Goal: Task Accomplishment & Management: Manage account settings

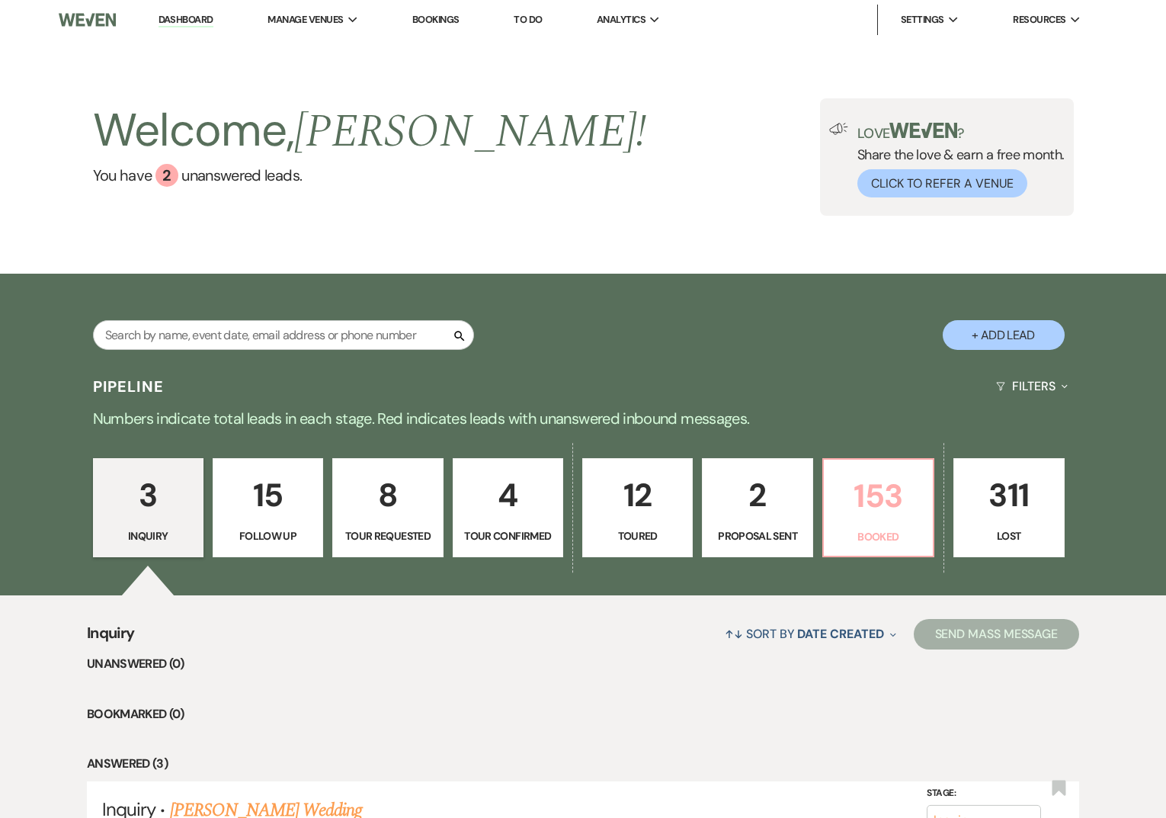
click at [910, 516] on p "153" at bounding box center [878, 495] width 91 height 51
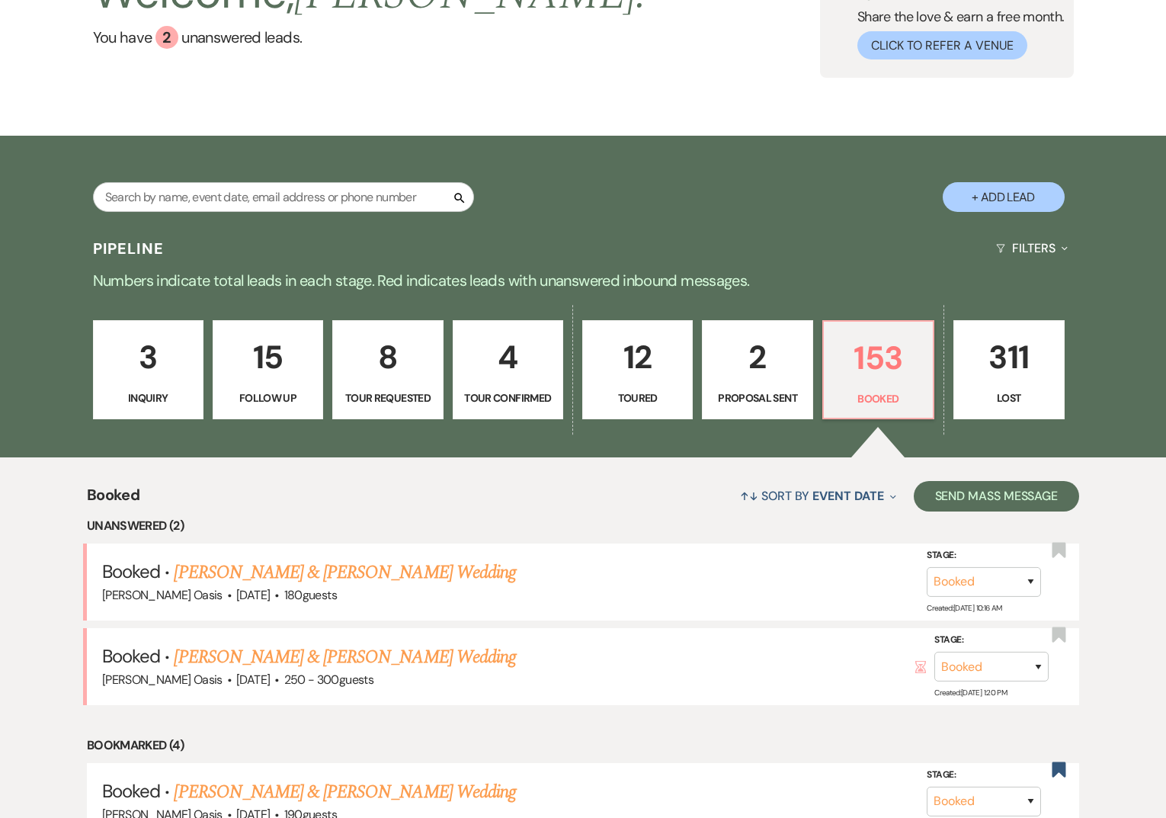
scroll to position [155, 0]
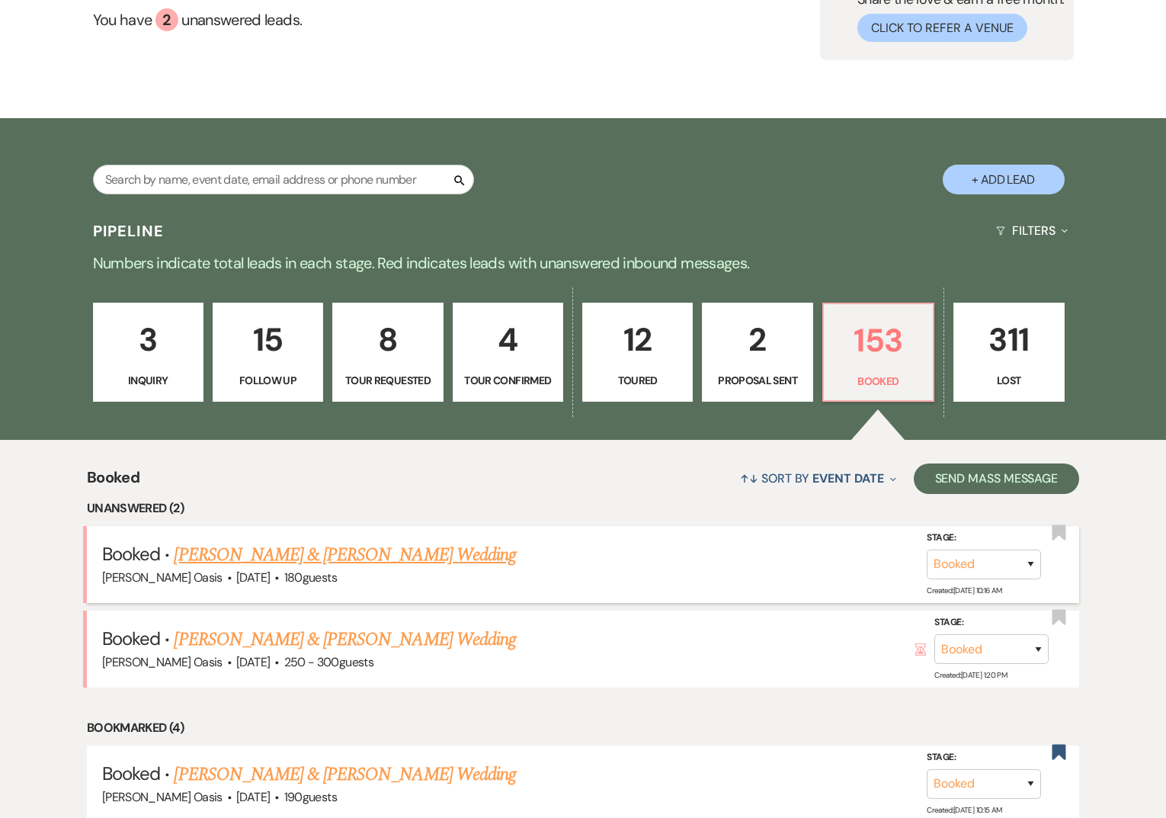
click at [236, 549] on link "Ashton Anderson & Brett Forrest Wedding" at bounding box center [344, 554] width 341 height 27
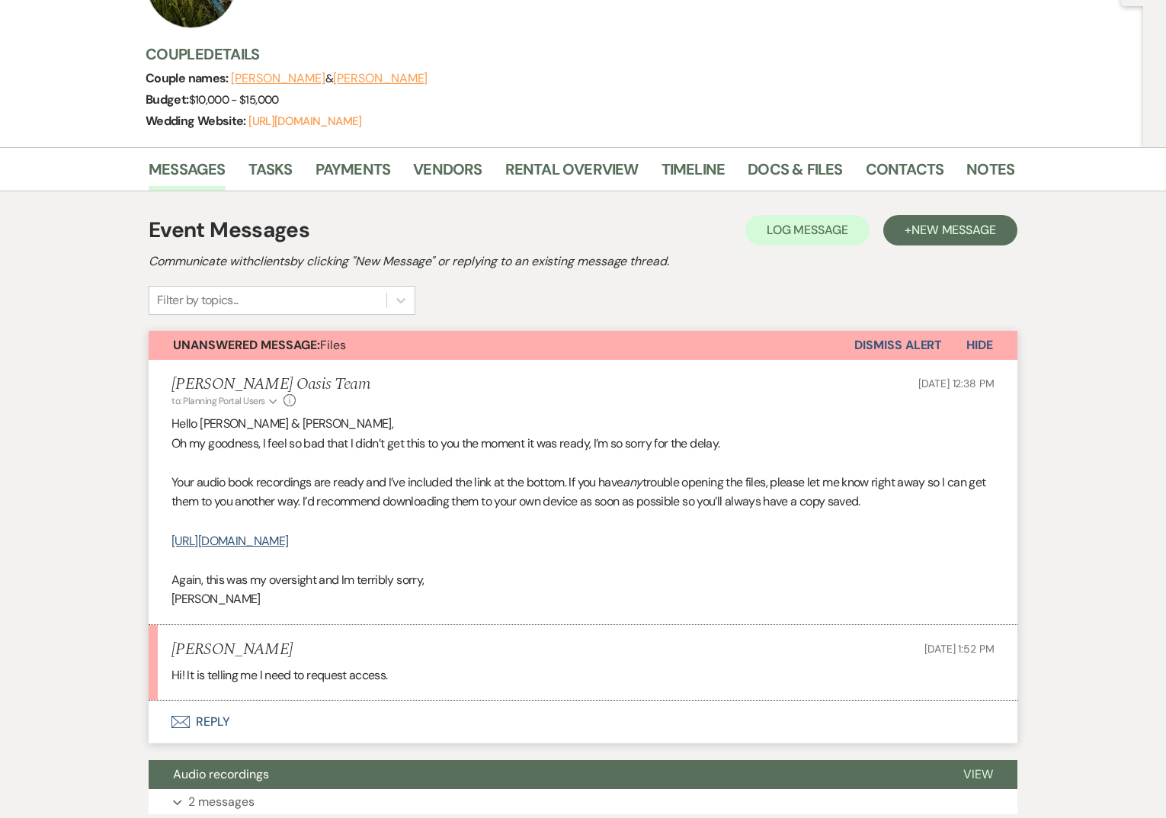
scroll to position [189, 0]
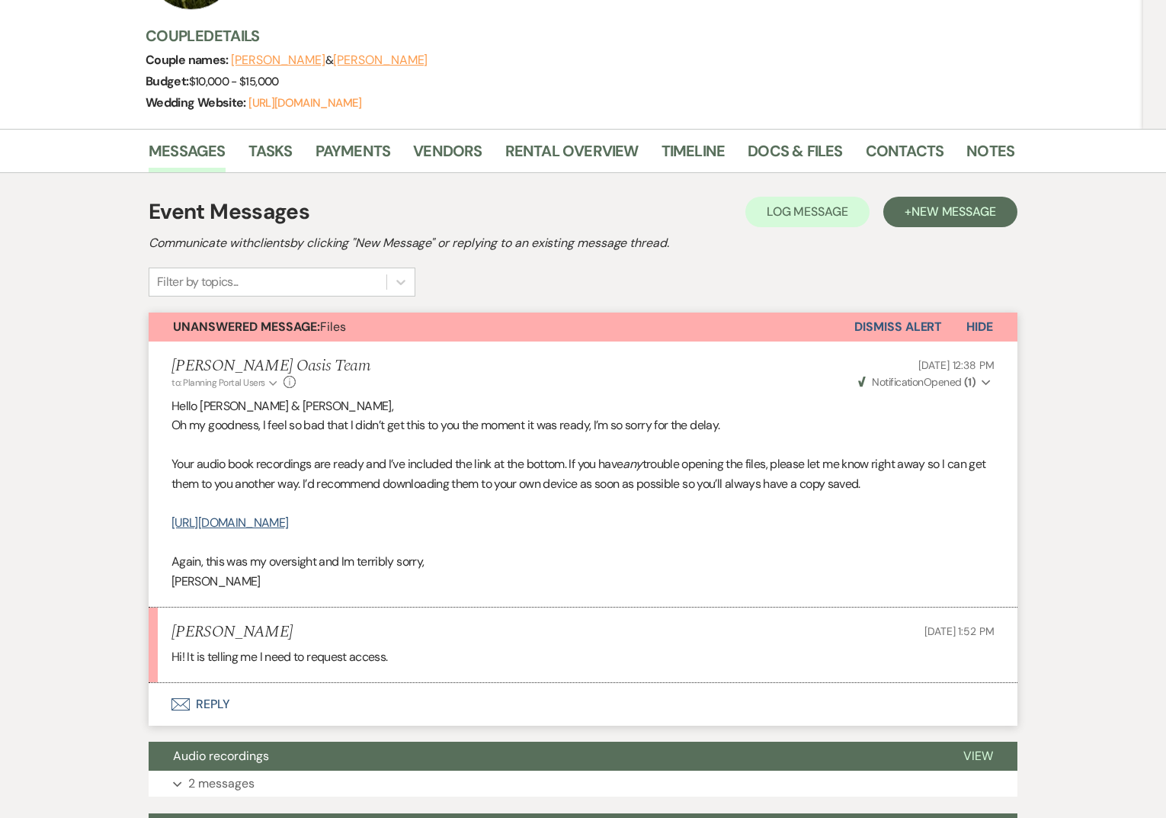
click at [209, 710] on button "Envelope Reply" at bounding box center [583, 704] width 869 height 43
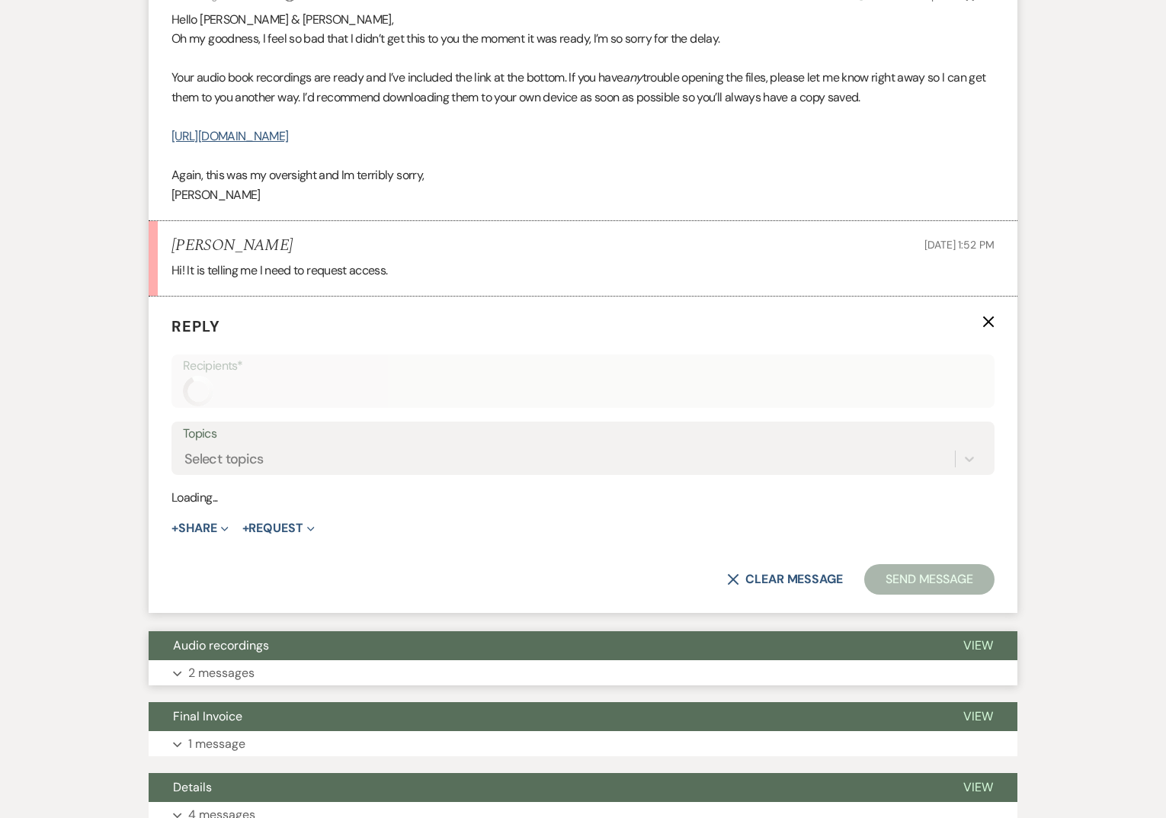
scroll to position [620, 0]
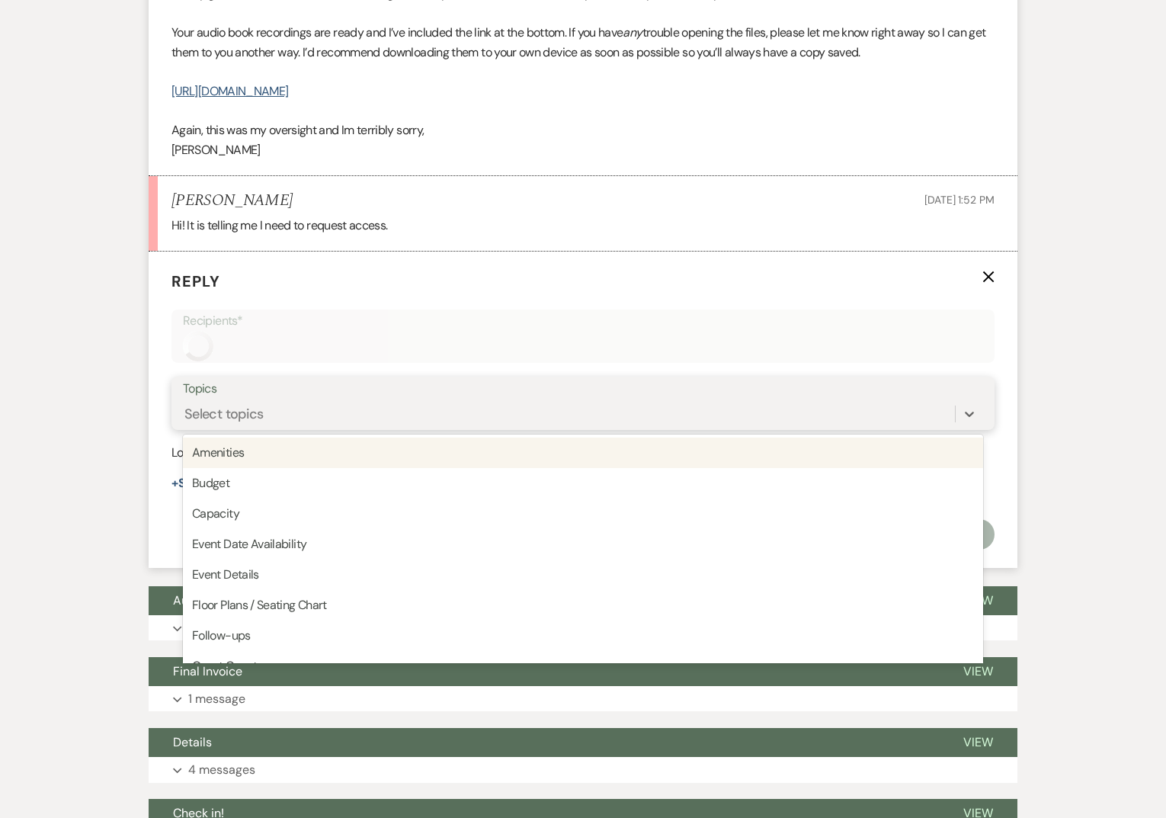
click at [373, 412] on div "Select topics" at bounding box center [569, 414] width 772 height 27
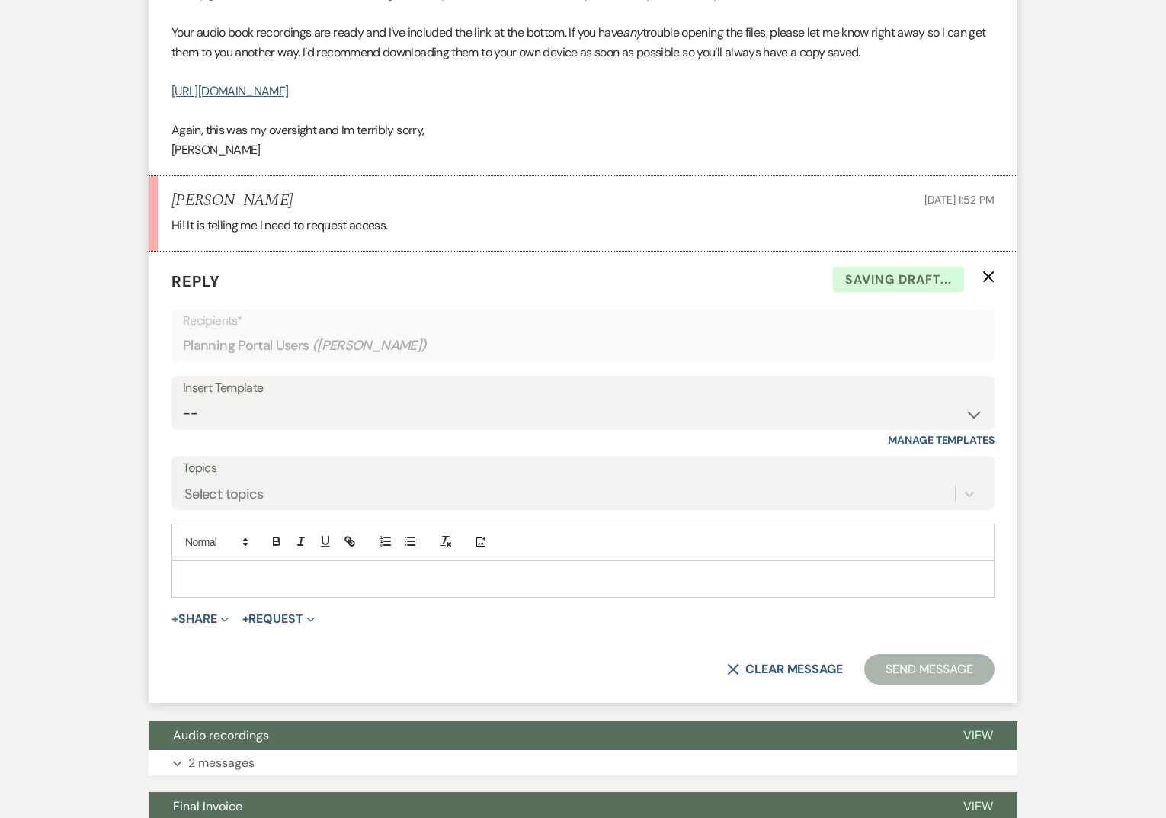
click at [151, 427] on form "Reply X Saving draft... Recipients* Planning Portal Users ( Ashton Anderson ) I…" at bounding box center [583, 476] width 869 height 451
click at [233, 594] on div at bounding box center [582, 578] width 821 height 35
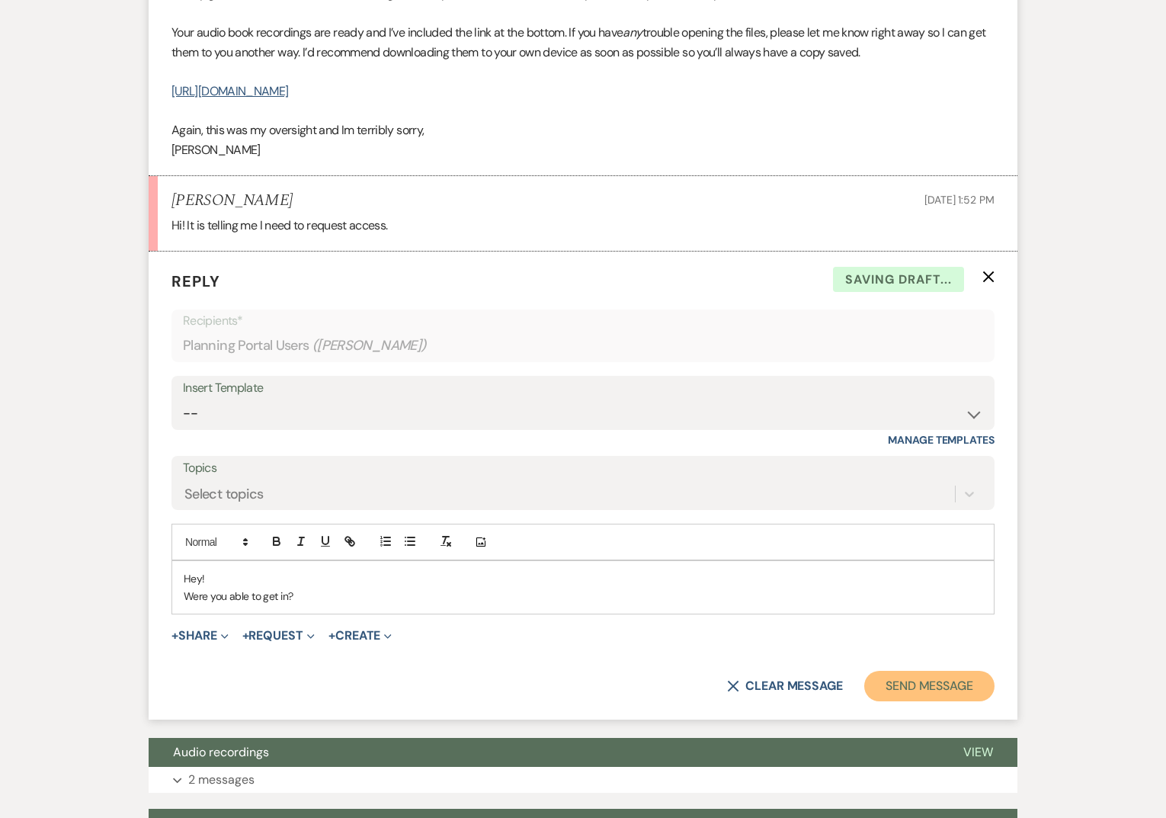
click at [869, 684] on button "Send Message" at bounding box center [929, 685] width 130 height 30
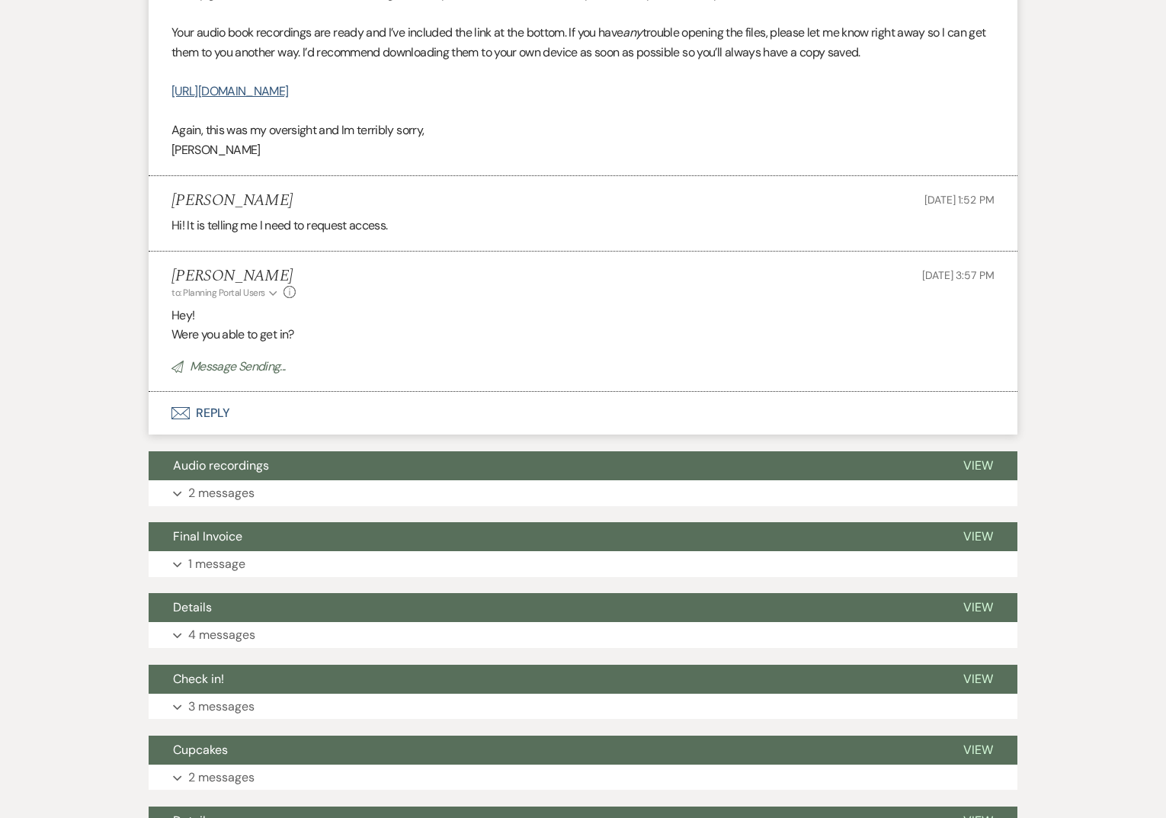
scroll to position [0, 0]
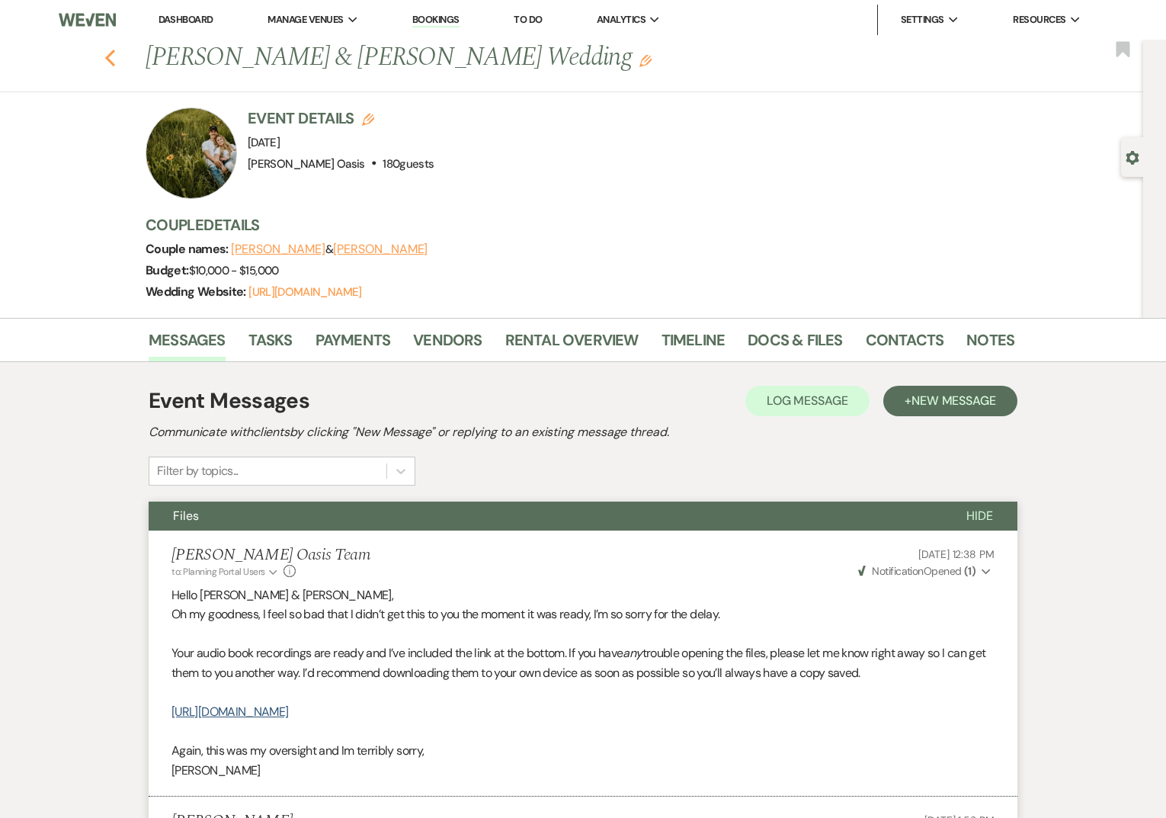
click at [107, 61] on icon "Previous" at bounding box center [109, 58] width 11 height 18
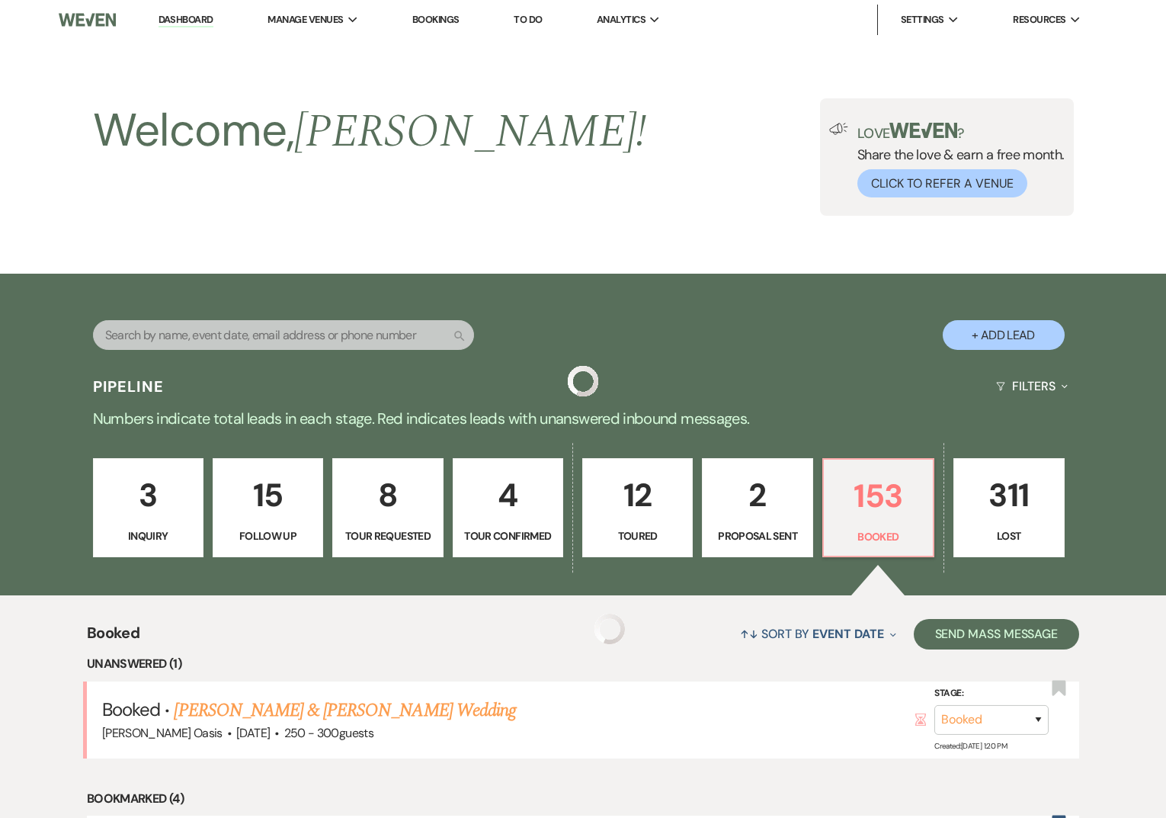
scroll to position [155, 0]
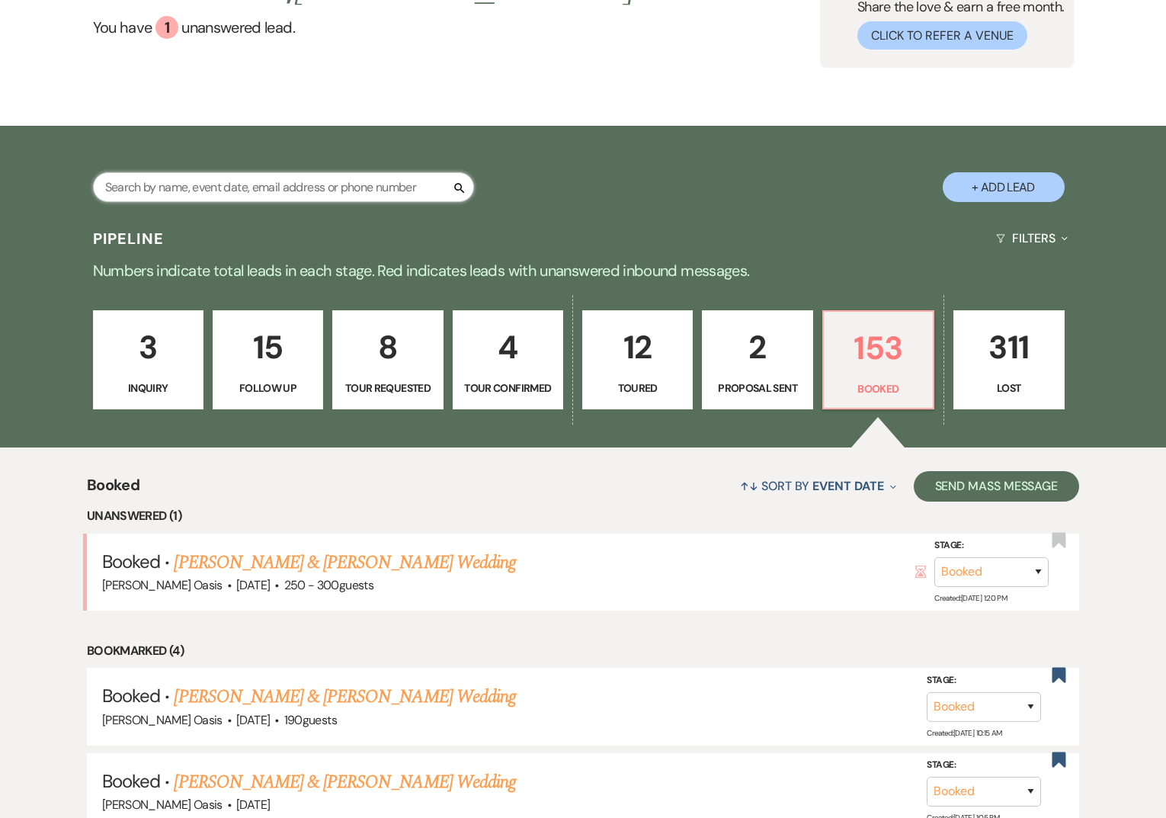
click at [197, 176] on input "text" at bounding box center [283, 187] width 381 height 30
type input "erick"
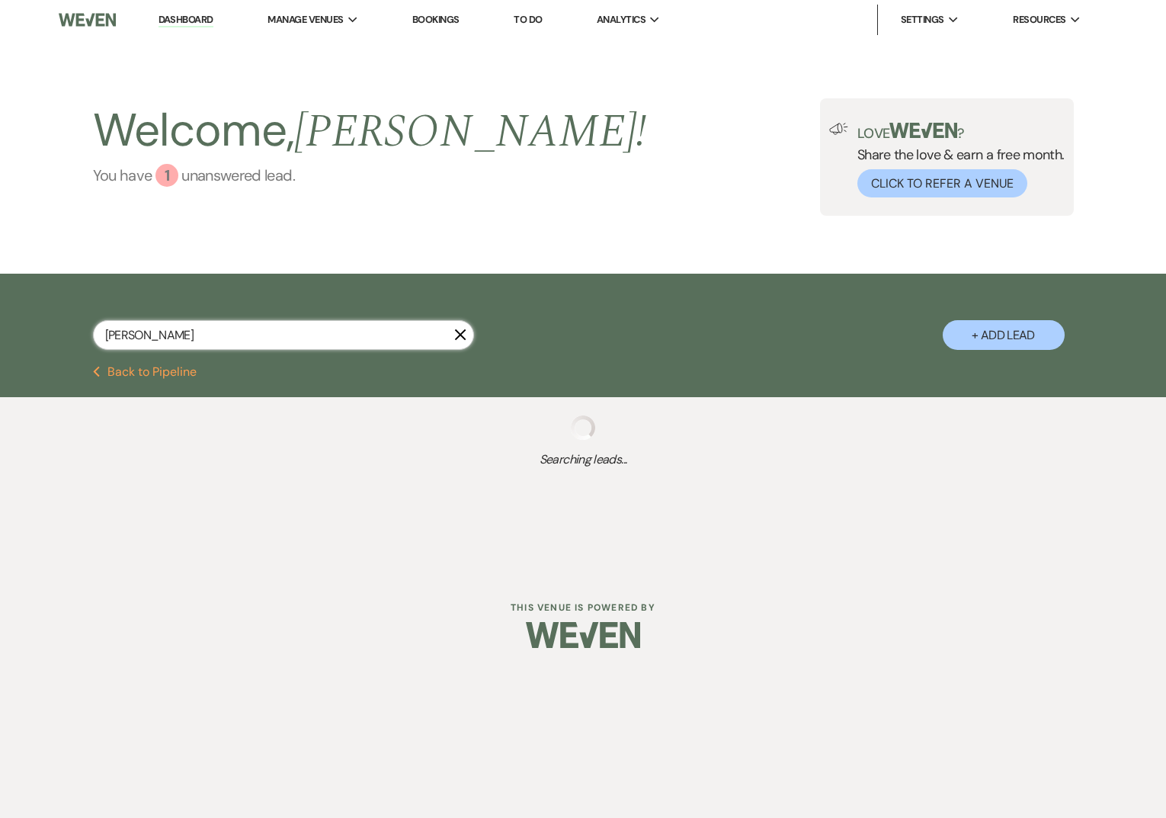
select select "9"
select select "8"
select select "5"
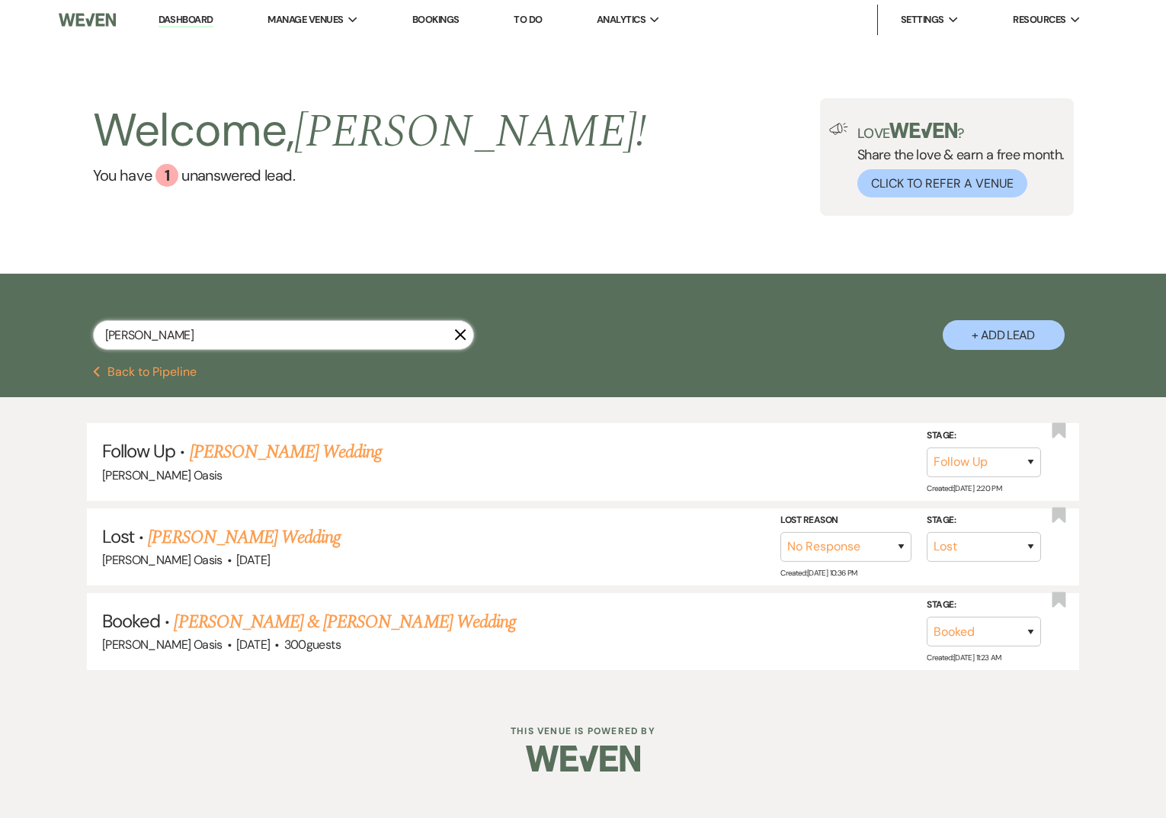
type input "eric"
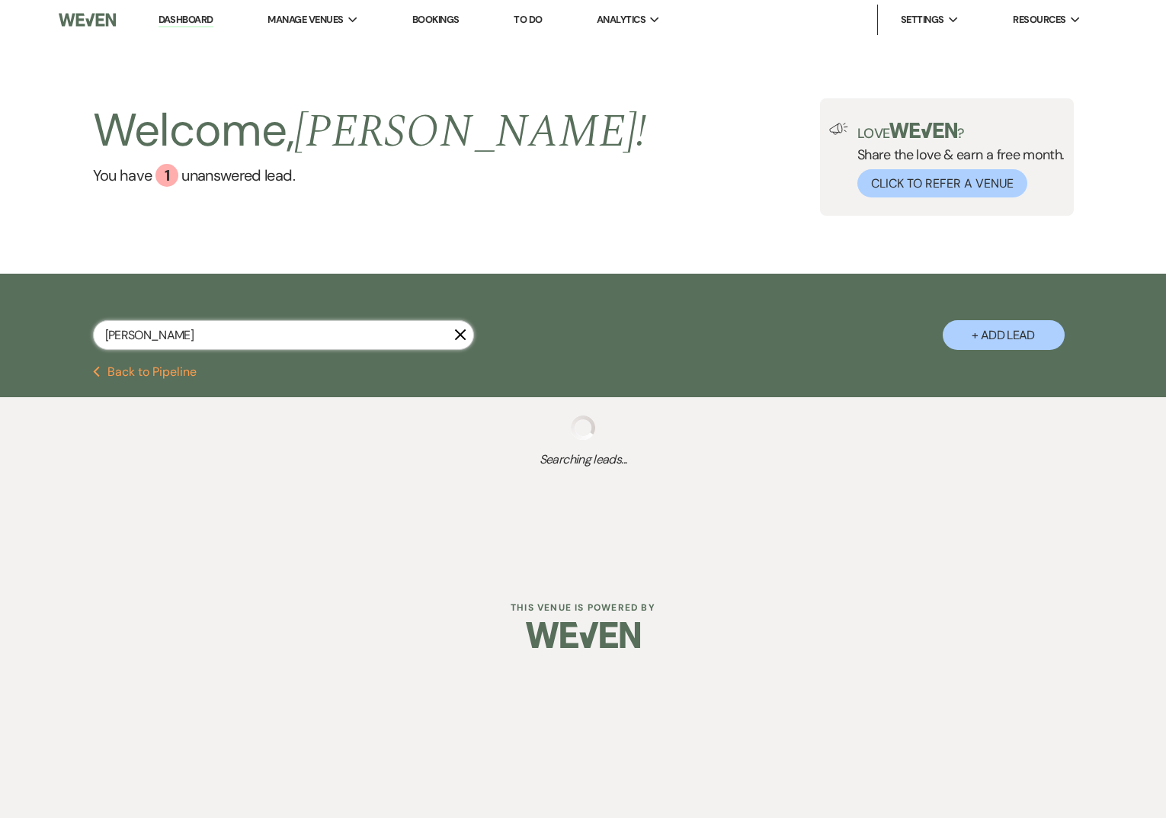
select select "6"
select select "8"
select select "4"
select select "9"
select select "8"
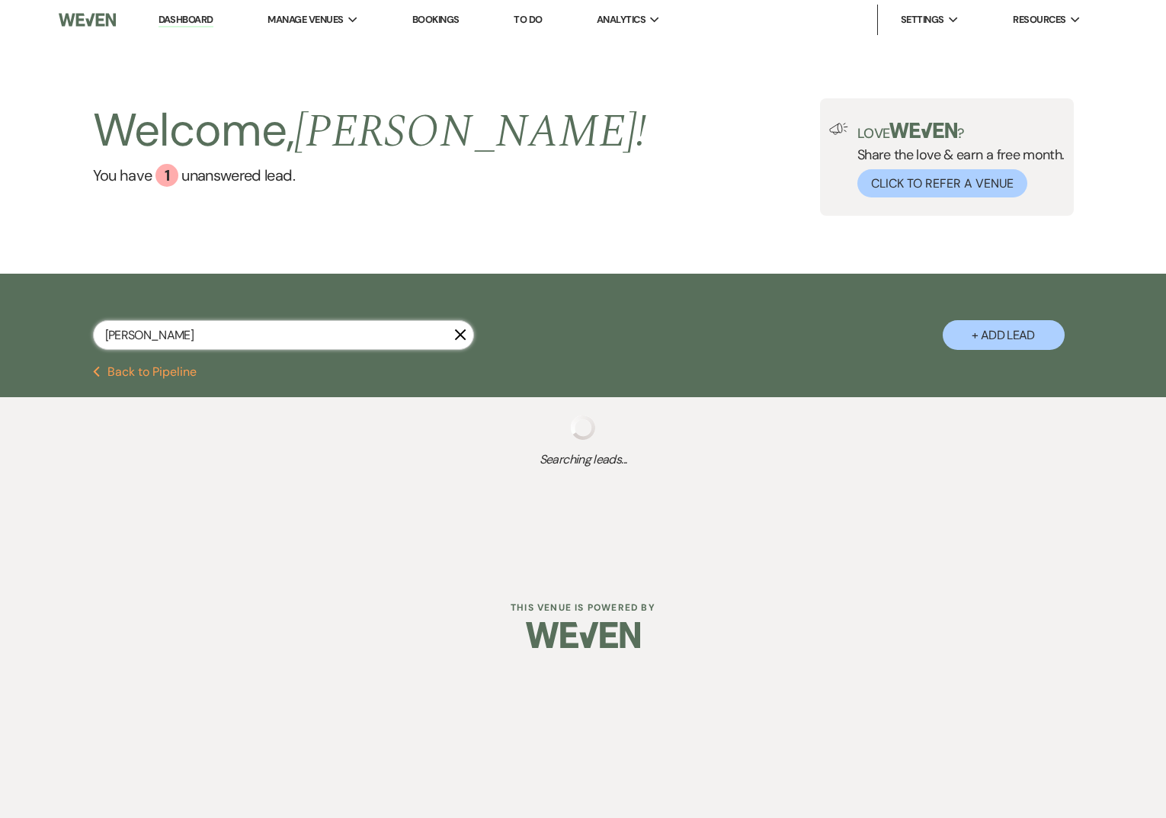
select select "1"
select select "8"
select select "5"
select select "8"
select select "1"
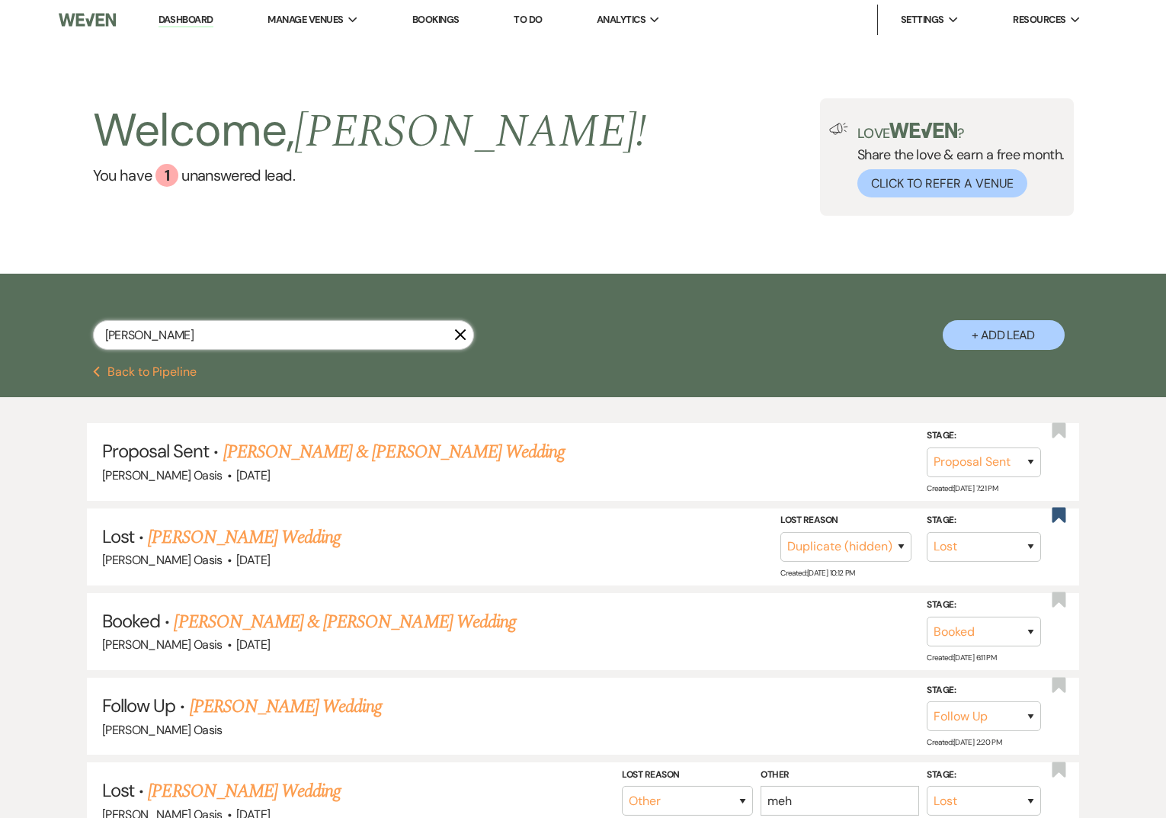
type input "erica"
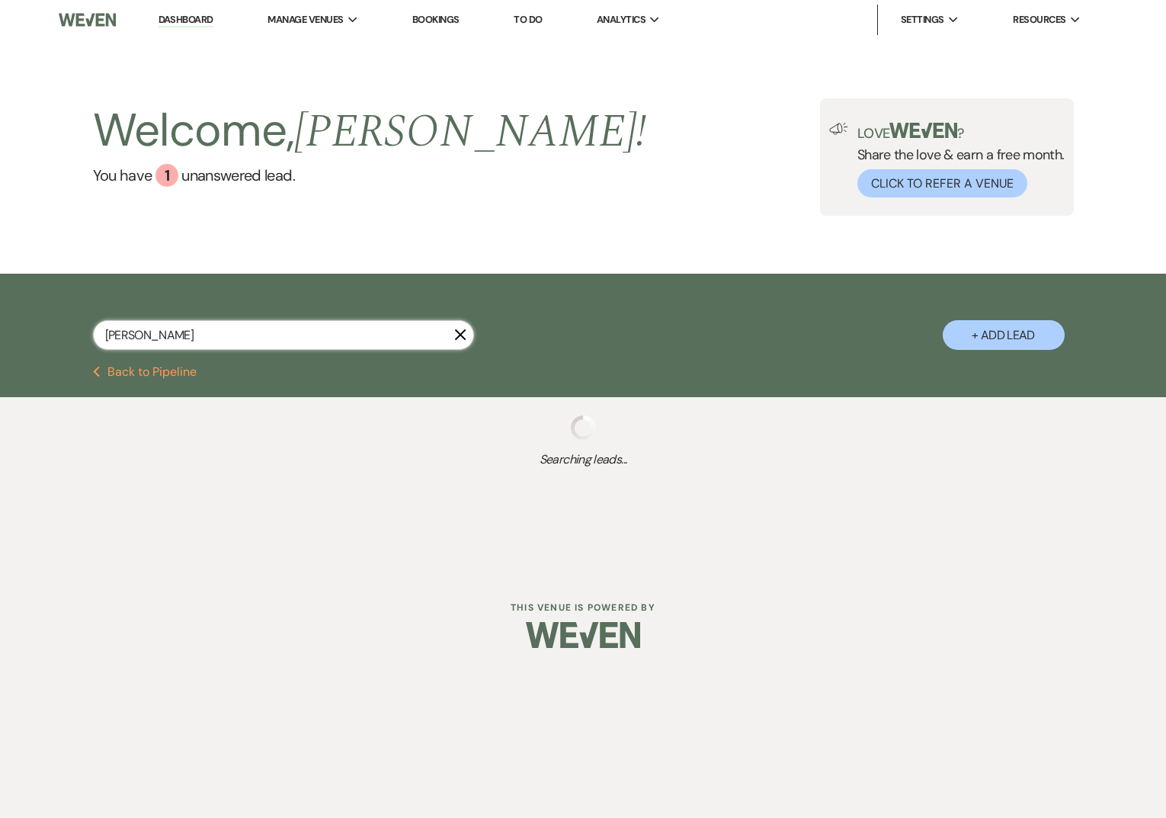
select select "8"
select select "1"
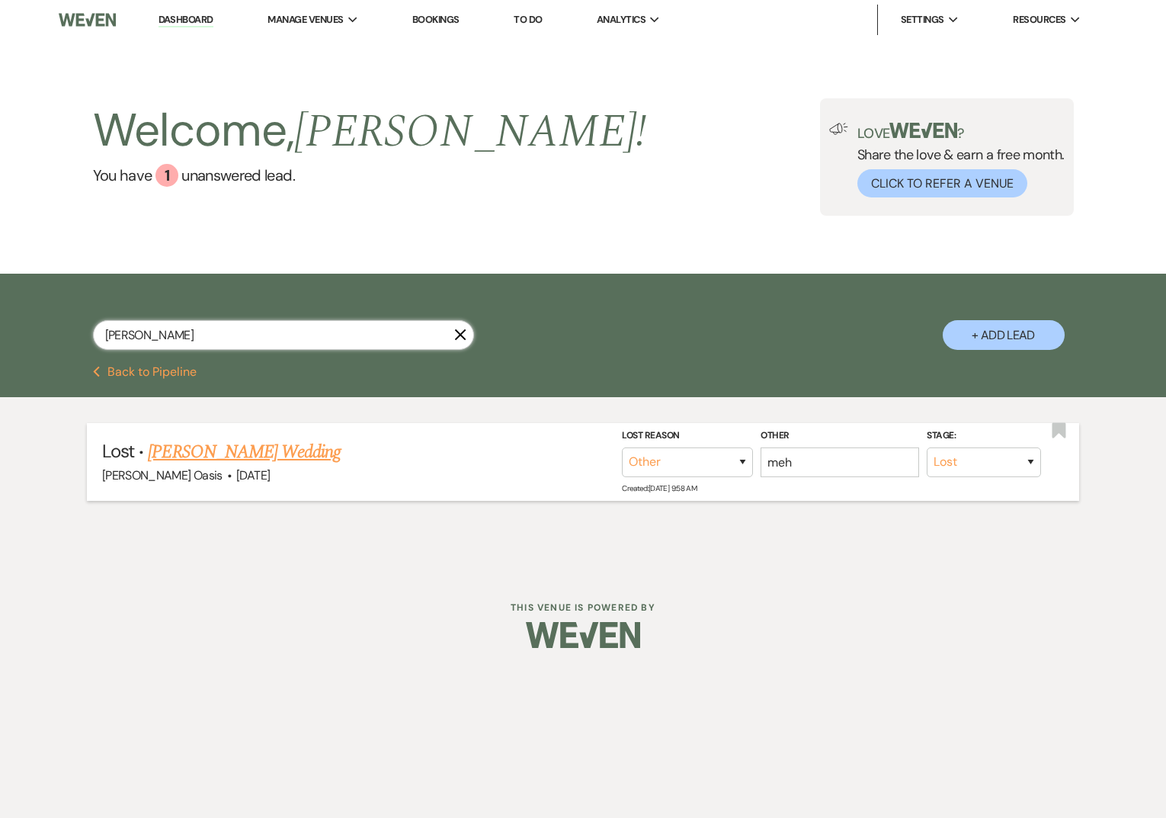
type input "eric"
select select "6"
select select "8"
select select "4"
select select "9"
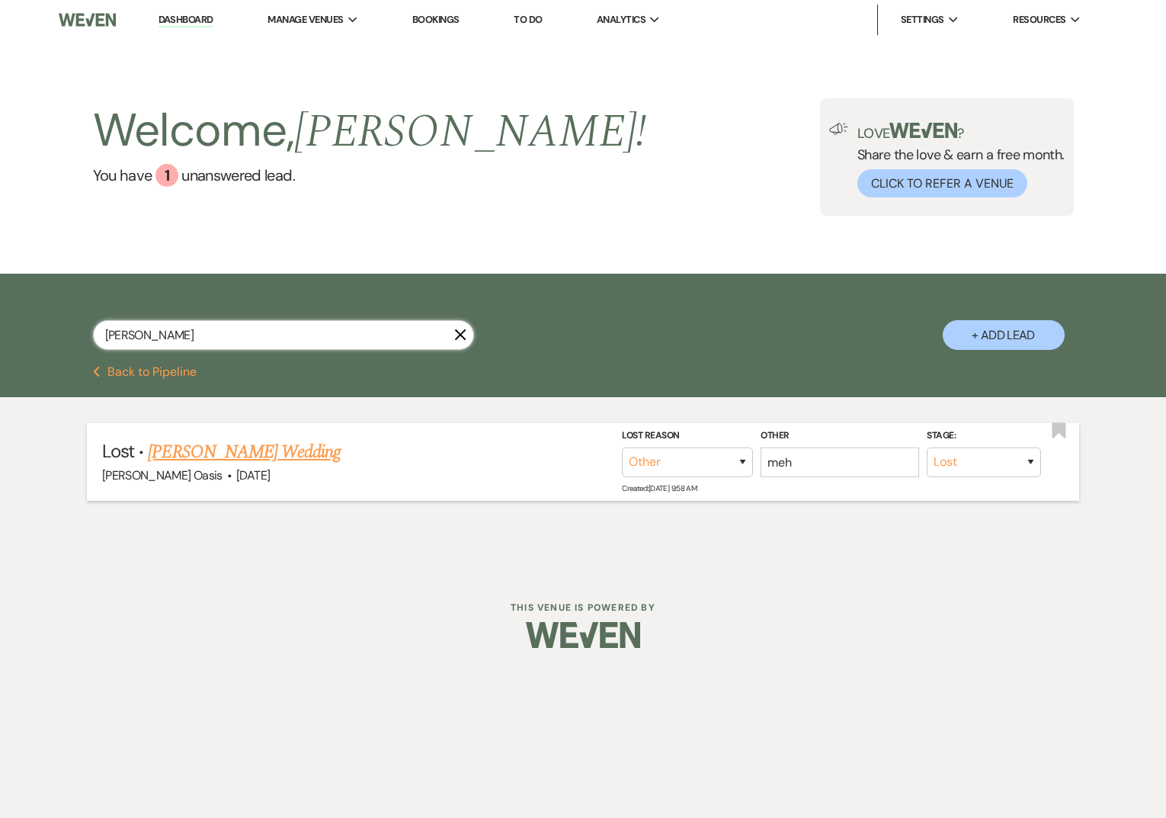
select select "8"
select select "5"
select select "8"
select select "1"
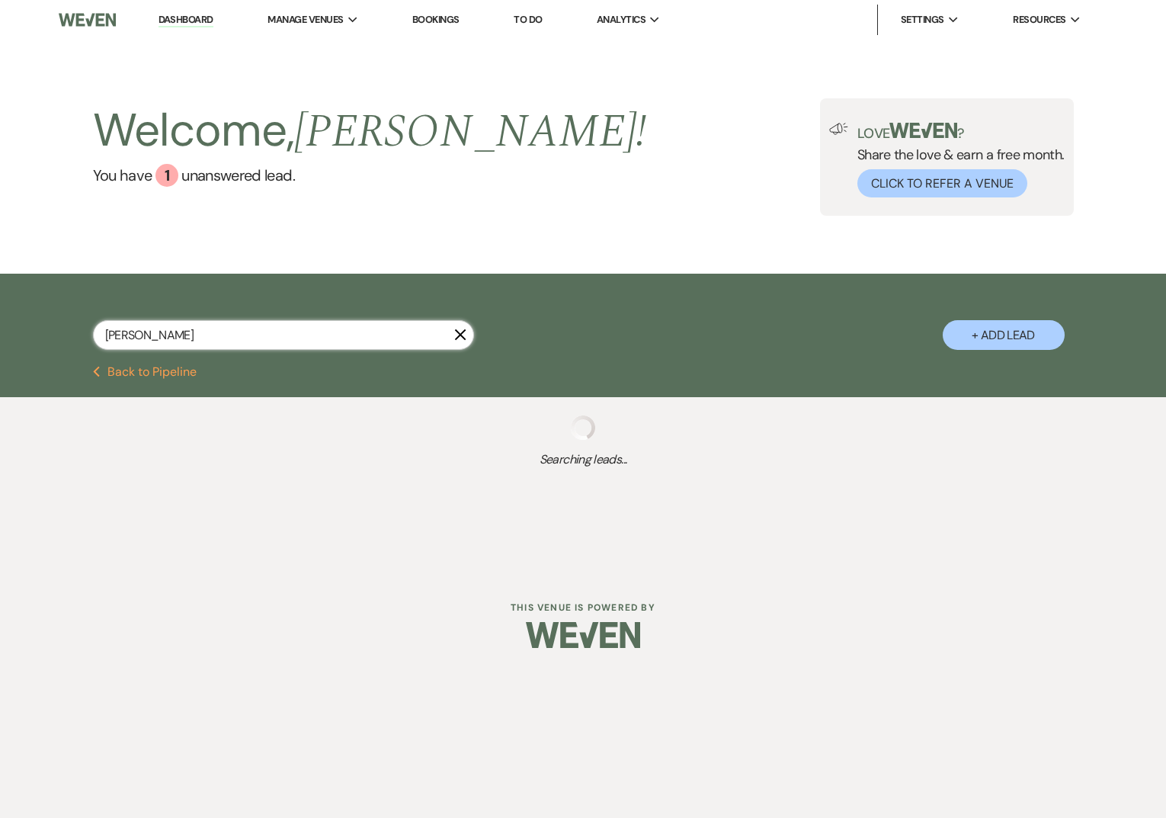
type input "erika"
select select "6"
select select "8"
select select "4"
select select "8"
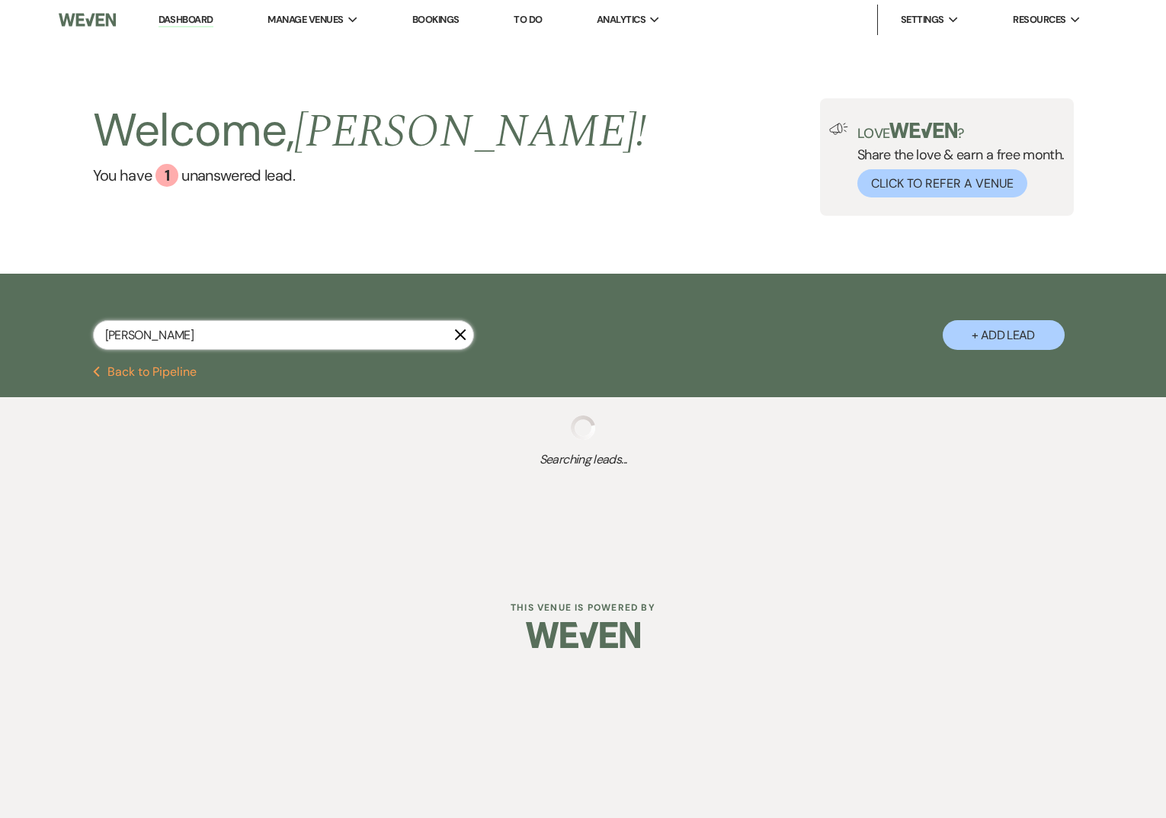
select select "2"
select select "9"
select select "8"
select select "1"
select select "8"
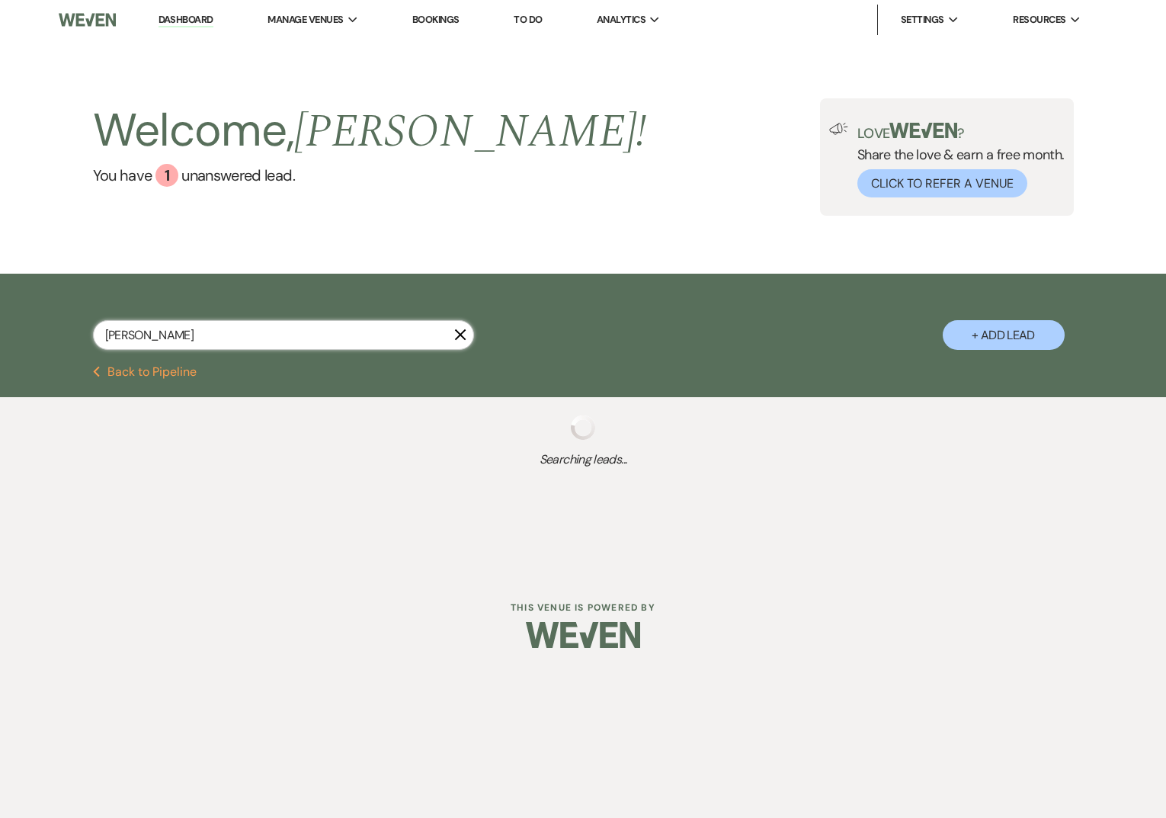
select select "5"
select select "8"
select select "2"
select select "8"
select select "2"
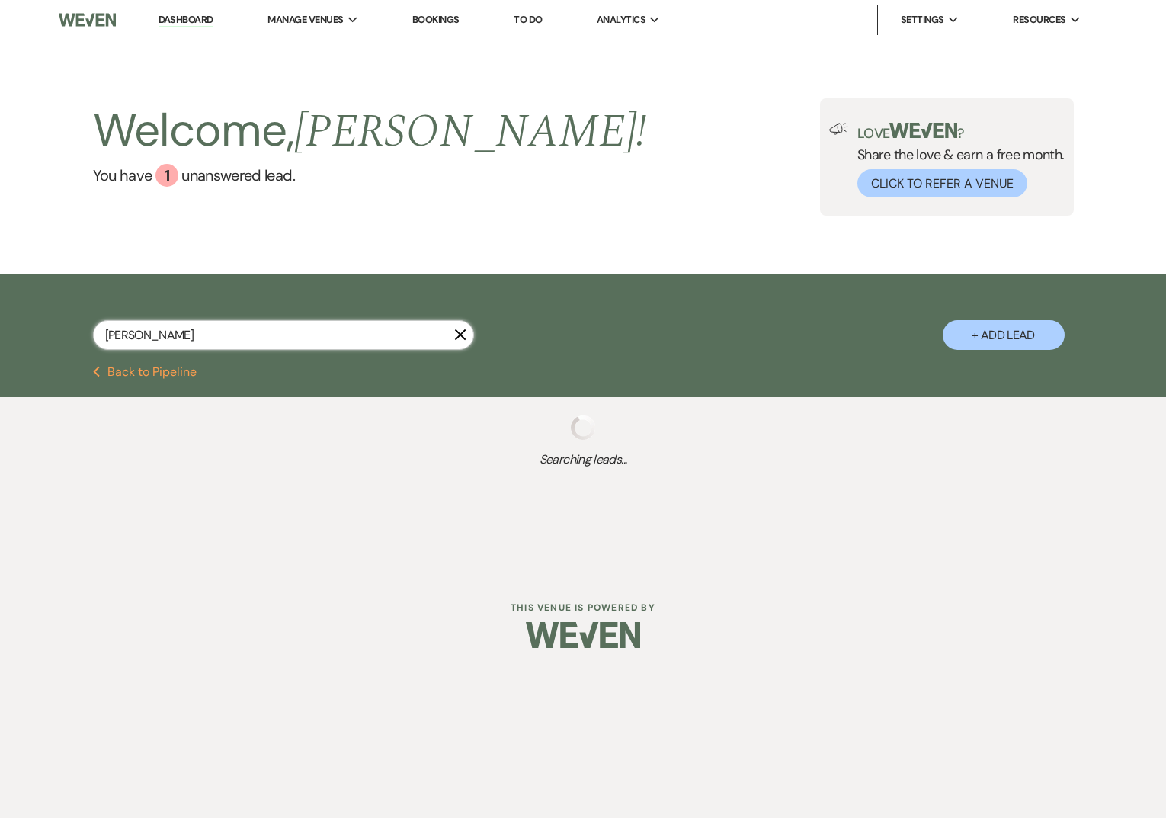
select select "8"
select select "5"
select select "8"
select select "2"
select select "8"
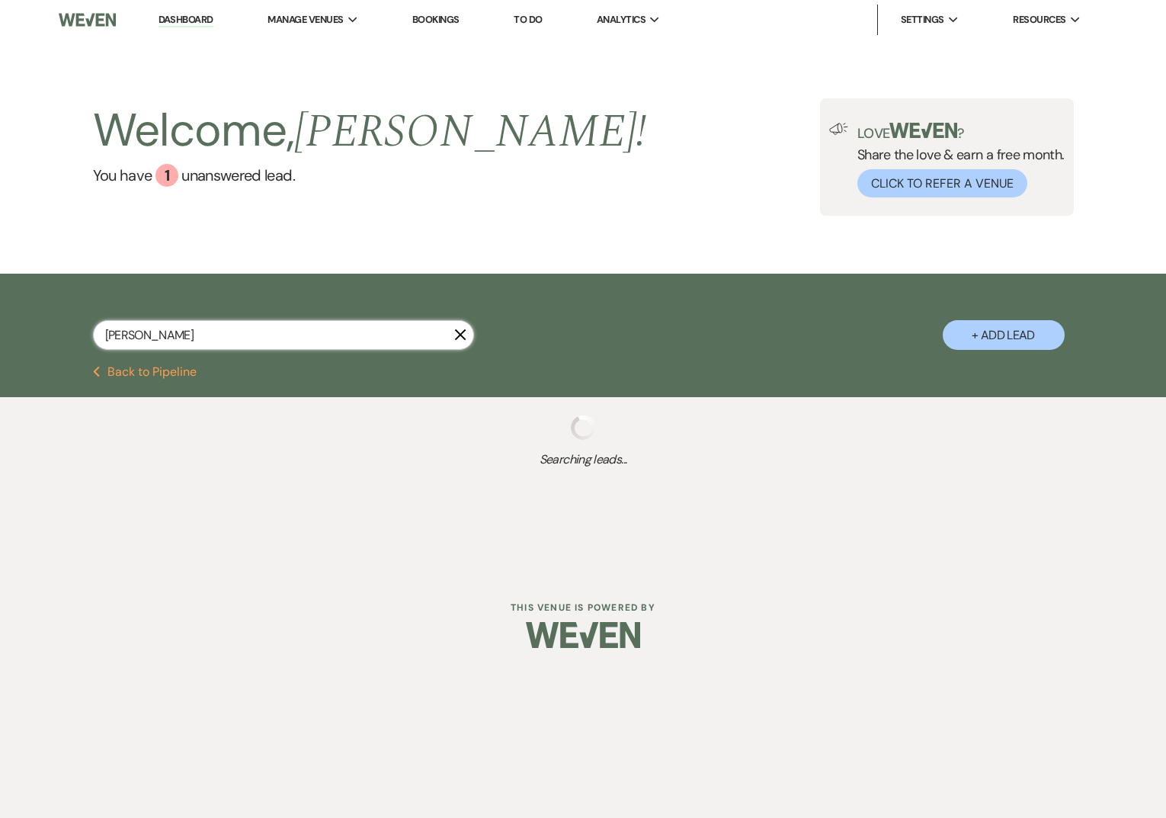
select select "1"
select select "8"
select select "1"
select select "8"
select select "5"
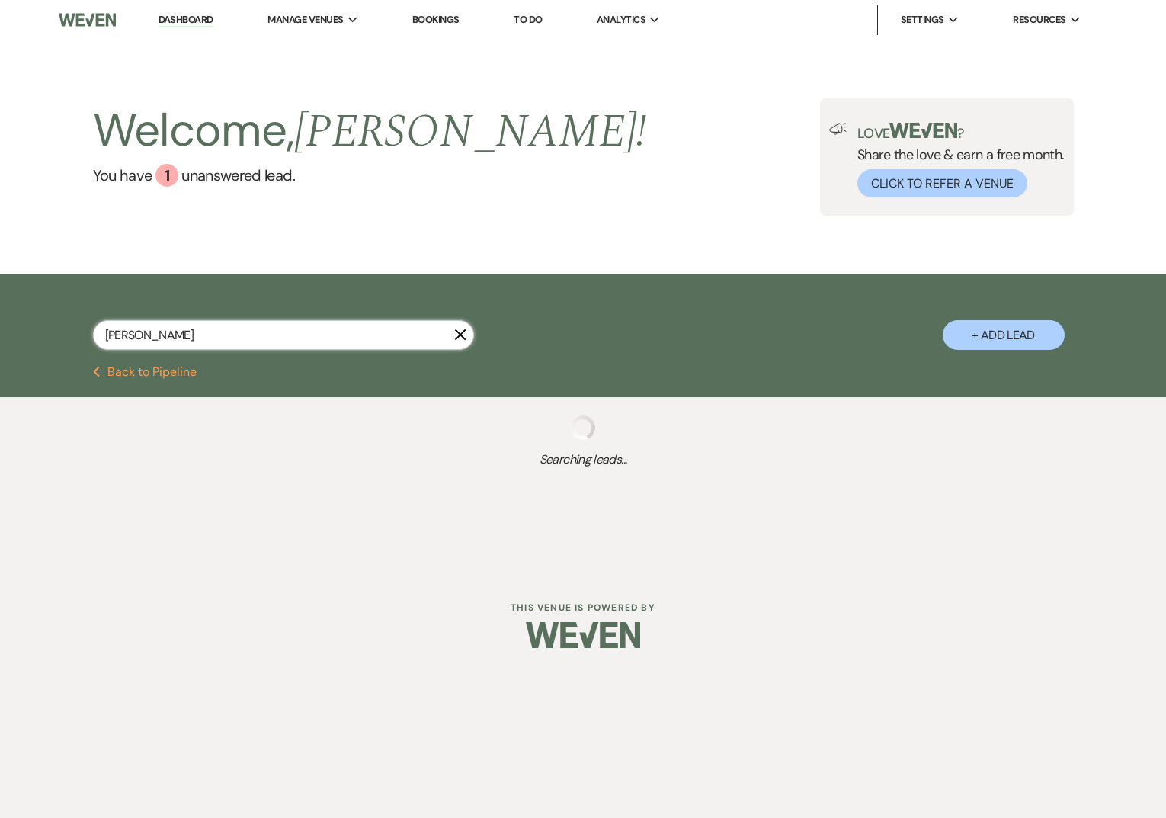
select select "8"
select select "5"
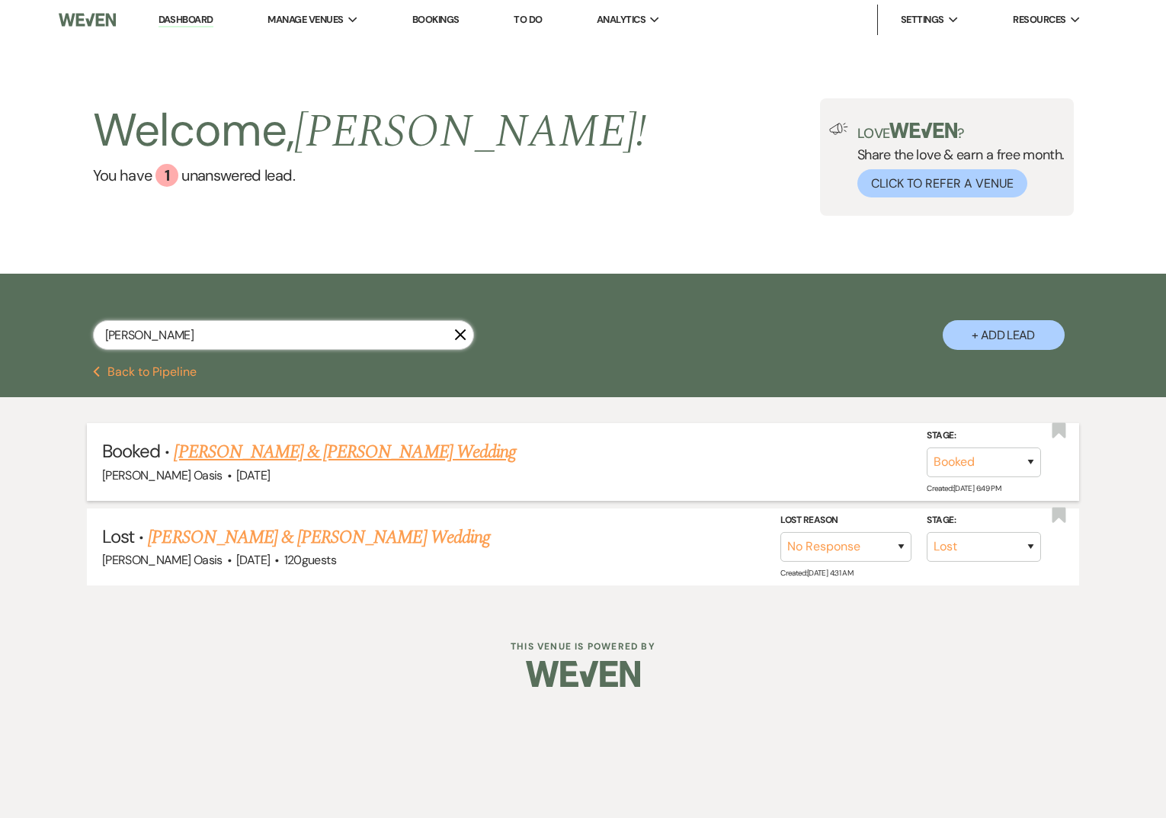
type input "erika"
click at [341, 447] on link "Erika Coons & Carson Tembrock's Wedding" at bounding box center [344, 451] width 341 height 27
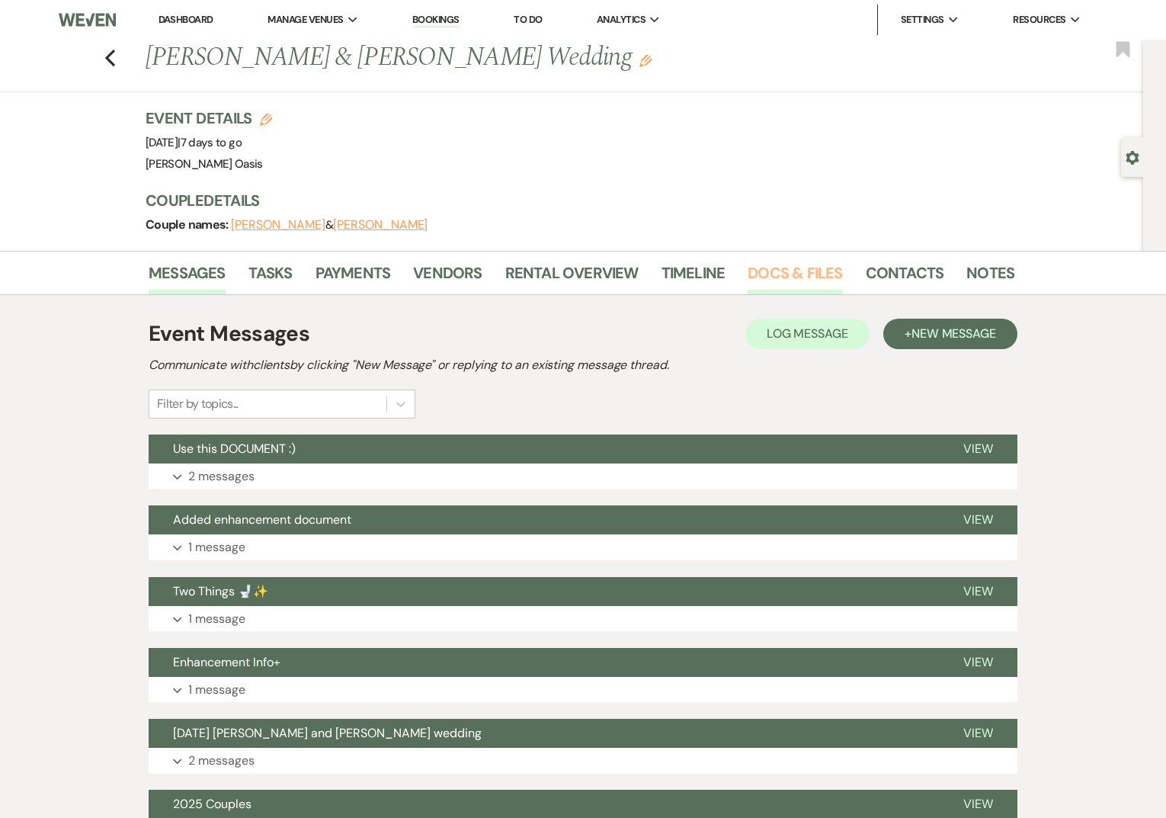
click at [782, 272] on link "Docs & Files" at bounding box center [794, 278] width 94 height 34
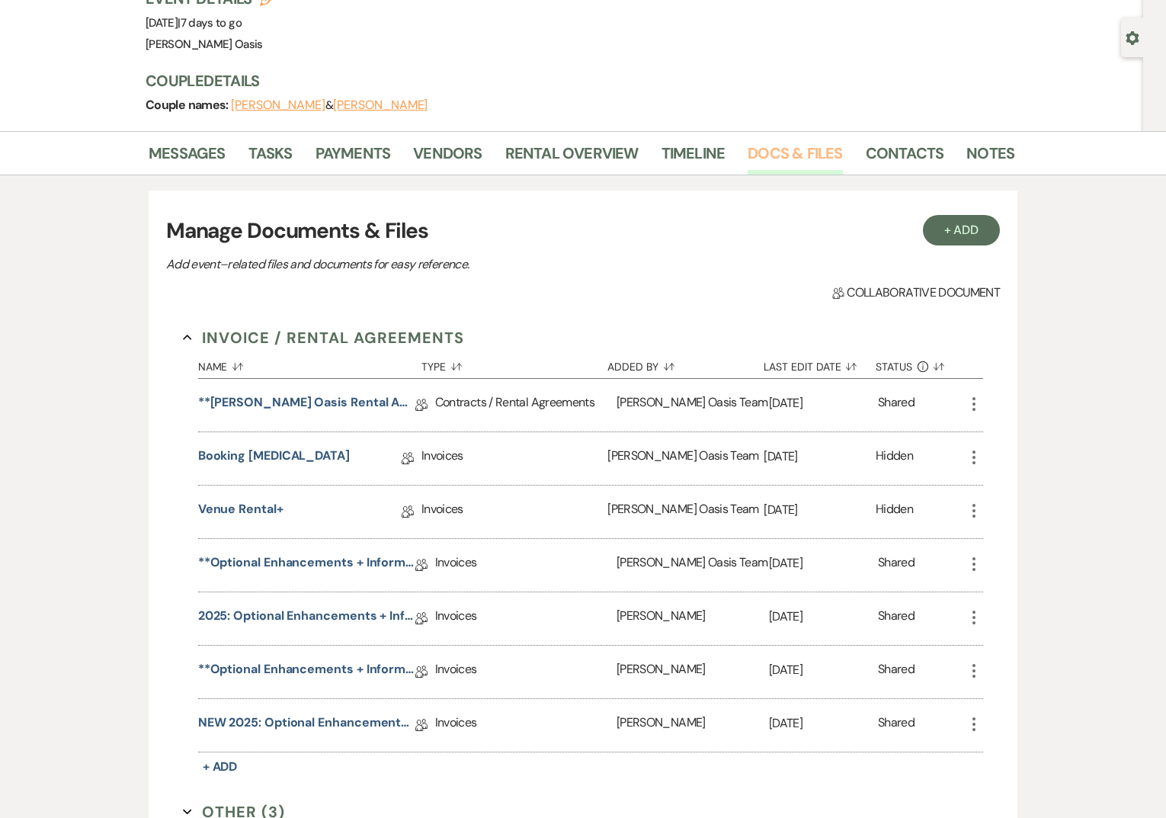
scroll to position [169, 0]
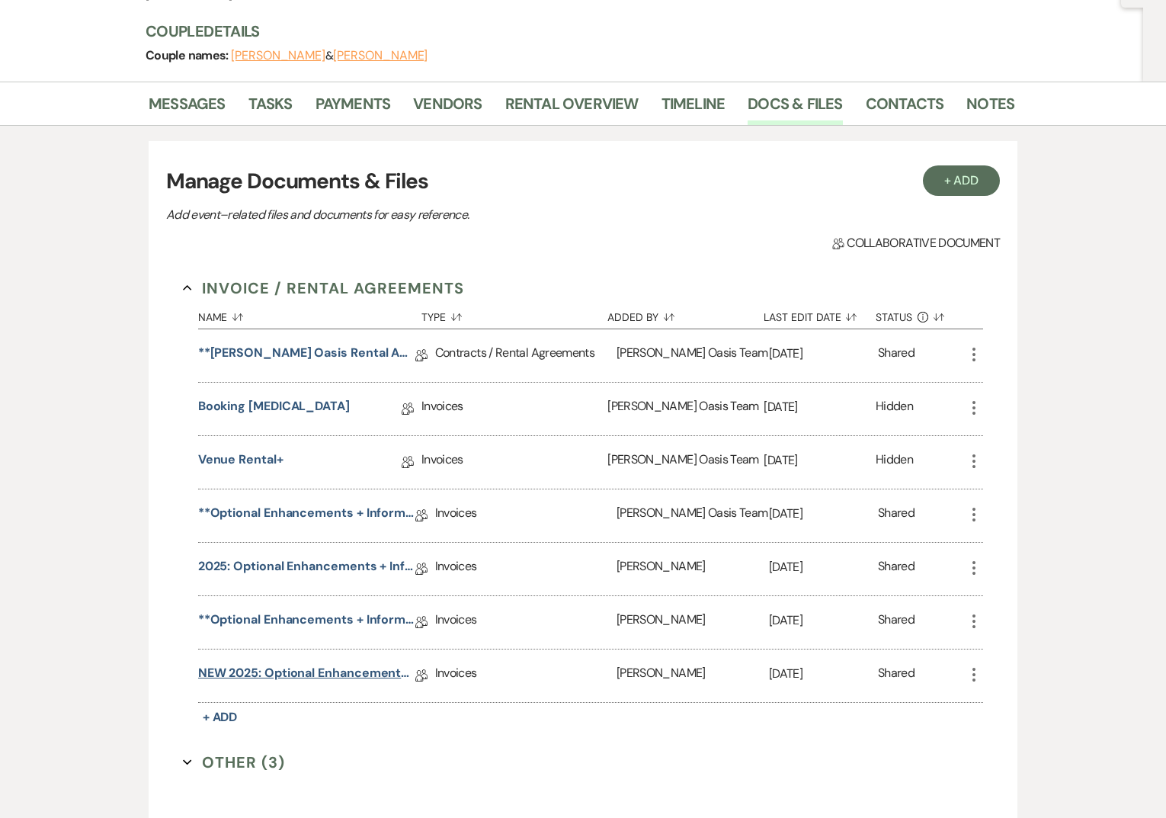
click at [291, 669] on link "NEW 2025: Optional Enhancements + Information" at bounding box center [306, 676] width 217 height 24
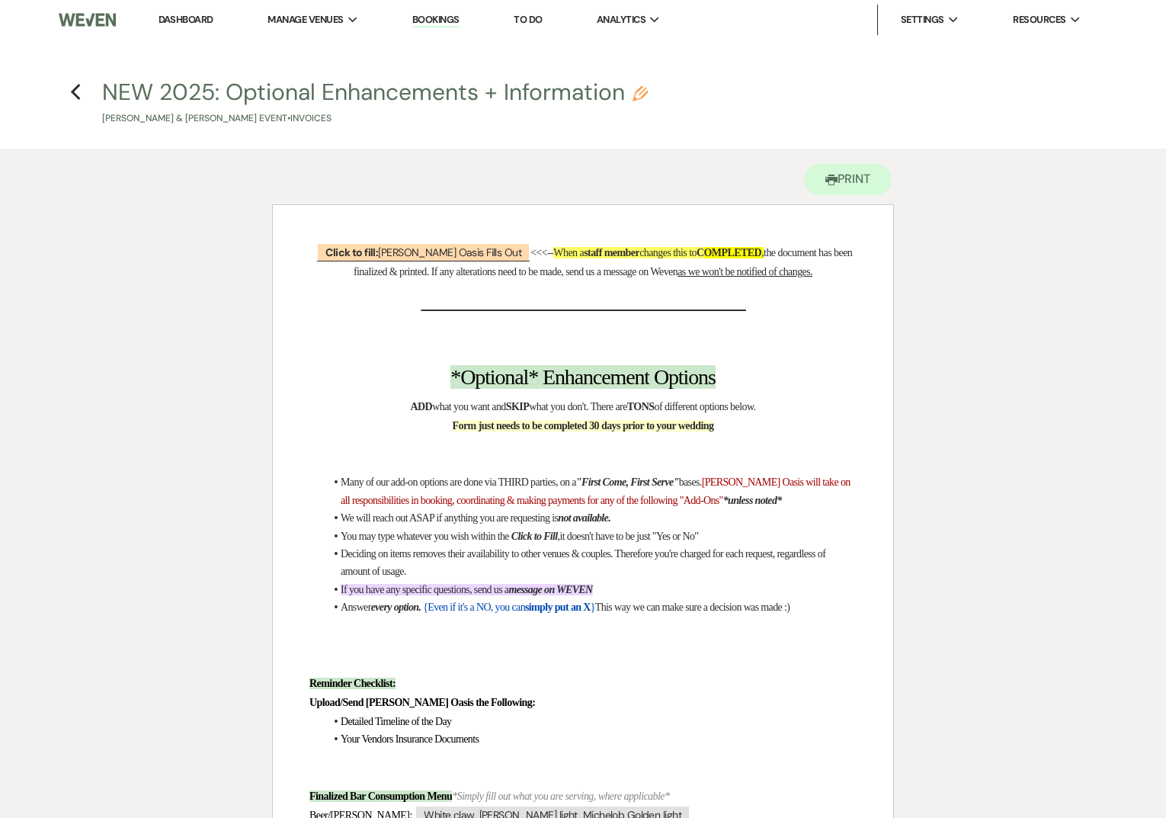
click at [172, 14] on link "Dashboard" at bounding box center [185, 19] width 55 height 13
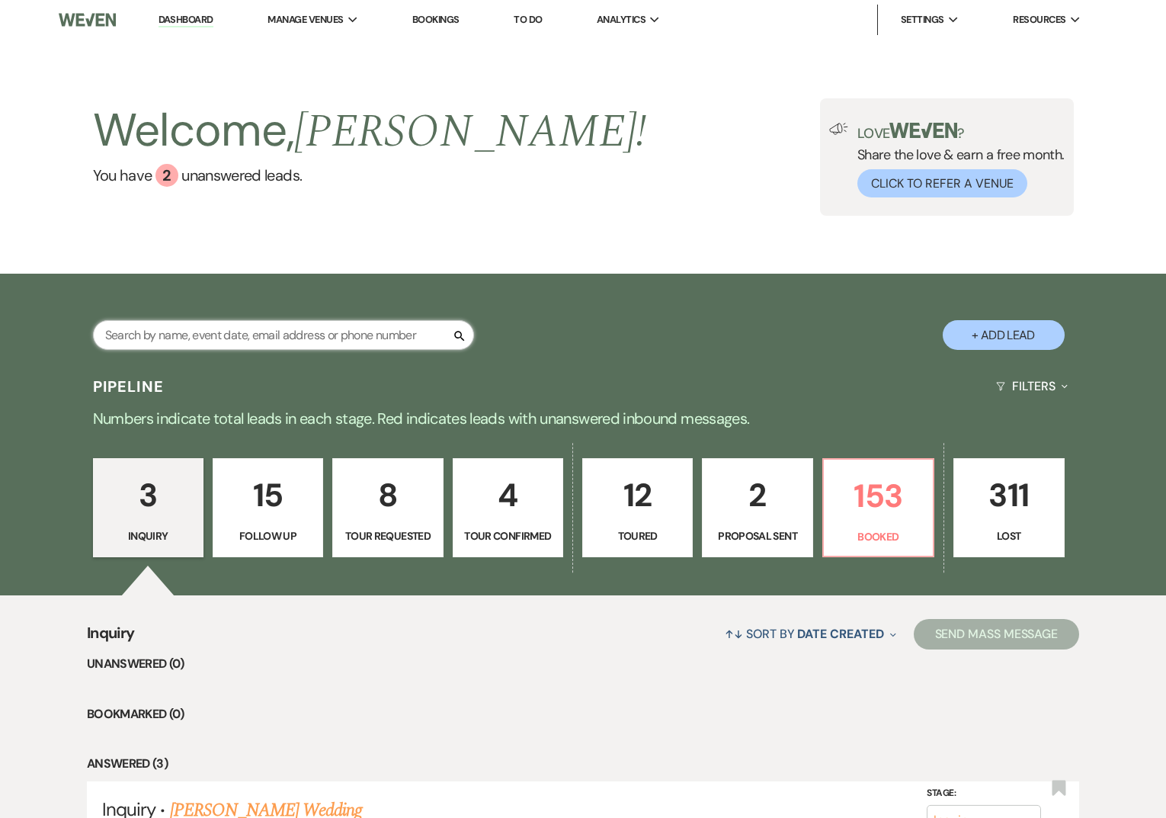
click at [197, 331] on input "text" at bounding box center [283, 335] width 381 height 30
type input "kelly"
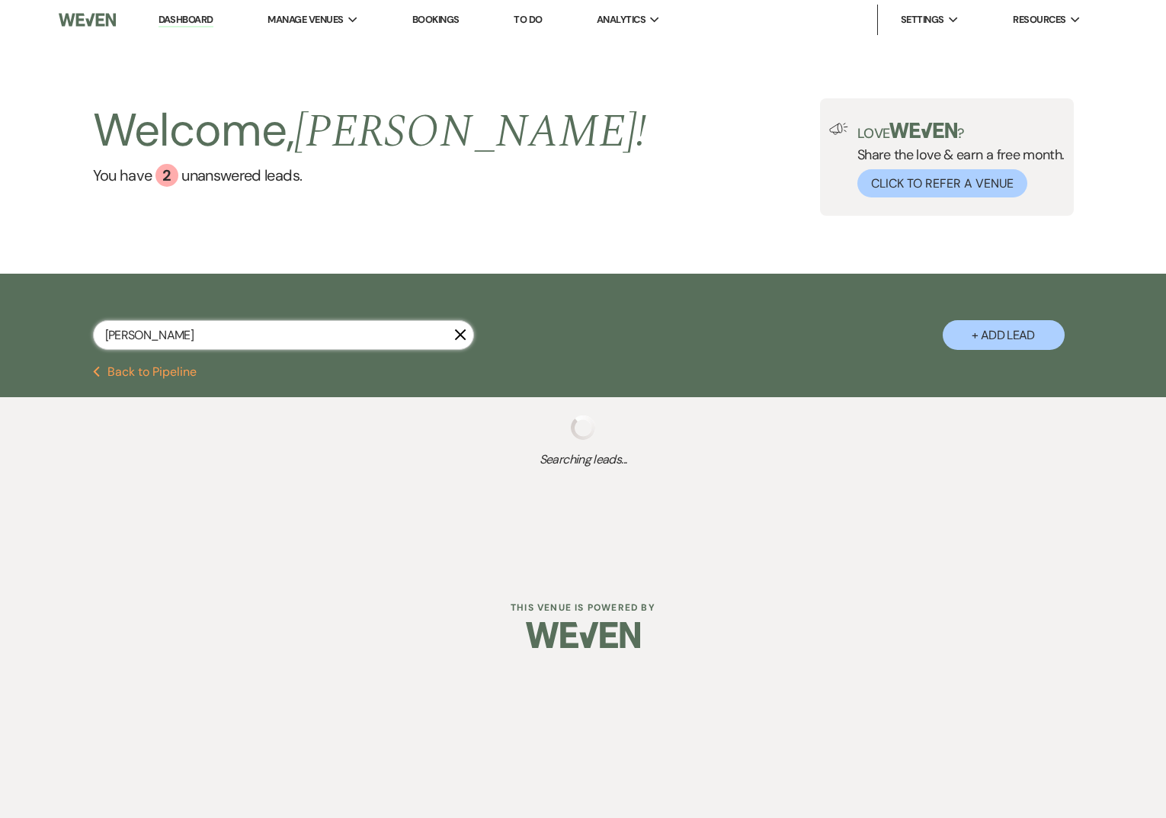
select select "6"
select select "8"
select select "5"
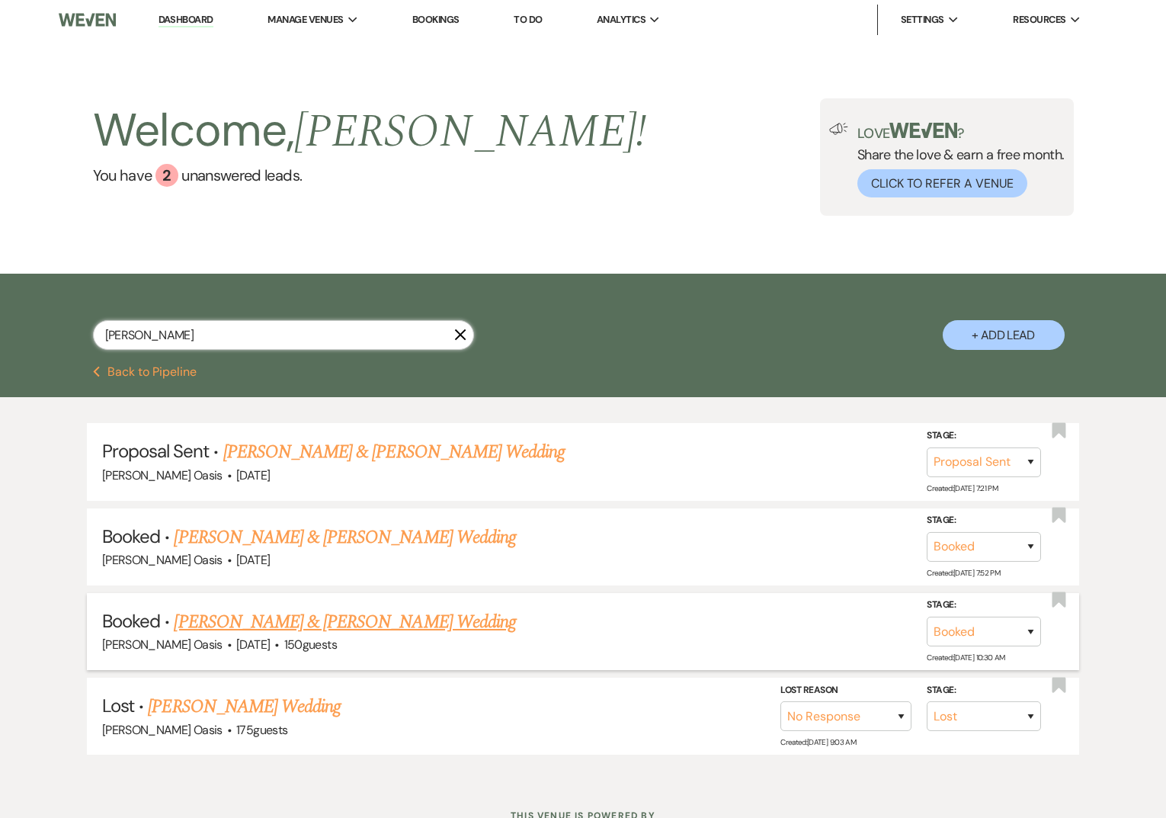
type input "kelly"
click at [270, 622] on link "[PERSON_NAME] & [PERSON_NAME] Wedding" at bounding box center [344, 621] width 341 height 27
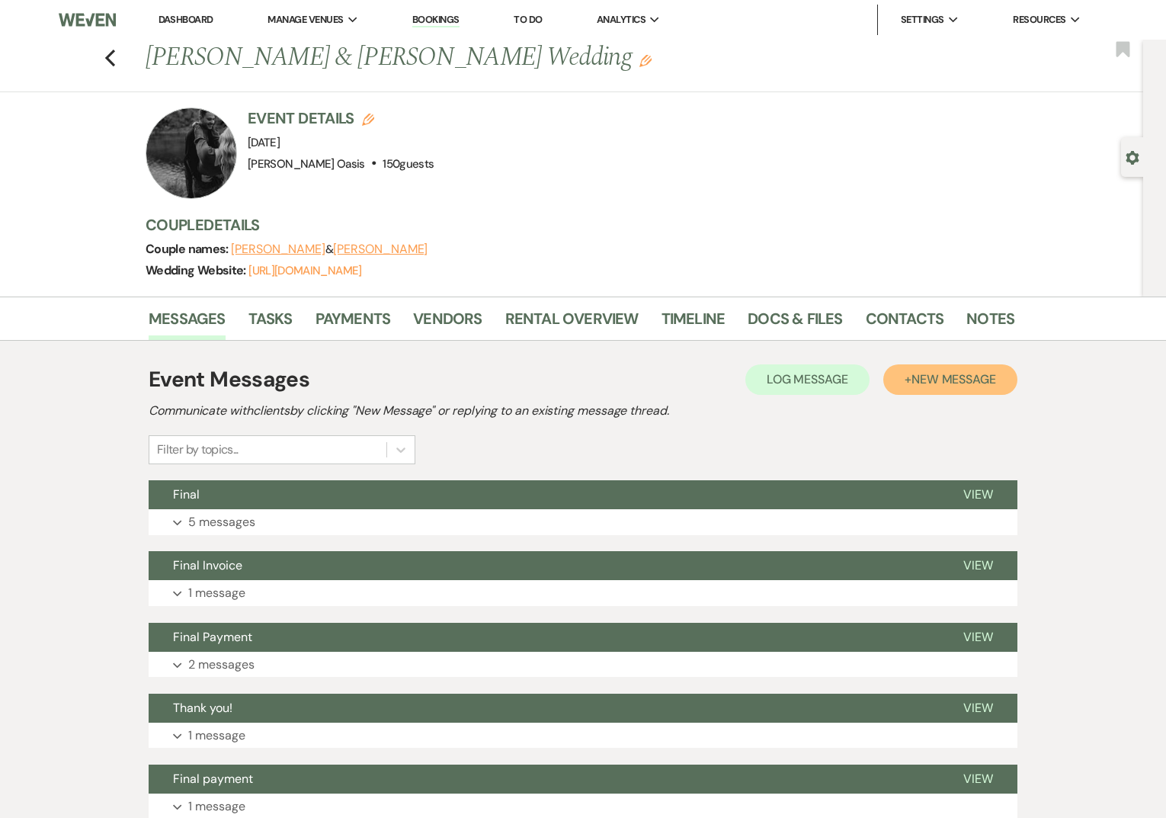
click at [916, 385] on span "New Message" at bounding box center [953, 379] width 85 height 16
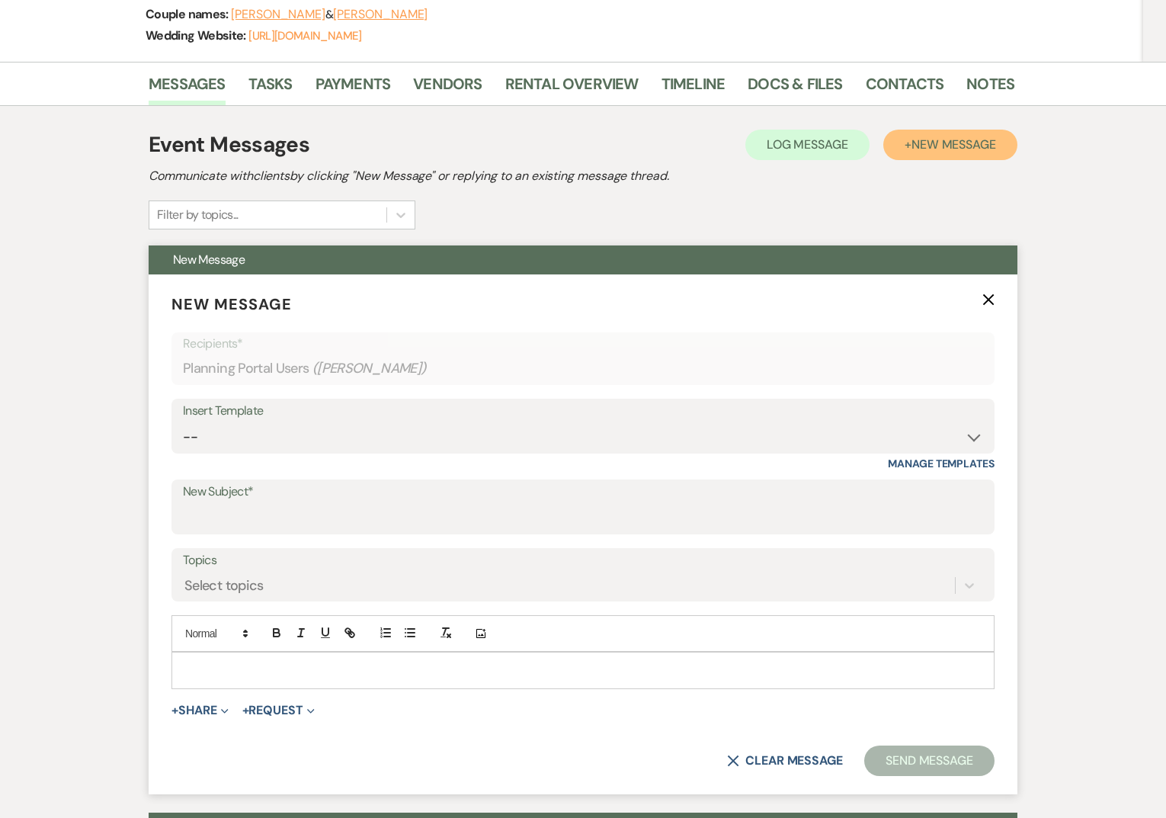
scroll to position [245, 0]
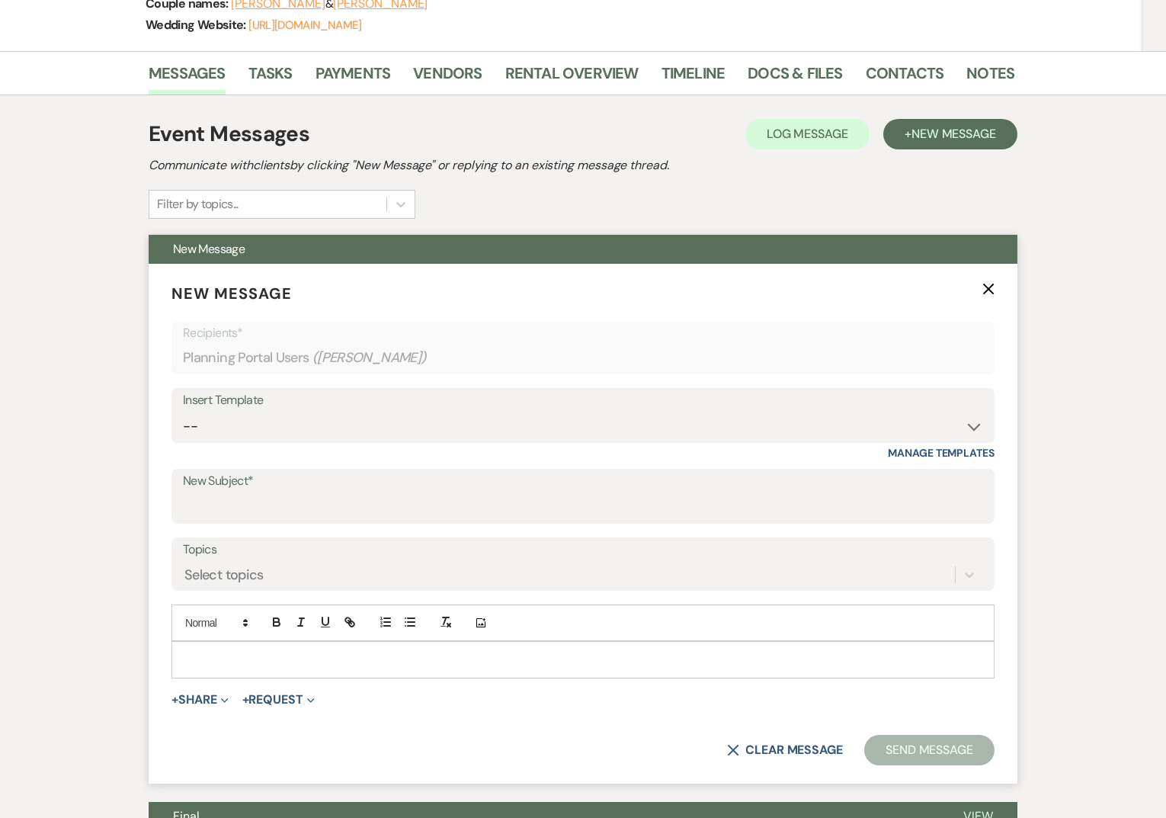
click at [282, 655] on p at bounding box center [583, 659] width 798 height 17
drag, startPoint x: 383, startPoint y: 662, endPoint x: 110, endPoint y: 661, distance: 273.5
click at [350, 615] on button "button" at bounding box center [349, 622] width 21 height 18
type input "https://photos.app.goo.gl/ozCsmFhVPaVPrsdWA"
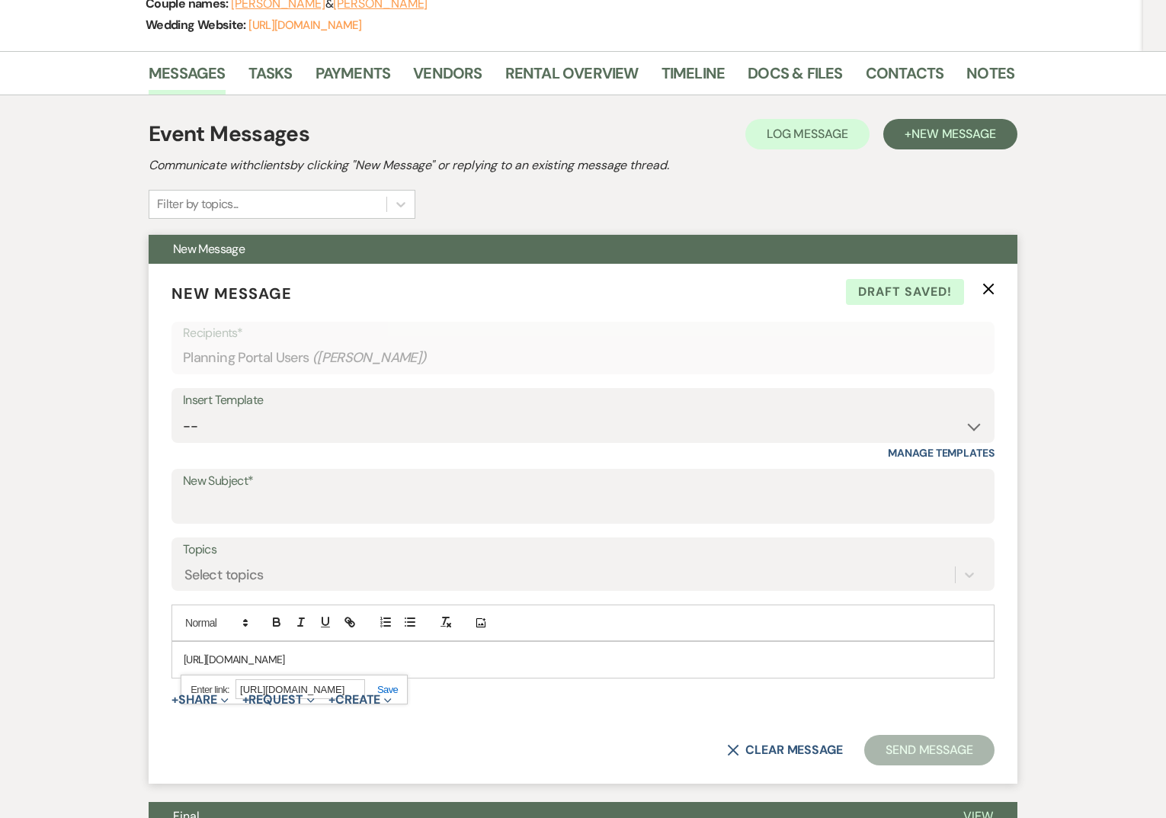
click at [392, 686] on link at bounding box center [381, 688] width 33 height 11
click at [413, 663] on p "https://photos.app.goo.gl/ozCsmFhVPaVPrsdWA" at bounding box center [583, 659] width 798 height 17
click at [180, 654] on div "https://photos.app.goo.gl/ozCsmFhVPaVPrsdWA" at bounding box center [582, 659] width 821 height 35
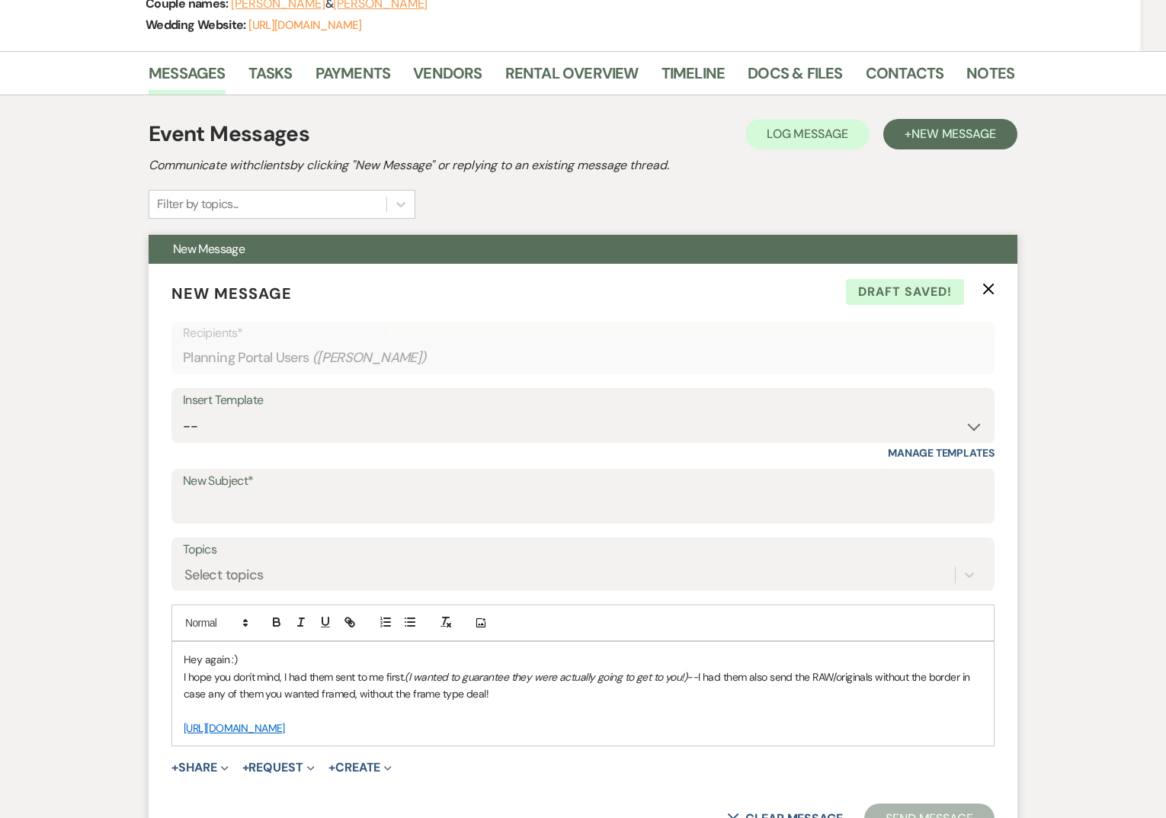
click at [353, 670] on span "I hope you don't mind, I had them sent to me first." at bounding box center [294, 677] width 221 height 14
click at [709, 674] on em "(I wanted to guarantee they were actually going to get to you!)--" at bounding box center [578, 677] width 293 height 14
click at [322, 648] on div "Hey again :) I hope you don't mind, I had your album sent to me first. (I wante…" at bounding box center [582, 694] width 821 height 104
click at [316, 664] on p "Hey again :)" at bounding box center [583, 659] width 798 height 17
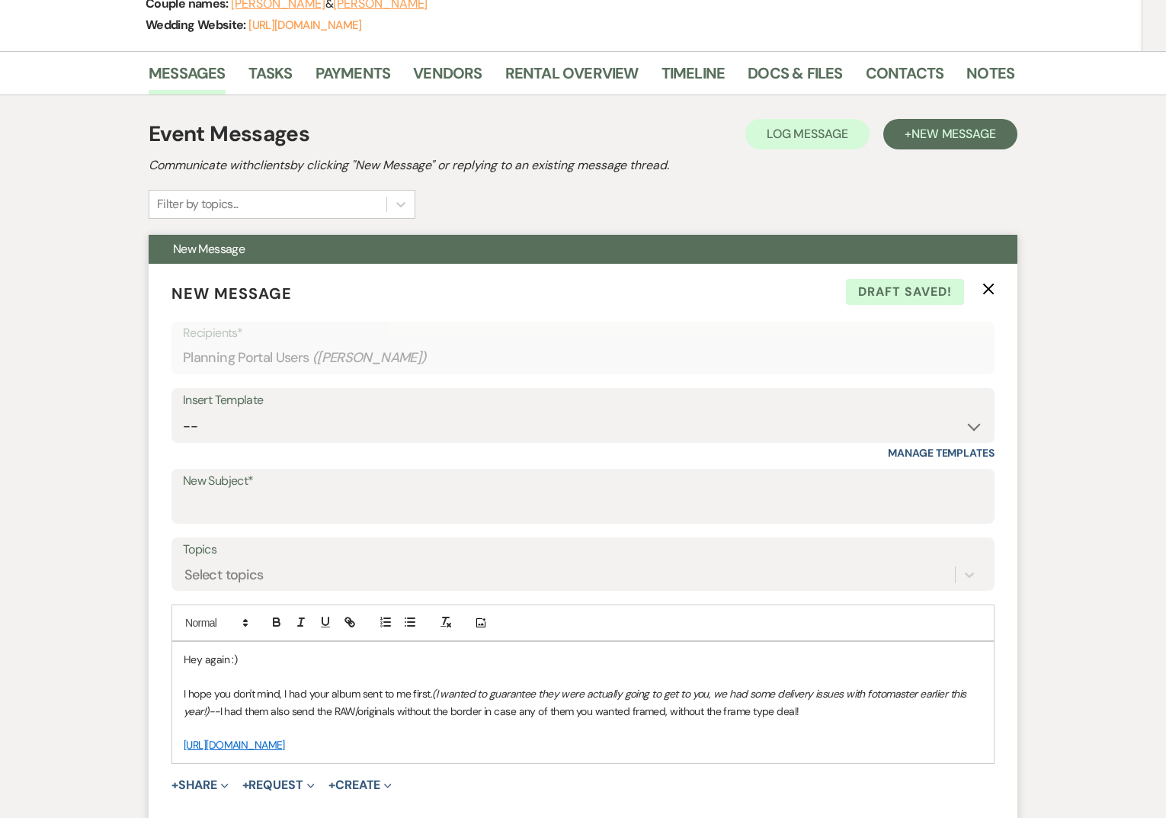
click at [813, 713] on p "I hope you don't mind, I had your album sent to me first. (I wanted to guarante…" at bounding box center [583, 702] width 798 height 34
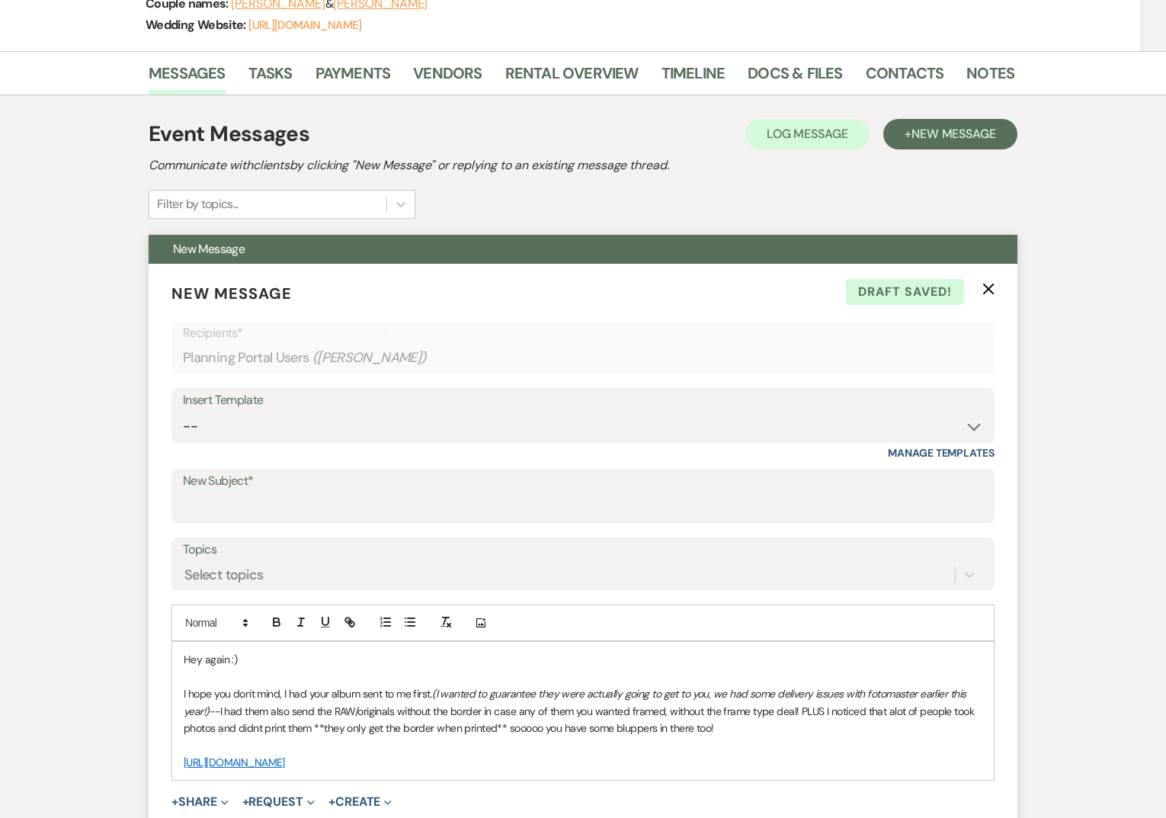
click at [632, 725] on span "I had them also send the RAW/originals without the border in case any of them y…" at bounding box center [580, 719] width 793 height 30
click at [638, 764] on p "https://photos.app.goo.gl/ozCsmFhVPaVPrsdWA" at bounding box center [583, 762] width 798 height 17
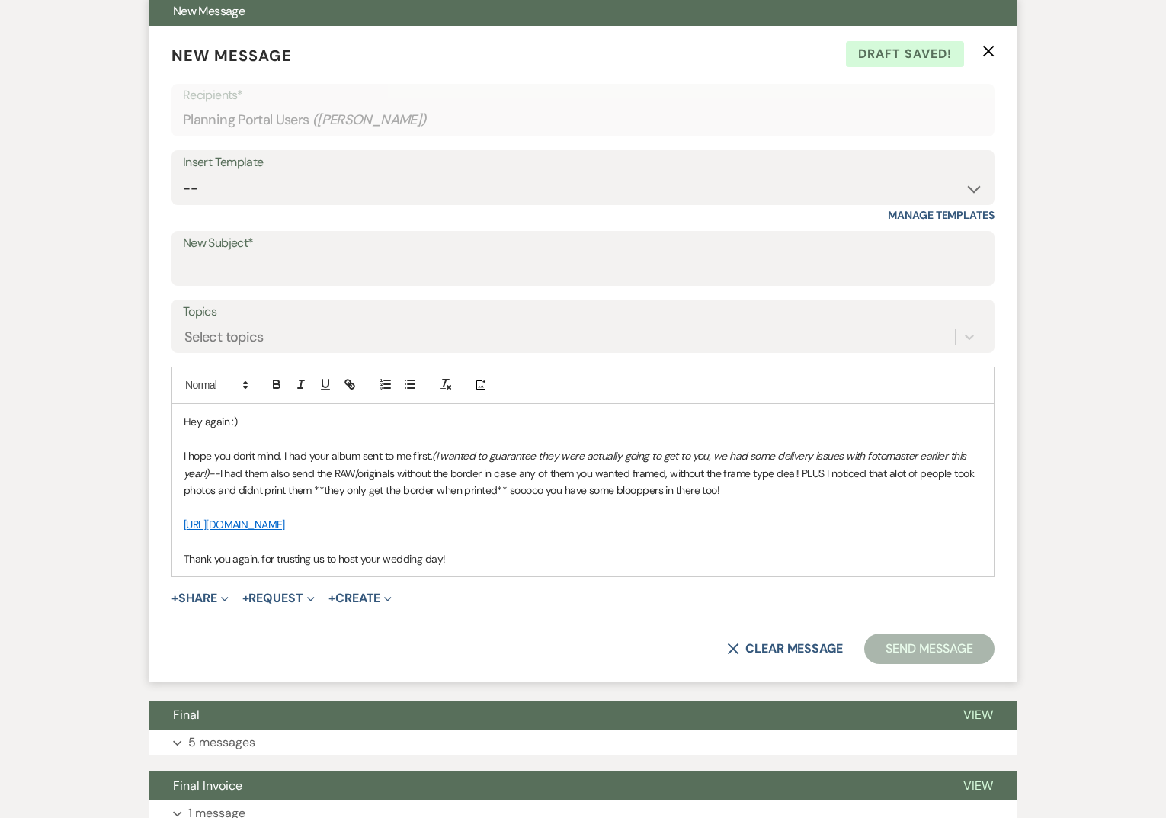
scroll to position [488, 0]
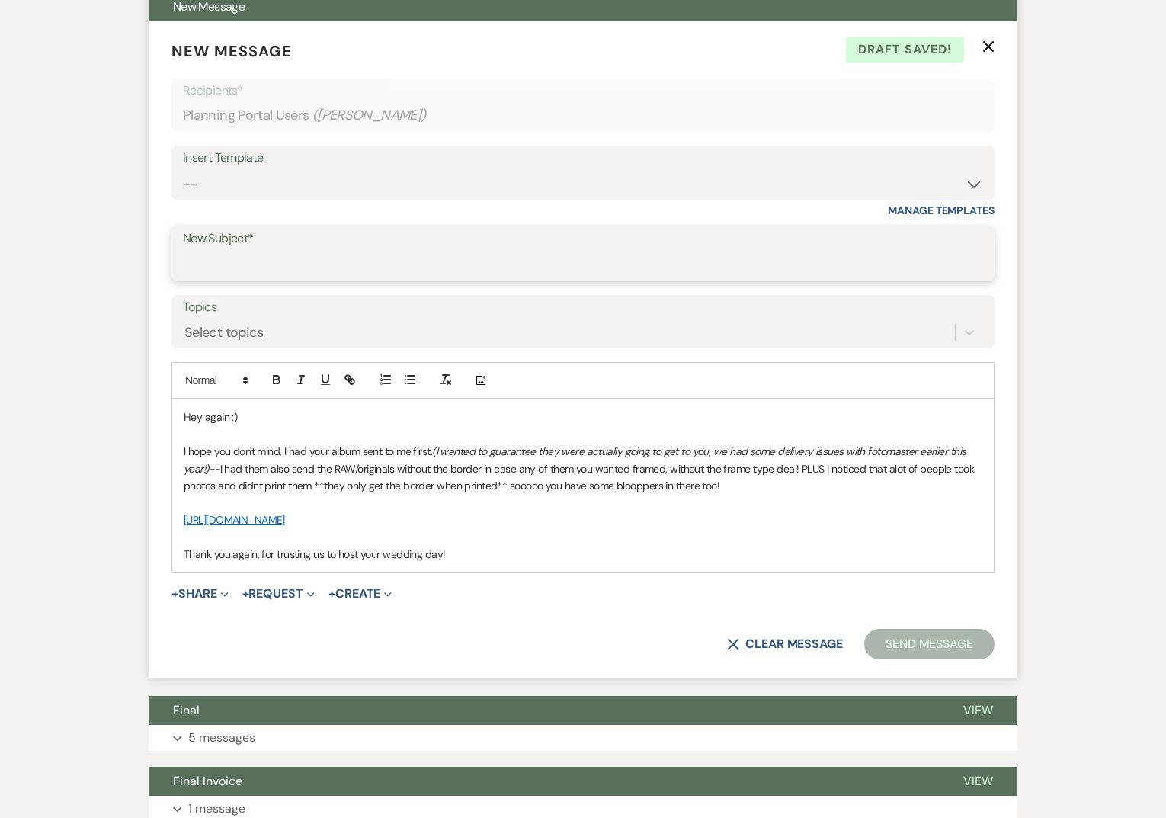
click at [321, 258] on input "New Subject*" at bounding box center [583, 265] width 800 height 30
type input "Photobooth"
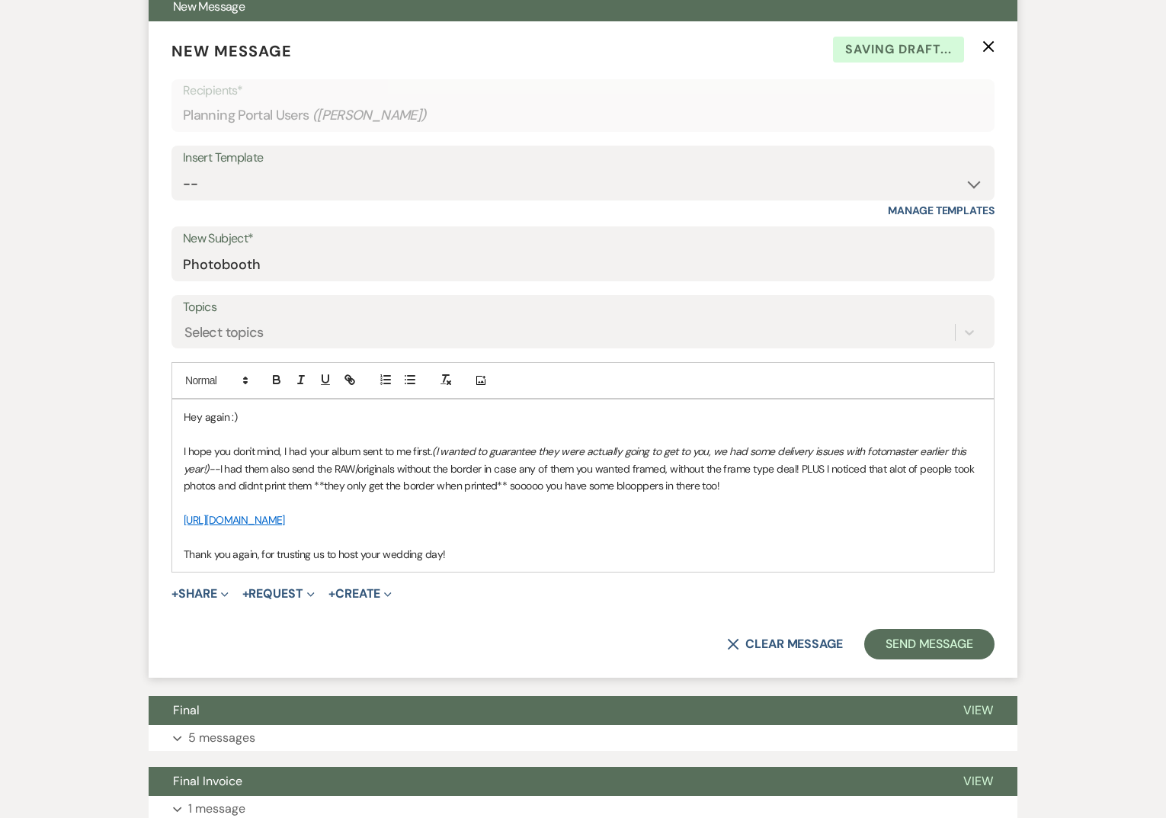
click at [866, 629] on div "X Clear message Send Message" at bounding box center [582, 644] width 823 height 30
click at [870, 637] on button "Send Message" at bounding box center [929, 644] width 130 height 30
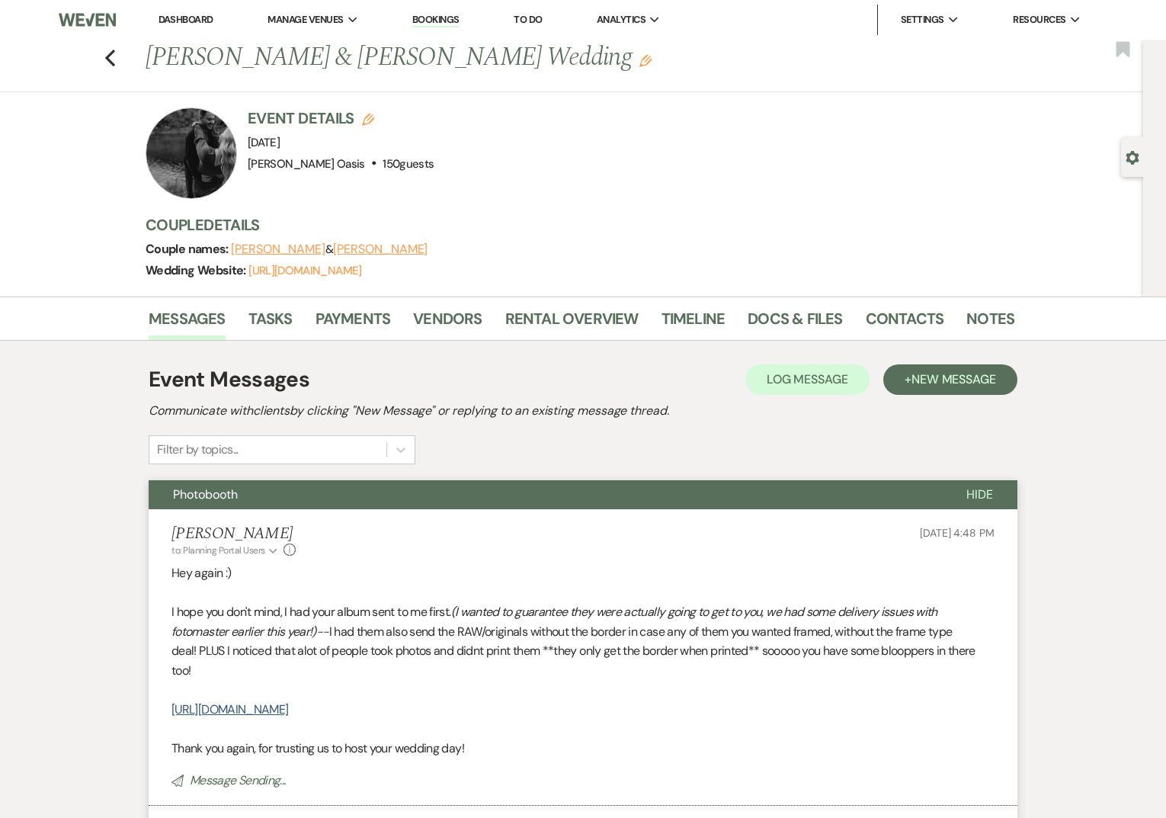
click at [185, 18] on link "Dashboard" at bounding box center [185, 19] width 55 height 13
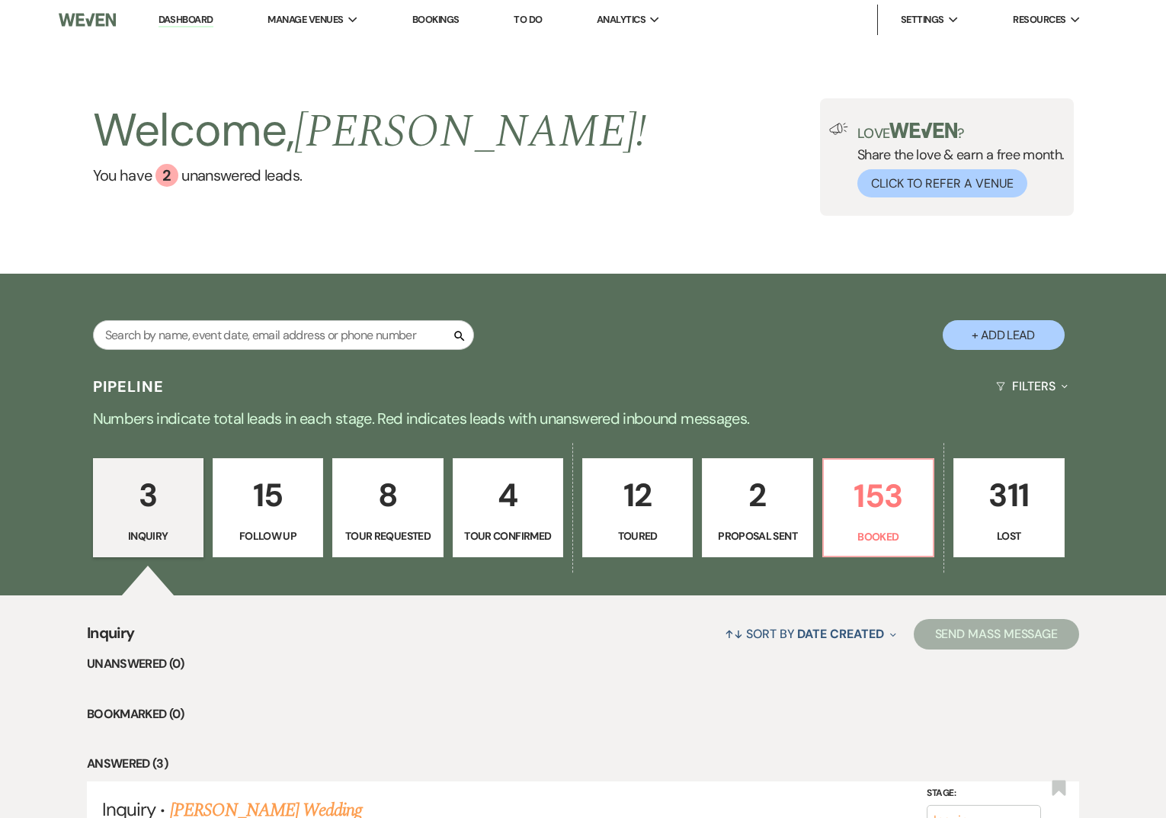
click at [819, 485] on div "3 Inquiry 15 Follow Up 8 Tour Requested 4 Tour Confirmed 12 Toured 2 Proposal S…" at bounding box center [582, 517] width 1097 height 155
click at [846, 491] on p "153" at bounding box center [878, 495] width 91 height 51
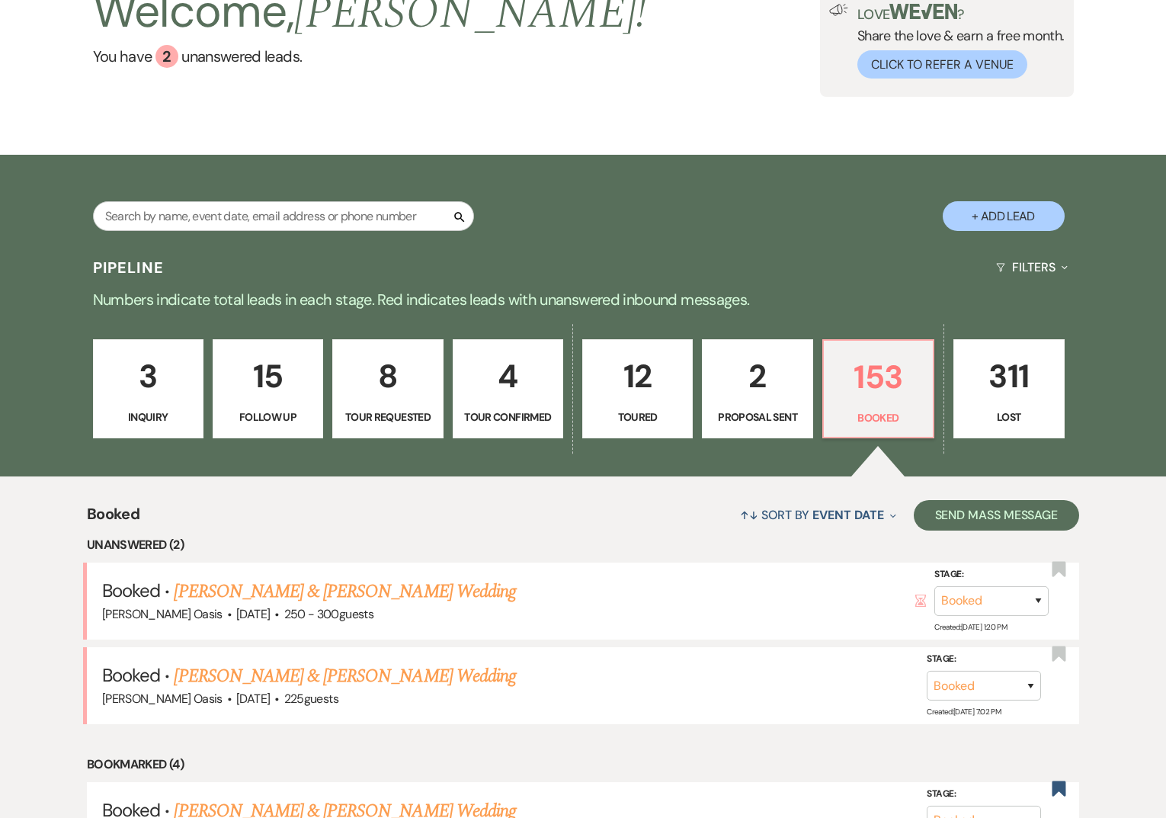
scroll to position [121, 0]
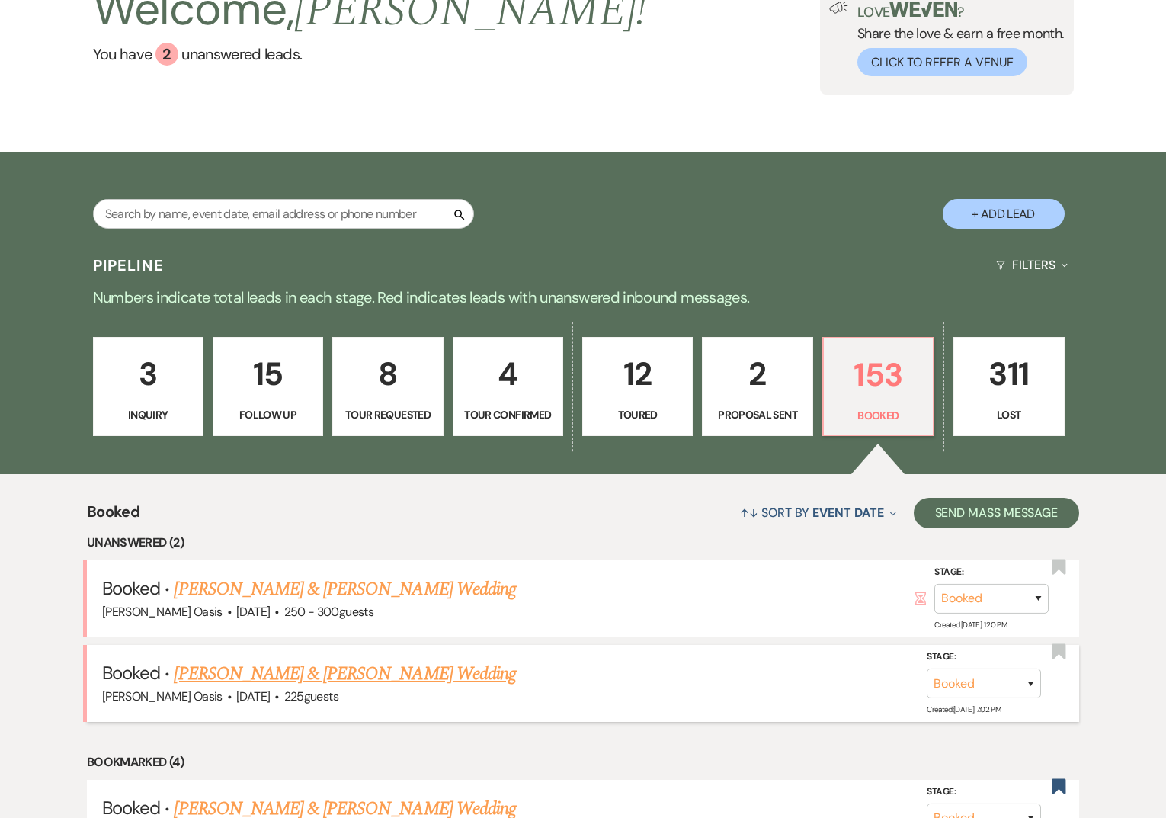
click at [320, 671] on link "Madisyn Smith & Cole Luer's Wedding" at bounding box center [344, 673] width 341 height 27
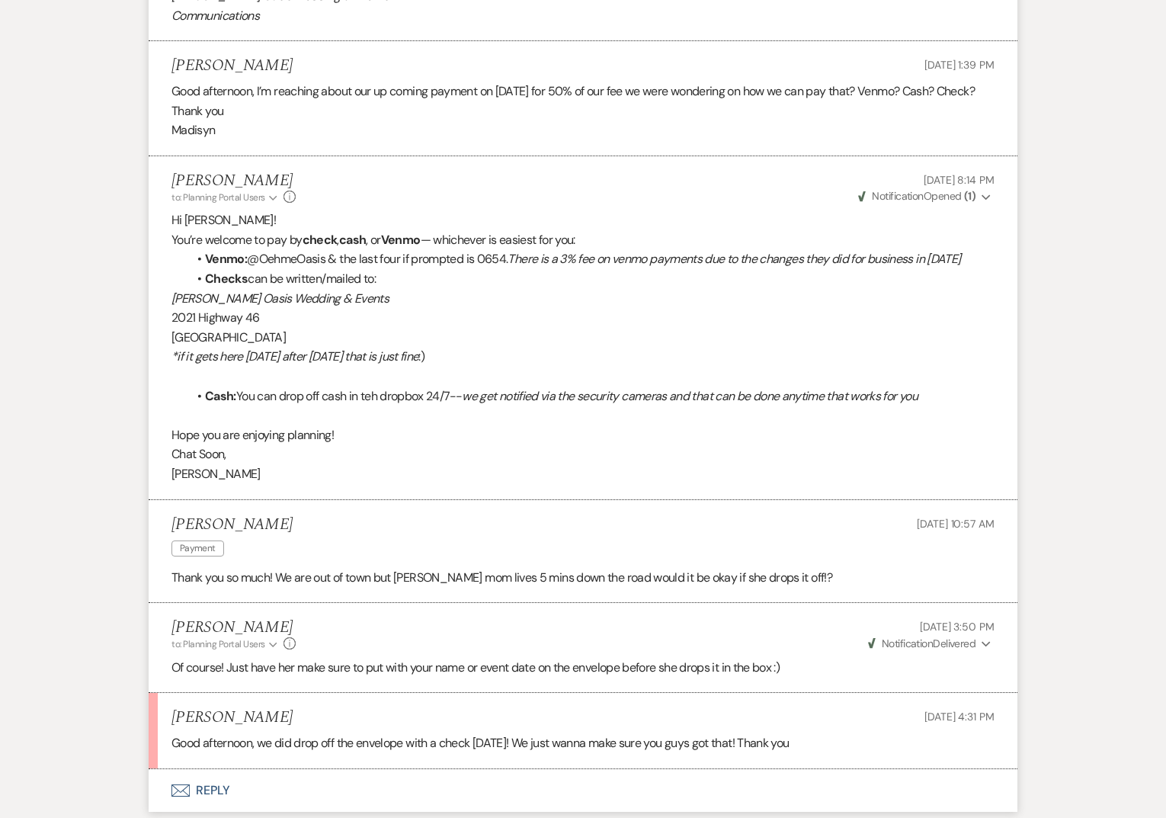
scroll to position [3733, 0]
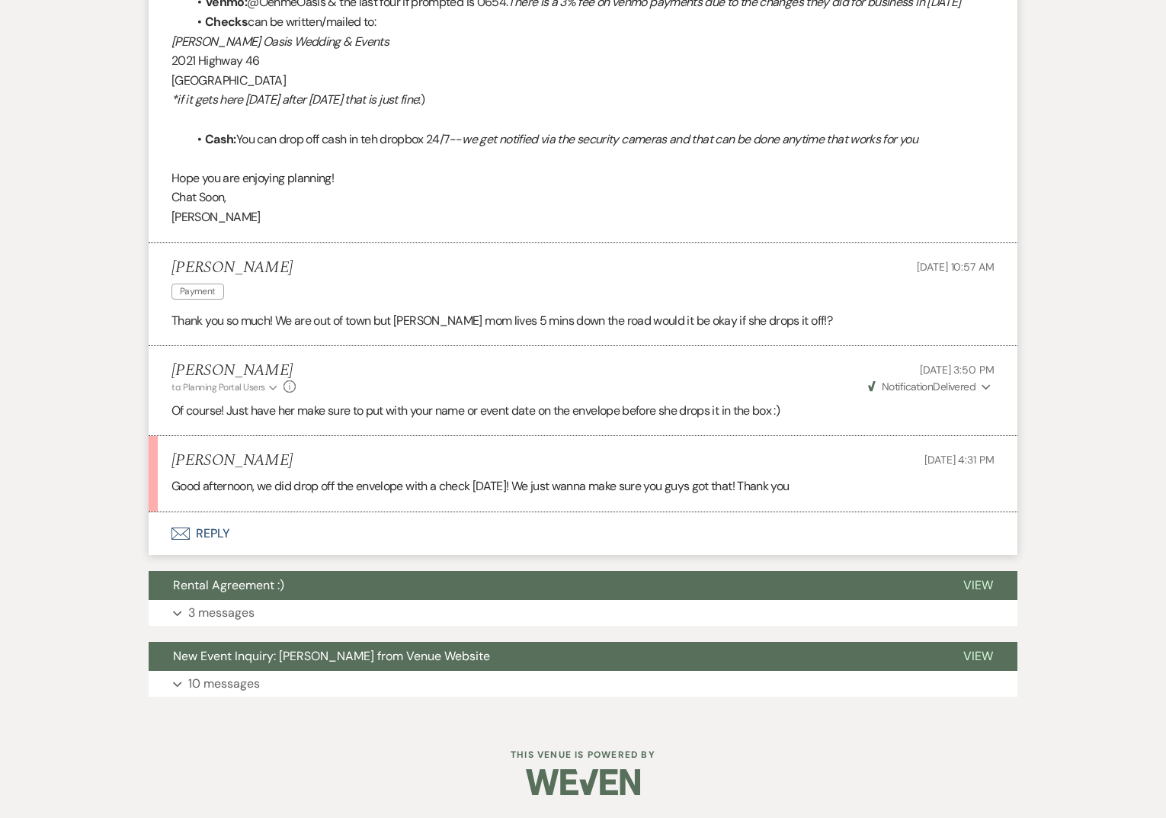
click at [369, 526] on button "Envelope Reply" at bounding box center [583, 533] width 869 height 43
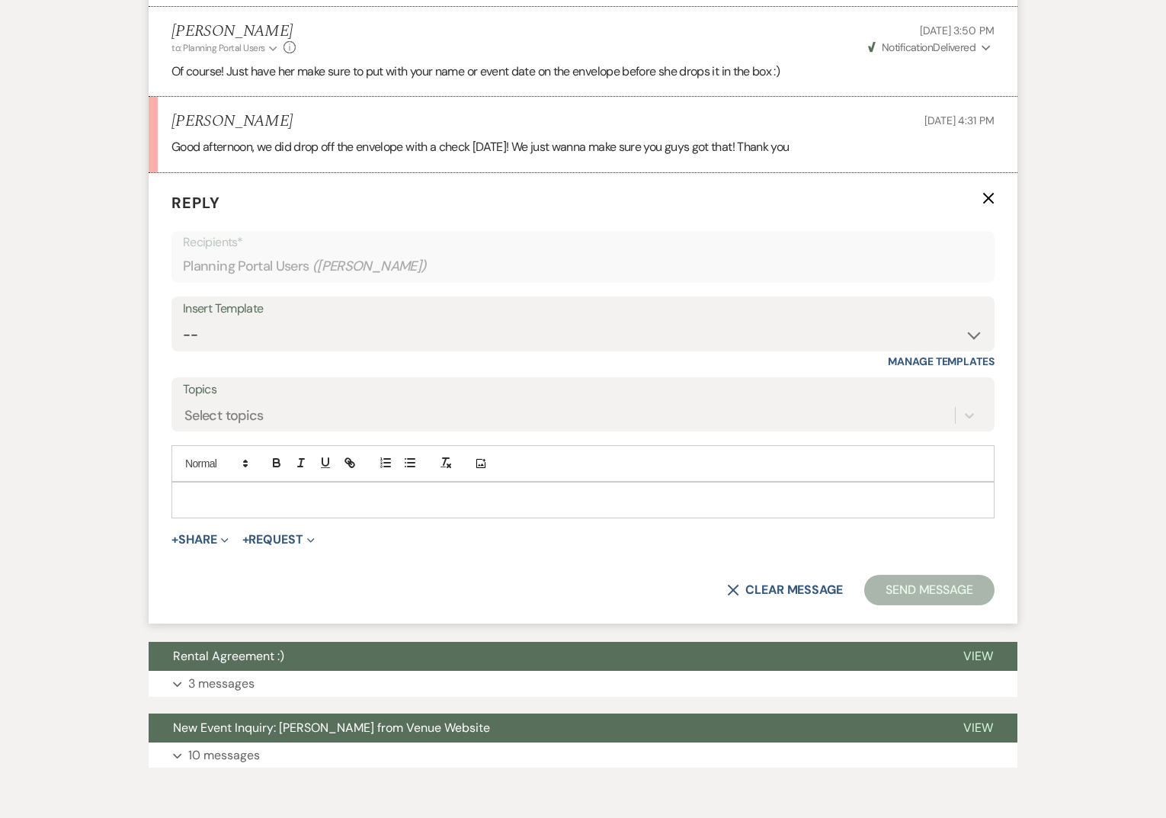
scroll to position [4062, 0]
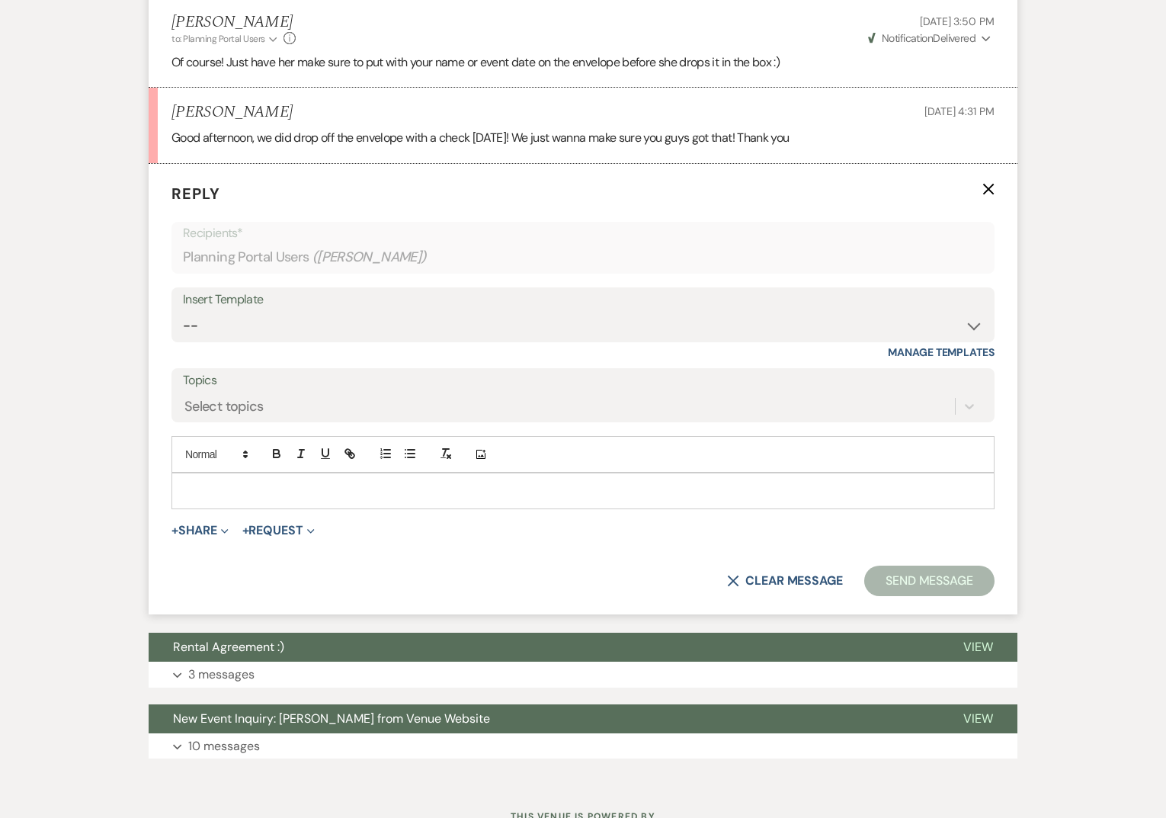
click at [326, 499] on p at bounding box center [583, 490] width 798 height 17
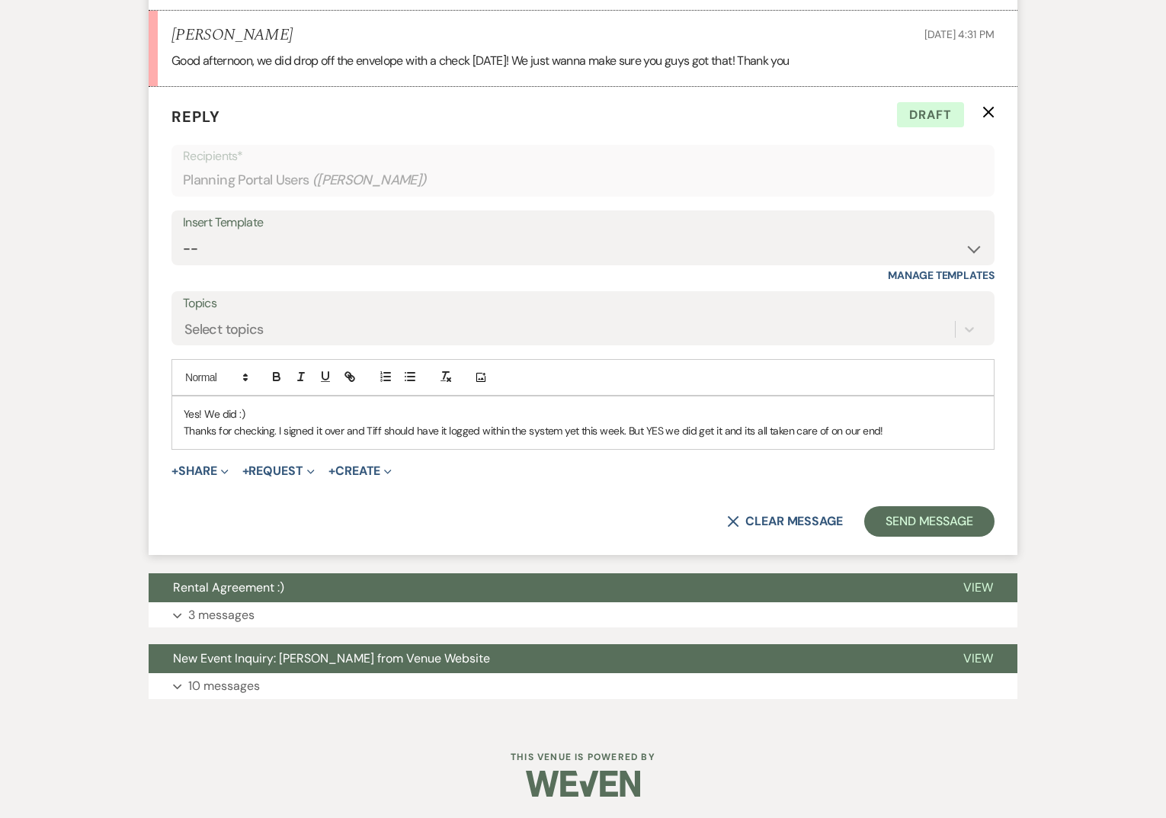
scroll to position [4137, 0]
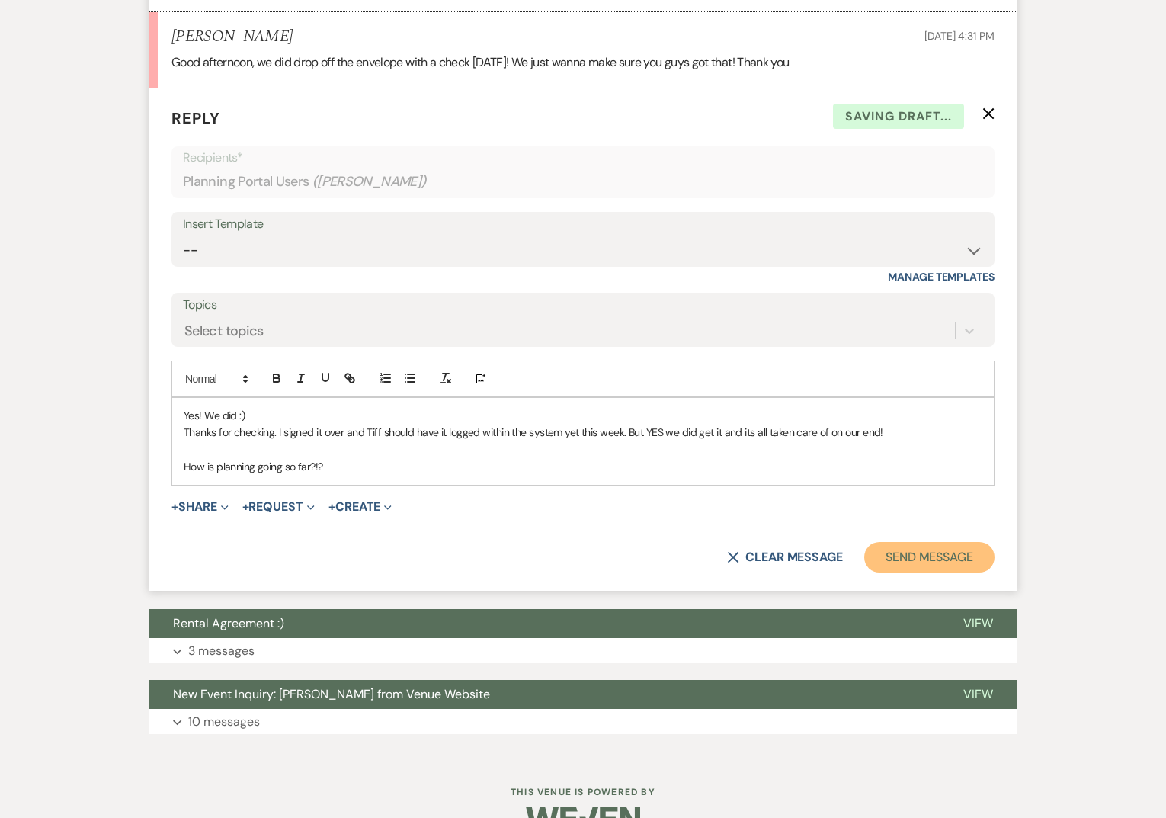
click at [913, 572] on button "Send Message" at bounding box center [929, 557] width 130 height 30
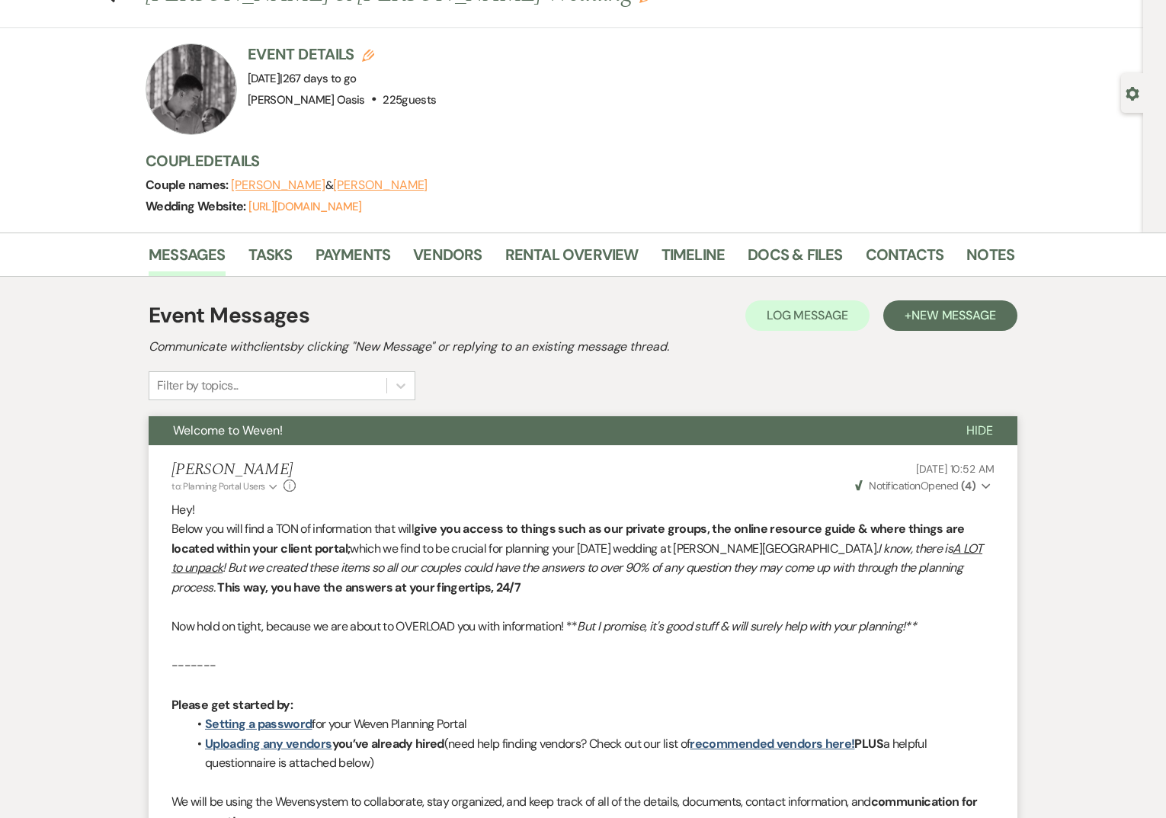
scroll to position [0, 0]
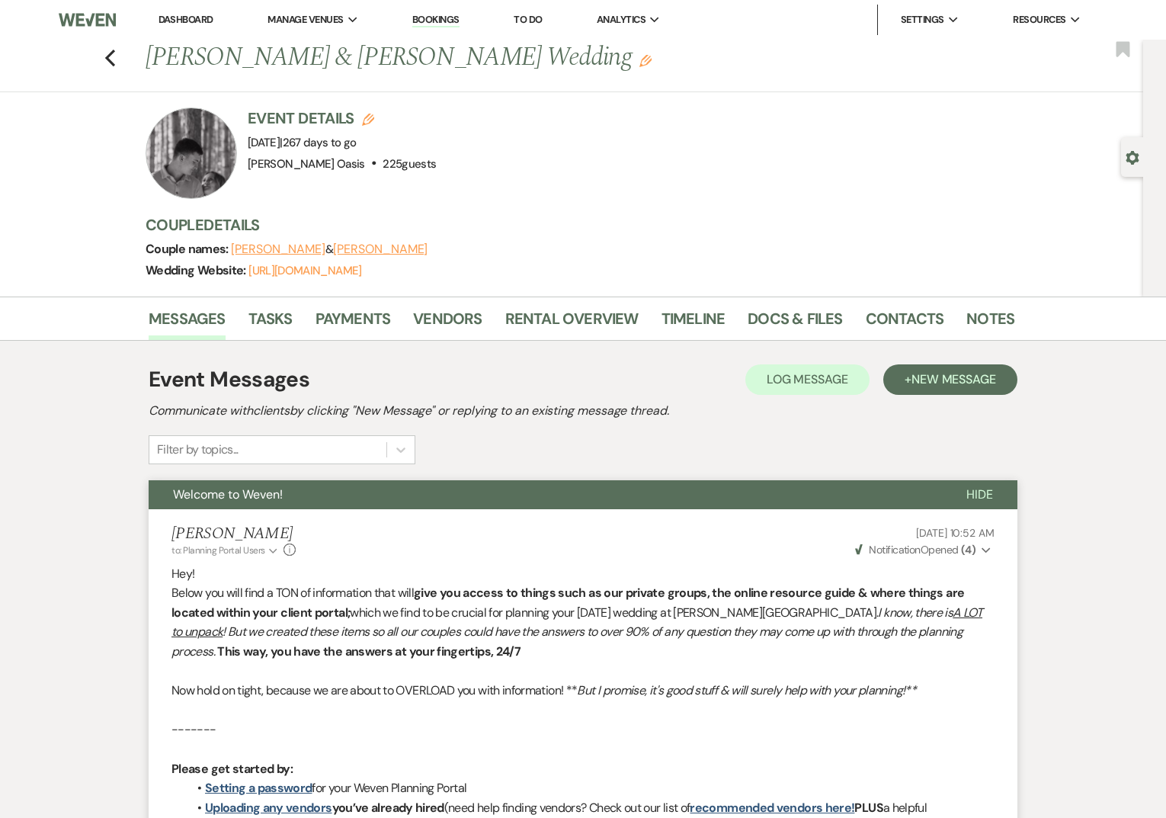
click at [189, 8] on li "Dashboard" at bounding box center [186, 20] width 70 height 30
click at [190, 24] on link "Dashboard" at bounding box center [185, 19] width 55 height 13
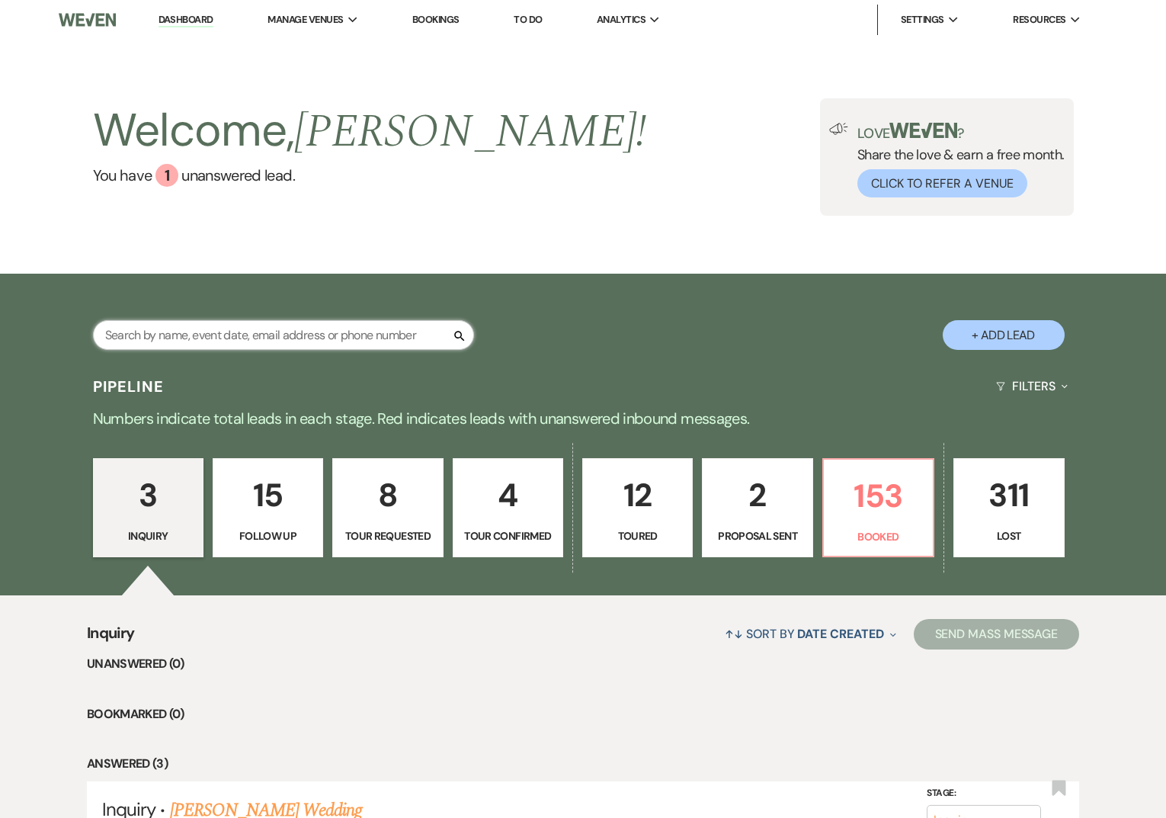
click at [296, 338] on input "text" at bounding box center [283, 335] width 381 height 30
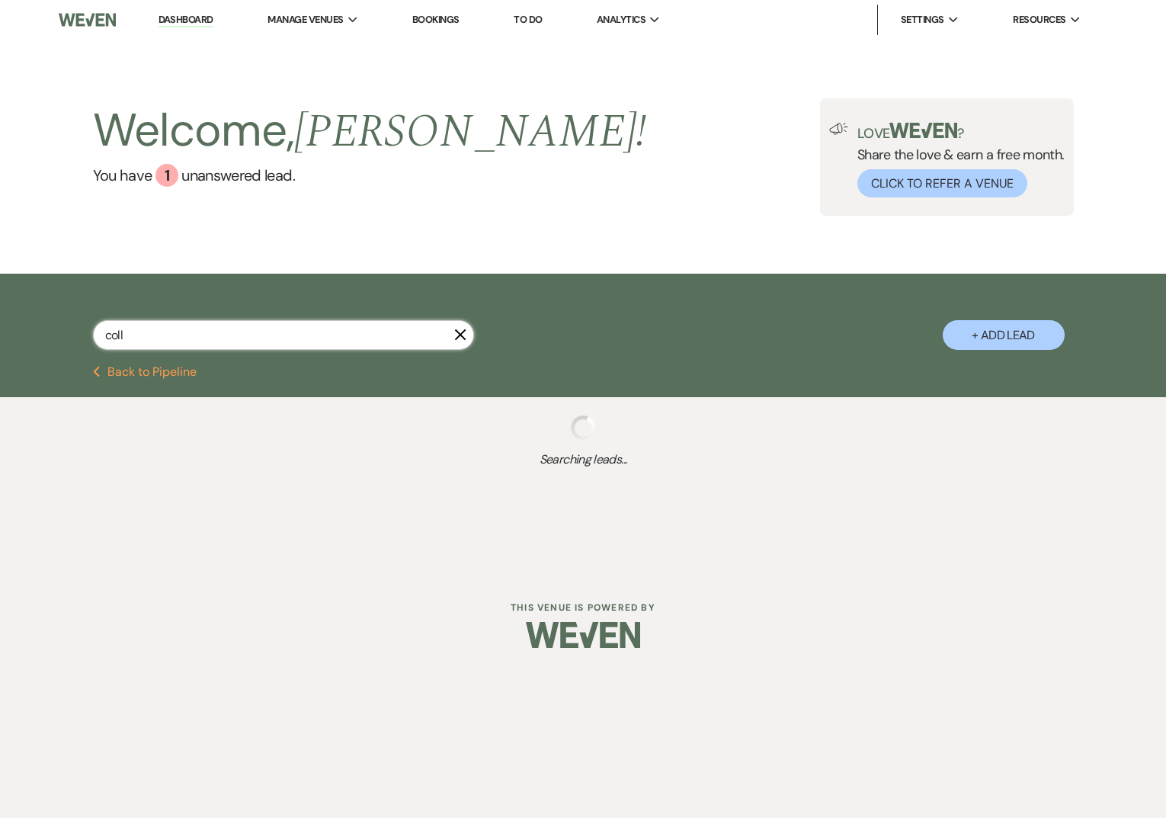
type input "colli"
select select "5"
select select "8"
select select "1"
select select "8"
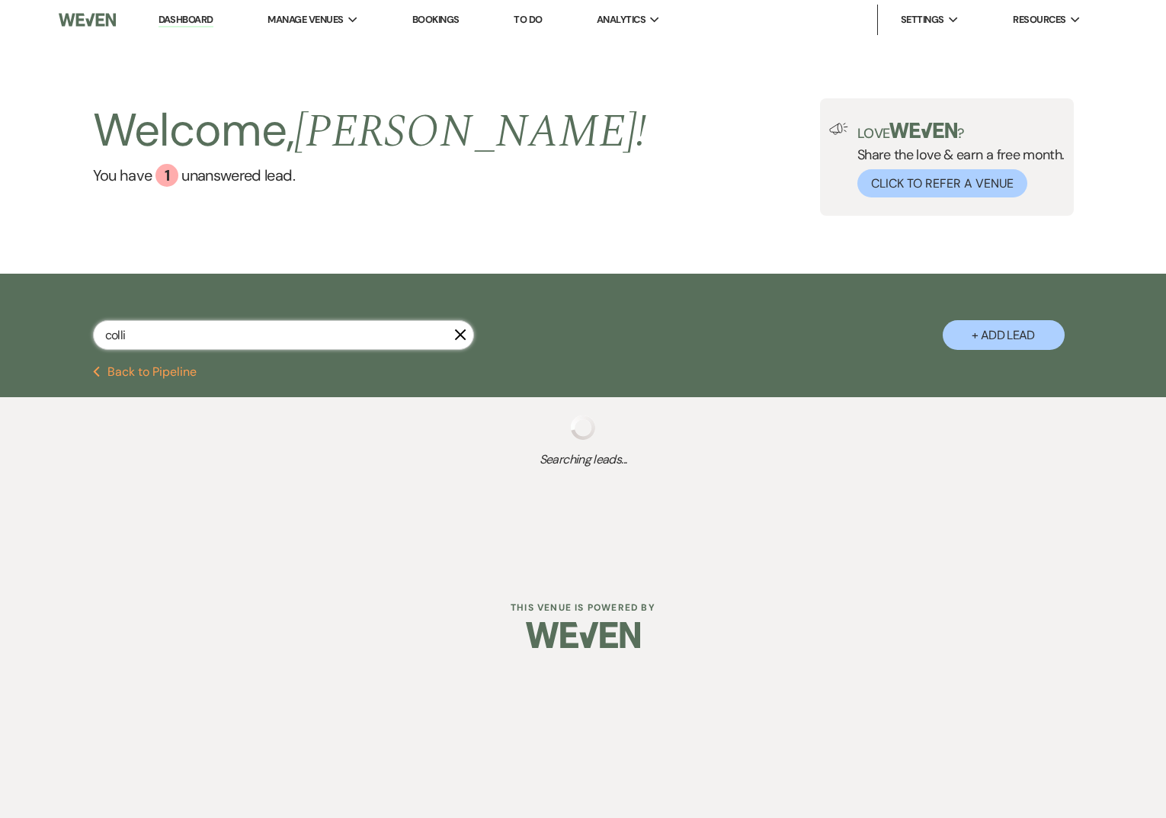
select select "6"
select select "8"
select select "5"
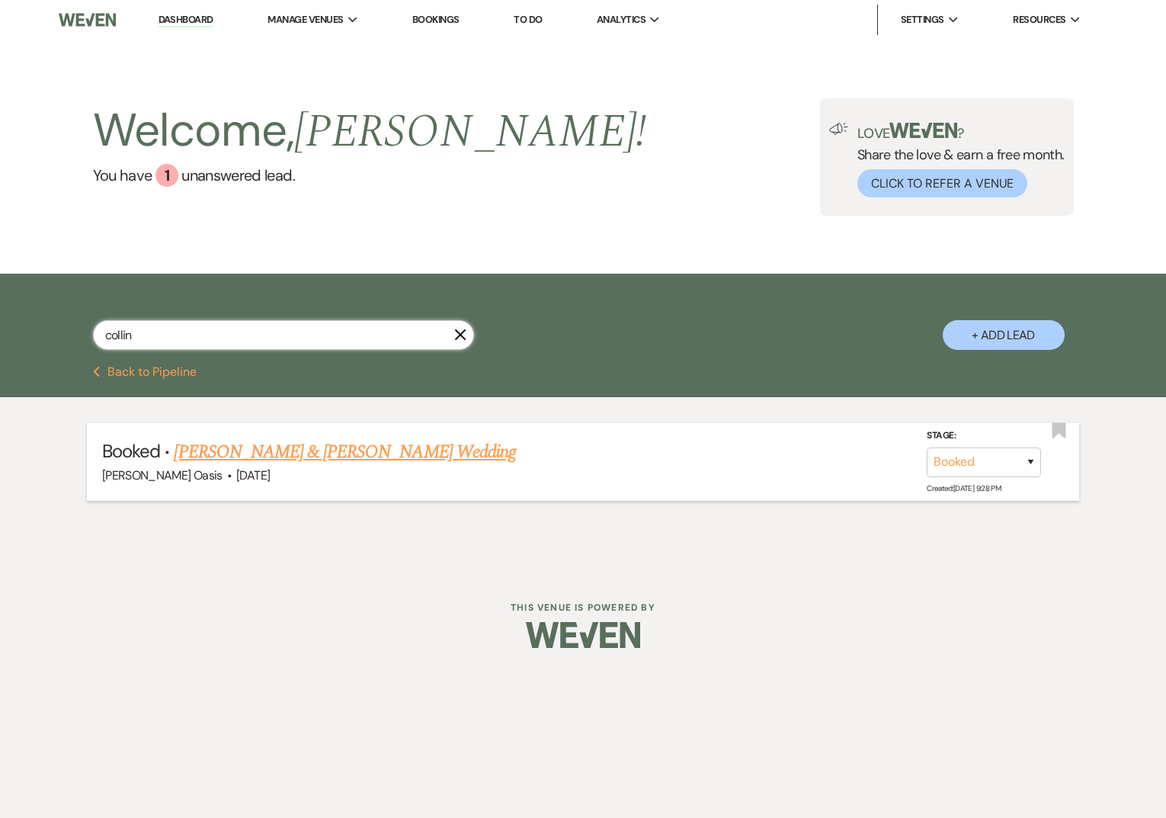
type input "collin"
click at [298, 448] on link "Sidney Roemhild & Collin Curtis Wedding" at bounding box center [344, 451] width 341 height 27
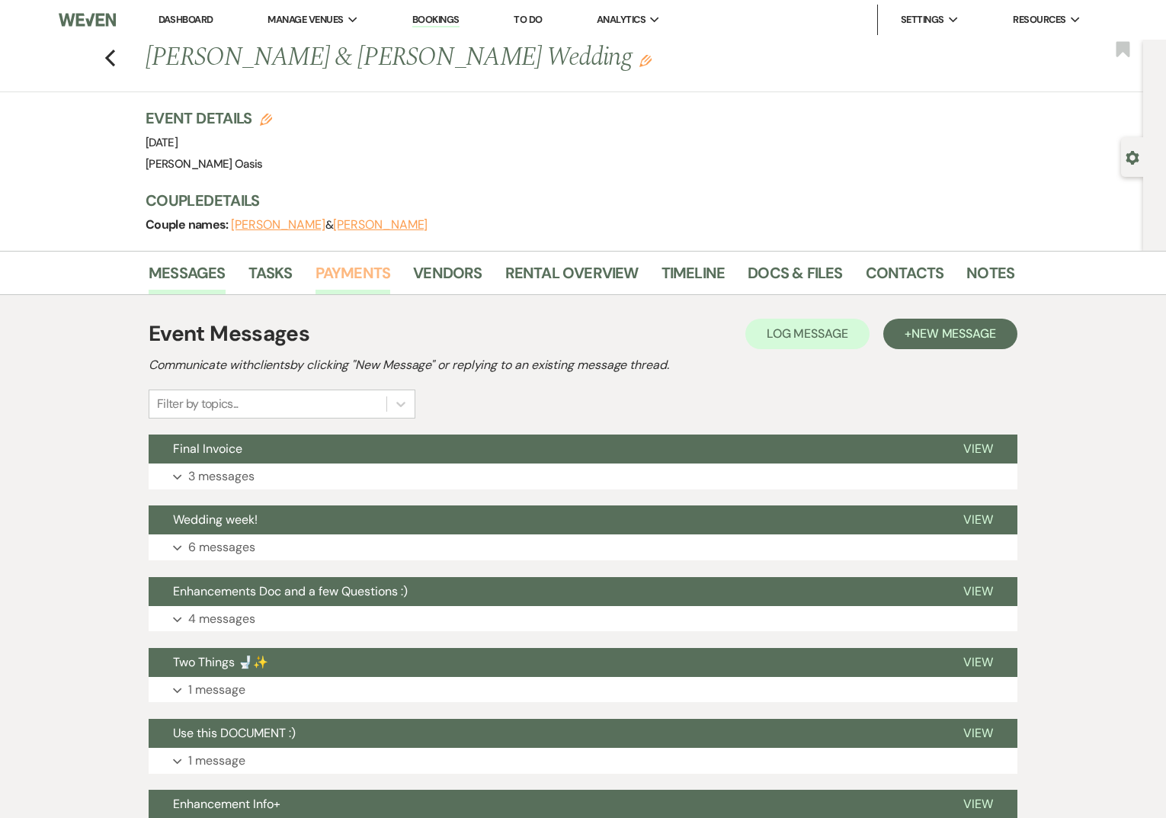
click at [325, 285] on link "Payments" at bounding box center [352, 278] width 75 height 34
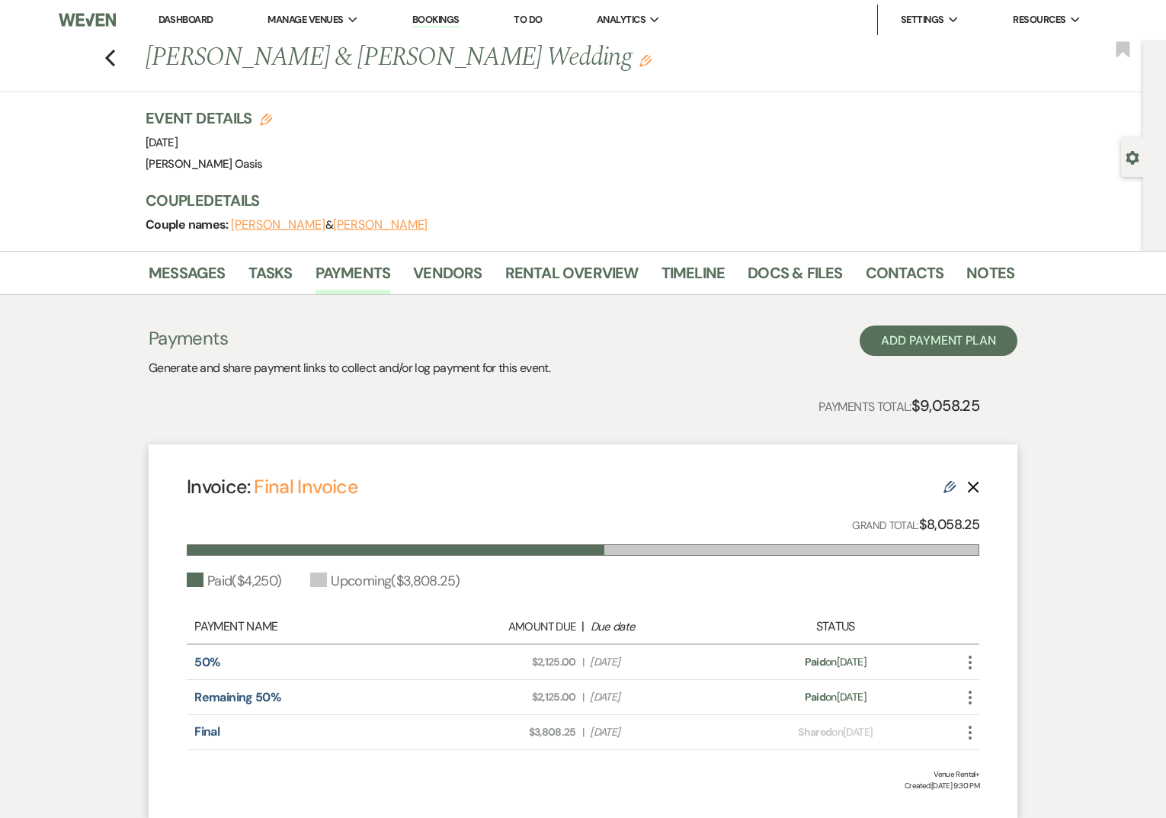
click at [175, 17] on link "Dashboard" at bounding box center [185, 19] width 55 height 13
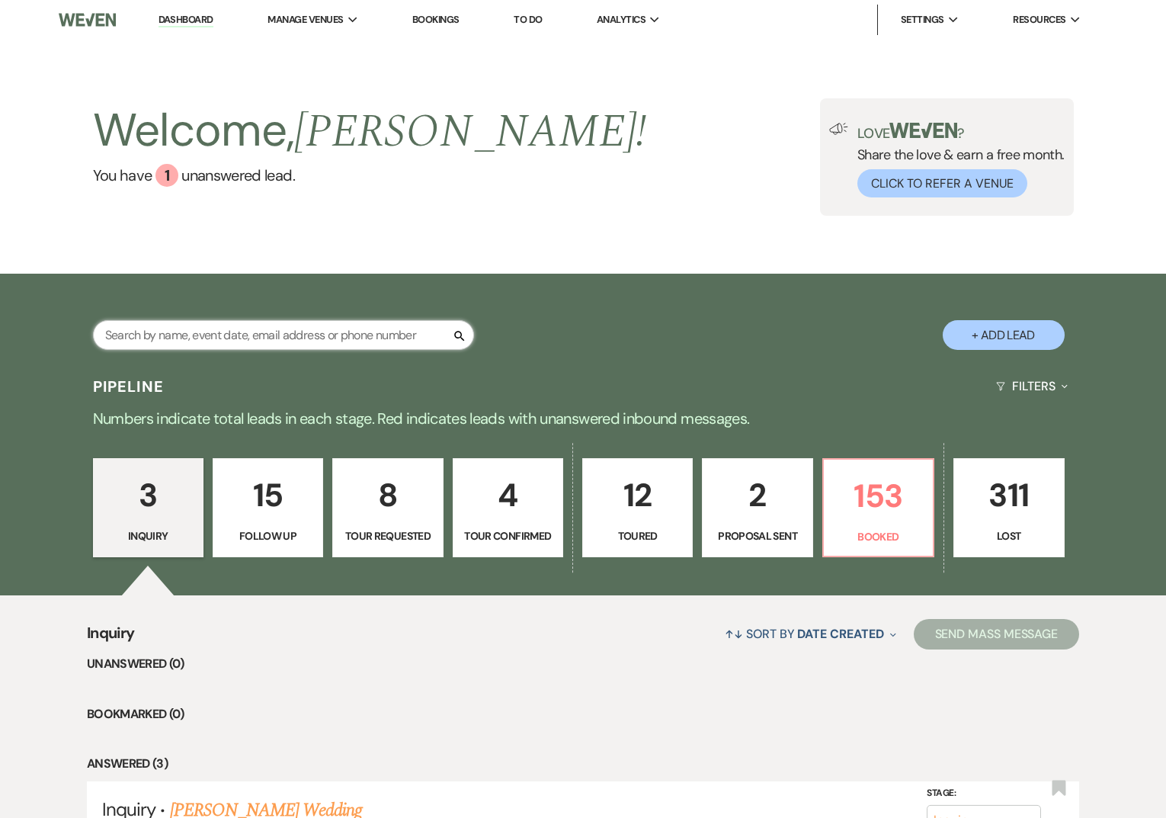
click at [180, 334] on input "text" at bounding box center [283, 335] width 381 height 30
type input "a"
type input "cassie"
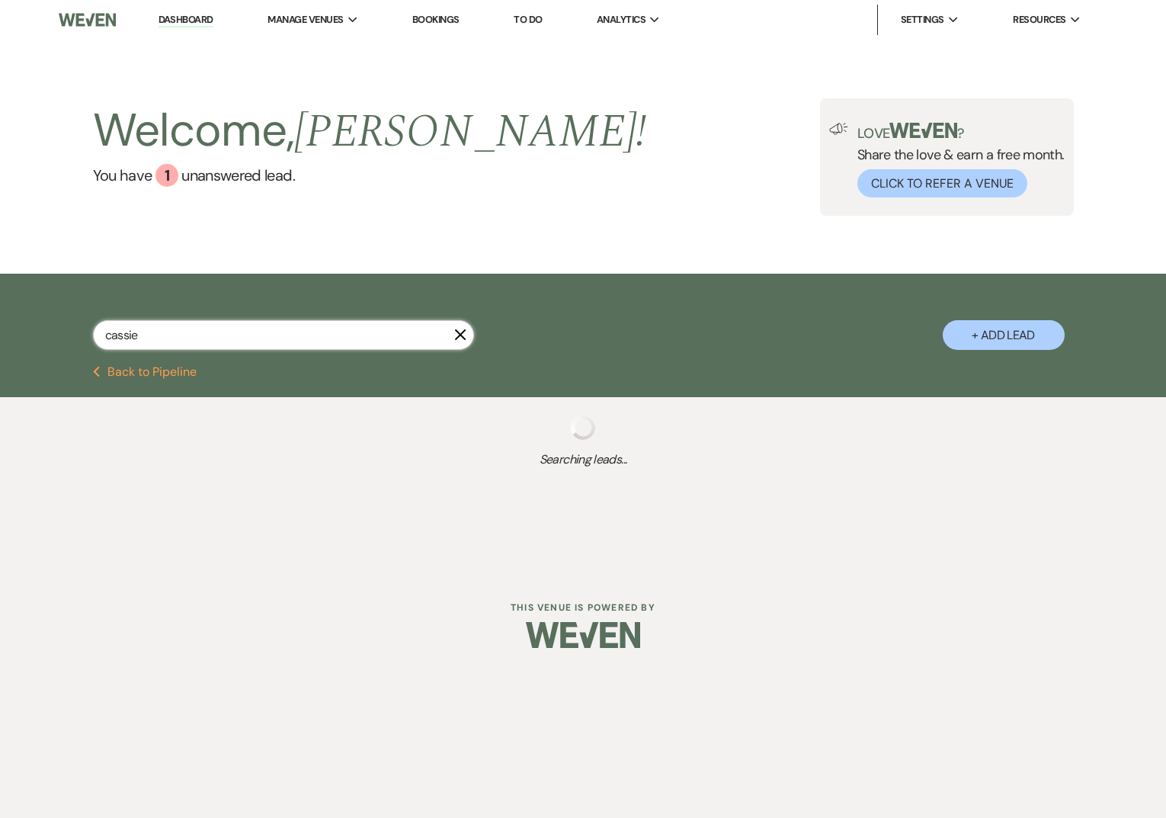
select select "8"
select select "5"
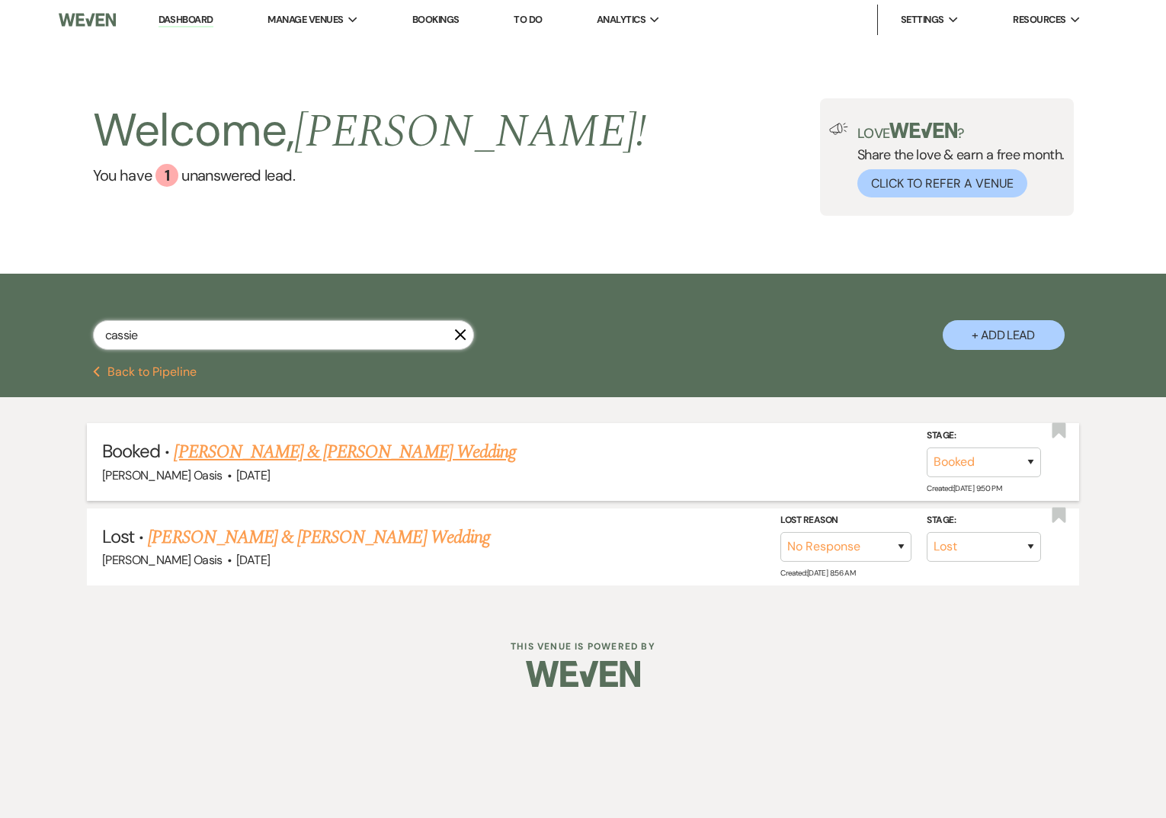
type input "cassie"
click at [290, 466] on div "Oehme Oasis · Aug 1, 2025" at bounding box center [583, 476] width 962 height 20
click at [315, 439] on link "Cassie Evans & Garrett Loomis's Wedding" at bounding box center [344, 451] width 341 height 27
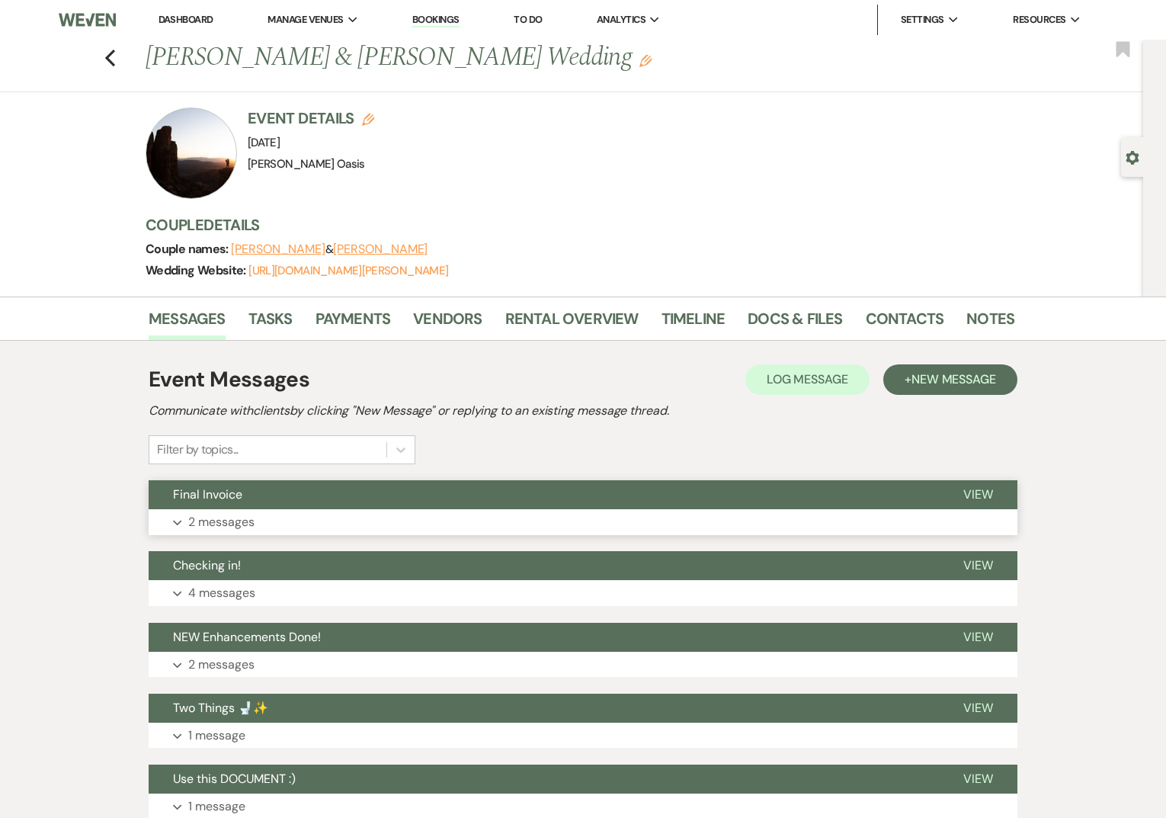
click at [235, 507] on button "Final Invoice" at bounding box center [544, 494] width 790 height 29
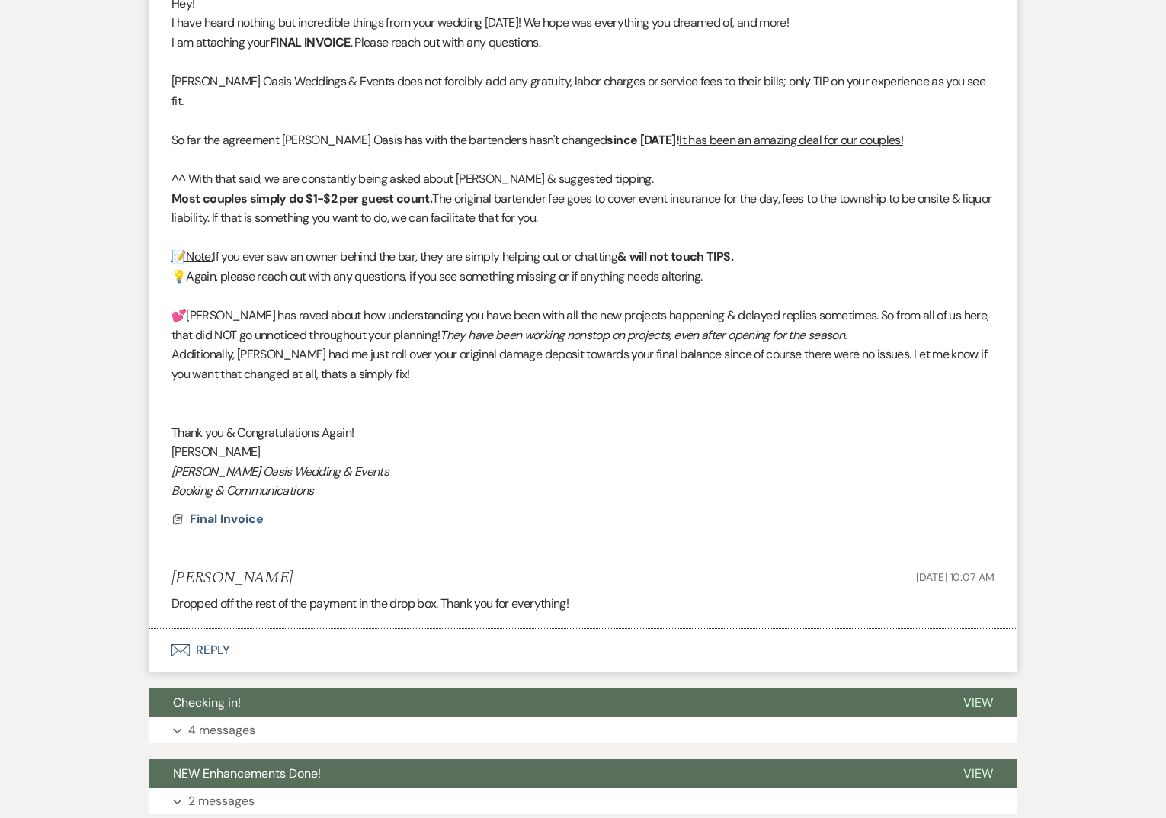
scroll to position [624, 0]
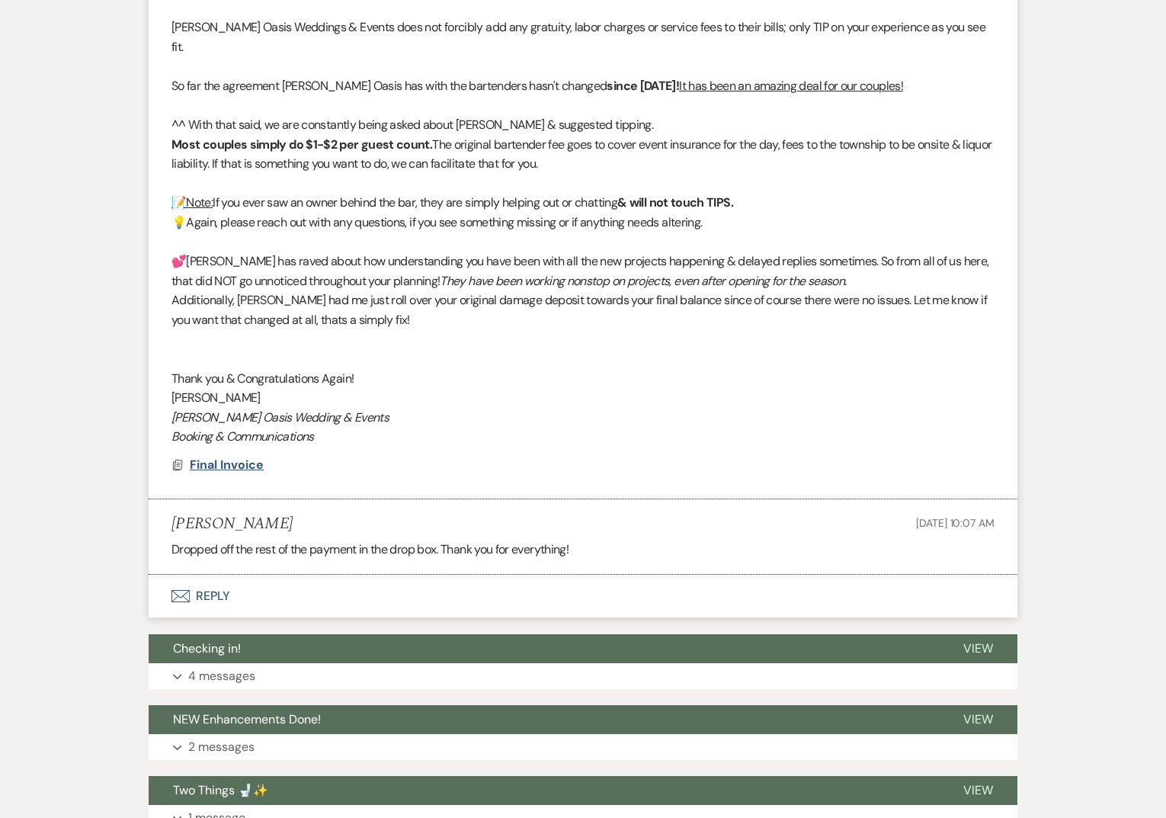
click at [243, 456] on span "Final Invoice" at bounding box center [227, 464] width 74 height 16
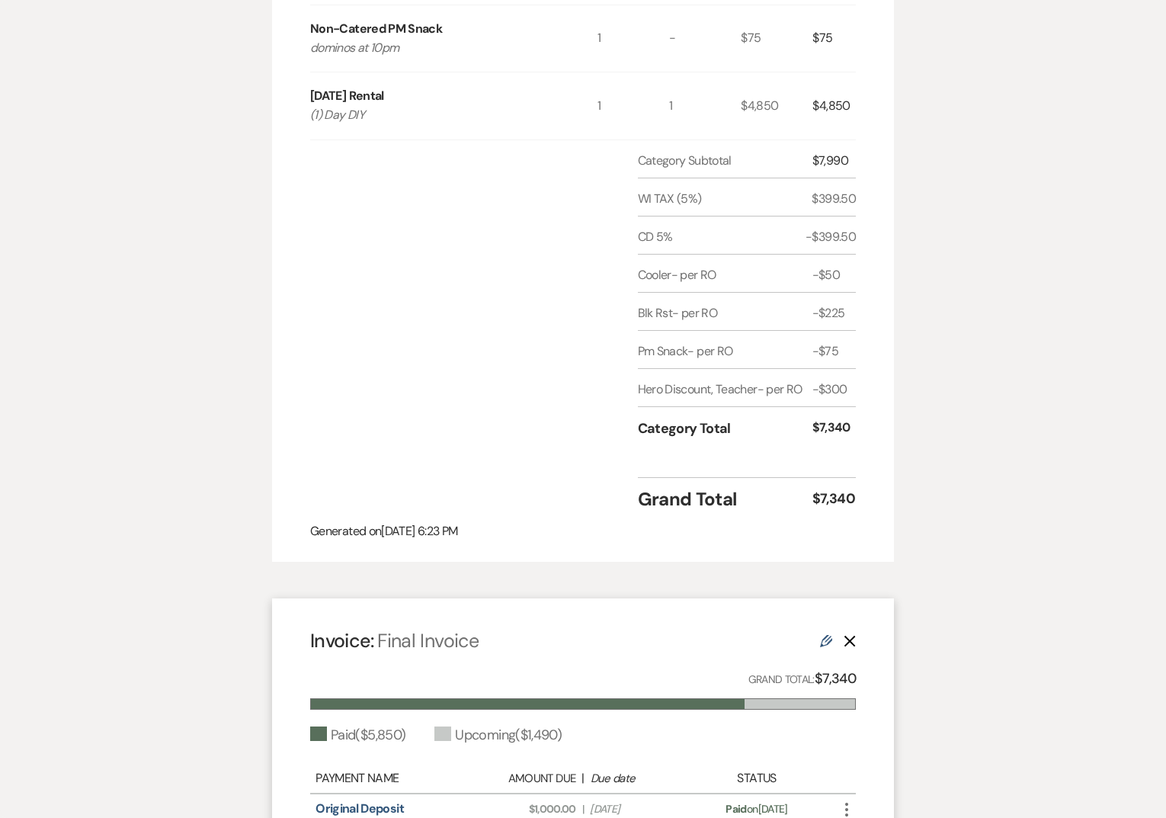
scroll to position [0, 0]
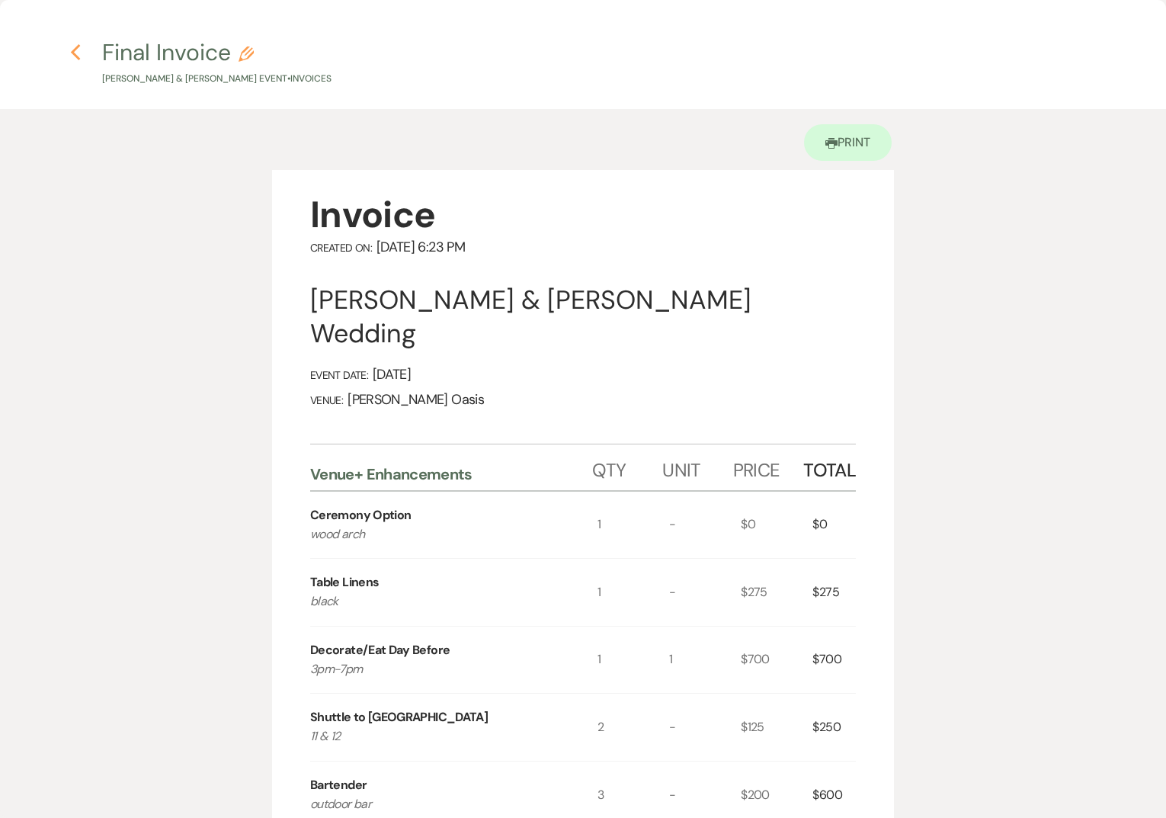
click at [76, 57] on use "button" at bounding box center [75, 52] width 10 height 17
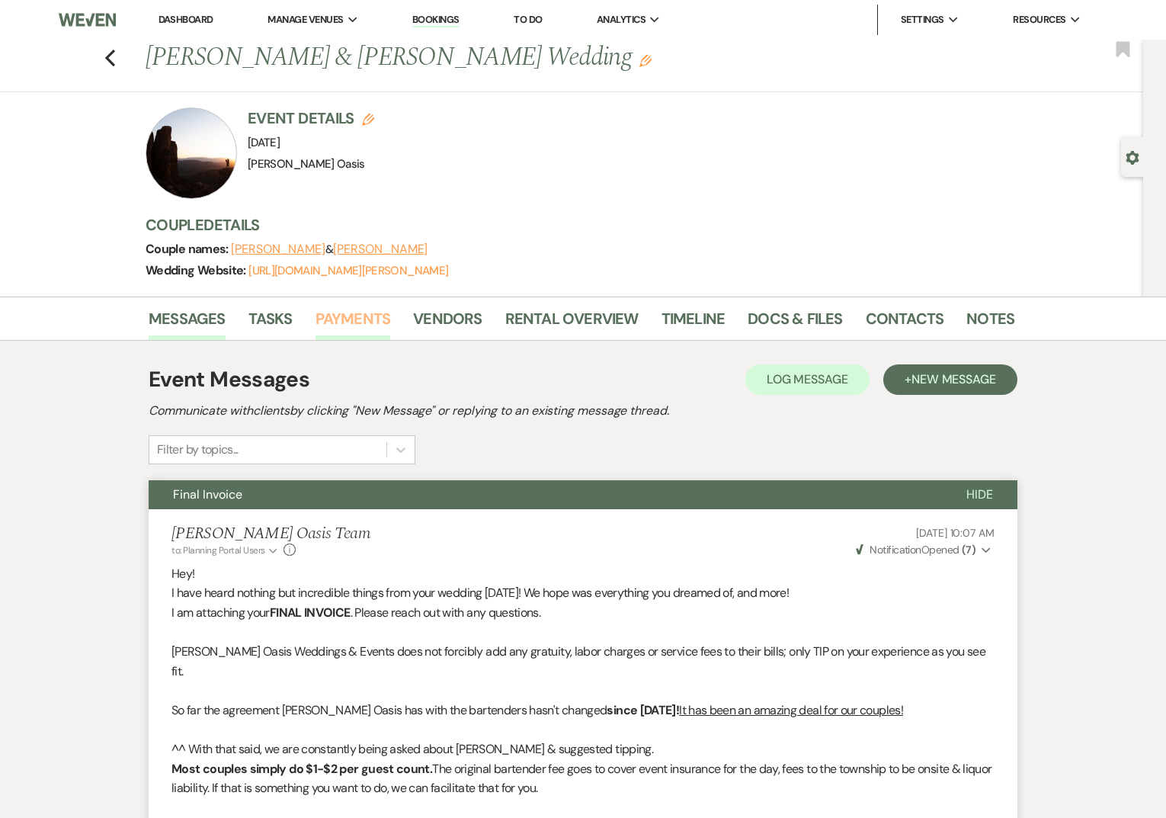
click at [360, 316] on link "Payments" at bounding box center [352, 323] width 75 height 34
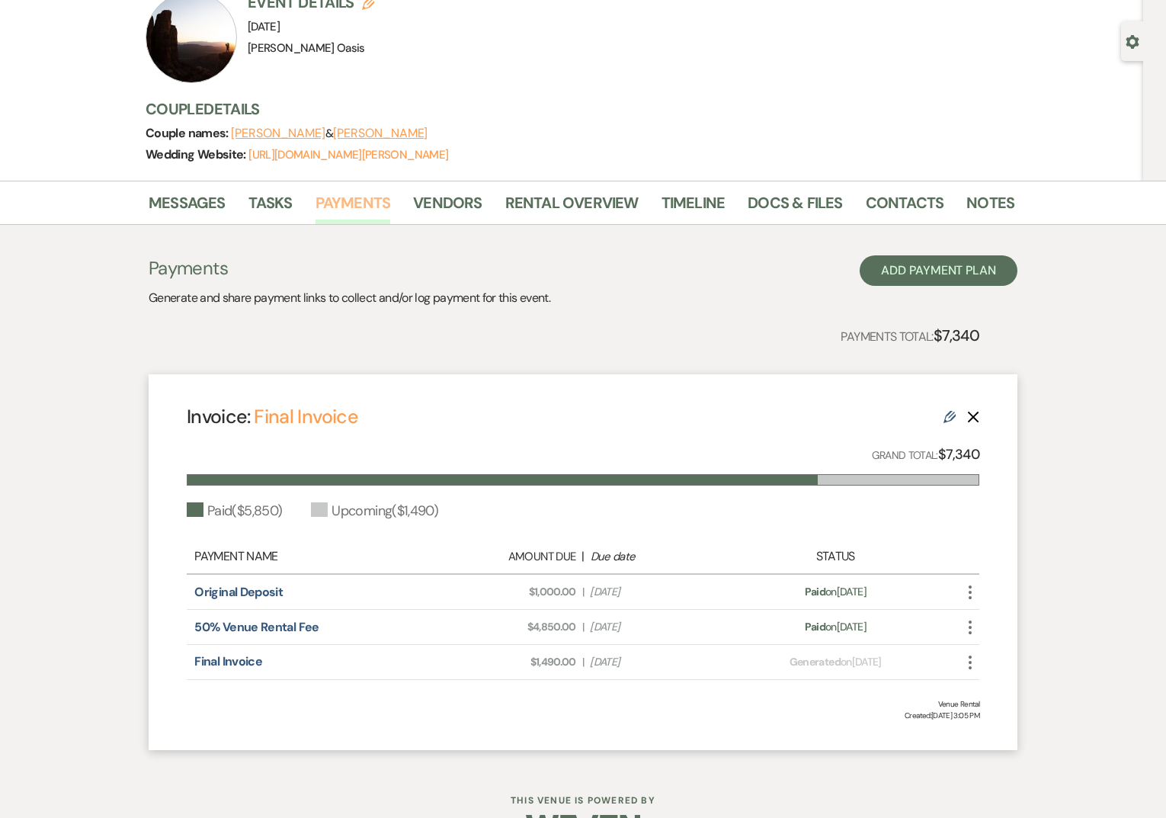
scroll to position [117, 0]
click at [1003, 201] on link "Notes" at bounding box center [990, 207] width 48 height 34
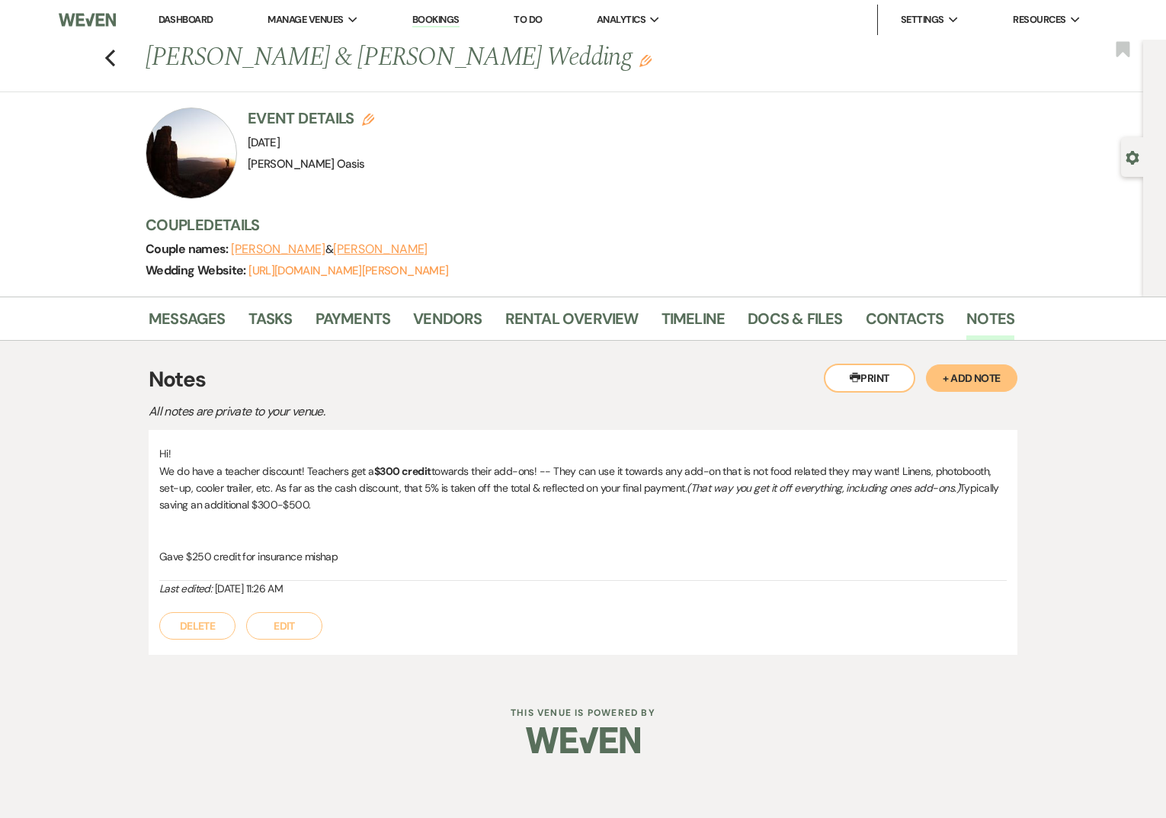
click at [288, 621] on button "Edit" at bounding box center [284, 625] width 76 height 27
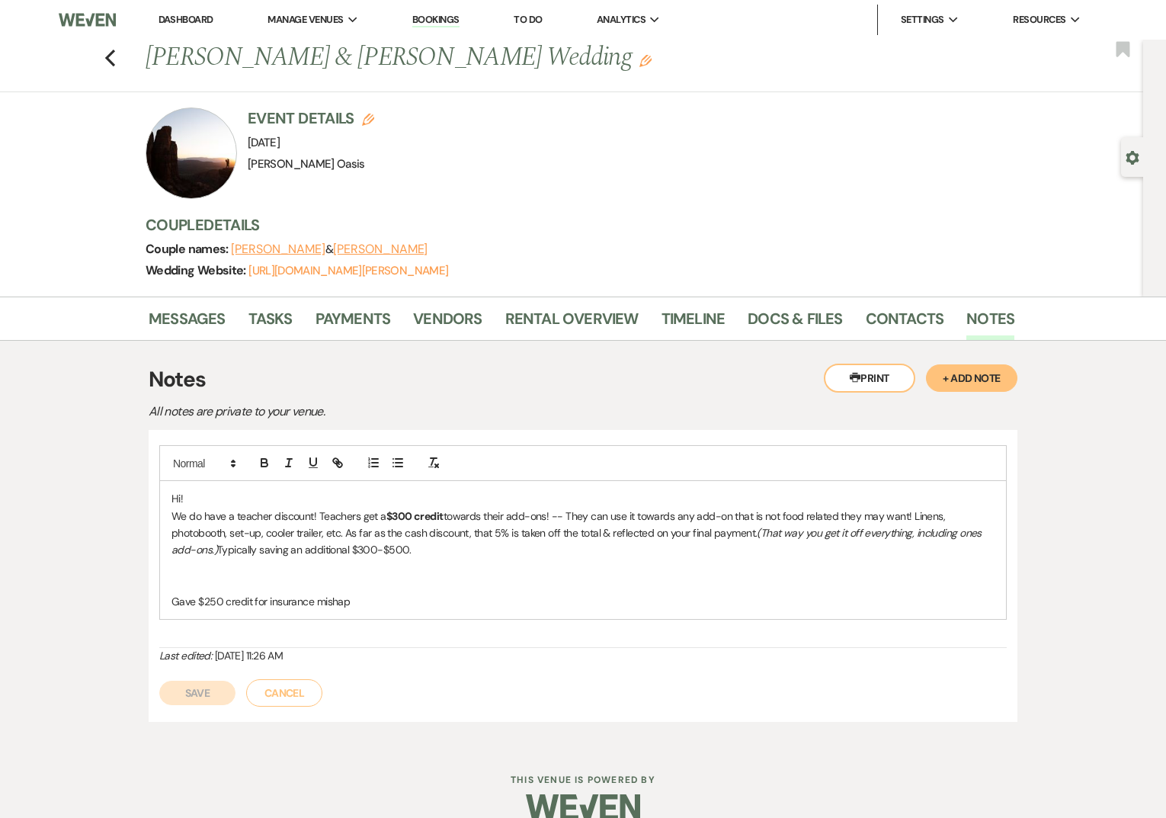
click at [366, 600] on p "Gave $250 credit for insurance mishap" at bounding box center [582, 601] width 823 height 17
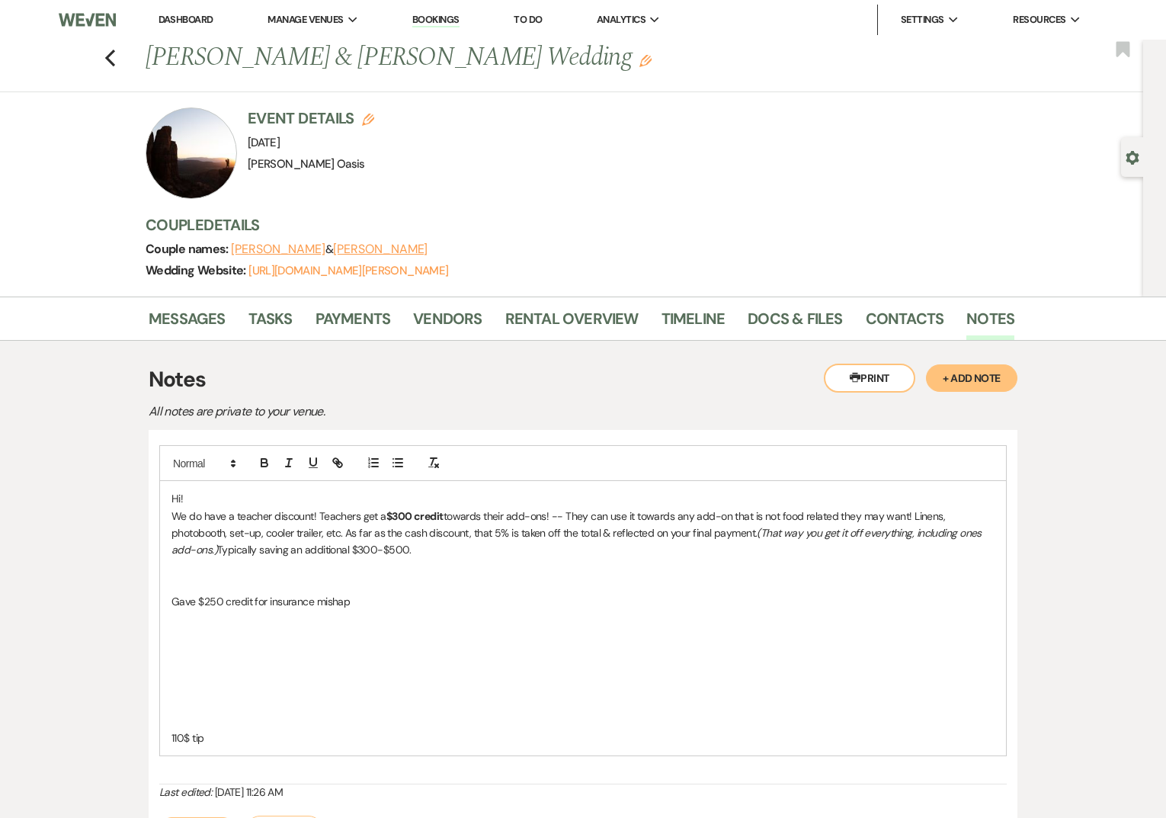
scroll to position [161, 0]
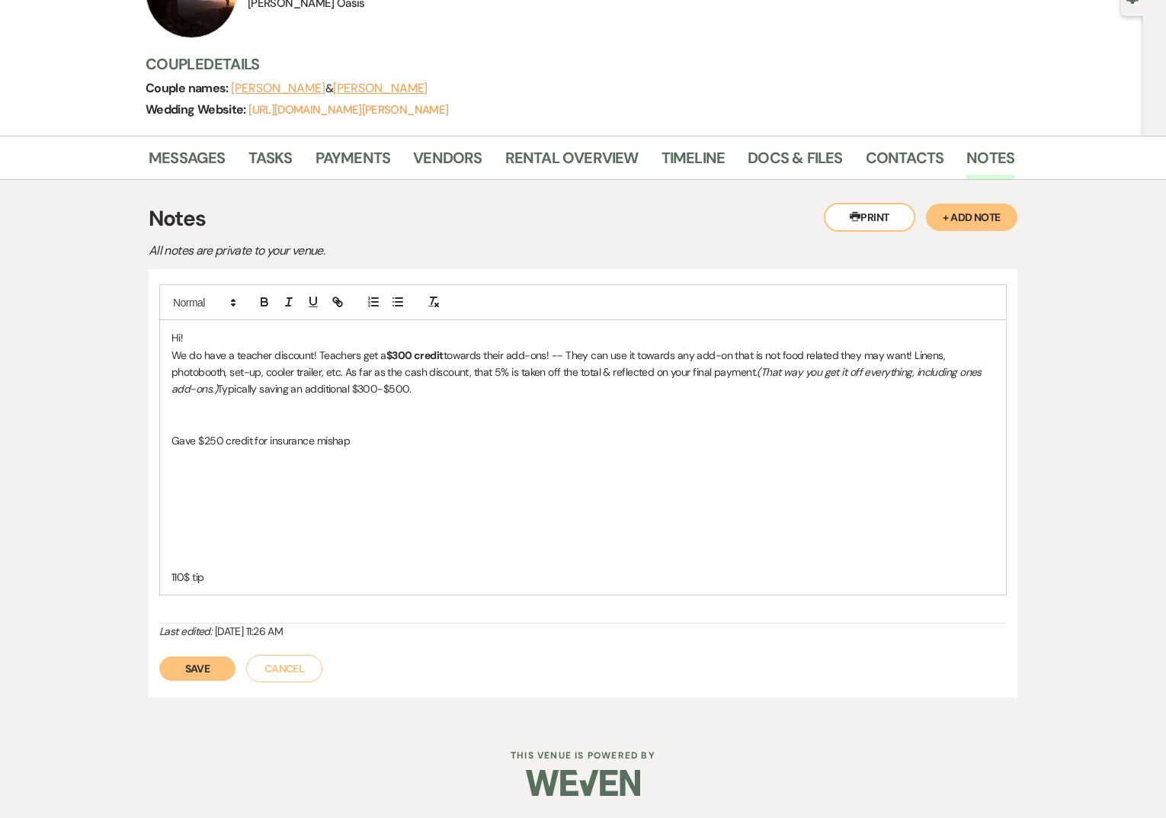
click at [197, 662] on button "Save" at bounding box center [197, 668] width 76 height 24
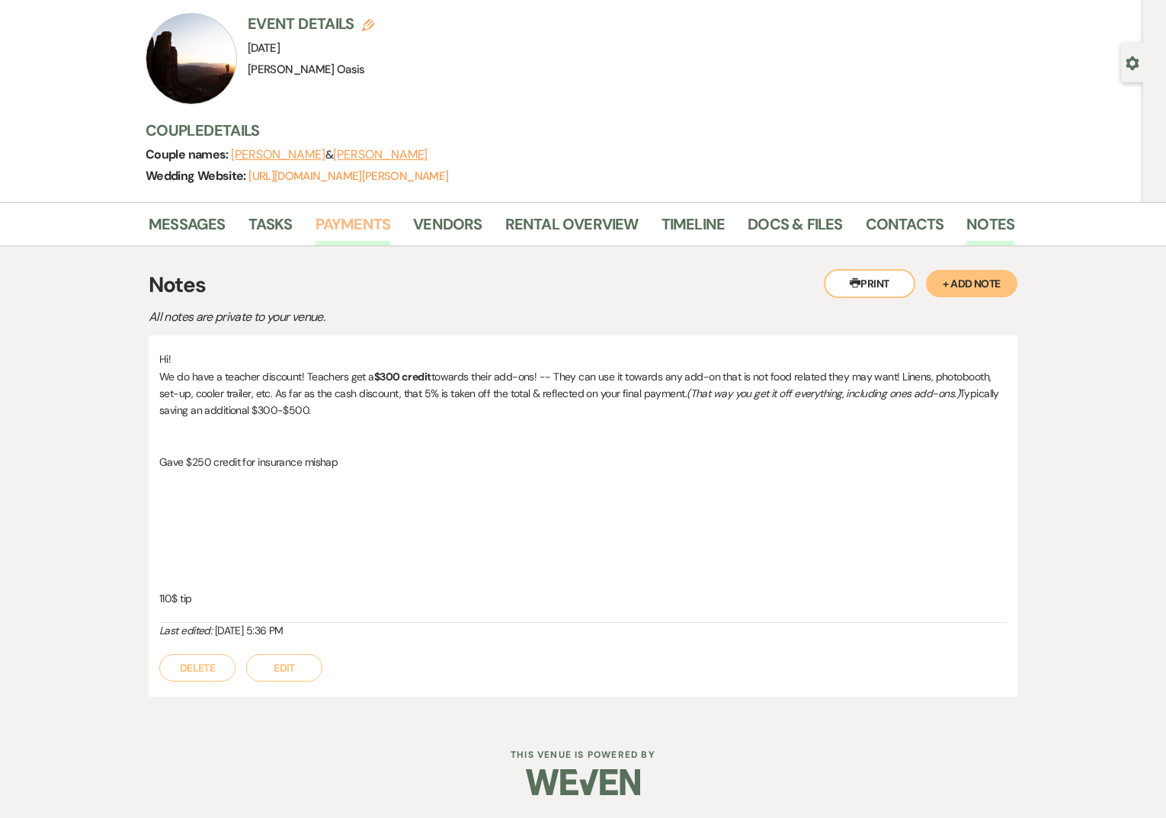
click at [349, 231] on link "Payments" at bounding box center [352, 229] width 75 height 34
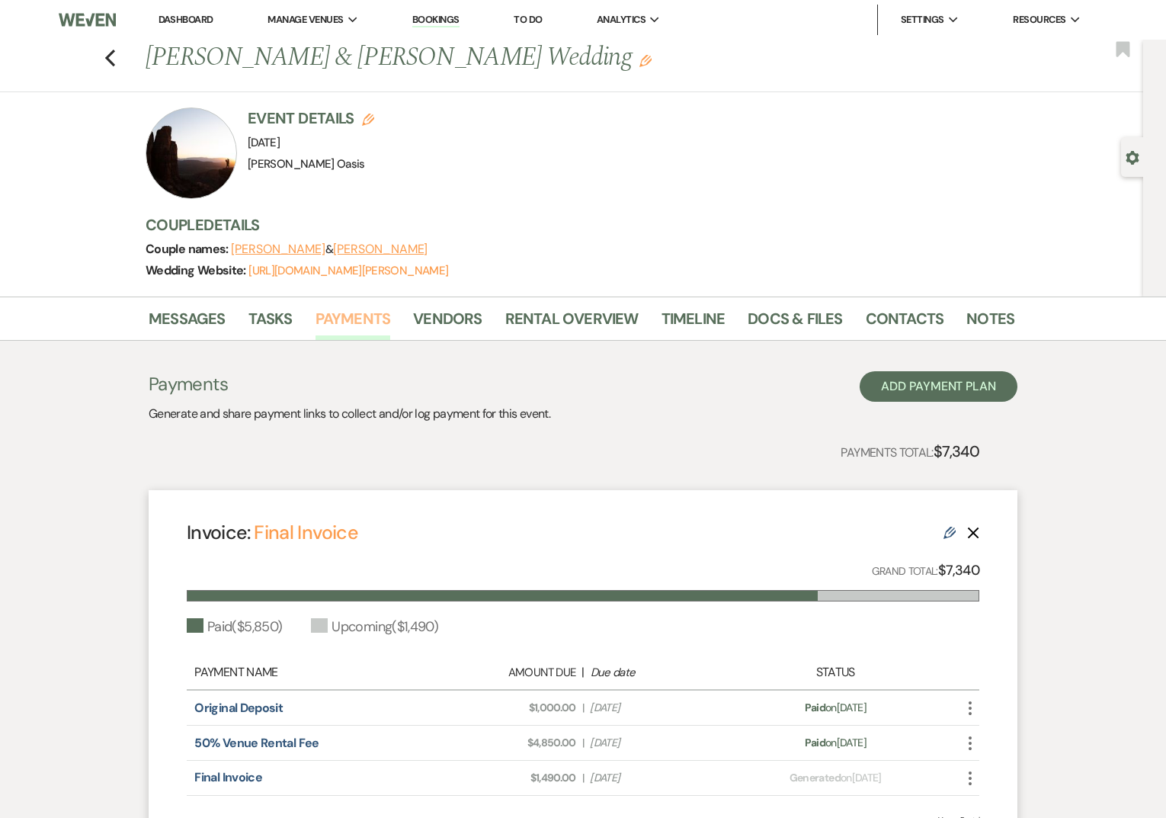
scroll to position [161, 0]
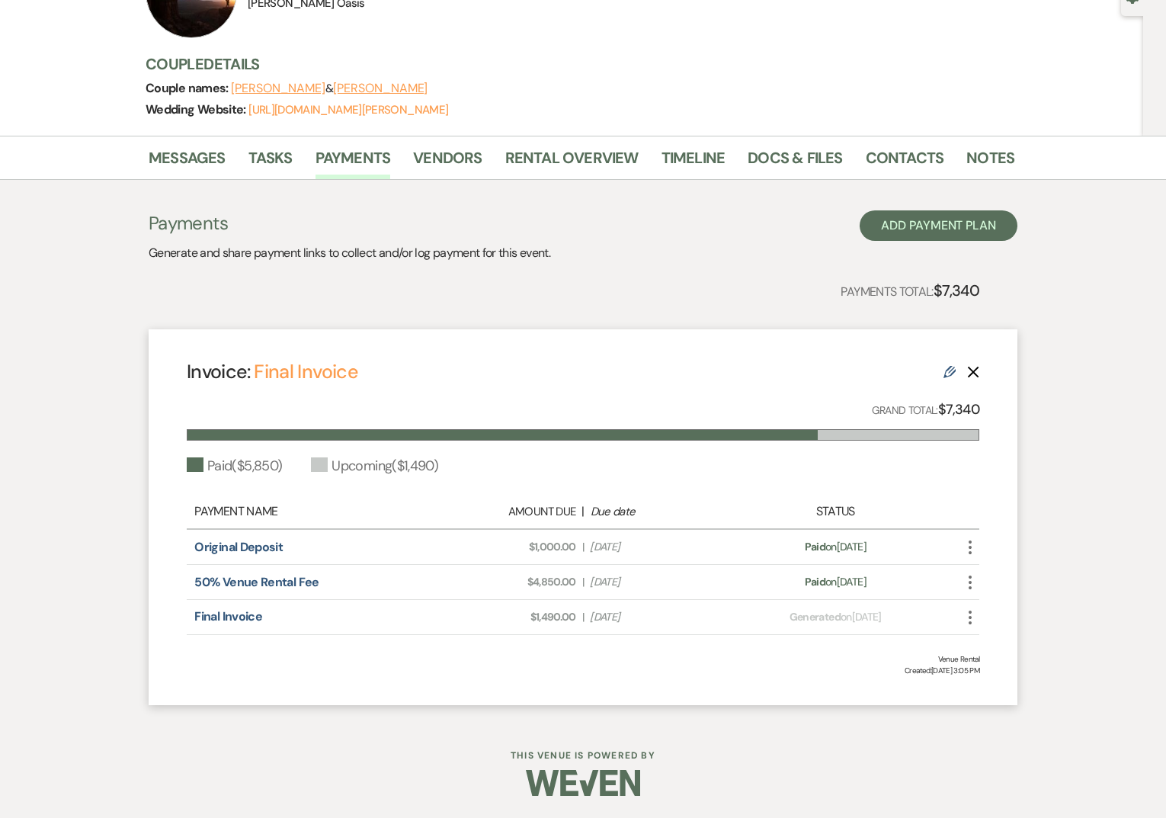
click at [951, 369] on icon "Edit" at bounding box center [949, 372] width 12 height 12
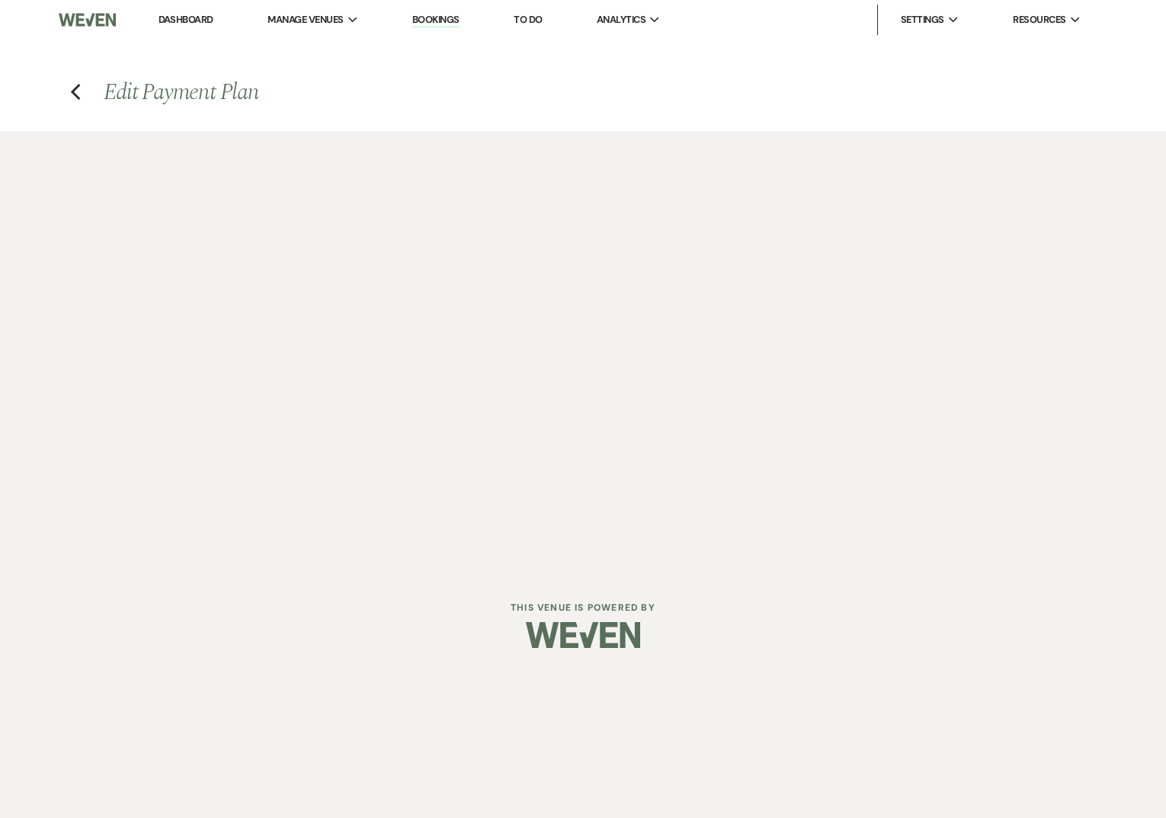
select select "26815"
select select "1"
select select "true"
select select "1"
select select "true"
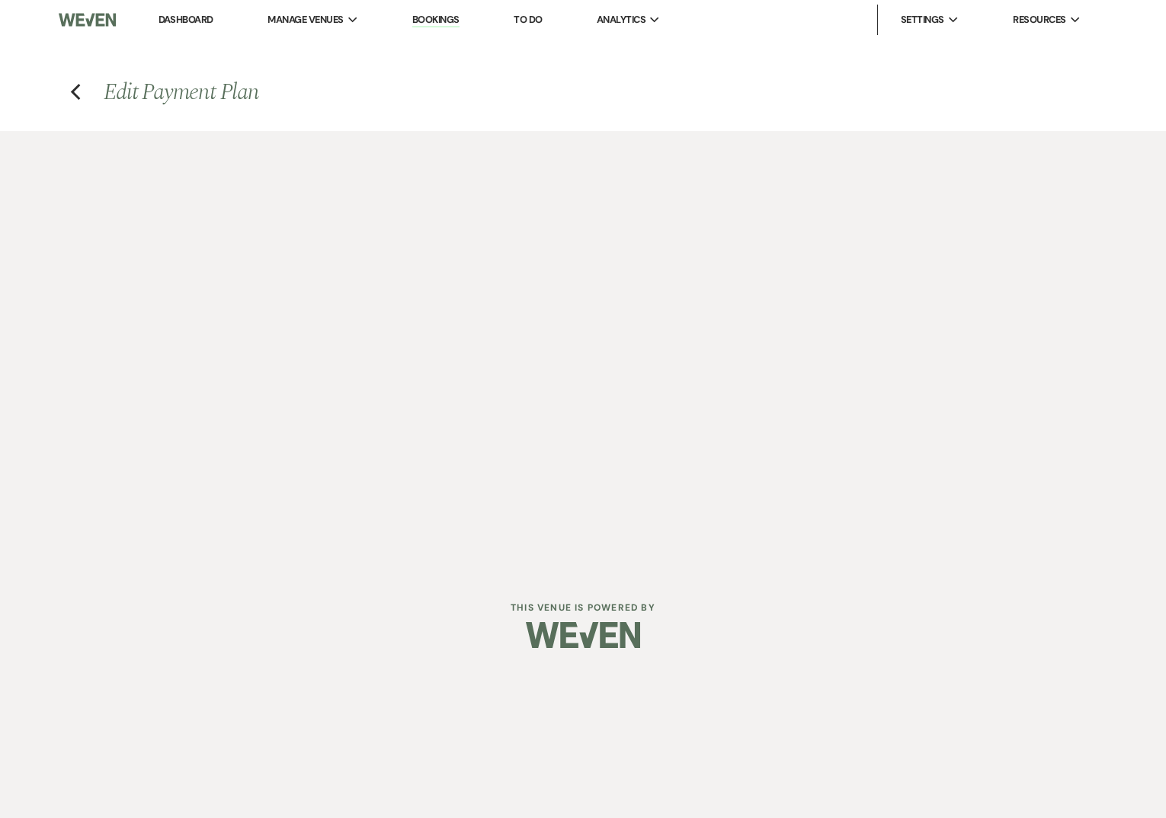
select select "2"
select select "flat"
select select "false"
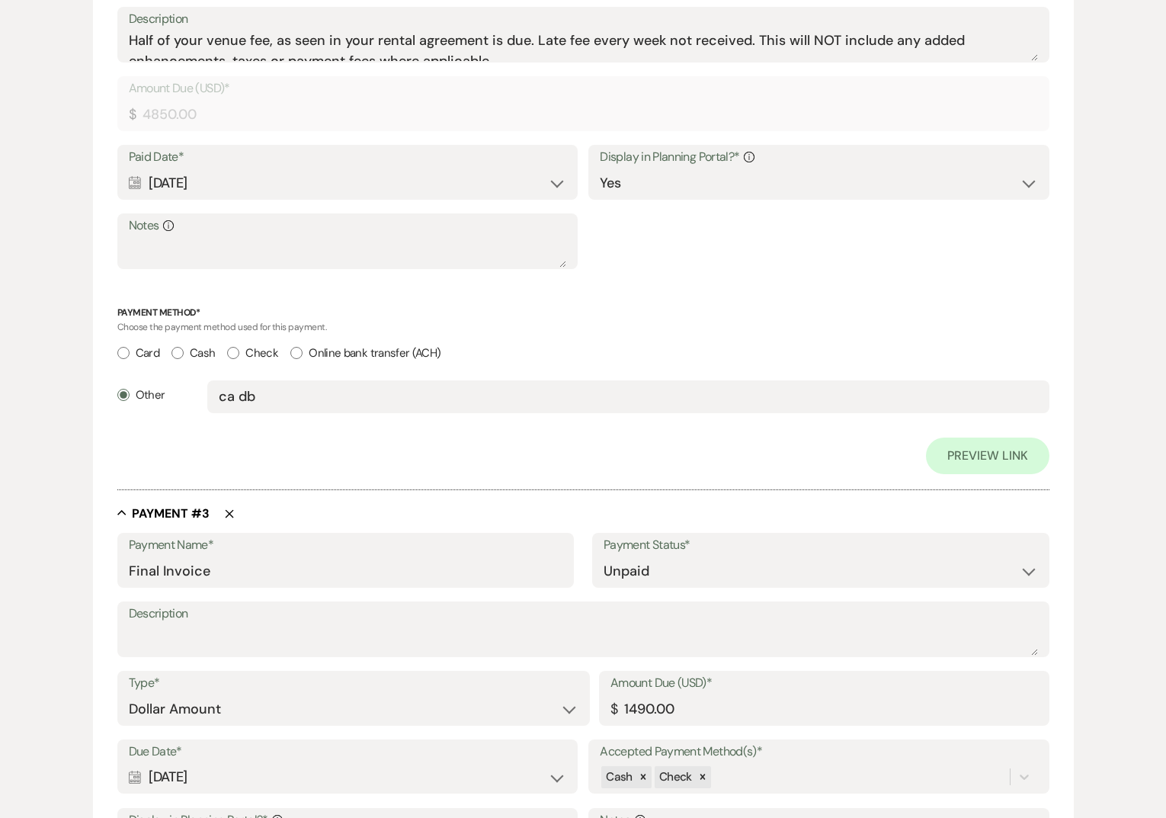
scroll to position [1498, 0]
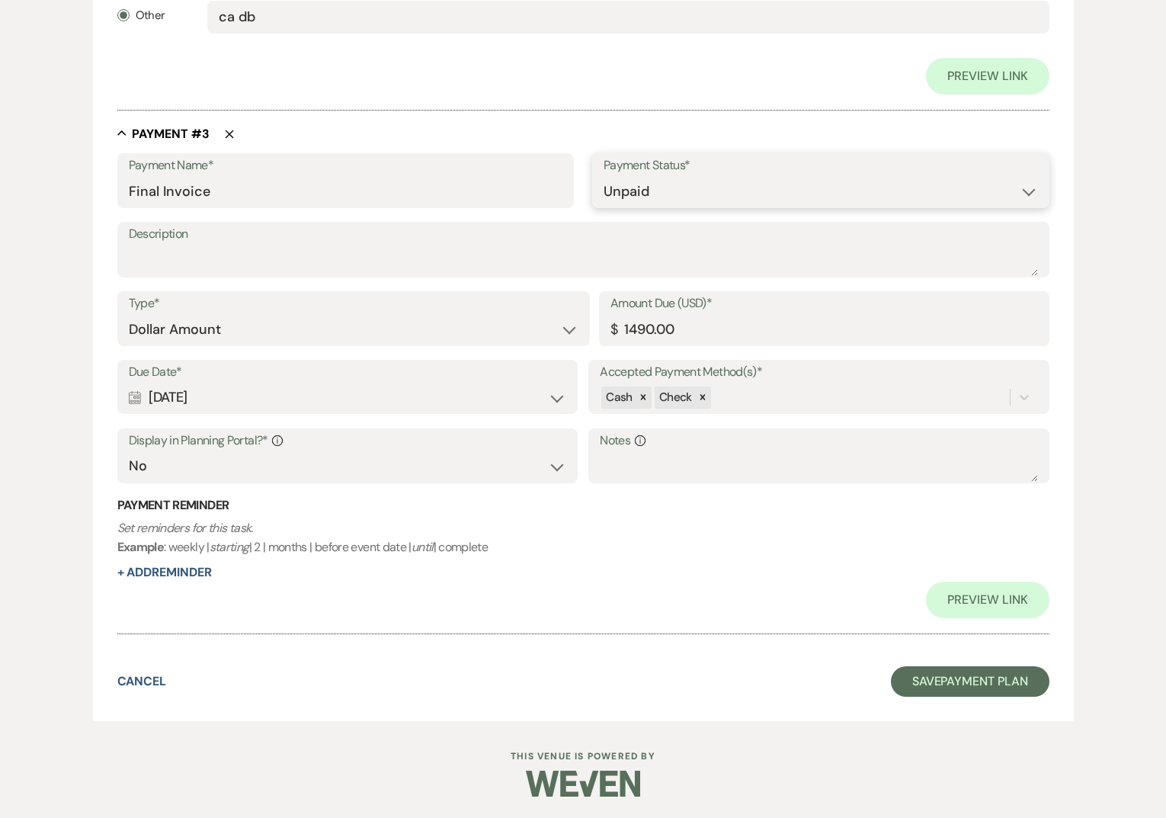
click at [610, 196] on select "Paid Unpaid" at bounding box center [820, 192] width 434 height 30
select select "1"
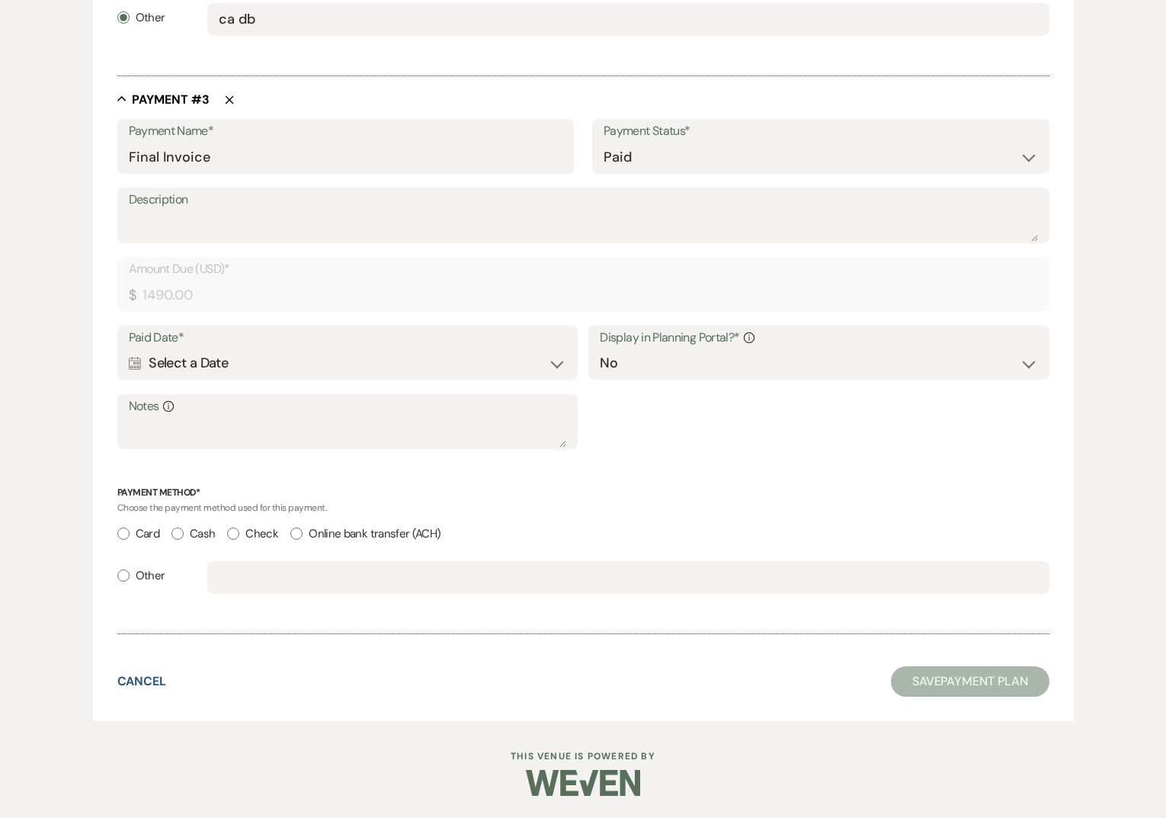
click at [193, 360] on div "Calendar Select a Date Expand" at bounding box center [347, 363] width 437 height 30
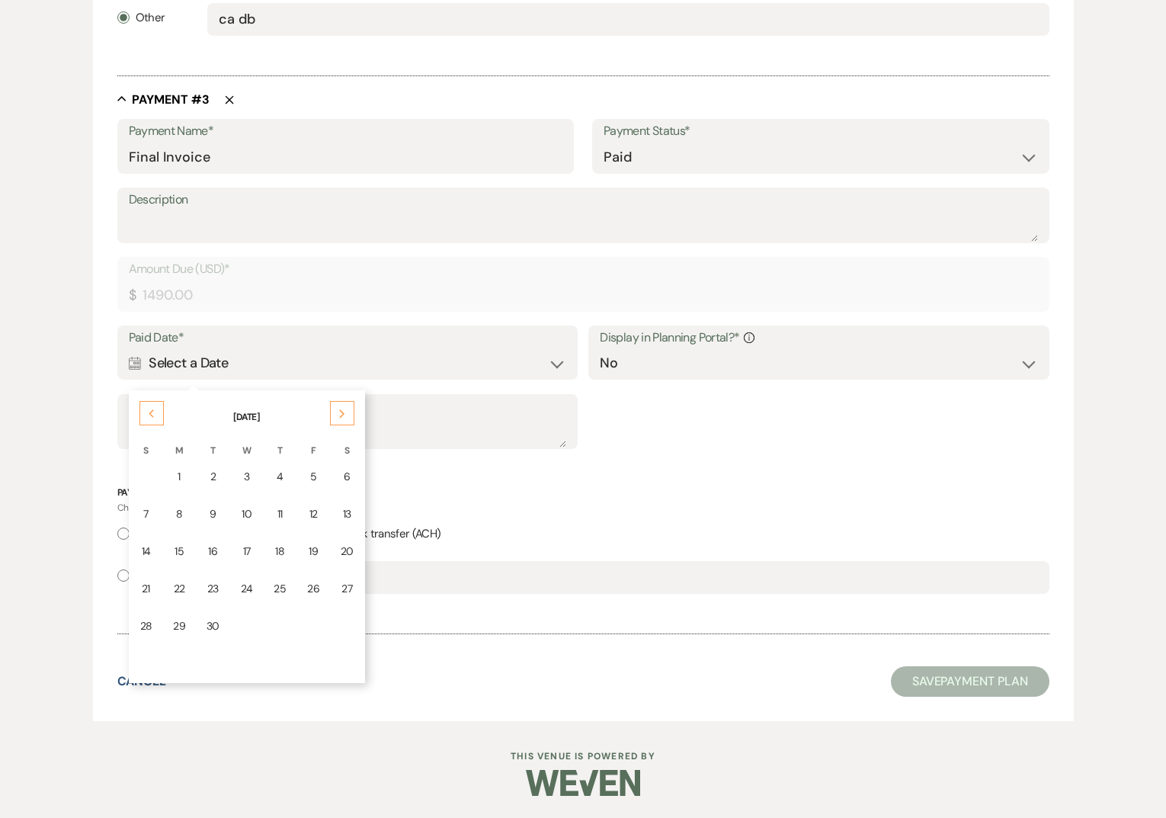
click at [149, 413] on use at bounding box center [151, 414] width 5 height 8
click at [333, 514] on td "9" at bounding box center [347, 514] width 33 height 36
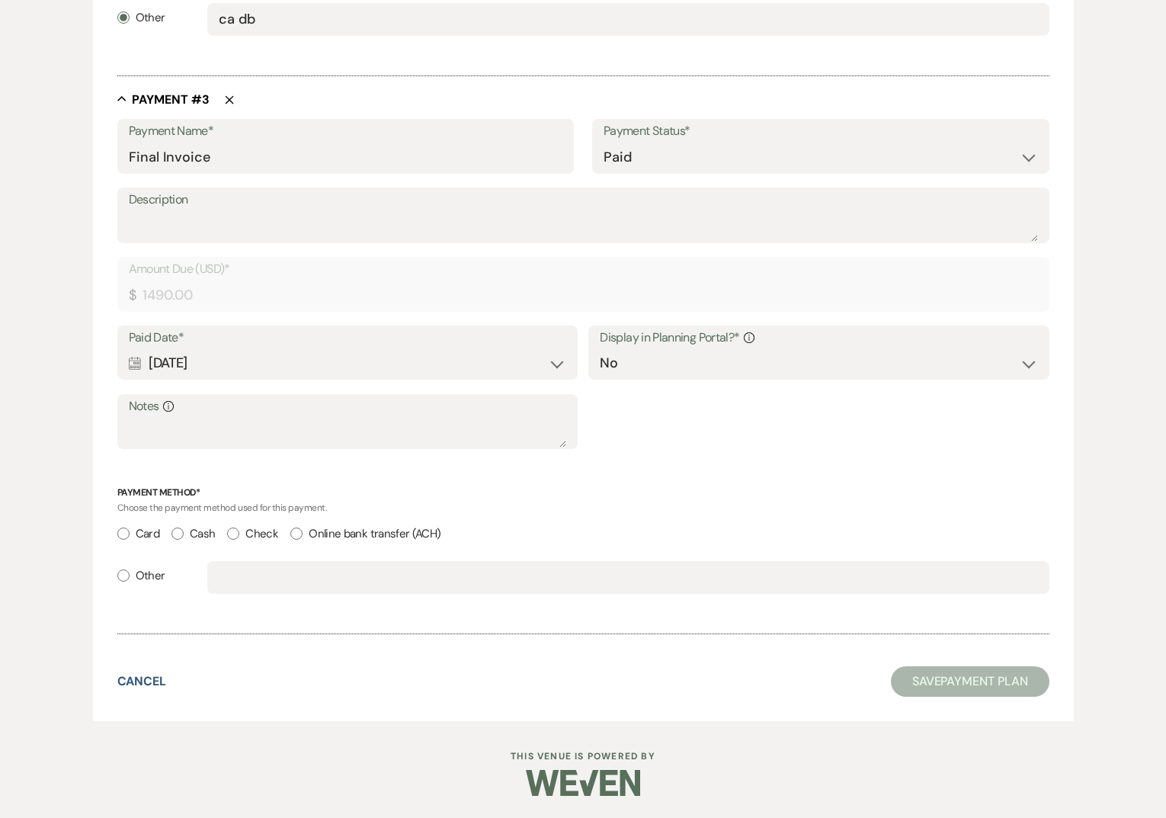
click at [166, 576] on div "Other" at bounding box center [583, 584] width 932 height 46
click at [156, 576] on label "Other" at bounding box center [141, 575] width 48 height 21
click at [130, 576] on input "Other" at bounding box center [123, 575] width 12 height 12
radio input "true"
click at [245, 572] on input "text" at bounding box center [628, 577] width 818 height 30
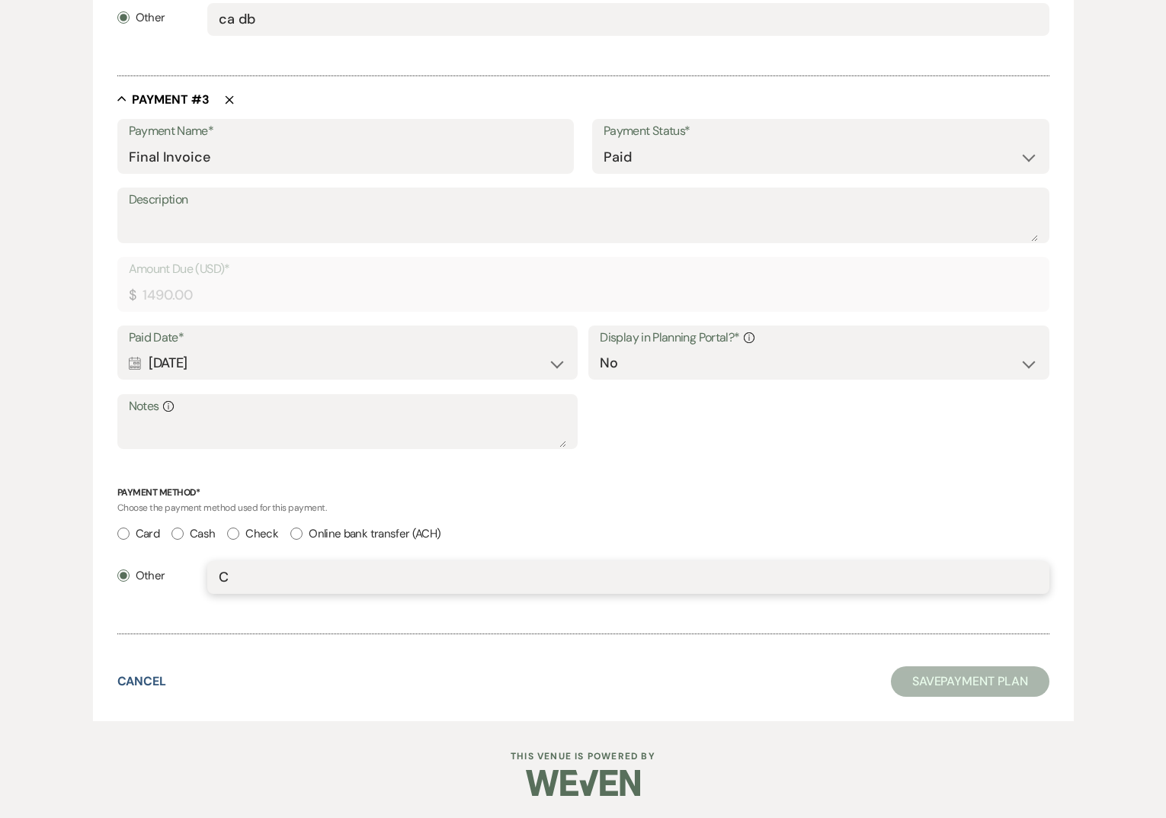
scroll to position [1496, 0]
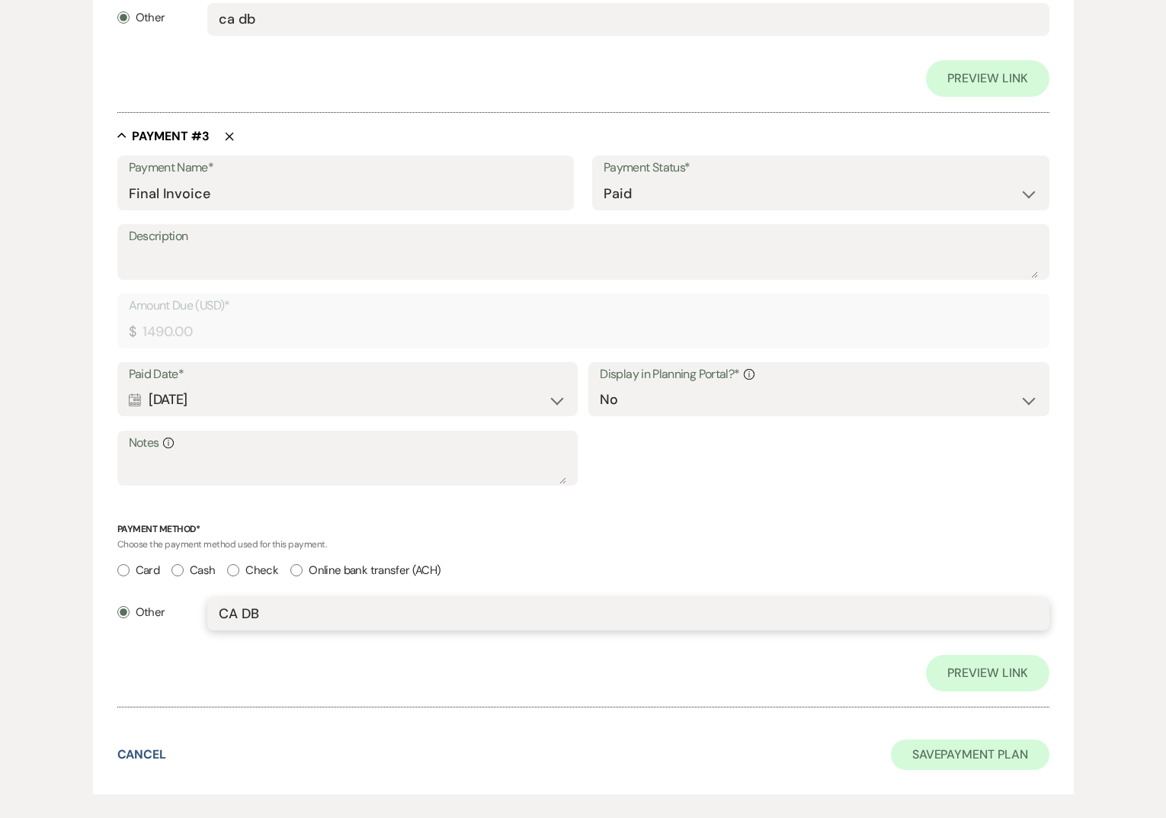
type input "CA DB"
click at [1009, 755] on button "Save Payment Plan" at bounding box center [970, 754] width 158 height 30
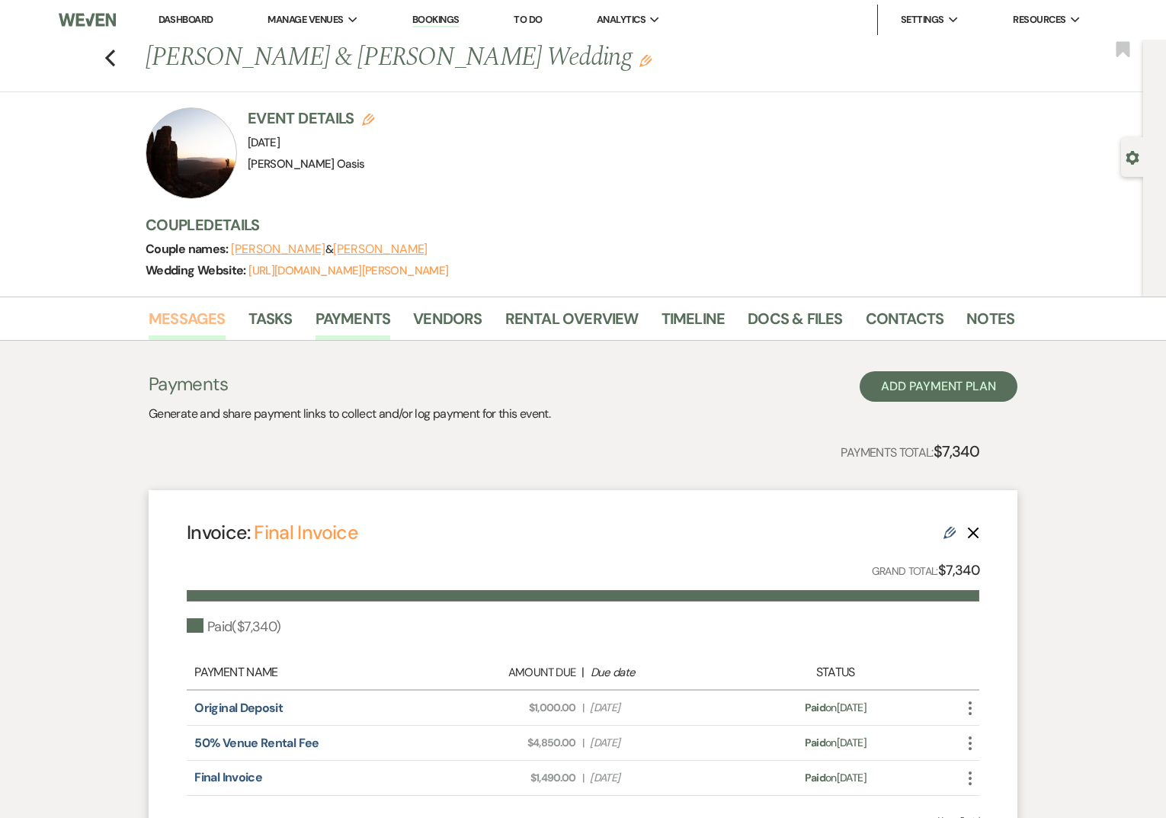
click at [207, 322] on link "Messages" at bounding box center [187, 323] width 77 height 34
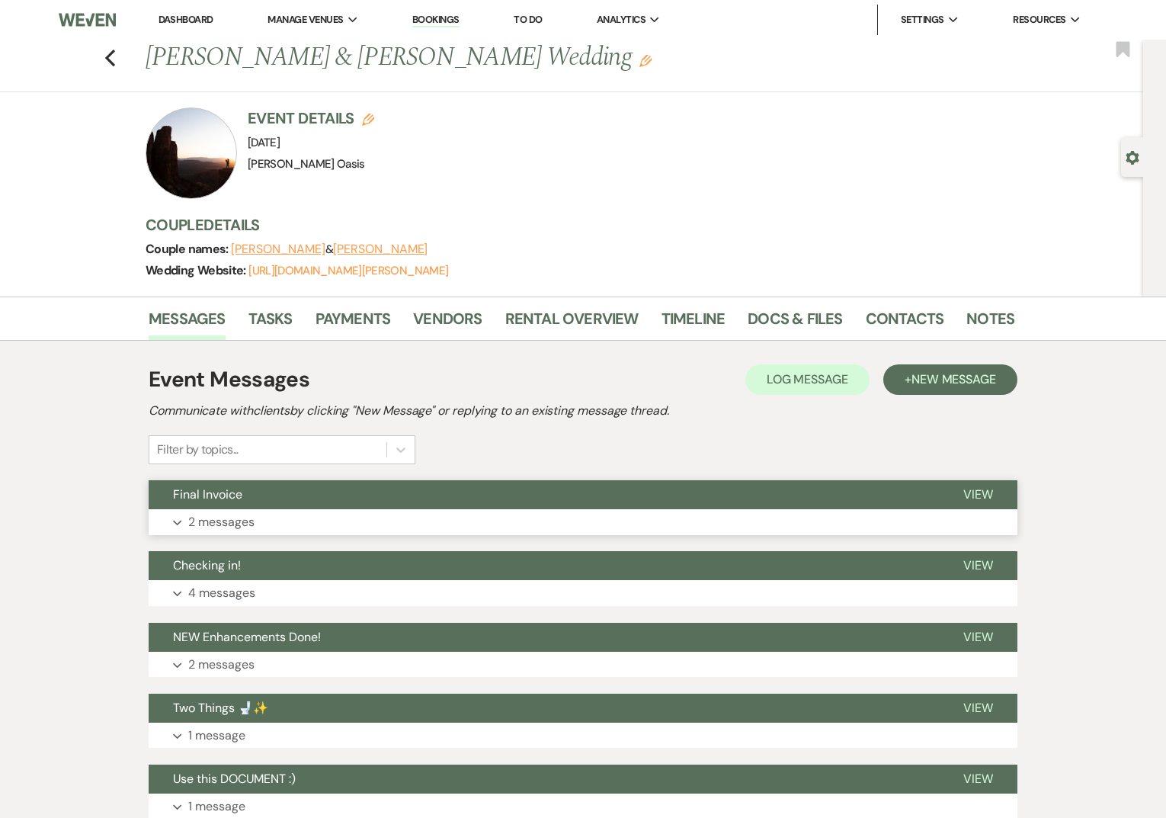
click at [243, 490] on button "Final Invoice" at bounding box center [544, 494] width 790 height 29
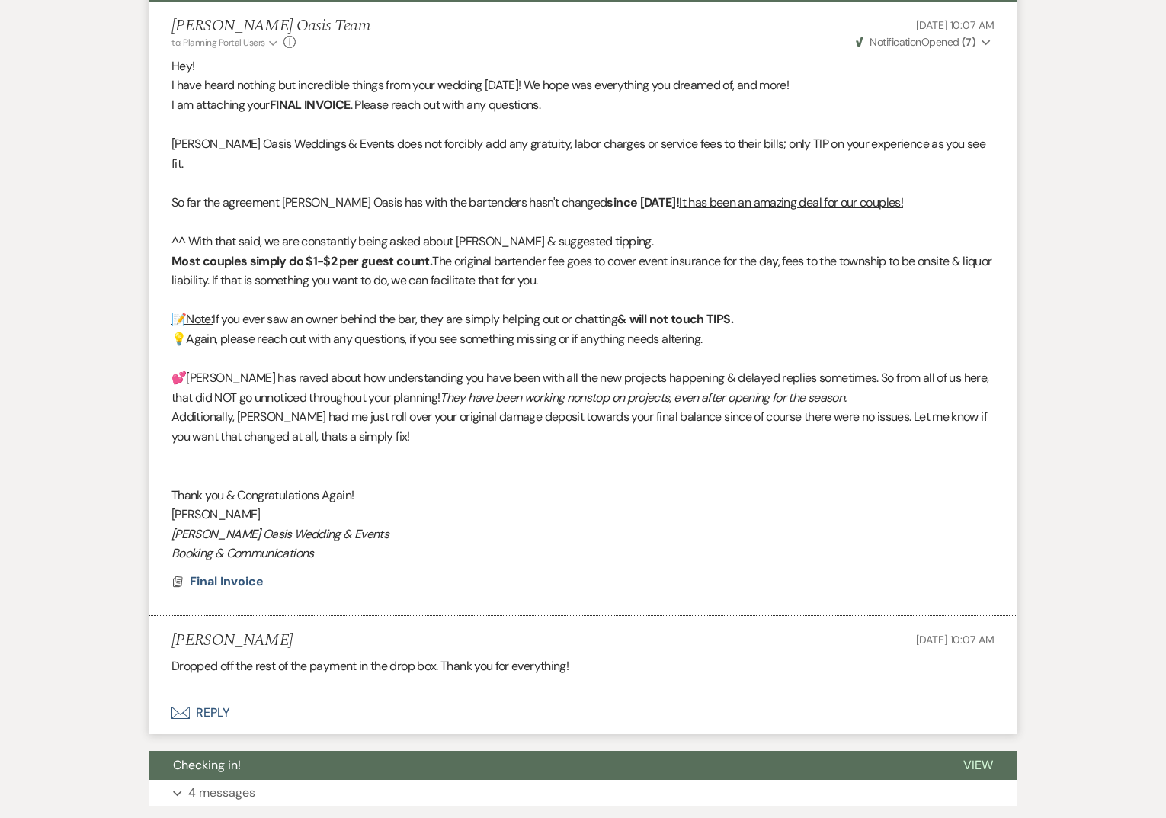
scroll to position [542, 0]
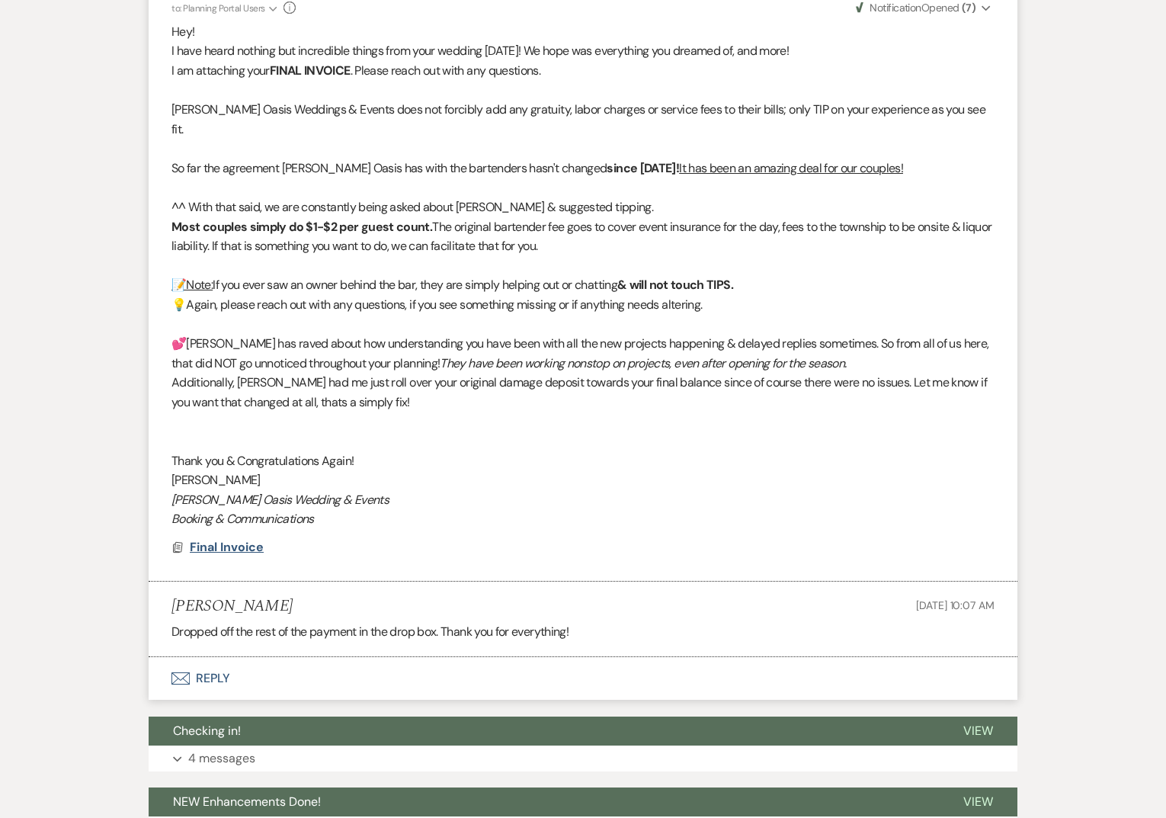
click at [242, 539] on span "Final Invoice" at bounding box center [227, 547] width 74 height 16
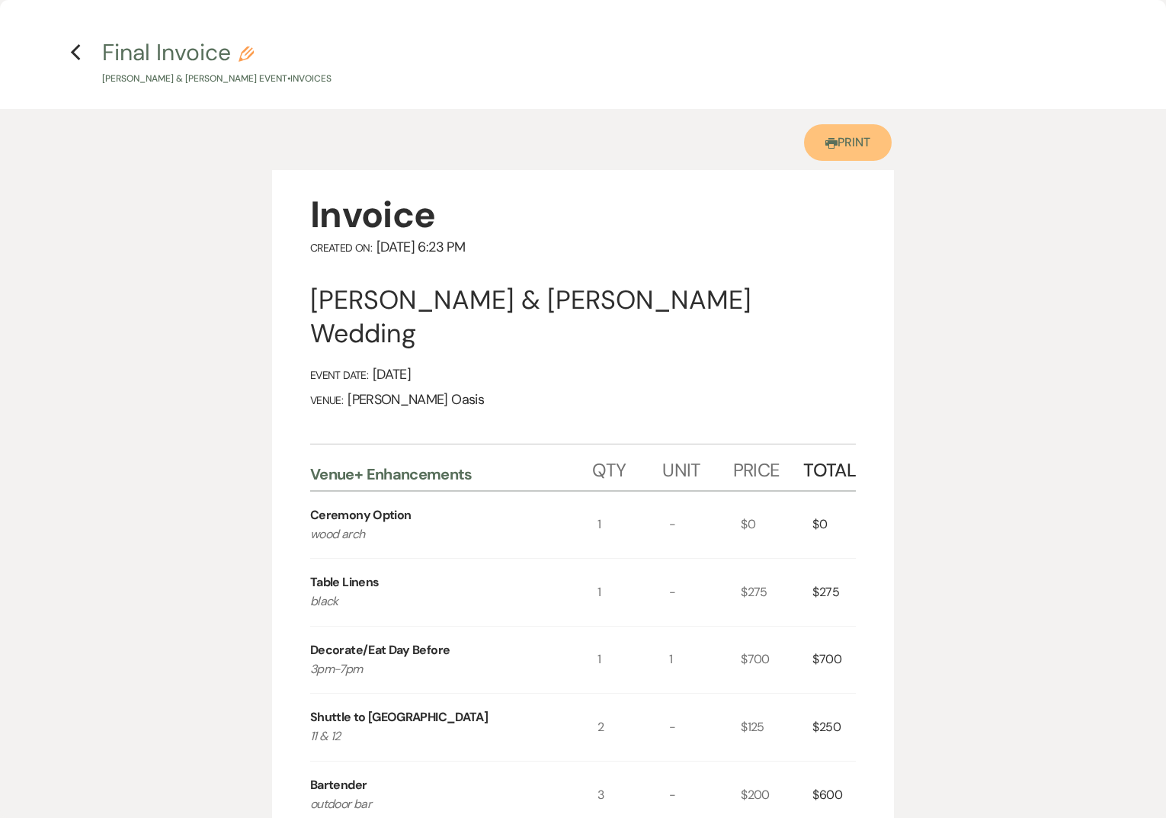
click at [849, 157] on link "Printer Print" at bounding box center [848, 142] width 88 height 37
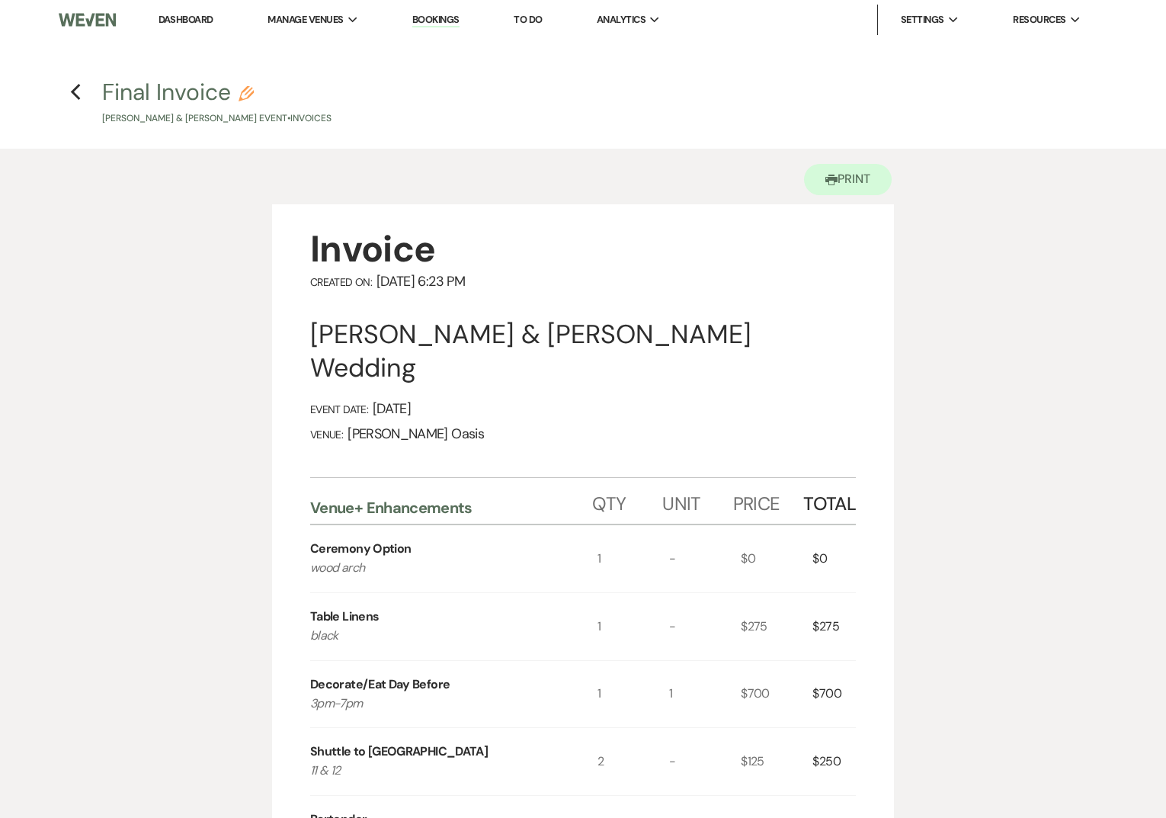
click at [193, 24] on link "Dashboard" at bounding box center [185, 19] width 55 height 13
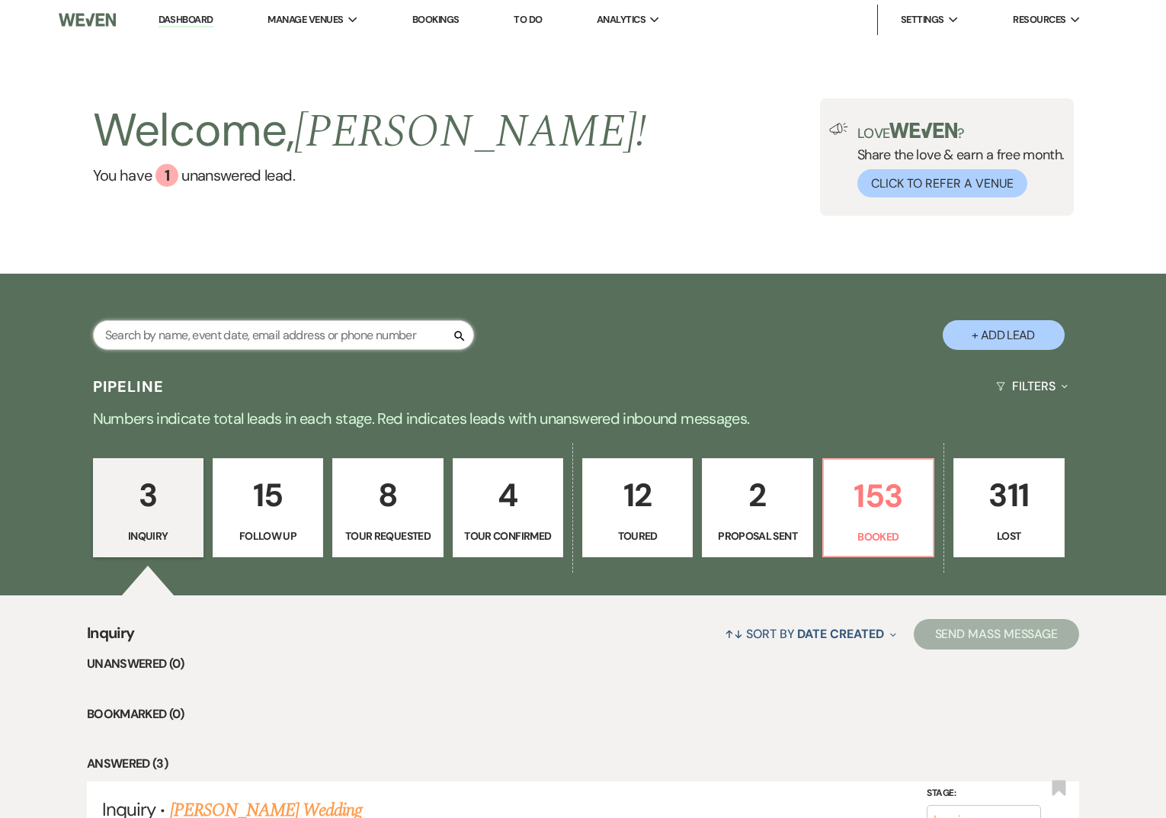
click at [162, 345] on input "text" at bounding box center [283, 335] width 381 height 30
type input "jade"
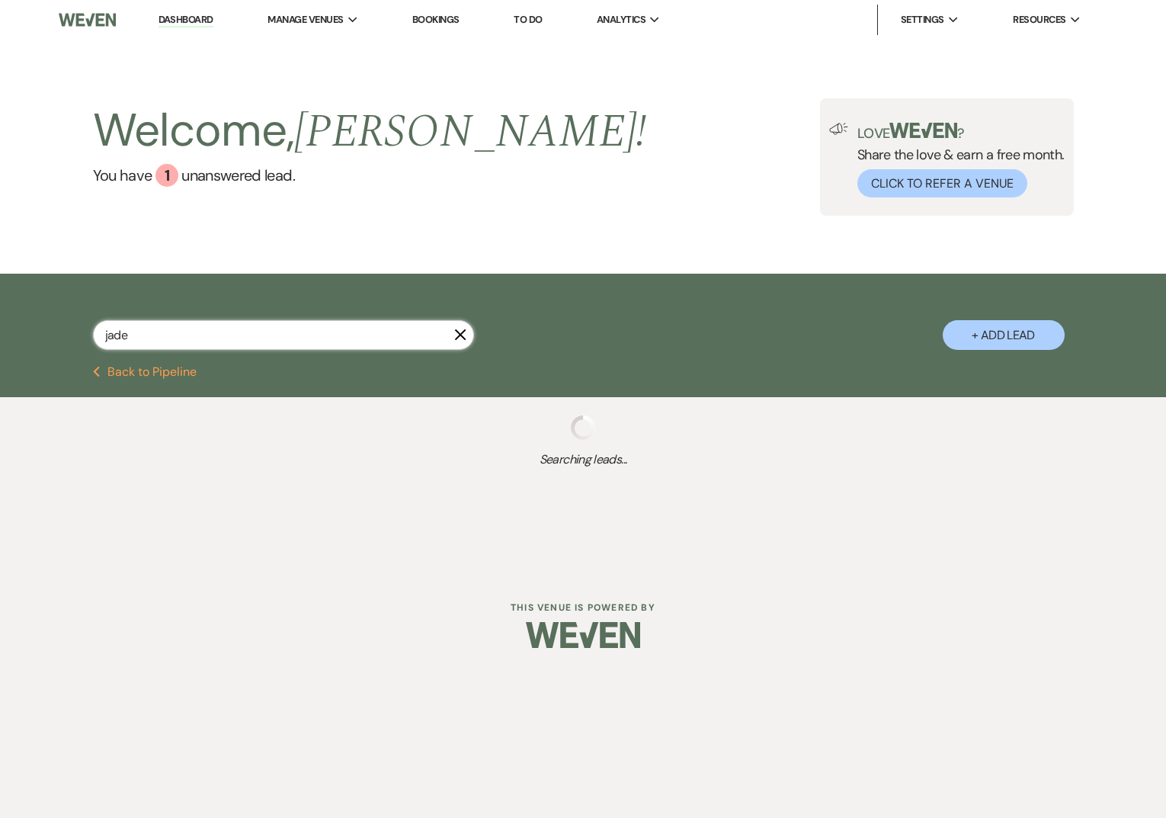
select select "8"
select select "1"
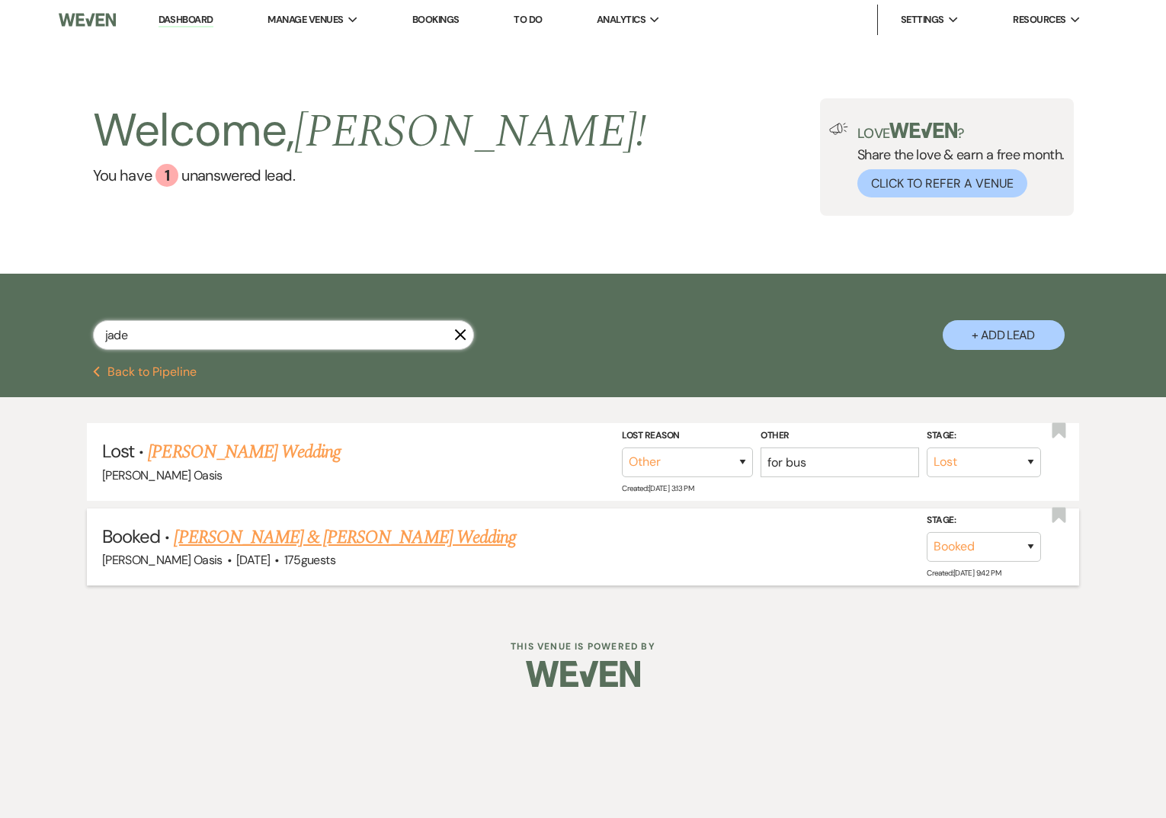
type input "jade"
click at [218, 545] on link "[PERSON_NAME] & [PERSON_NAME] Wedding" at bounding box center [344, 536] width 341 height 27
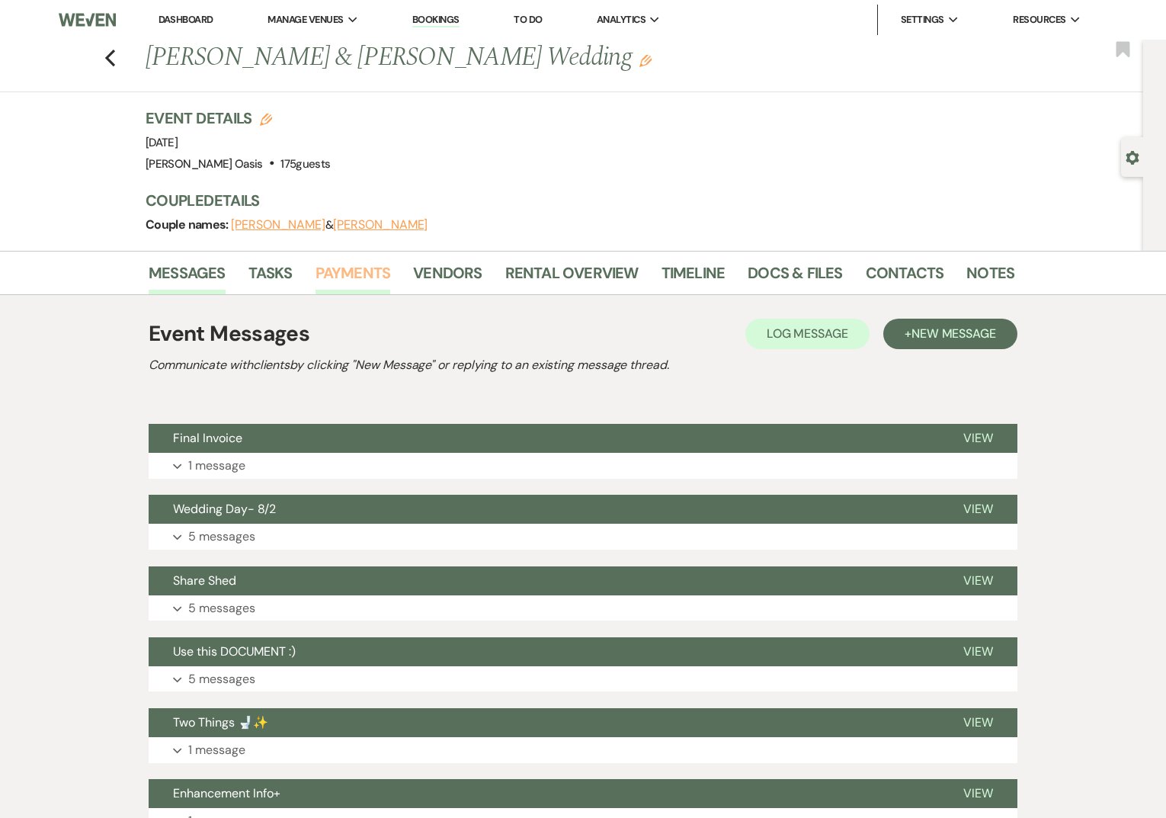
click at [360, 272] on link "Payments" at bounding box center [352, 278] width 75 height 34
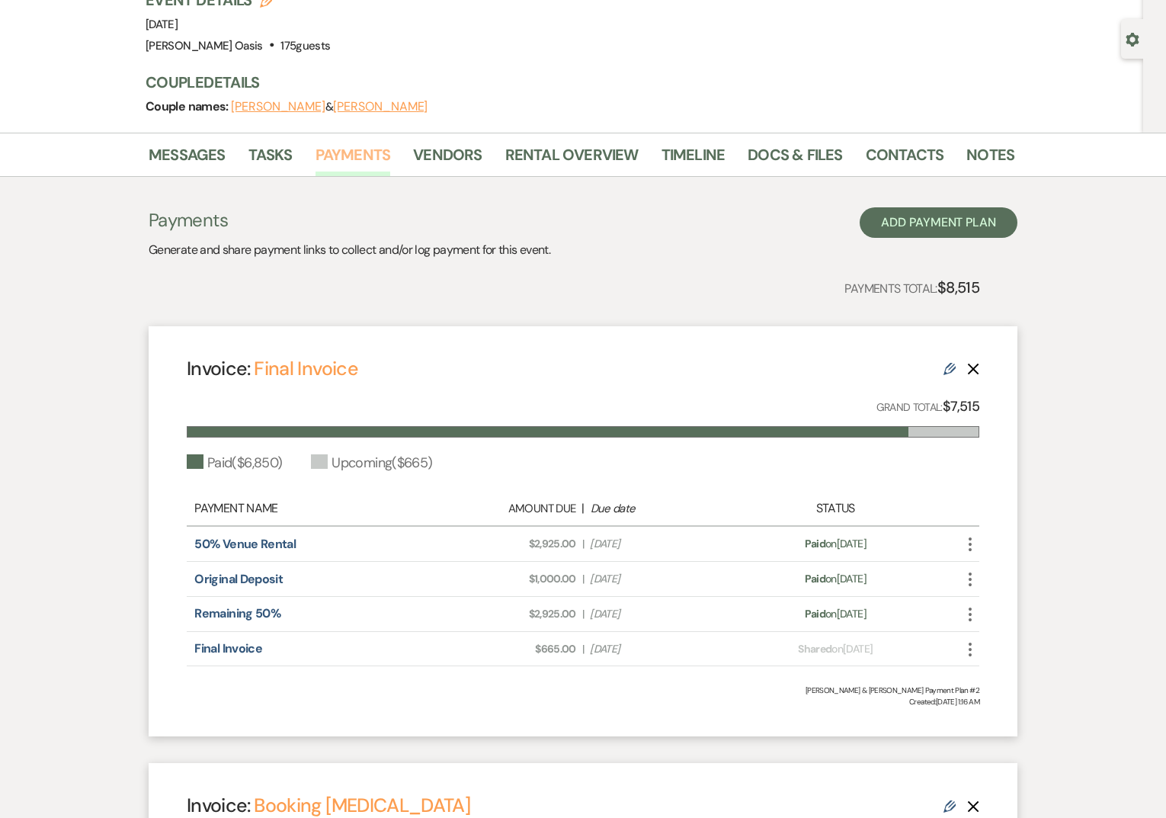
scroll to position [117, 0]
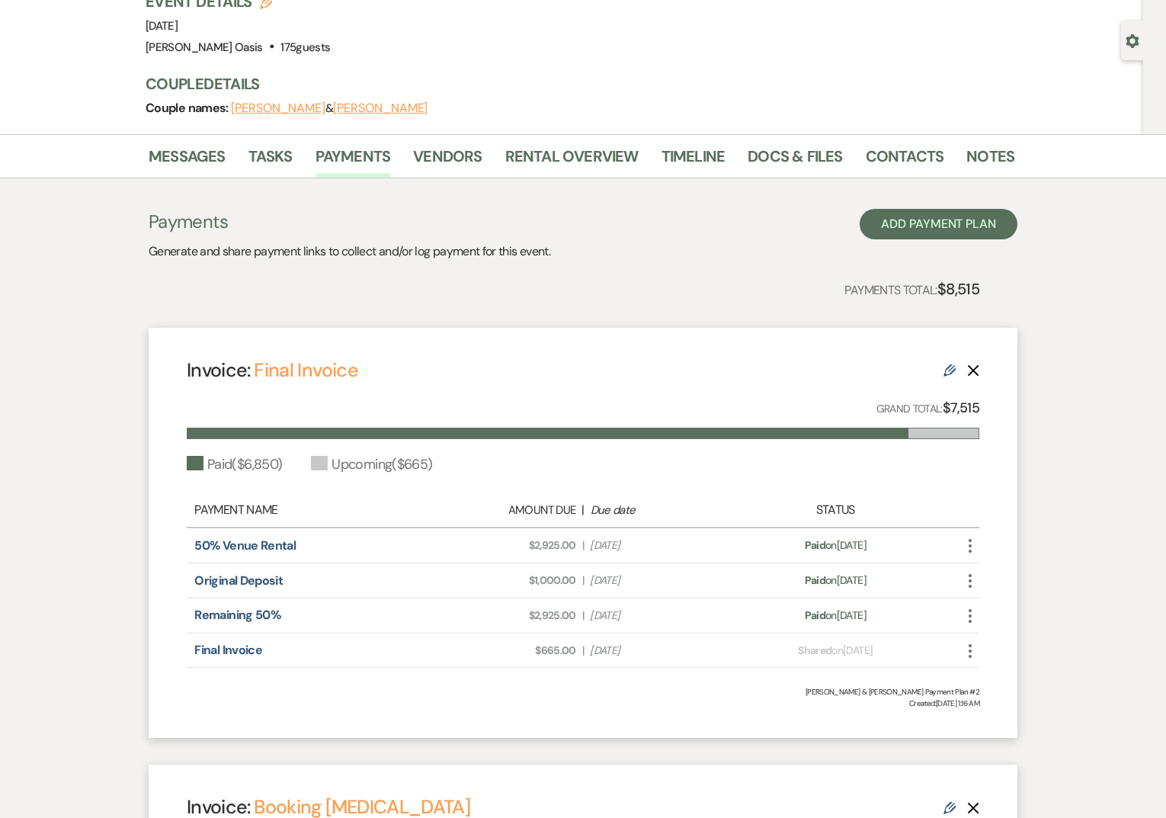
click at [952, 371] on use at bounding box center [949, 370] width 12 height 12
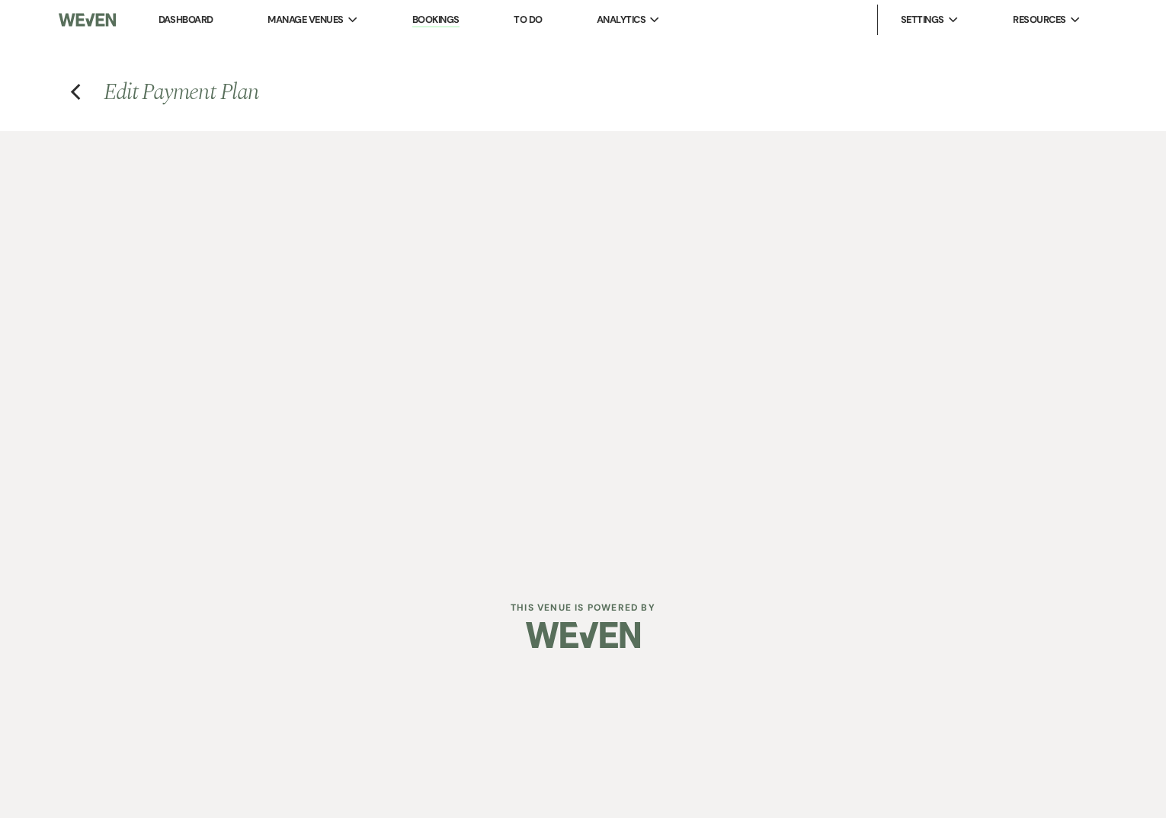
select select "26854"
select select "1"
select select "true"
select select "1"
select select "true"
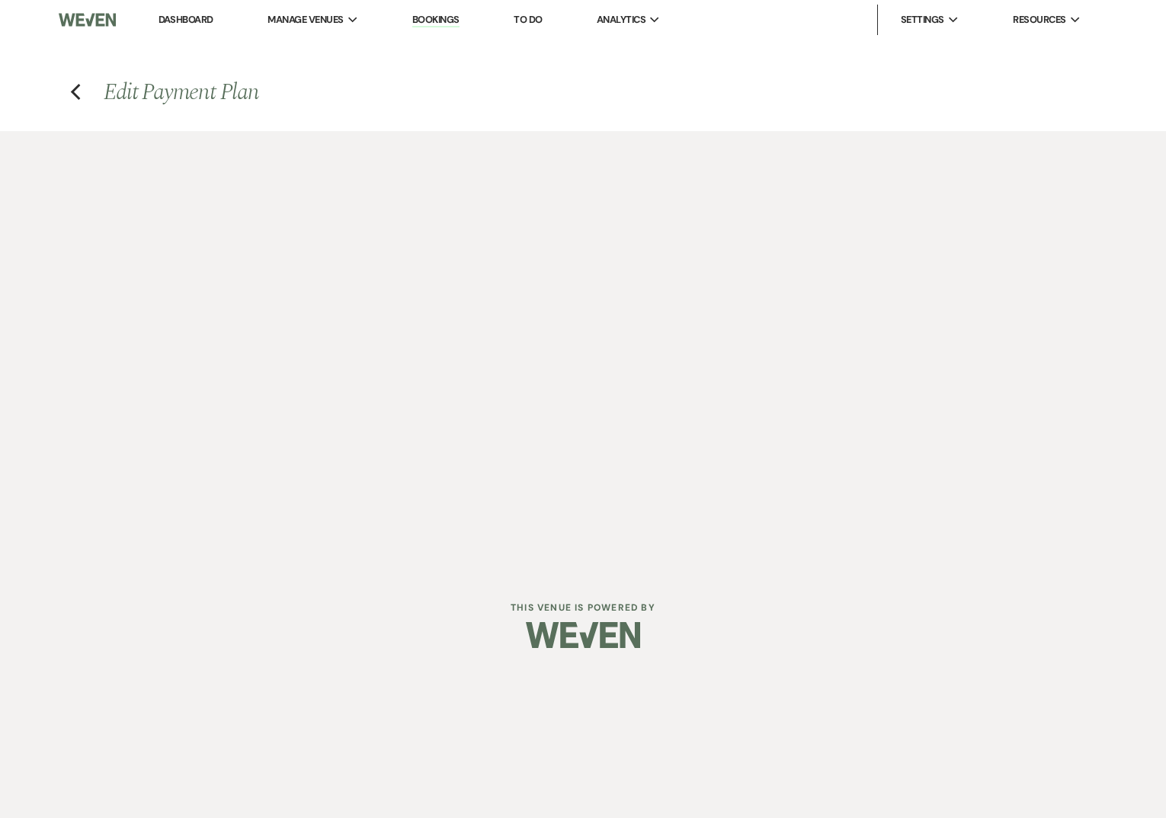
select select "1"
select select "true"
select select "2"
select select "flat"
select select "true"
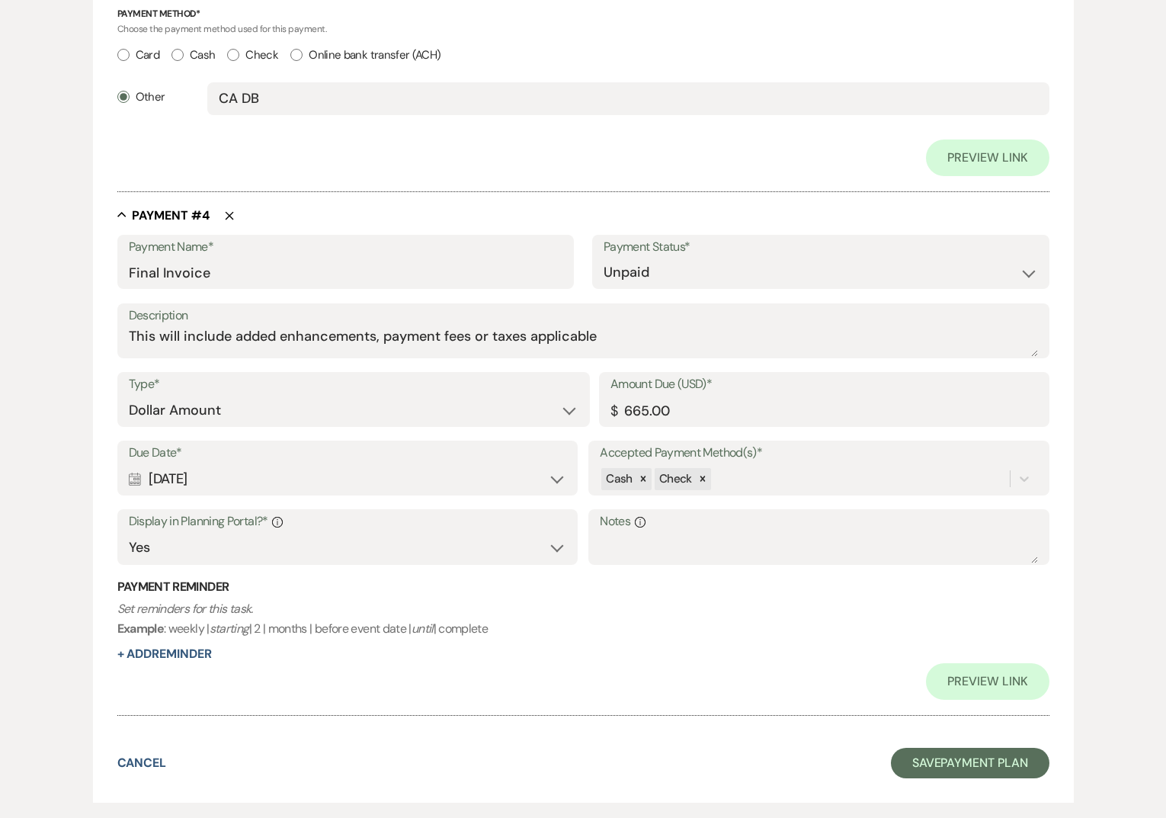
scroll to position [2091, 0]
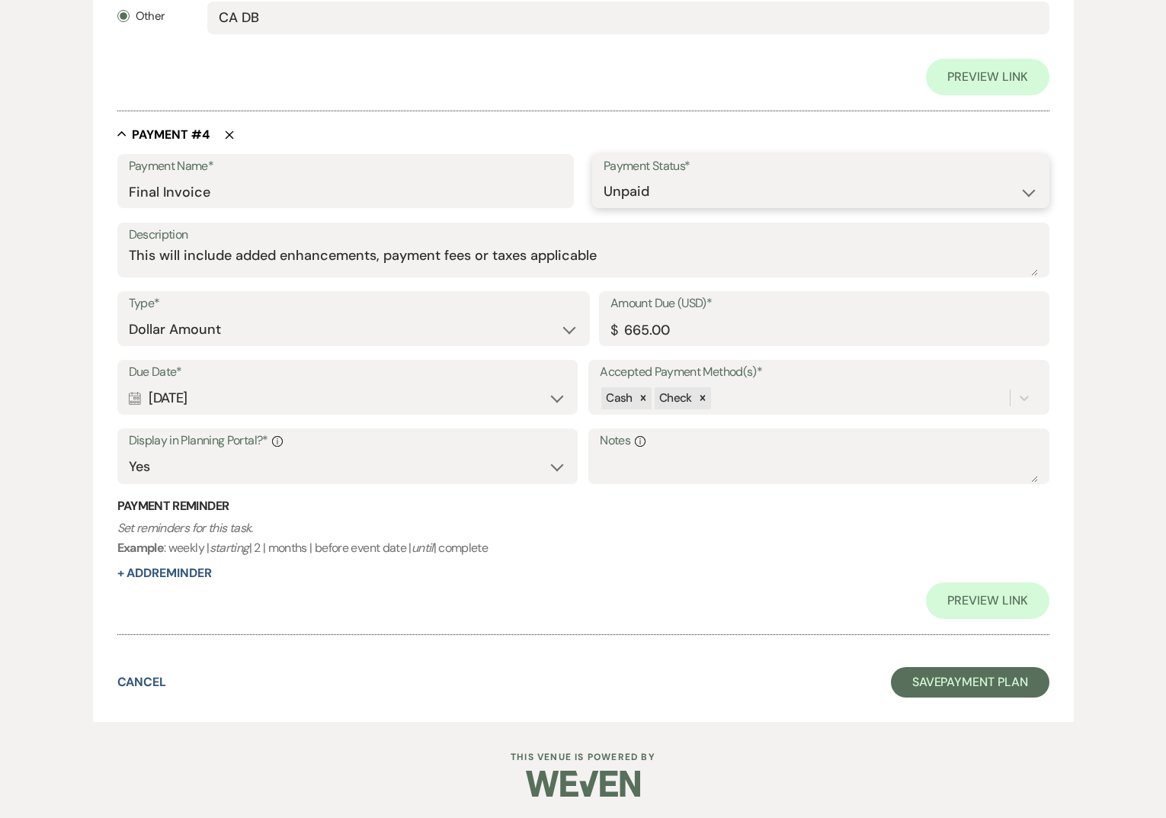
click at [650, 194] on select "Paid Unpaid" at bounding box center [820, 192] width 434 height 30
select select "1"
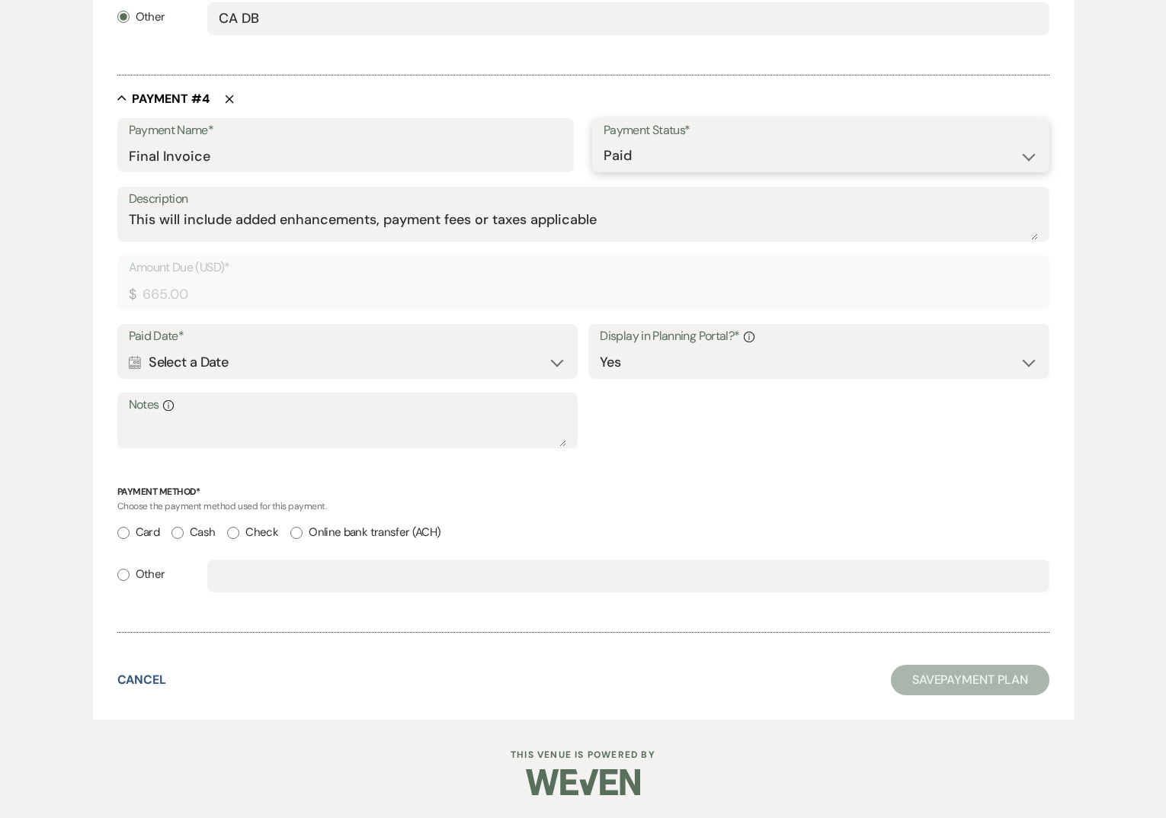
scroll to position [2016, 0]
click at [126, 579] on input "Other" at bounding box center [123, 576] width 12 height 12
radio input "true"
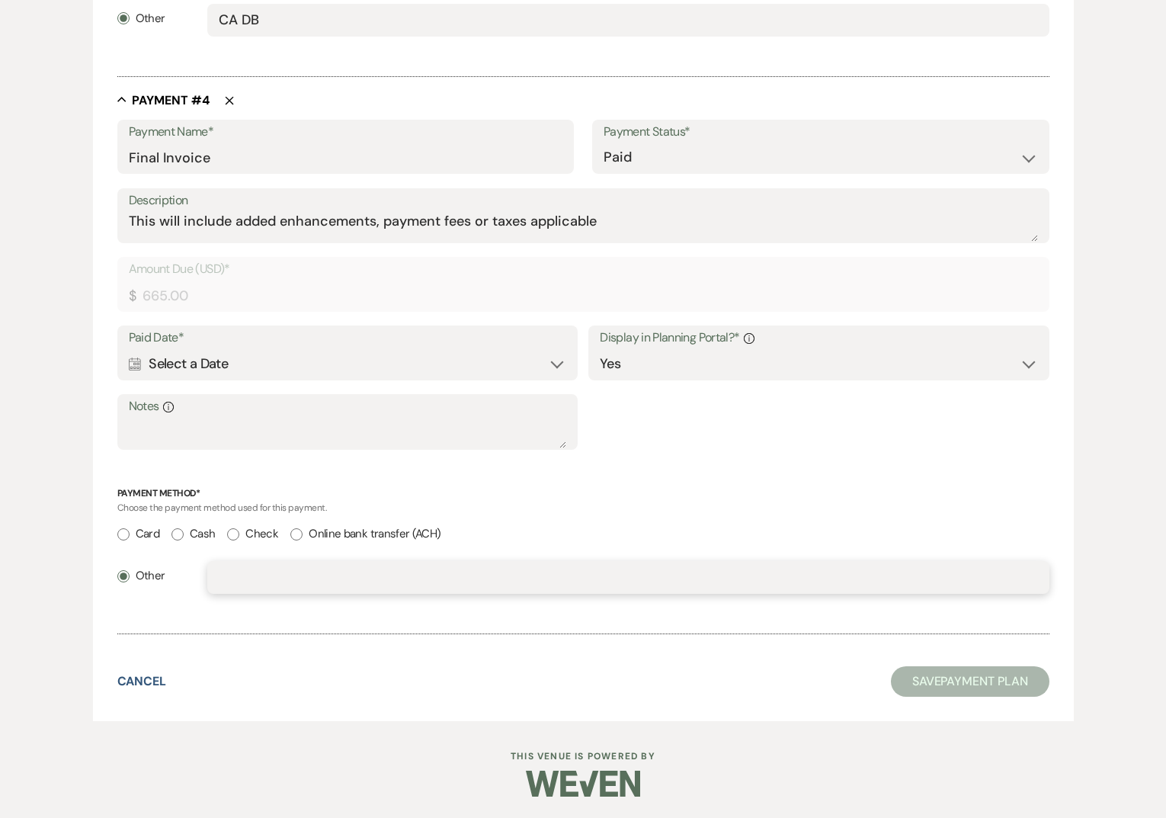
click at [272, 582] on input "text" at bounding box center [628, 577] width 818 height 30
type input "ch#1253"
click at [344, 361] on div "Calendar Select a Date Expand" at bounding box center [347, 364] width 437 height 30
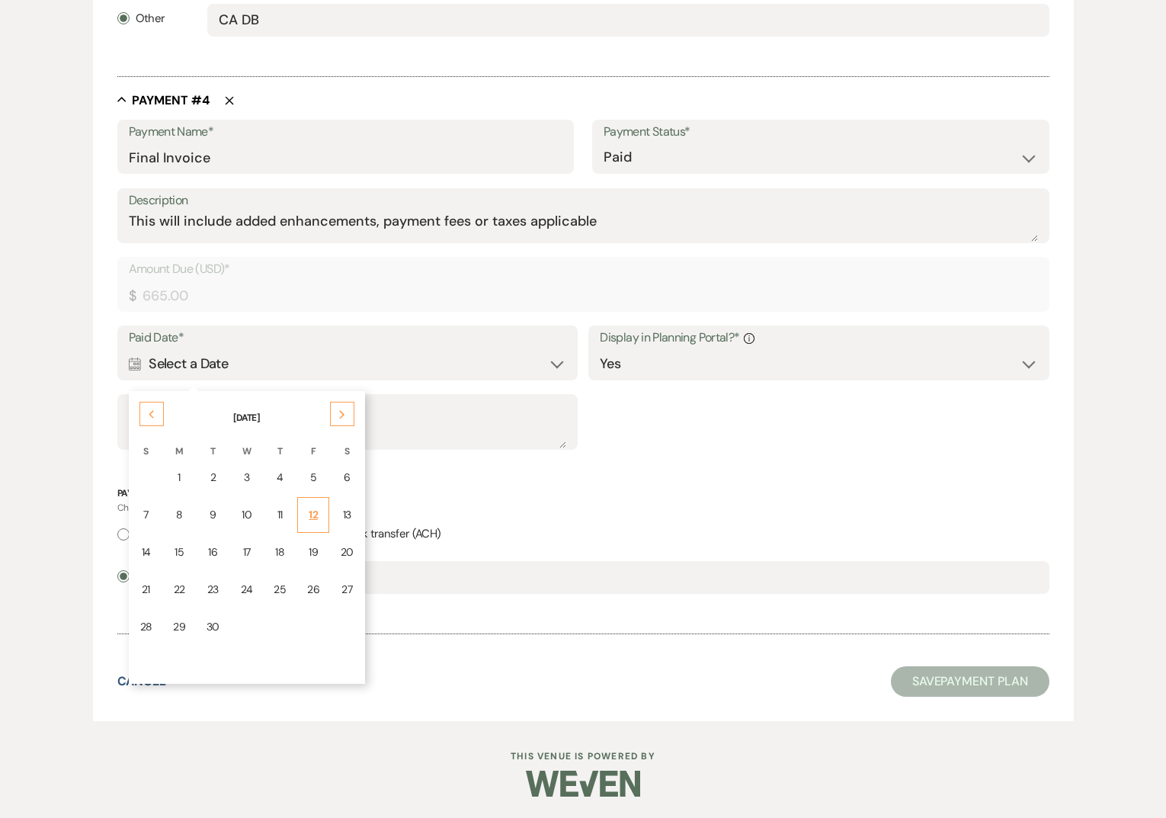
click at [322, 517] on td "12" at bounding box center [313, 515] width 32 height 36
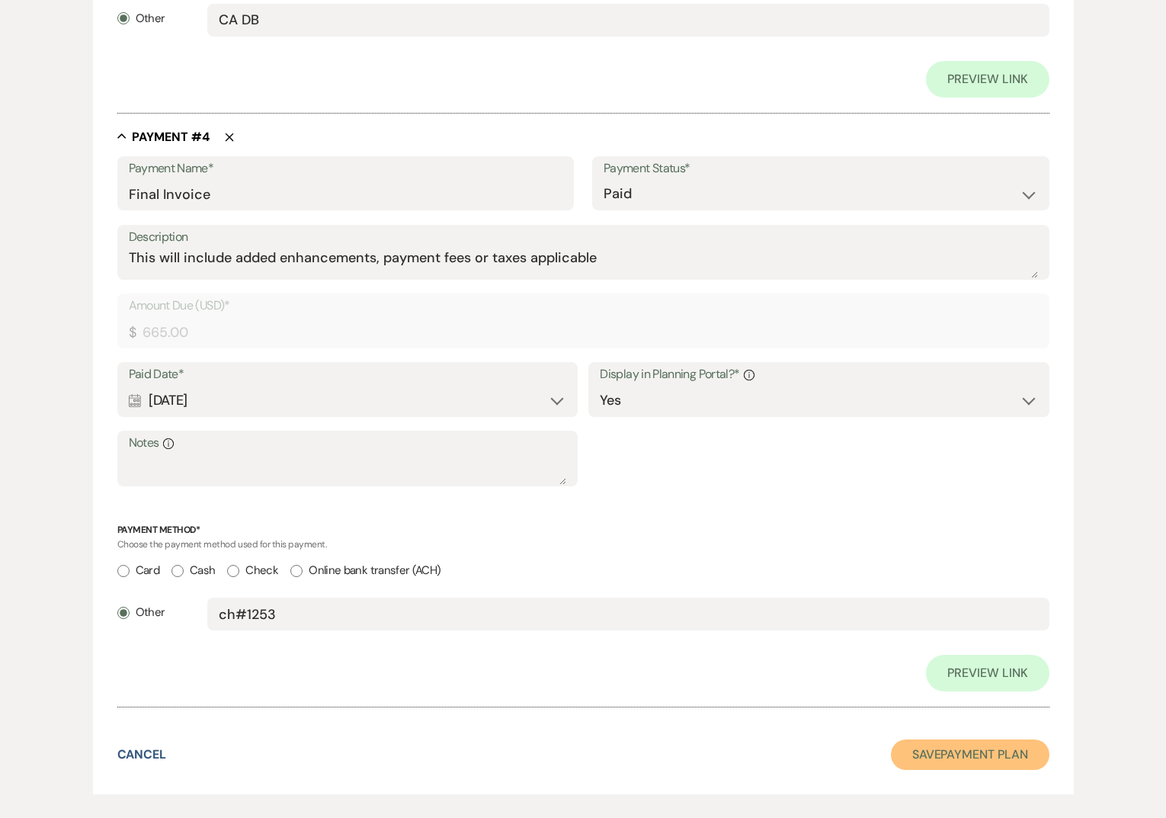
click at [918, 758] on button "Save Payment Plan" at bounding box center [970, 754] width 158 height 30
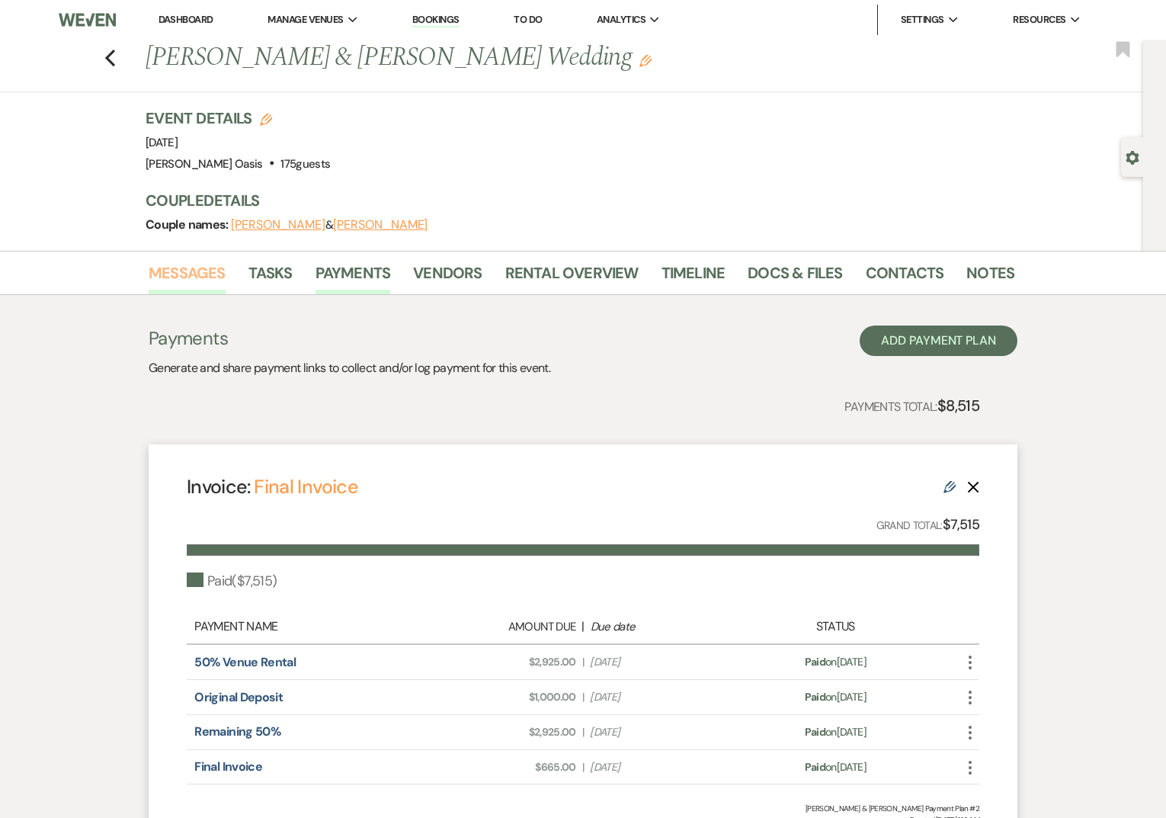
click at [186, 280] on link "Messages" at bounding box center [187, 278] width 77 height 34
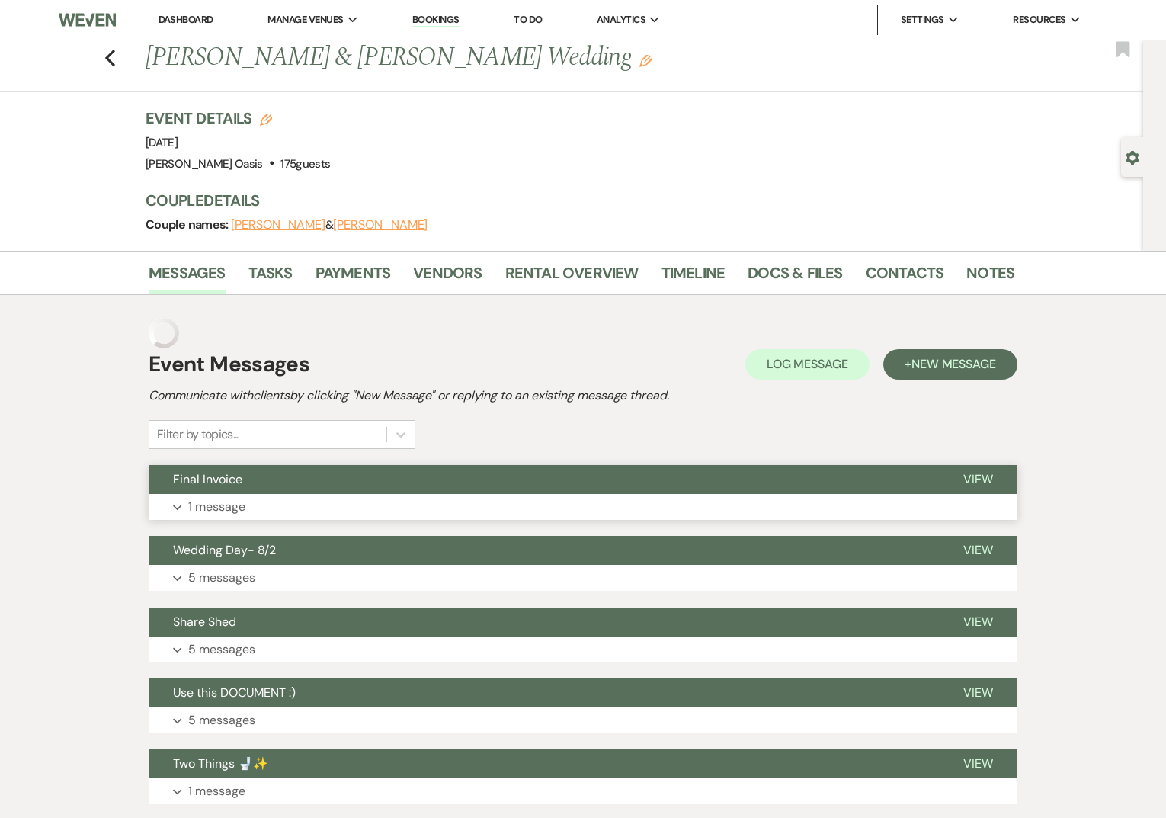
click at [360, 482] on div "Final Invoice View Expand 1 message" at bounding box center [583, 492] width 869 height 55
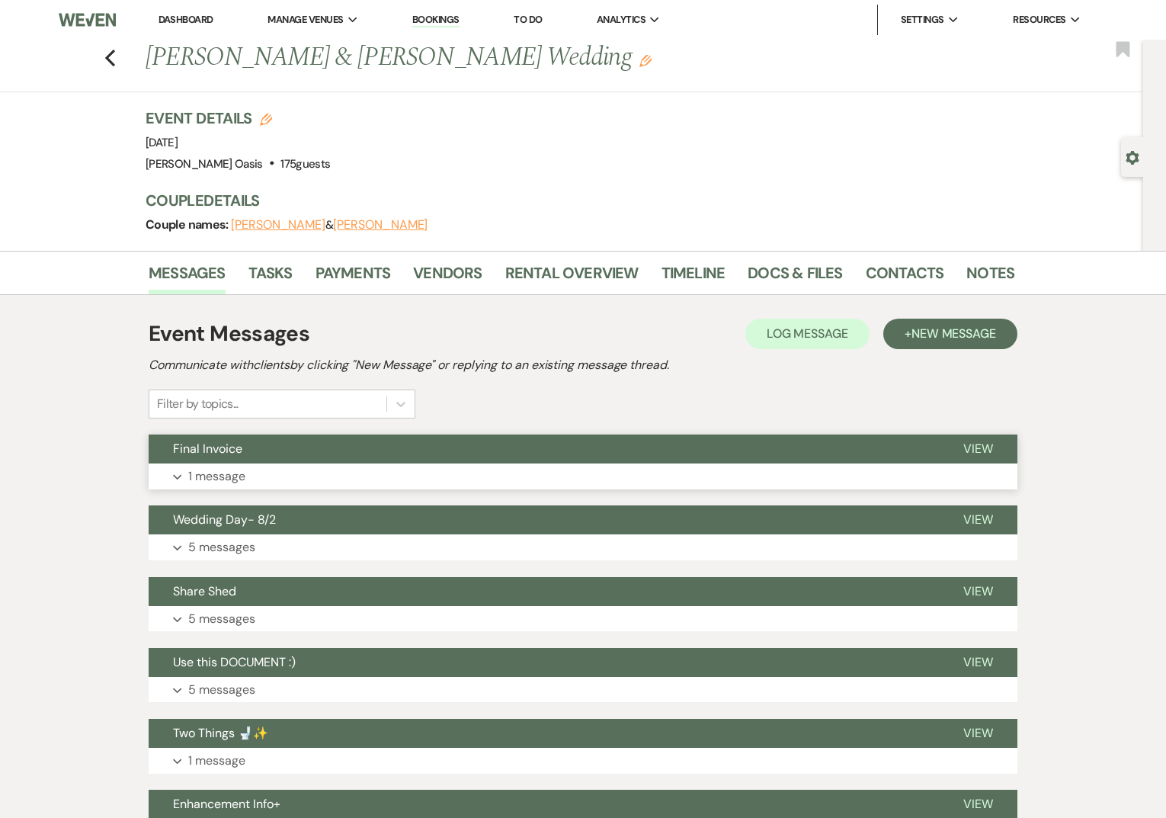
click at [363, 458] on button "Final Invoice" at bounding box center [544, 448] width 790 height 29
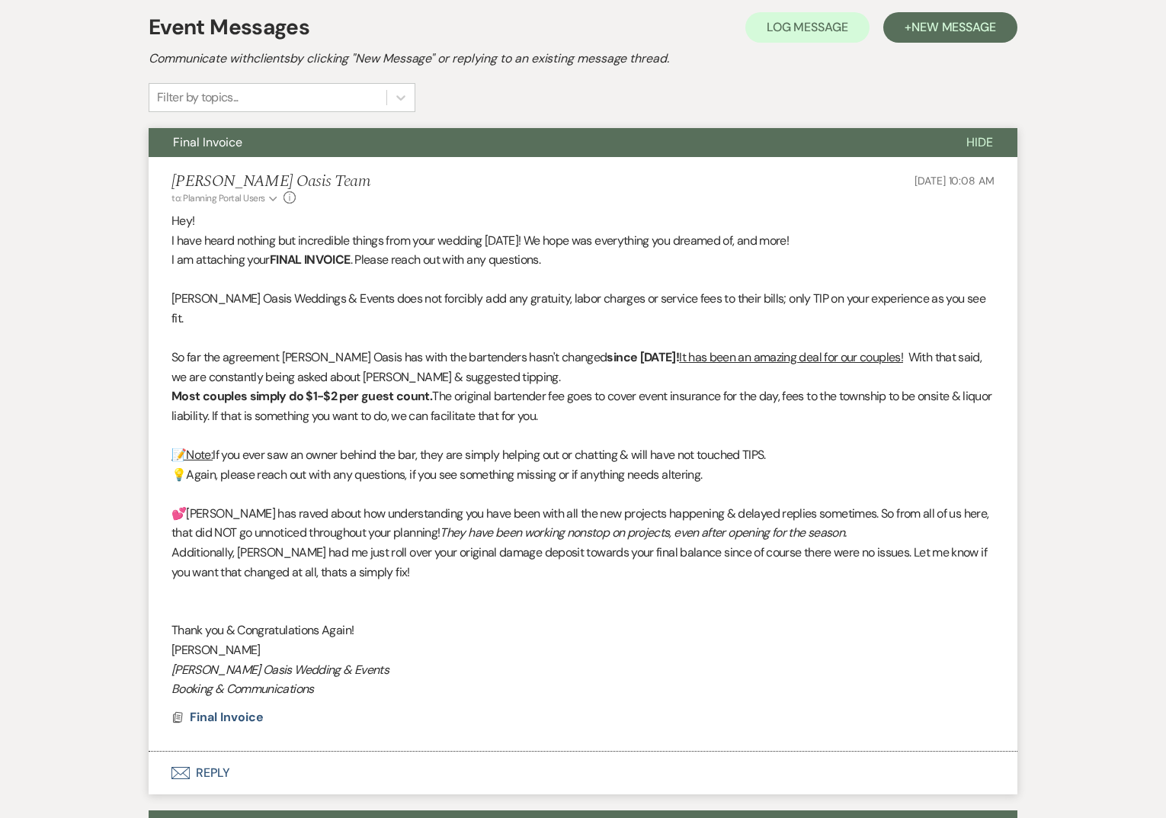
scroll to position [311, 0]
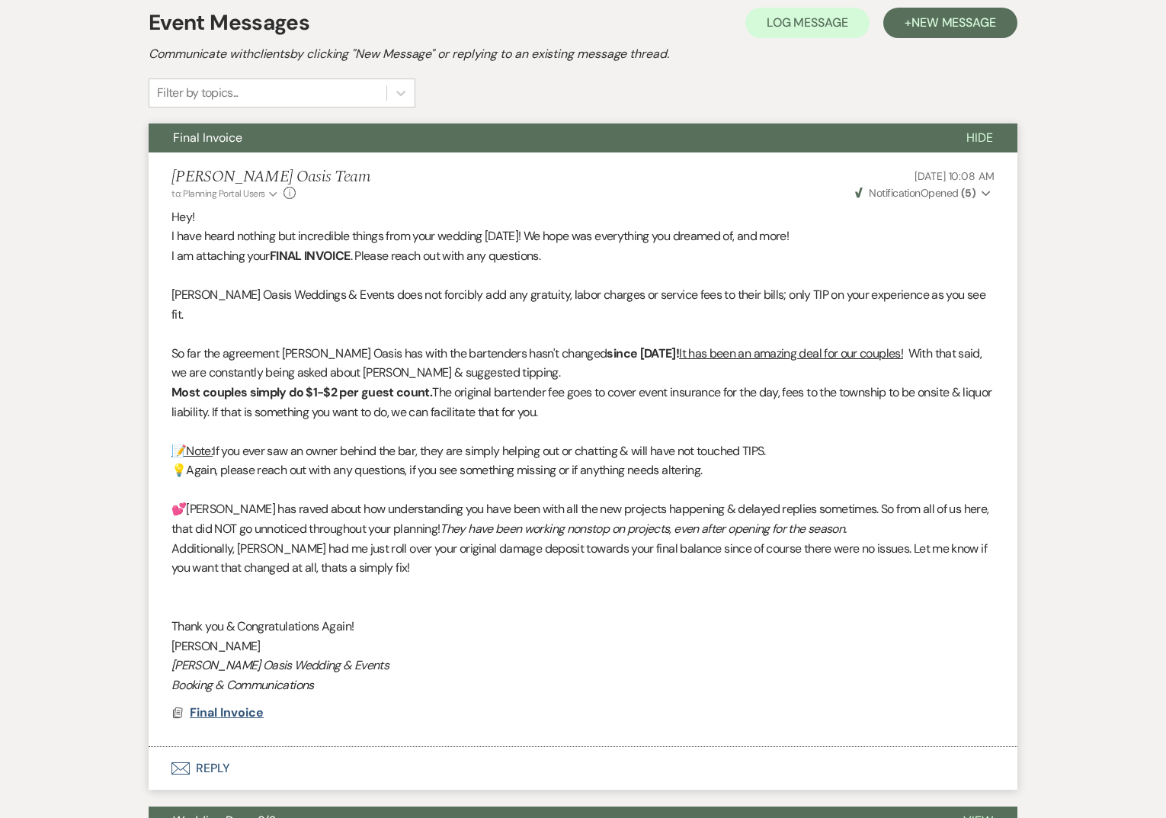
click at [233, 704] on span "Final Invoice" at bounding box center [227, 712] width 74 height 16
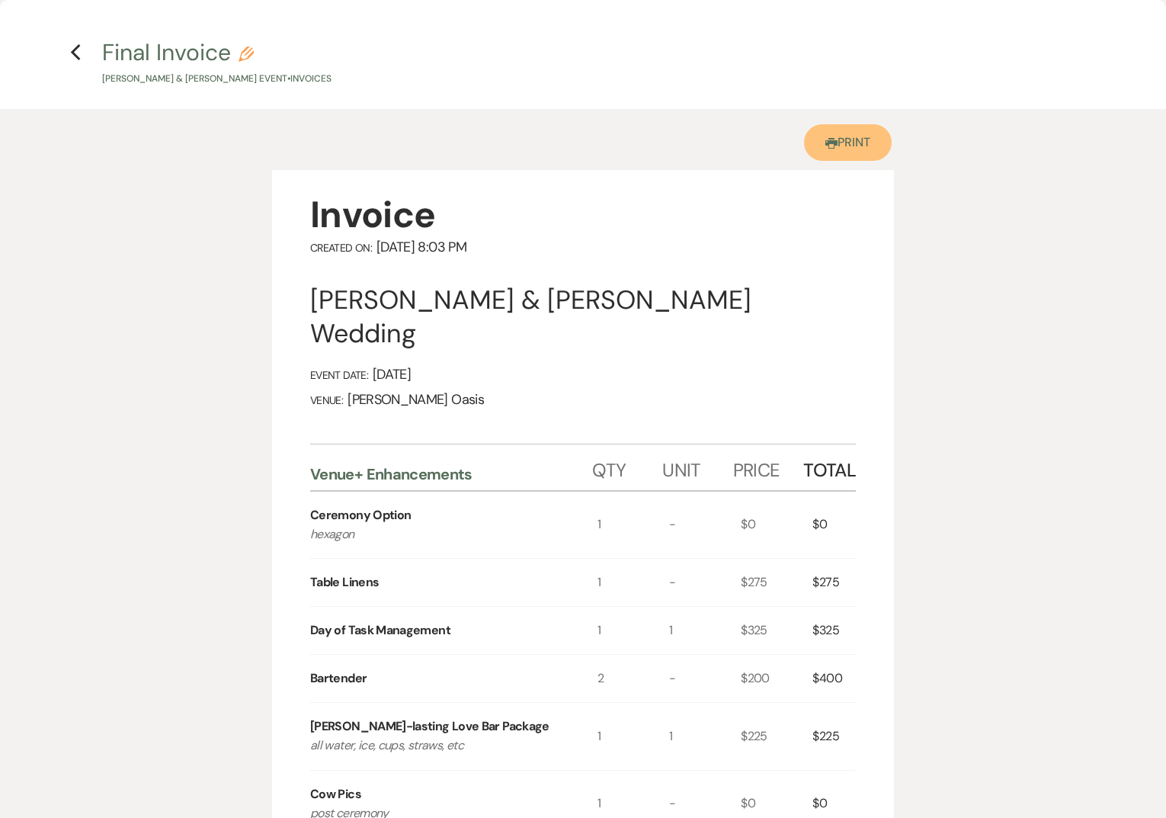
click at [843, 148] on link "Printer Print" at bounding box center [848, 142] width 88 height 37
click at [70, 52] on icon "Previous" at bounding box center [75, 52] width 11 height 18
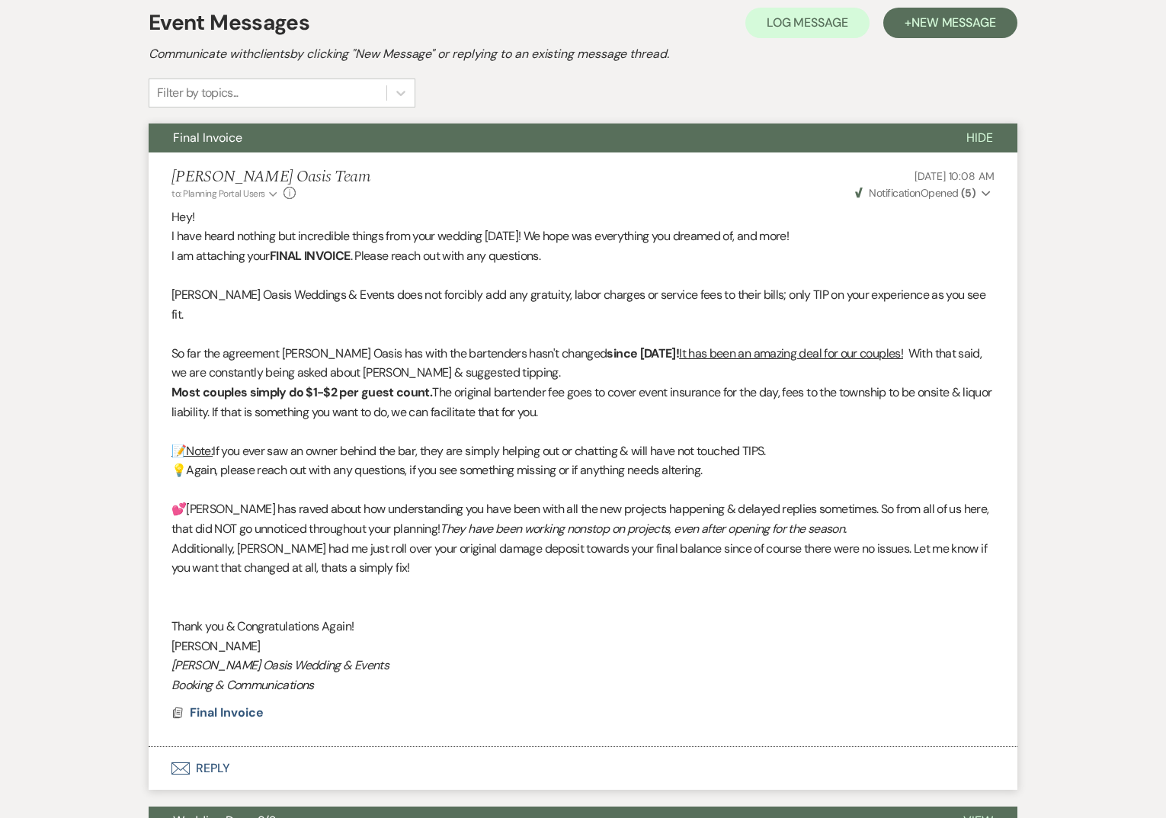
scroll to position [0, 0]
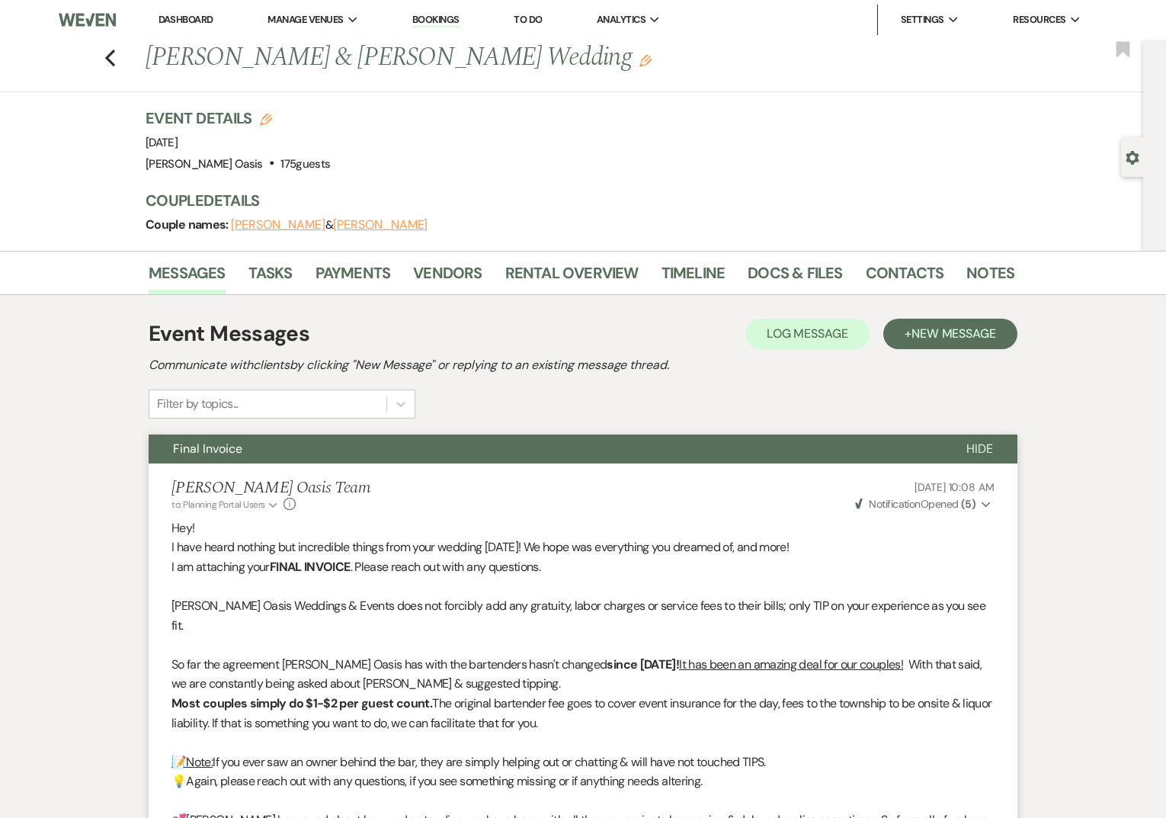
click at [209, 18] on link "Dashboard" at bounding box center [185, 19] width 55 height 13
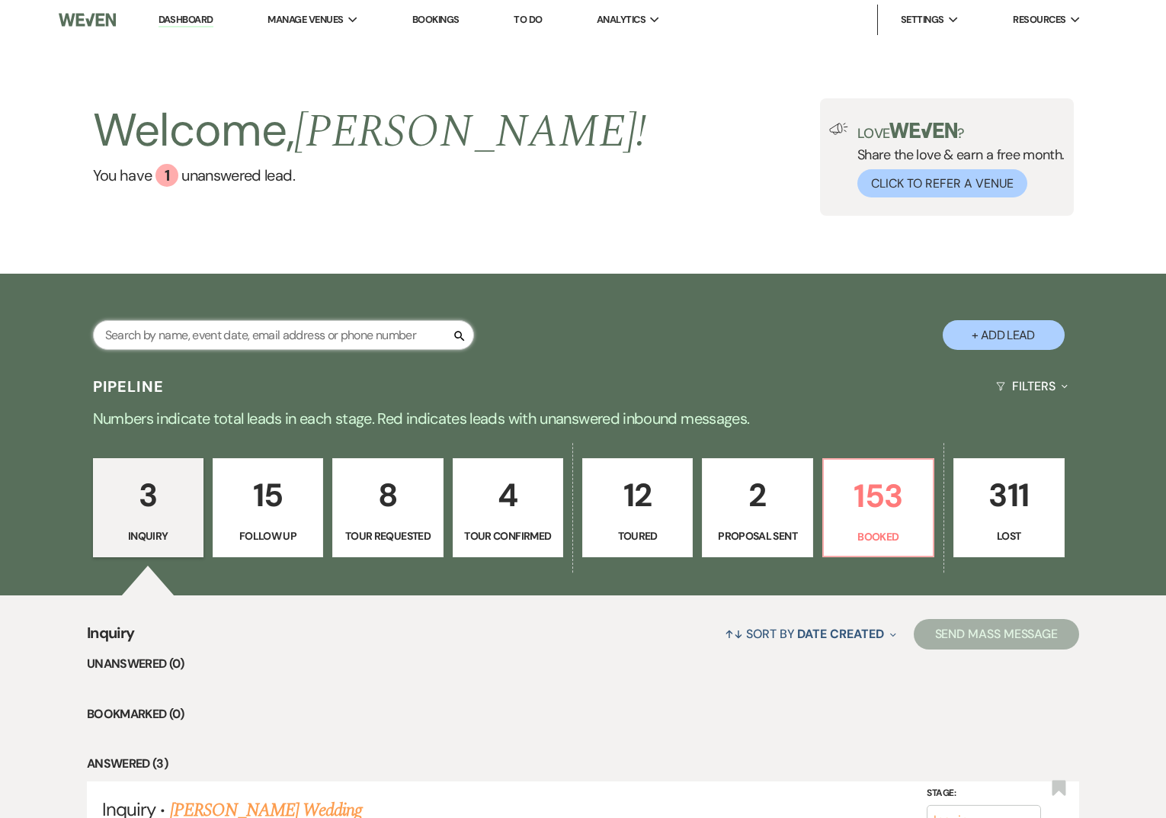
click at [255, 334] on input "text" at bounding box center [283, 335] width 381 height 30
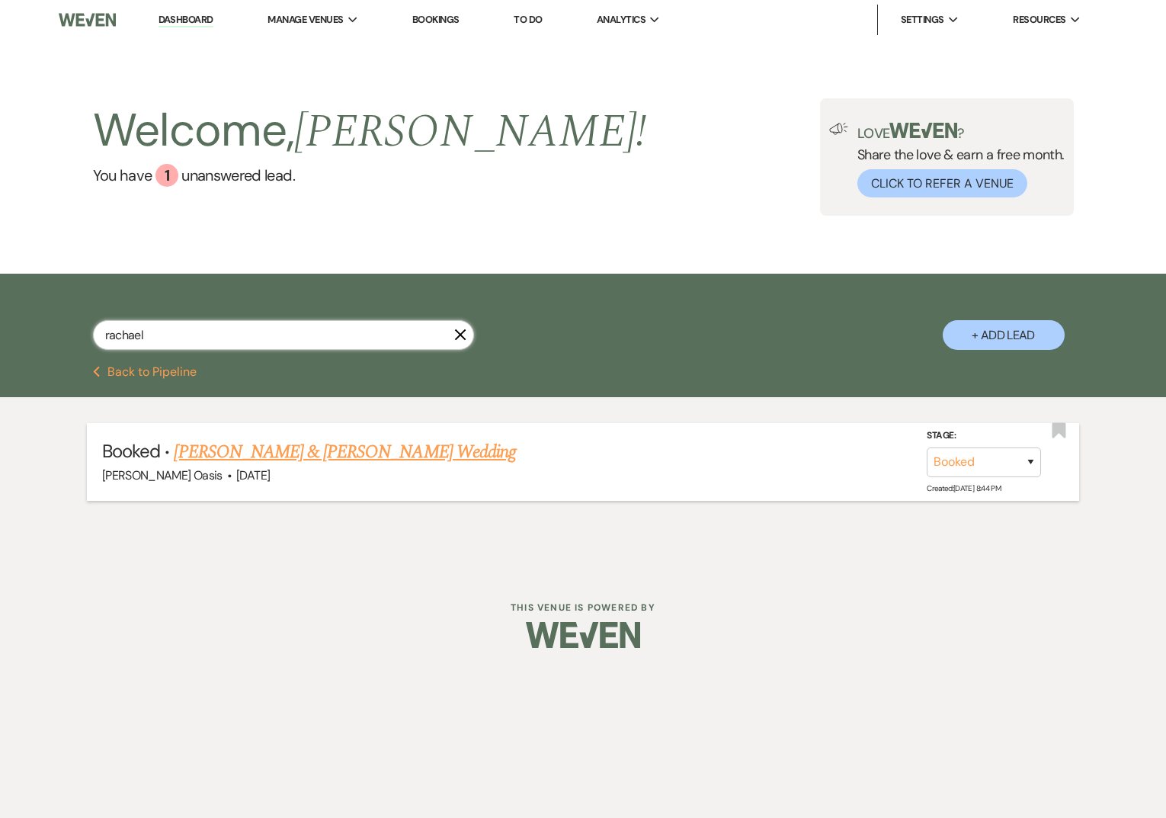
type input "rachael"
click at [272, 457] on link "[PERSON_NAME] & [PERSON_NAME] Wedding" at bounding box center [344, 451] width 341 height 27
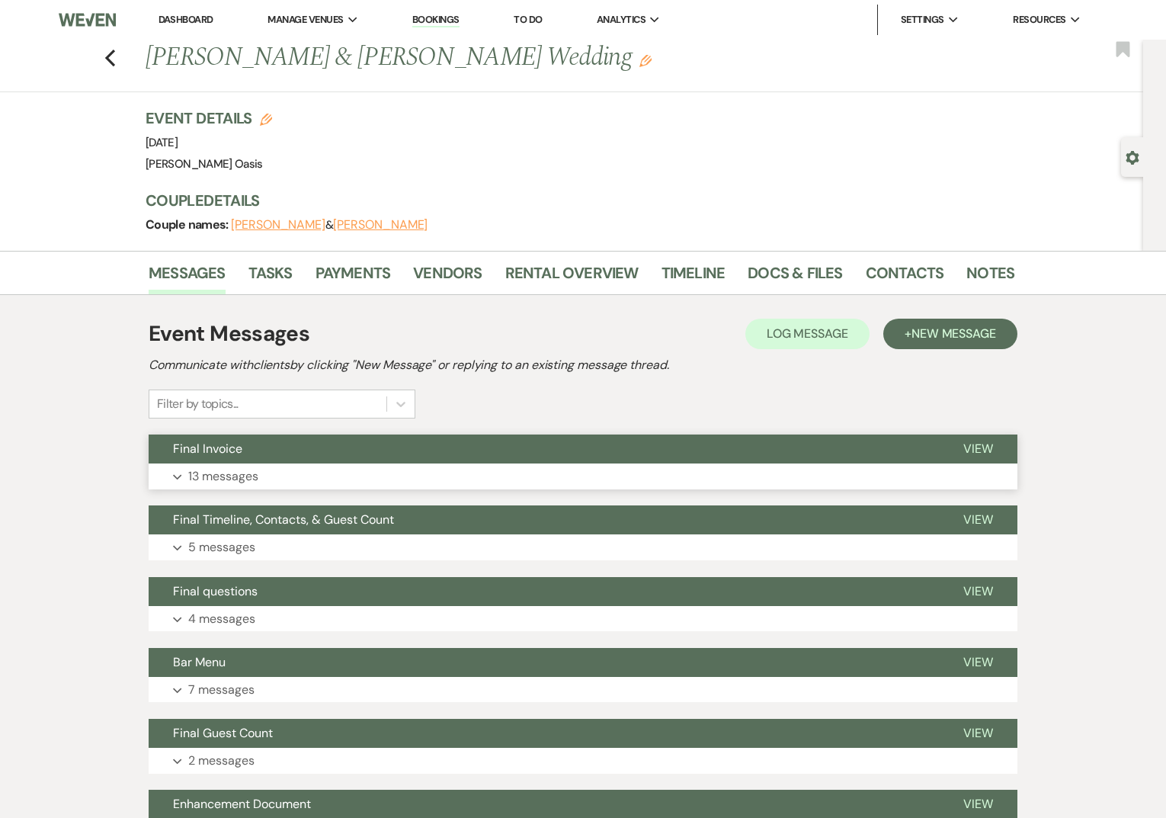
click at [271, 459] on button "Final Invoice" at bounding box center [544, 448] width 790 height 29
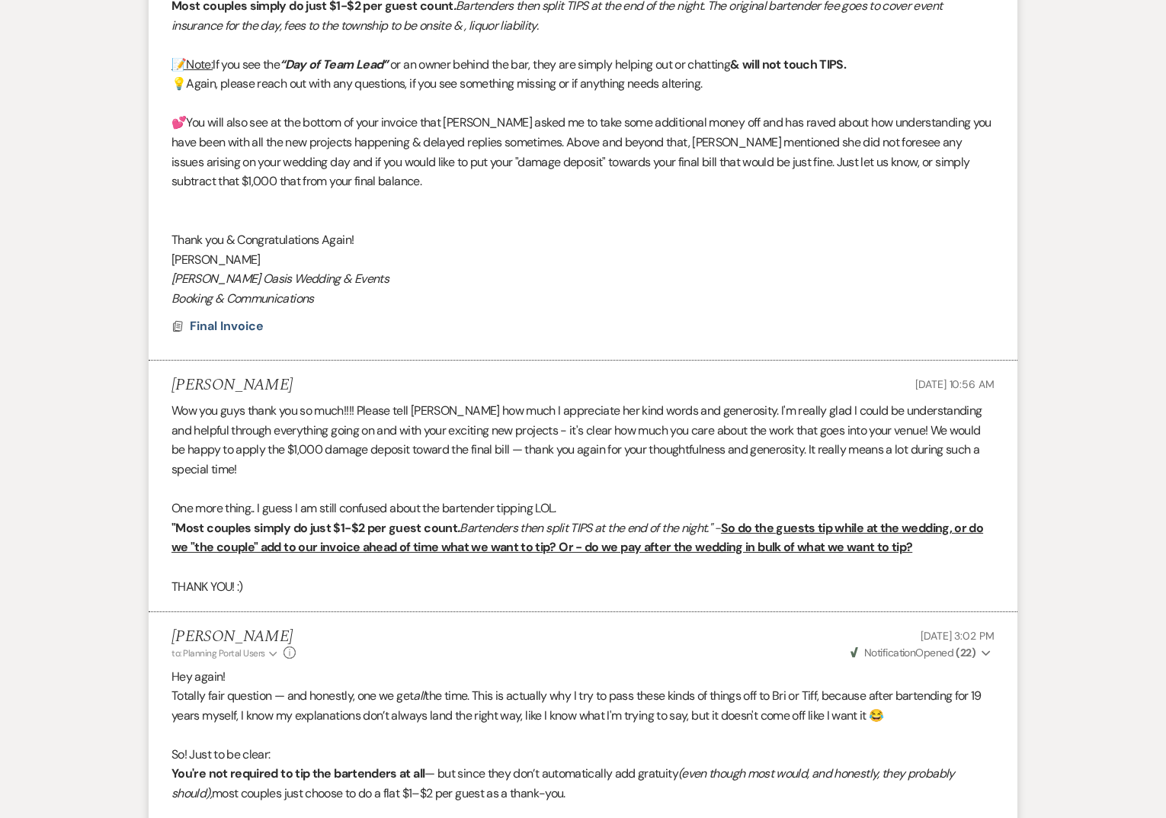
scroll to position [699, 0]
click at [210, 316] on span "Final Invoice" at bounding box center [227, 324] width 74 height 16
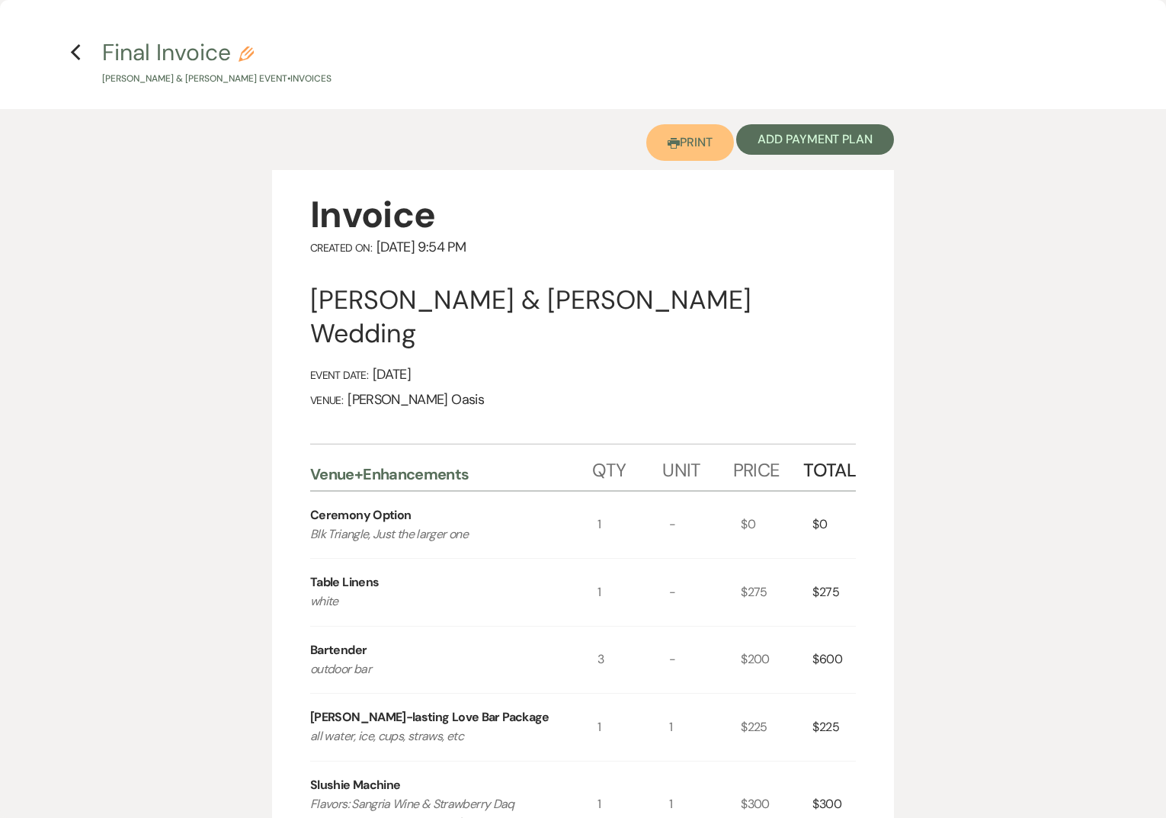
click at [680, 137] on link "Printer Print" at bounding box center [690, 142] width 88 height 37
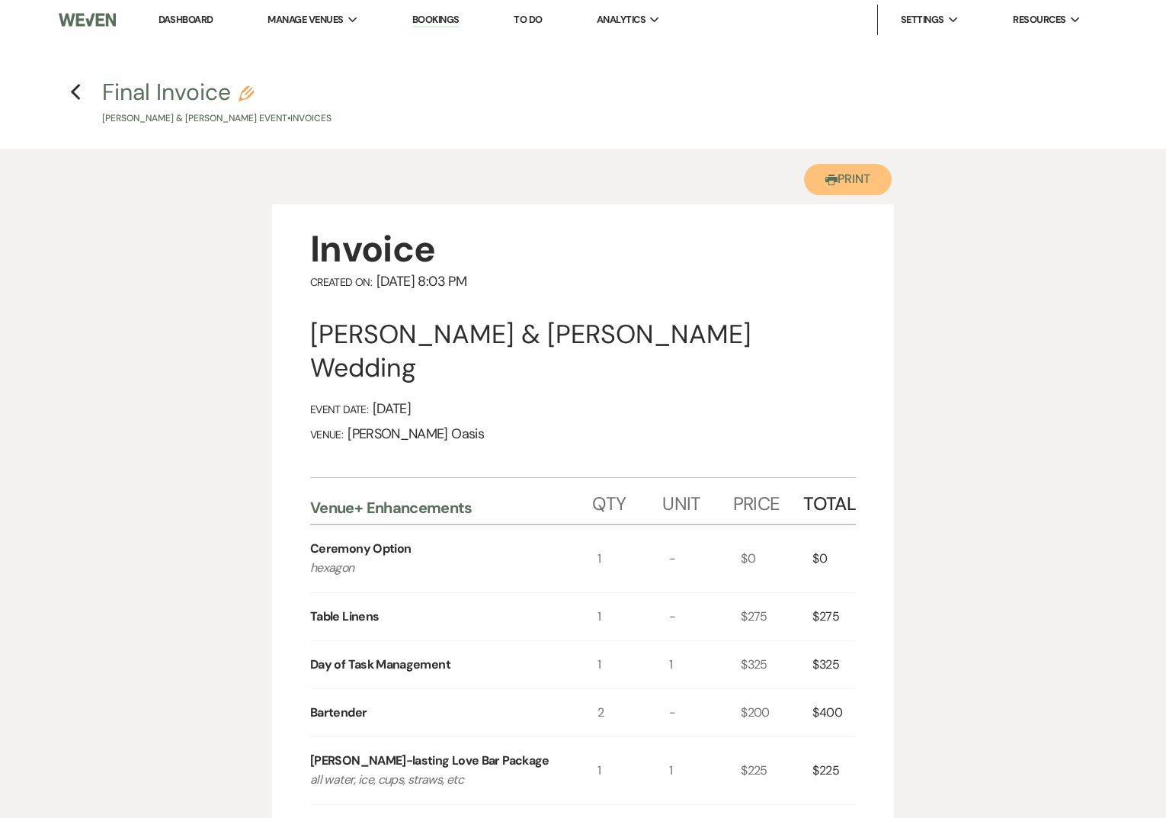
click at [853, 181] on button "Printer Print" at bounding box center [848, 179] width 88 height 31
click at [70, 89] on icon "Previous" at bounding box center [75, 92] width 11 height 18
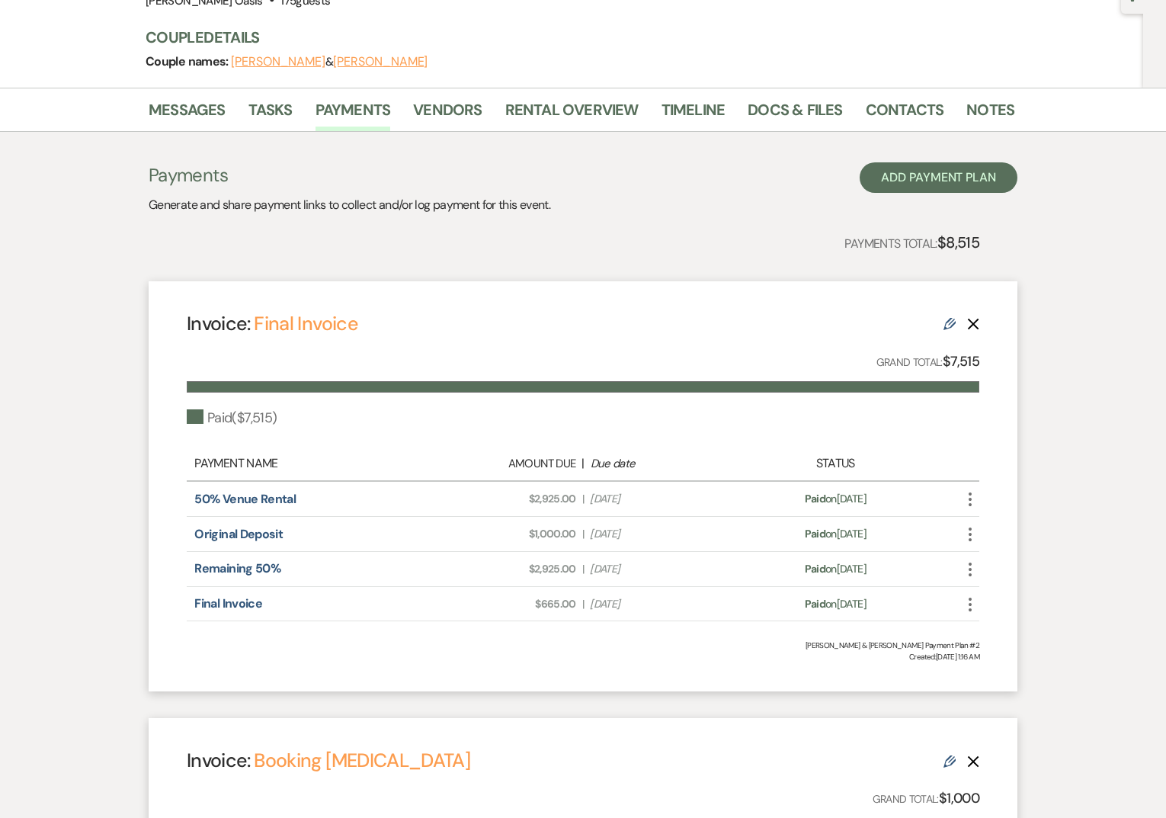
scroll to position [160, 0]
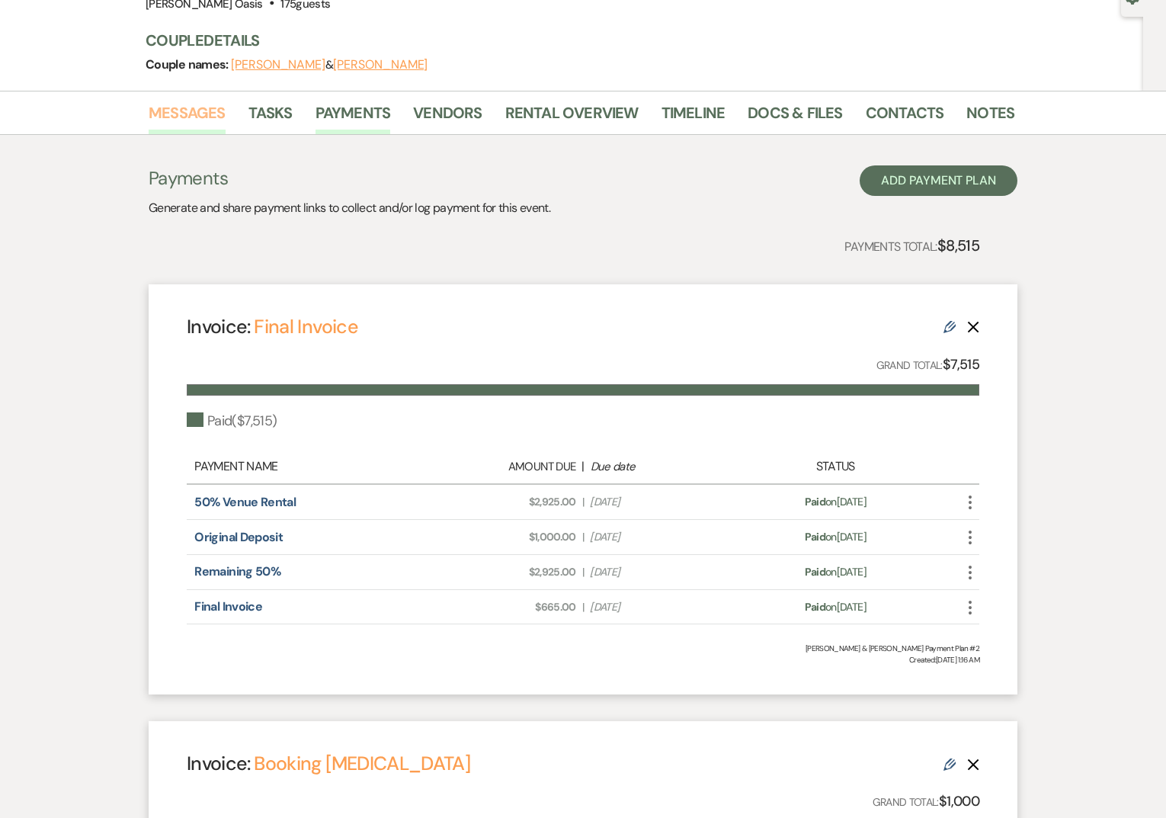
click at [213, 111] on link "Messages" at bounding box center [187, 118] width 77 height 34
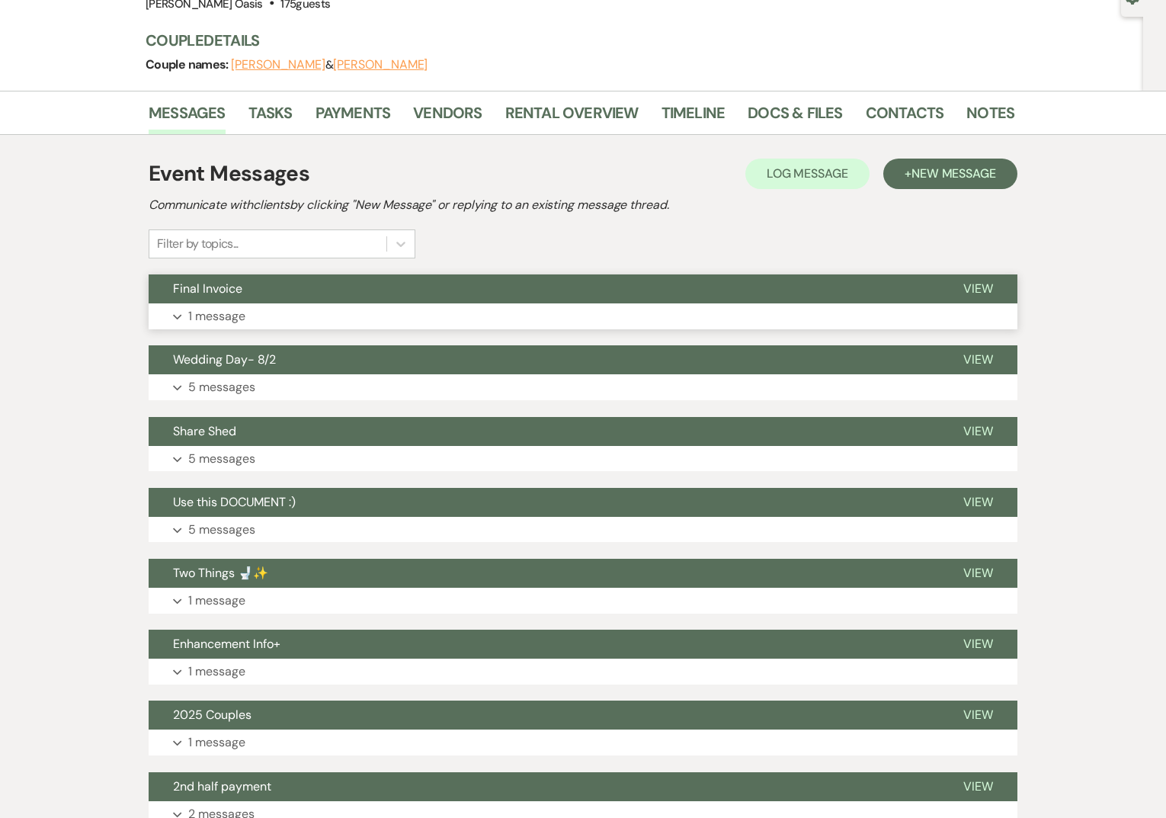
click at [318, 315] on button "Expand 1 message" at bounding box center [583, 316] width 869 height 26
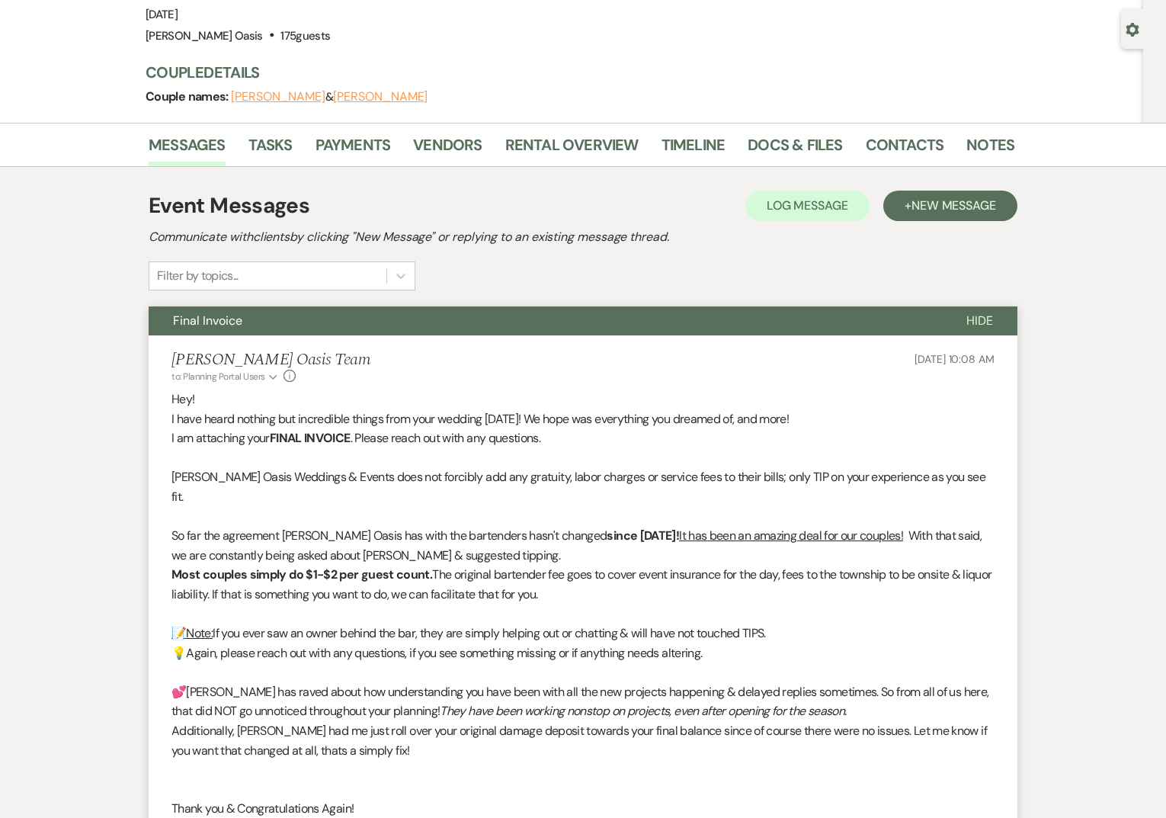
scroll to position [126, 0]
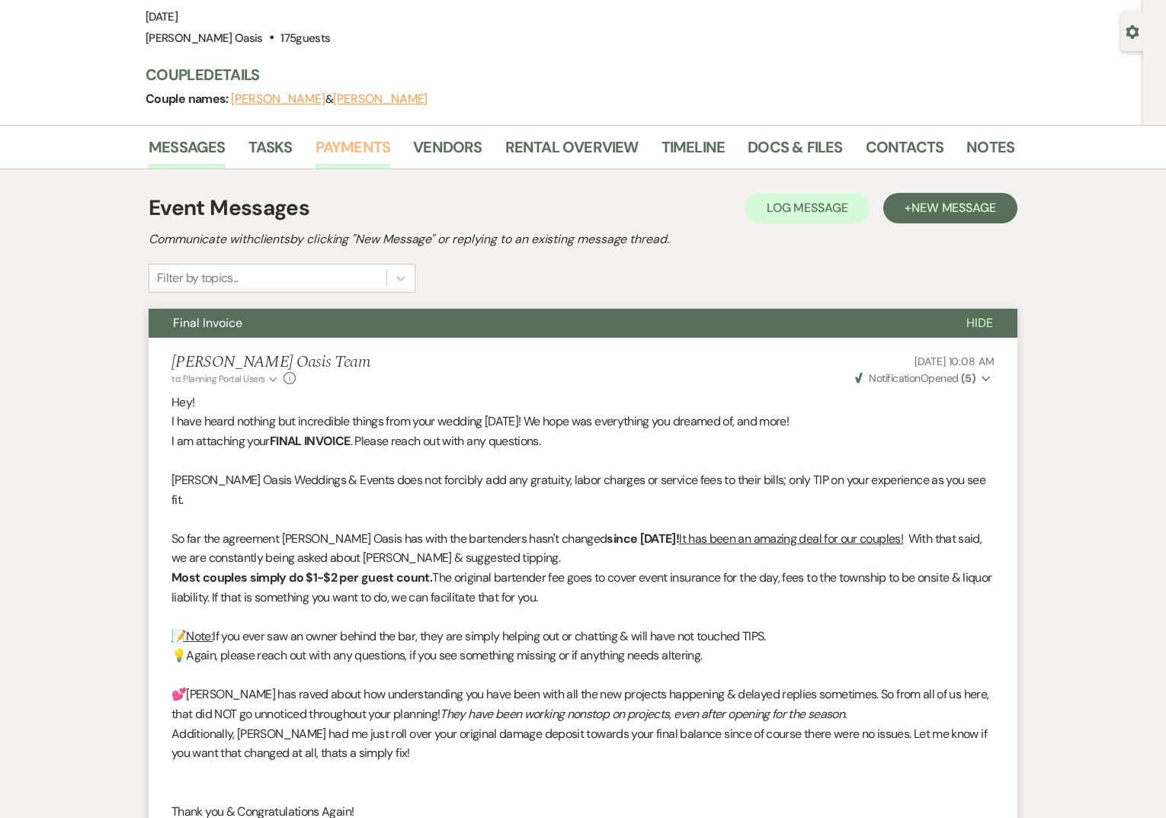
click at [367, 148] on link "Payments" at bounding box center [352, 152] width 75 height 34
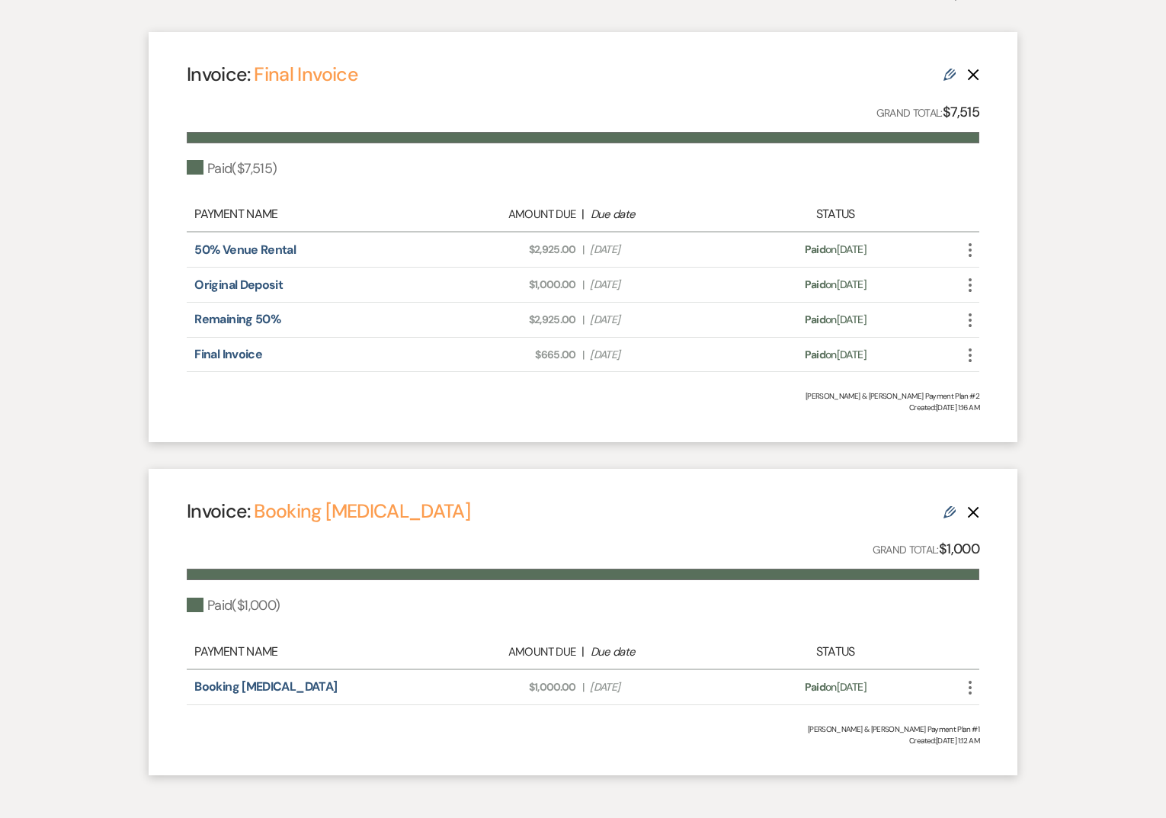
scroll to position [413, 0]
click at [969, 509] on icon "Delete" at bounding box center [973, 511] width 12 height 12
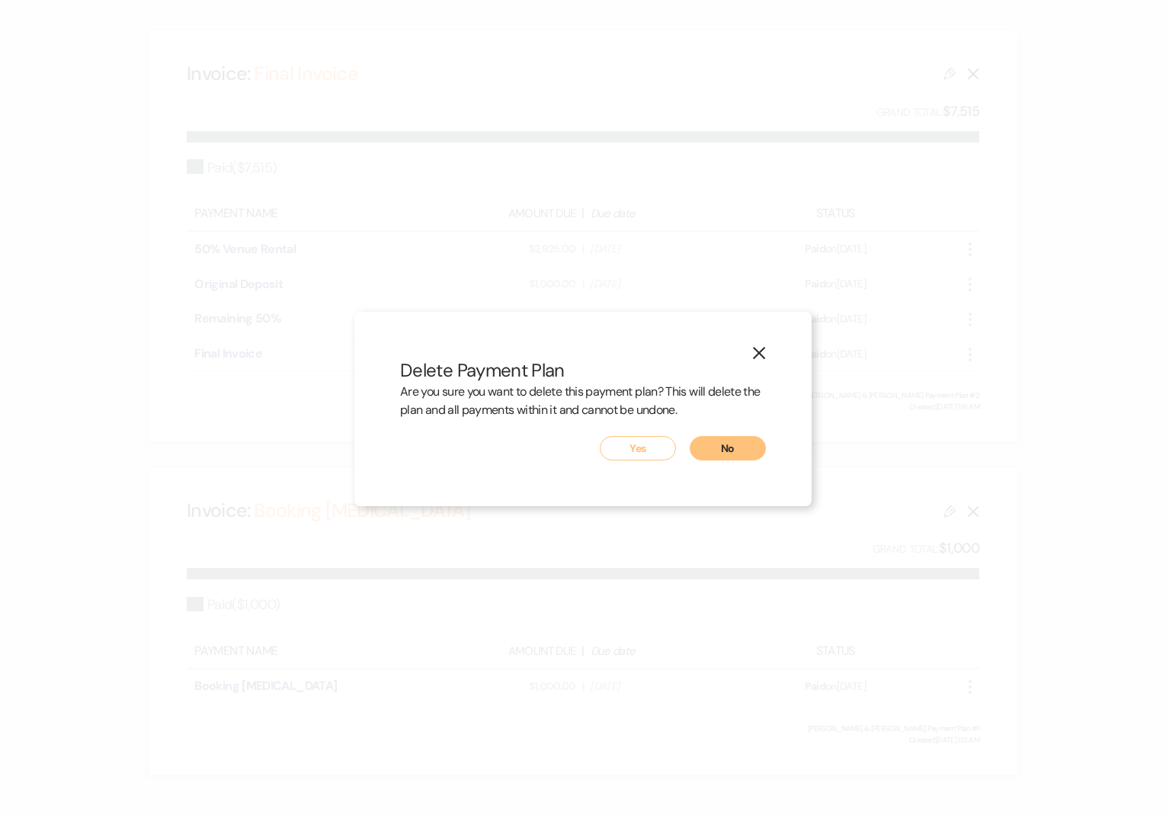
click at [637, 437] on button "Yes" at bounding box center [638, 448] width 76 height 24
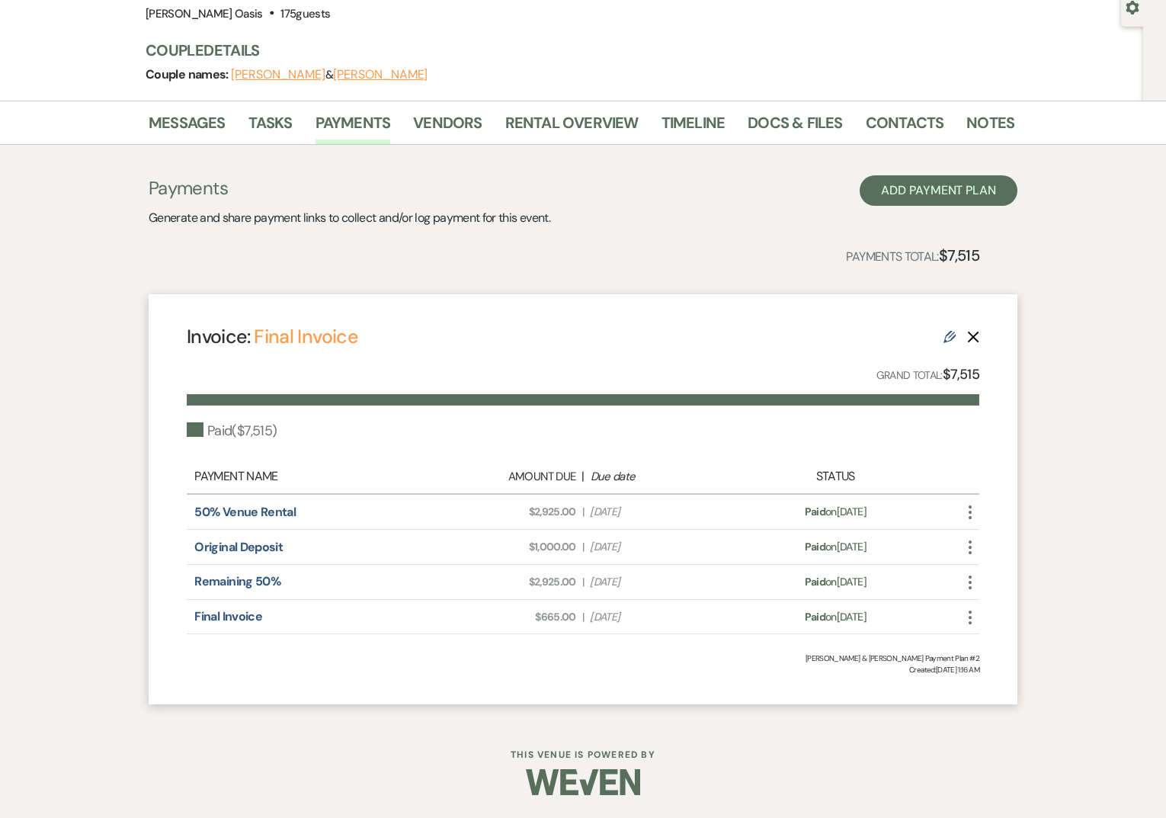
scroll to position [150, 0]
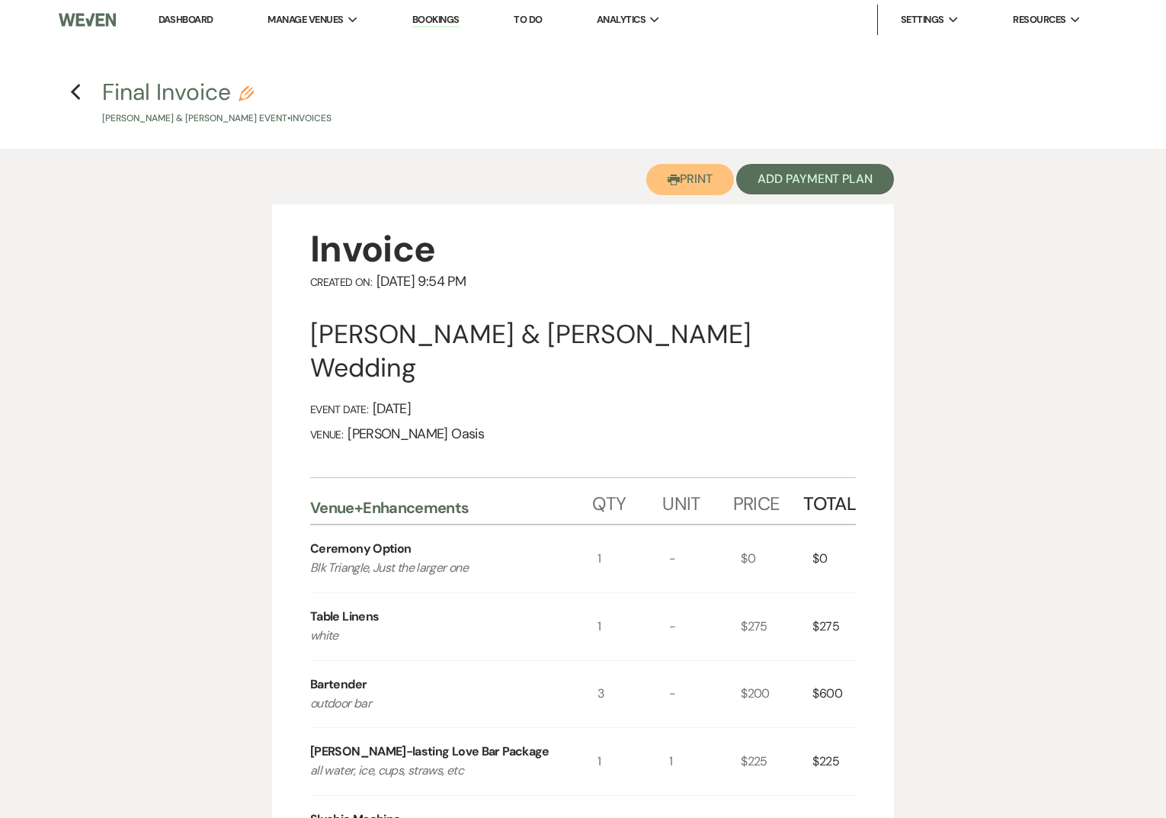
click at [708, 177] on button "Printer Print" at bounding box center [690, 179] width 88 height 31
click at [72, 94] on use "button" at bounding box center [75, 92] width 10 height 17
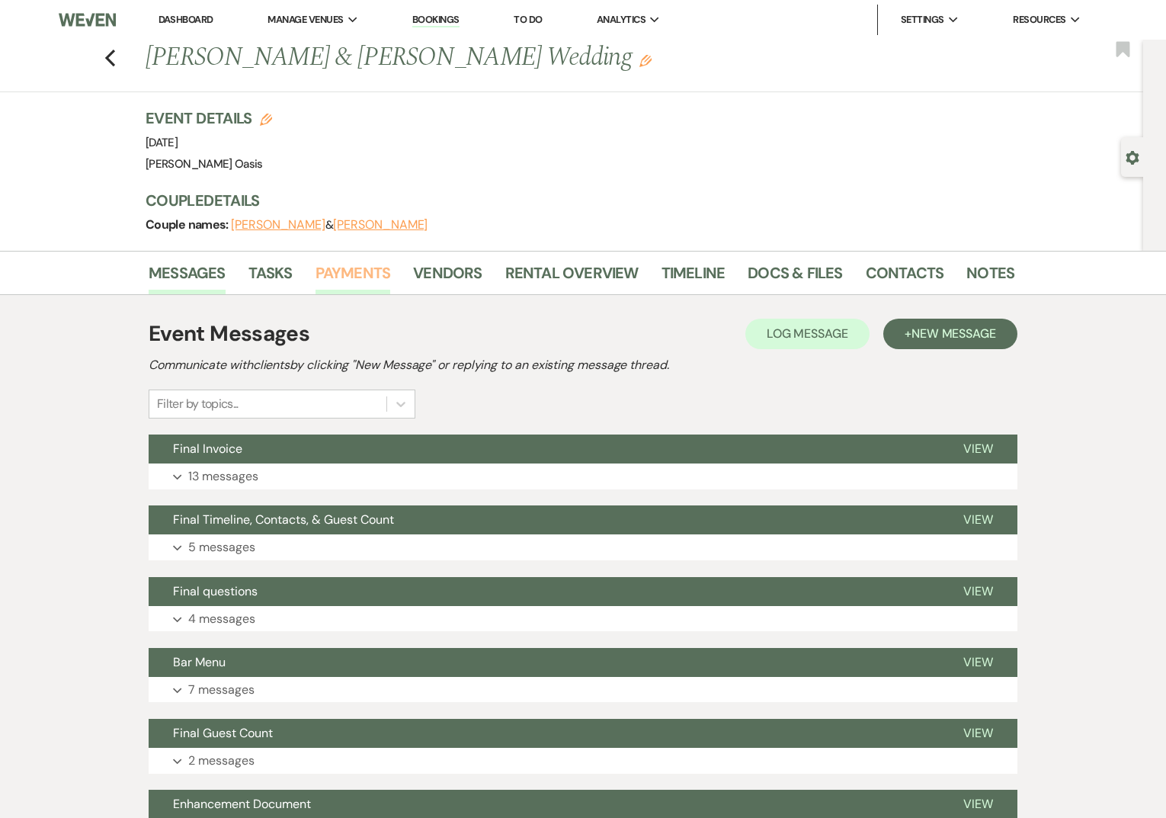
click at [341, 267] on link "Payments" at bounding box center [352, 278] width 75 height 34
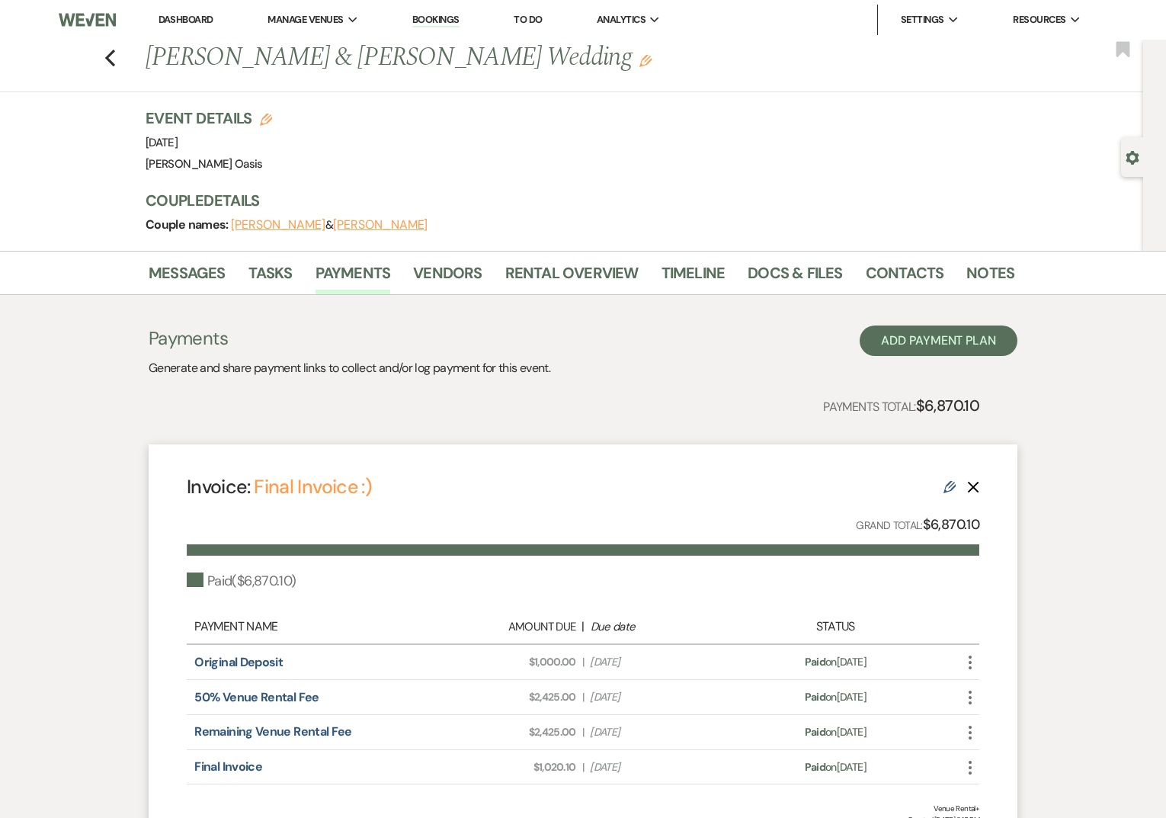
click at [198, 22] on link "Dashboard" at bounding box center [185, 19] width 55 height 13
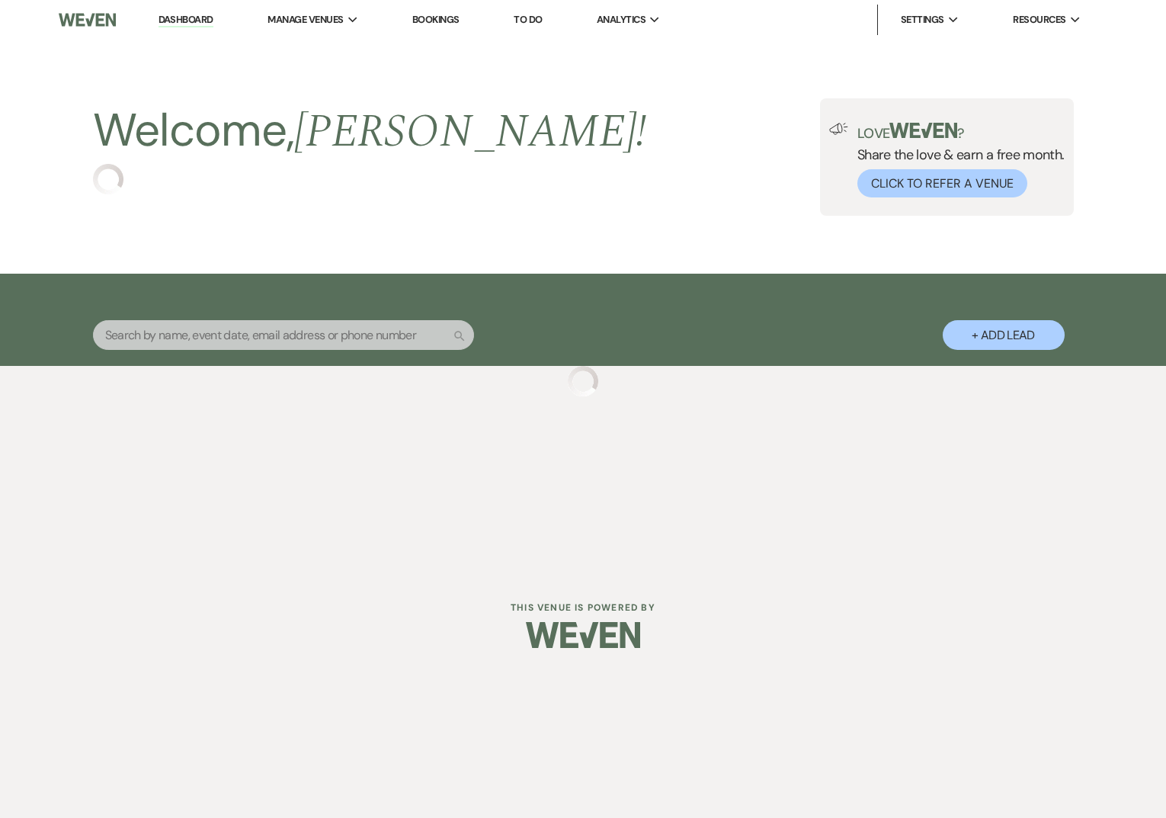
click at [162, 343] on div "Search + Add Lead" at bounding box center [582, 321] width 1097 height 81
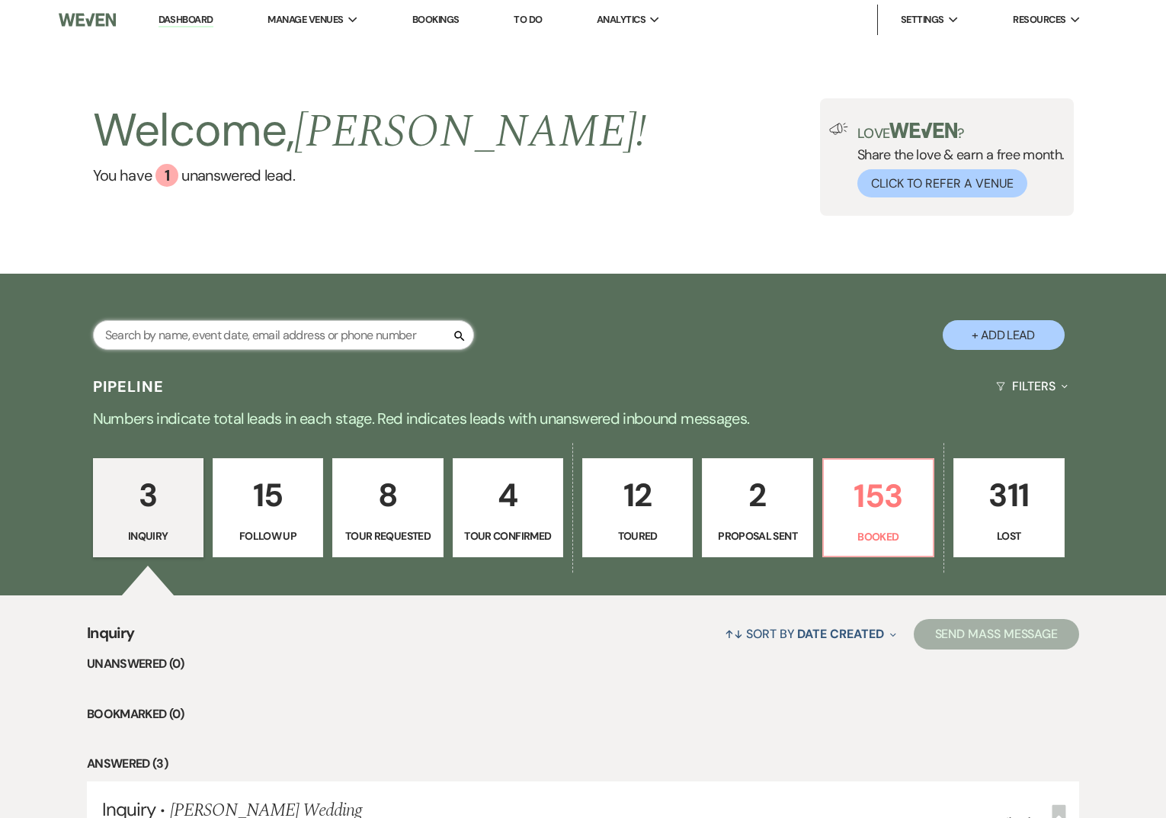
click at [160, 342] on input "text" at bounding box center [283, 335] width 381 height 30
type input "[PERSON_NAME]"
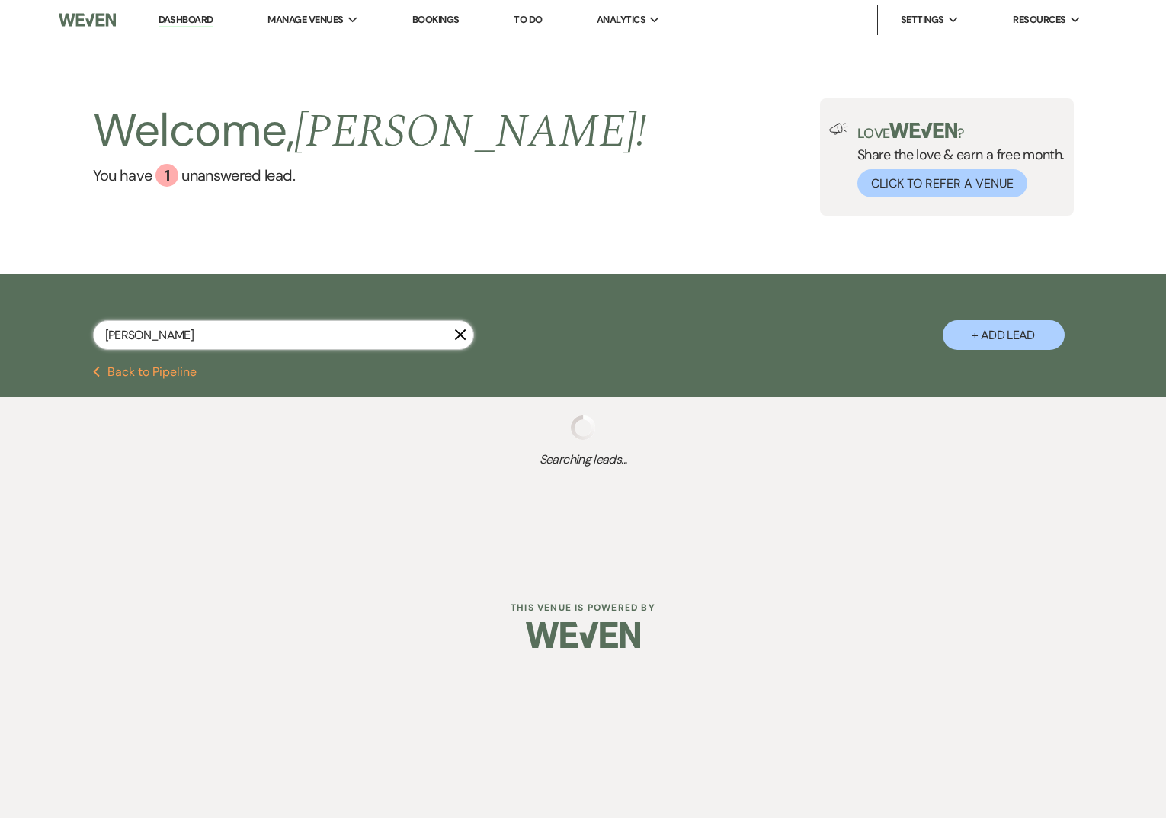
select select "6"
select select "8"
select select "5"
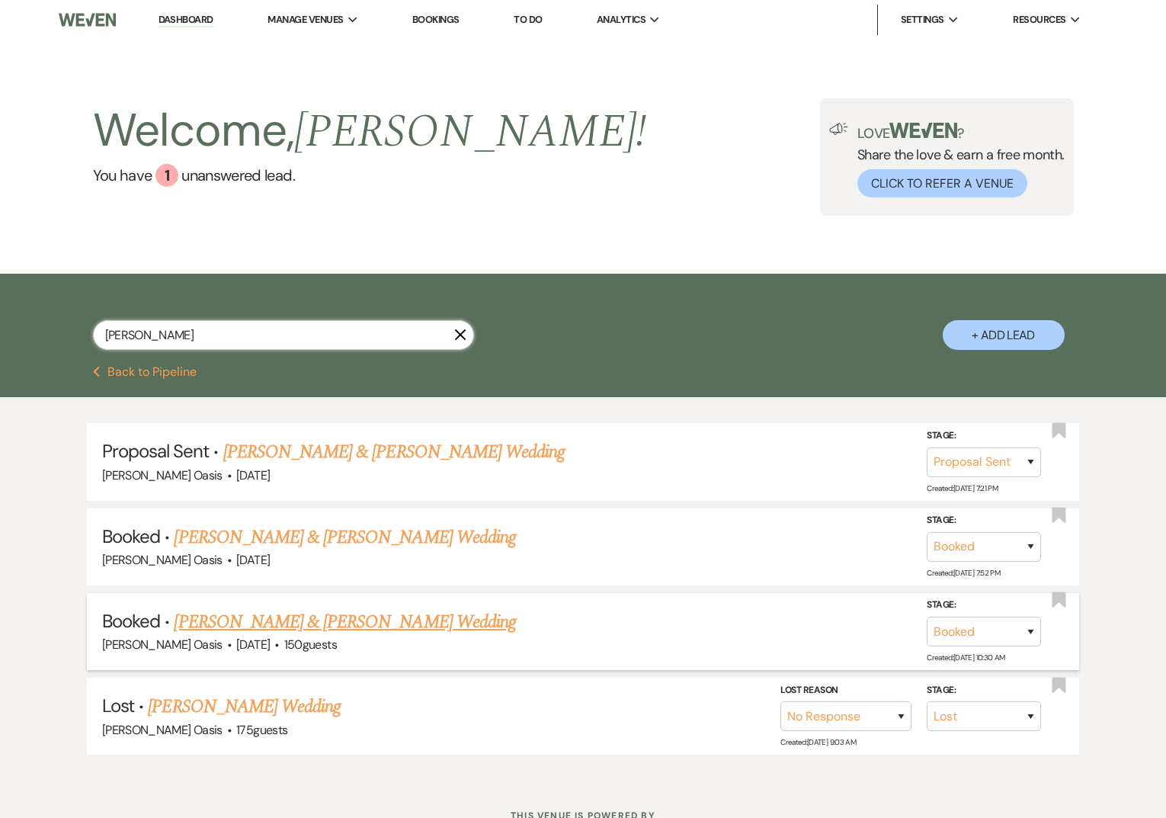
type input "[PERSON_NAME]"
click at [236, 619] on link "Kelly Colombo & Joe Squires Wedding" at bounding box center [344, 621] width 341 height 27
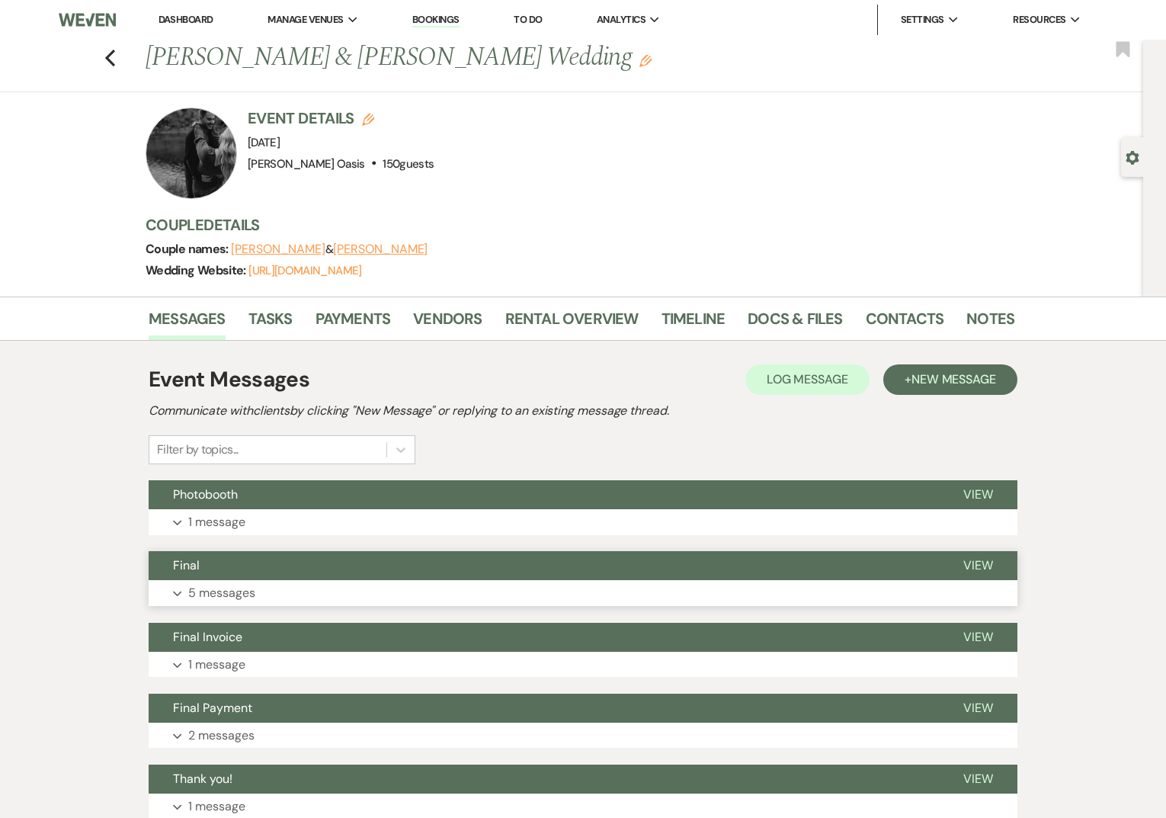
click at [244, 569] on button "Final" at bounding box center [544, 565] width 790 height 29
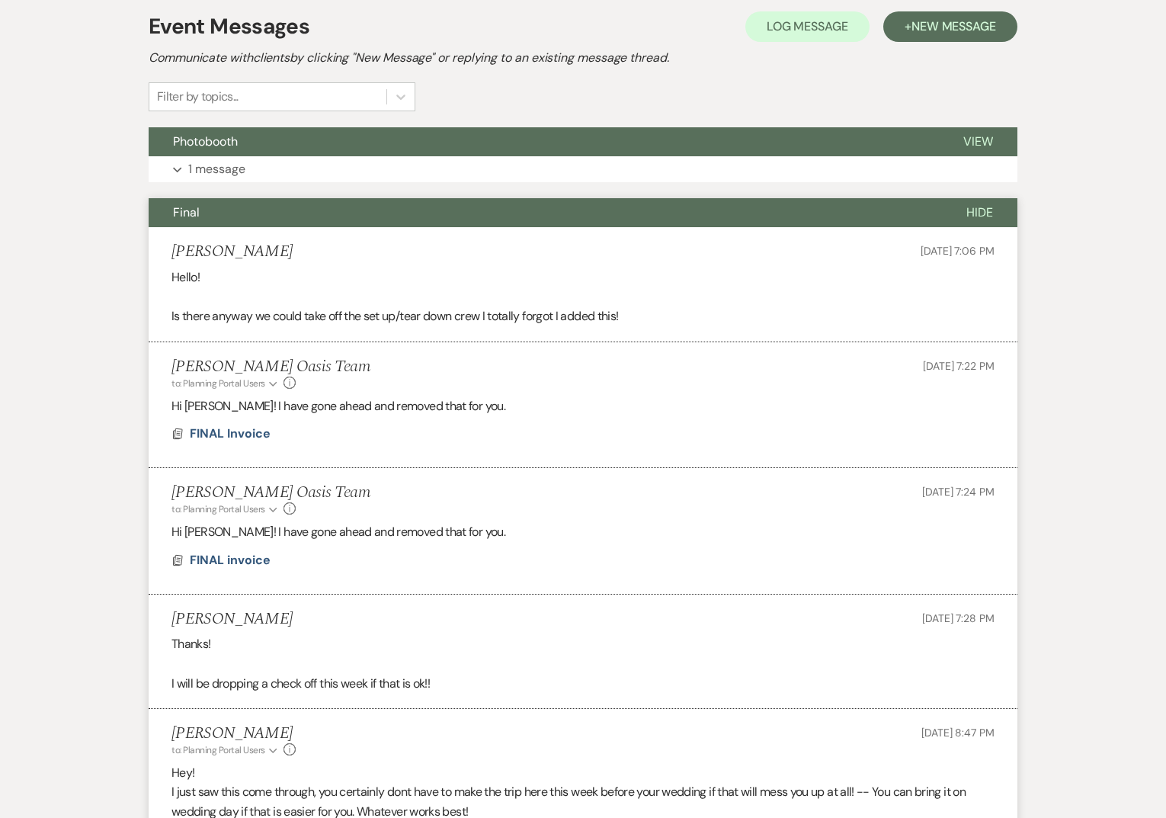
scroll to position [395, 0]
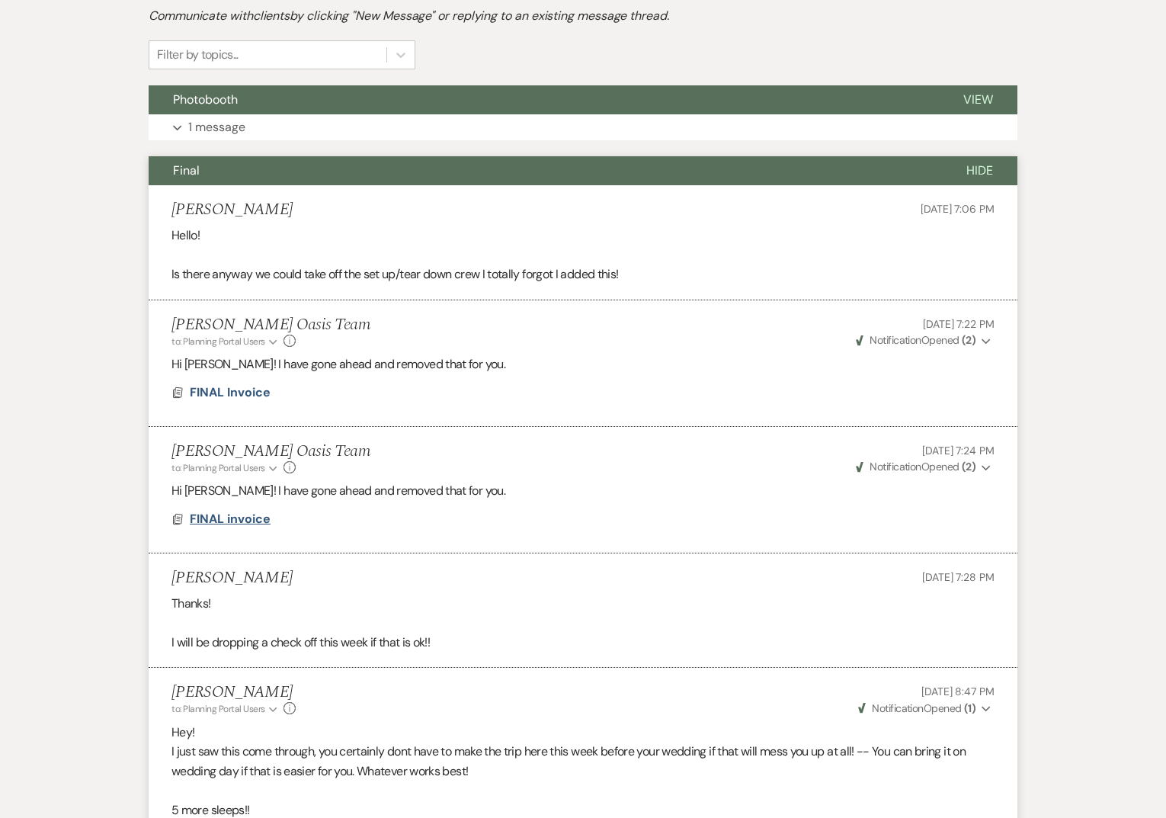
click at [223, 518] on span "FINAL invoice" at bounding box center [230, 518] width 81 height 16
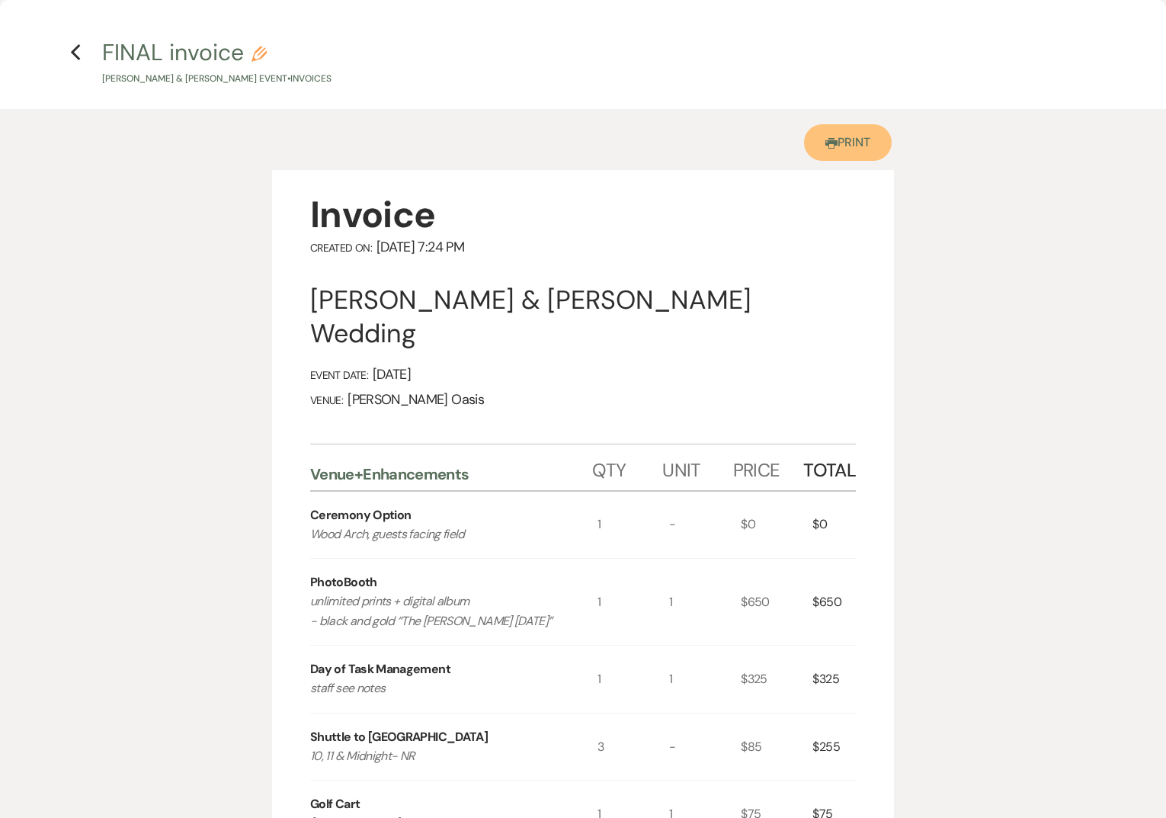
click at [837, 146] on link "Printer Print" at bounding box center [848, 142] width 88 height 37
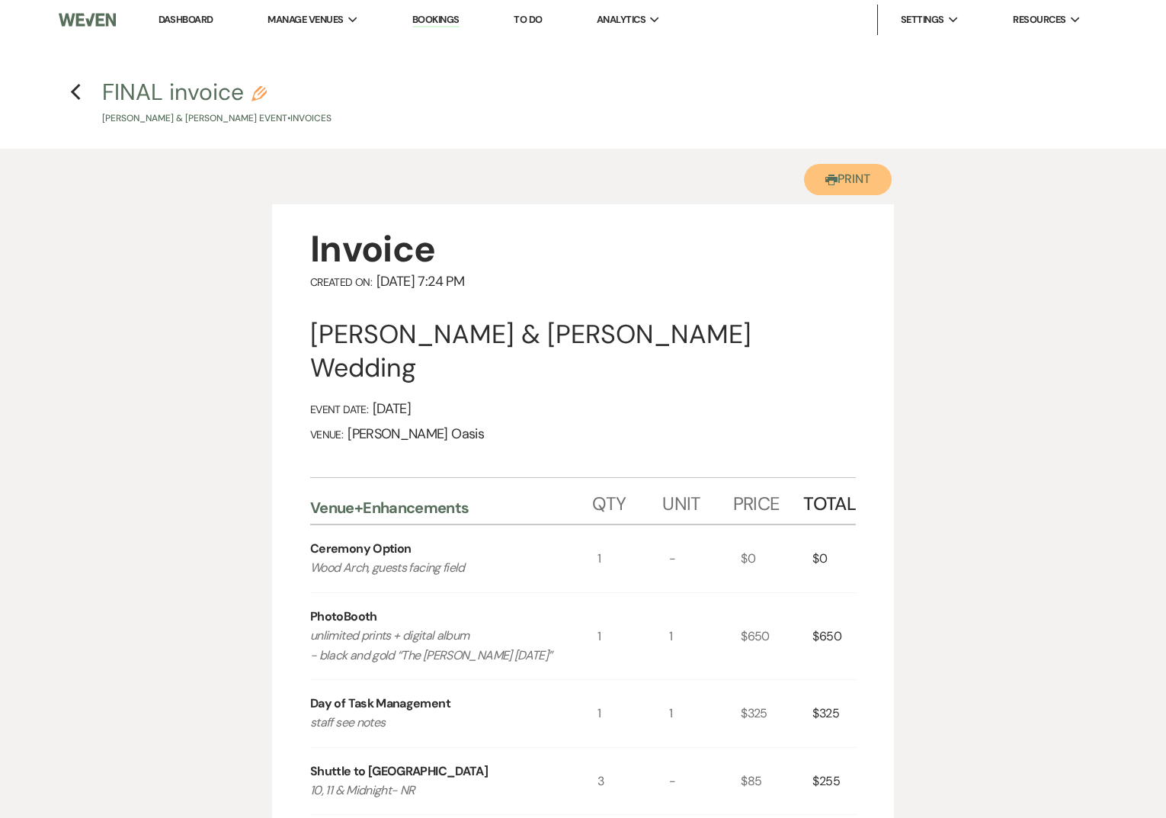
click at [852, 172] on button "Printer Print" at bounding box center [848, 179] width 88 height 31
click at [74, 81] on div "Previous" at bounding box center [75, 90] width 11 height 24
click at [75, 94] on icon "Previous" at bounding box center [75, 92] width 11 height 18
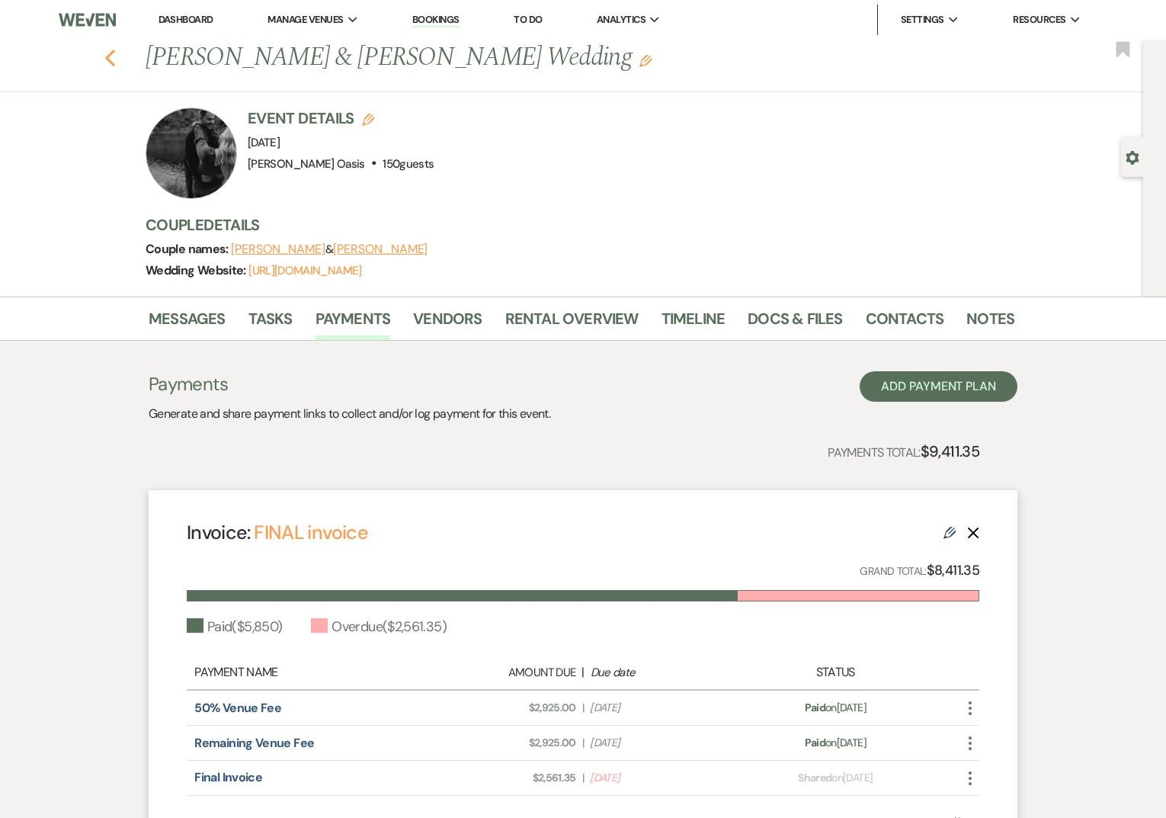
click at [108, 60] on use "button" at bounding box center [110, 58] width 10 height 17
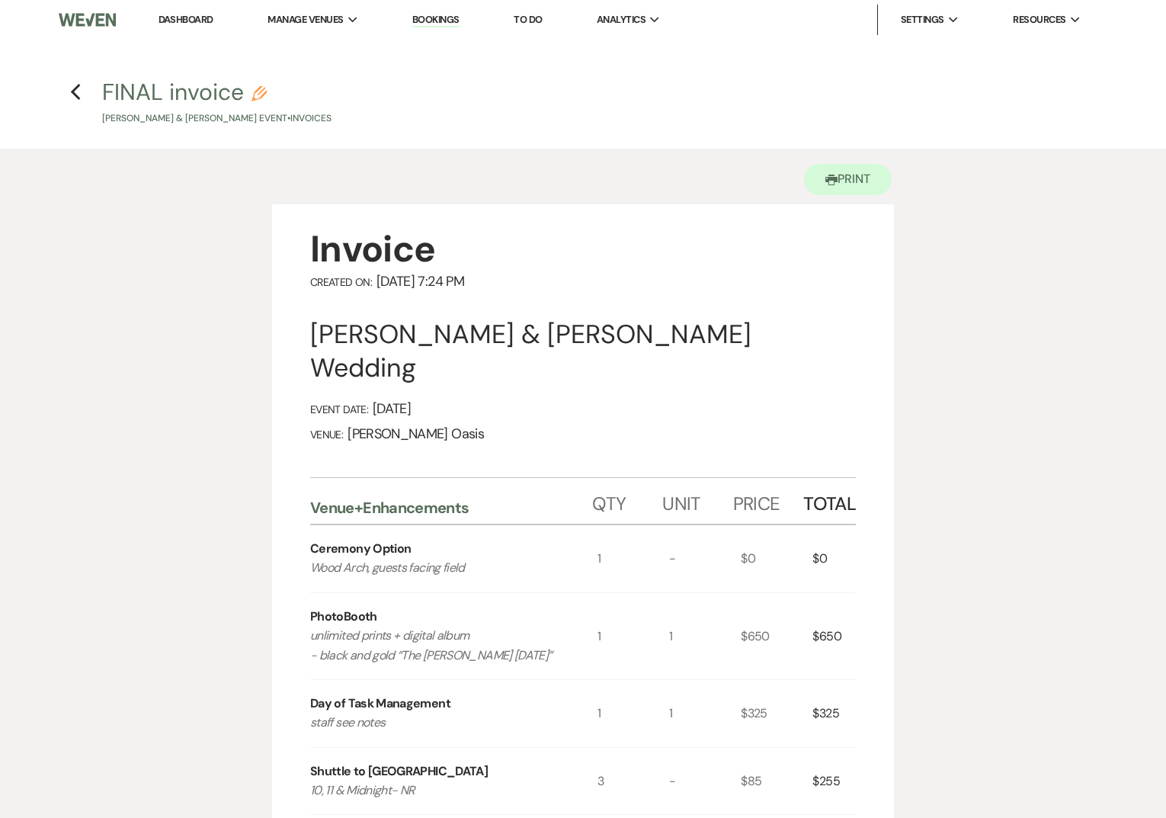
click at [194, 18] on link "Dashboard" at bounding box center [185, 19] width 55 height 13
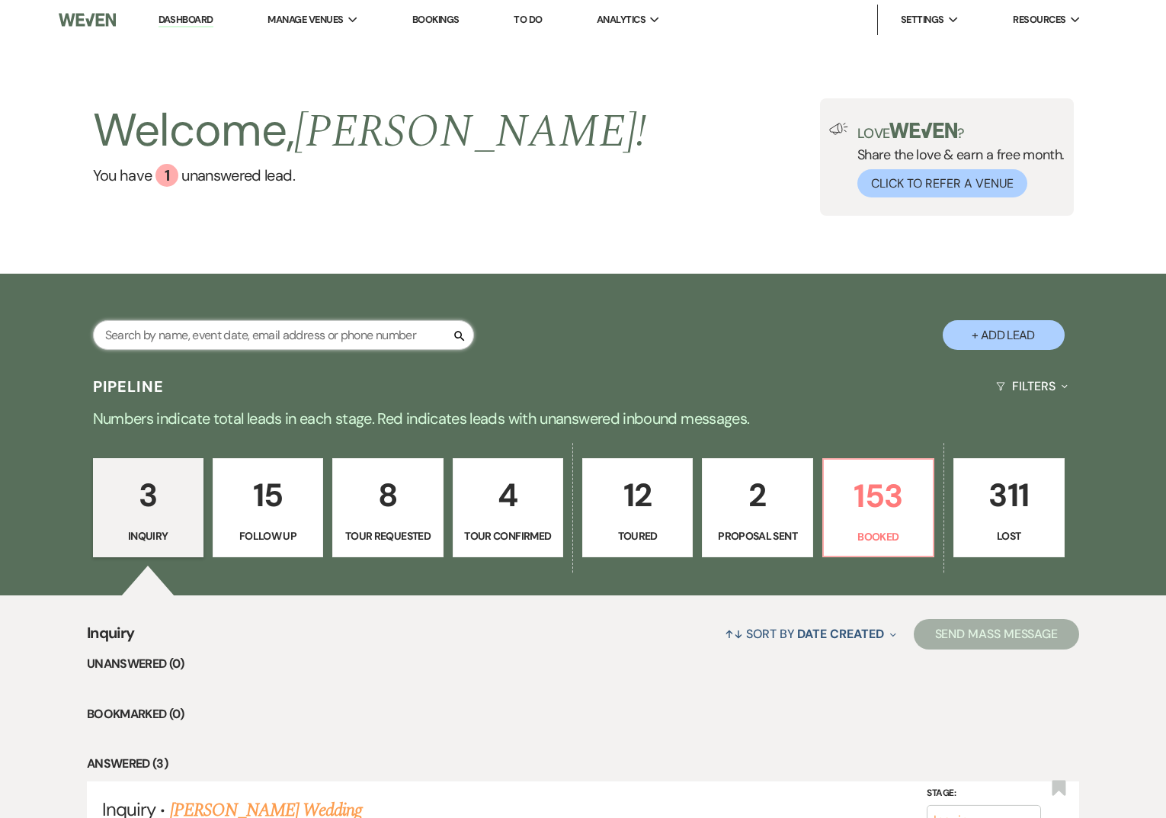
click at [149, 334] on input "text" at bounding box center [283, 335] width 381 height 30
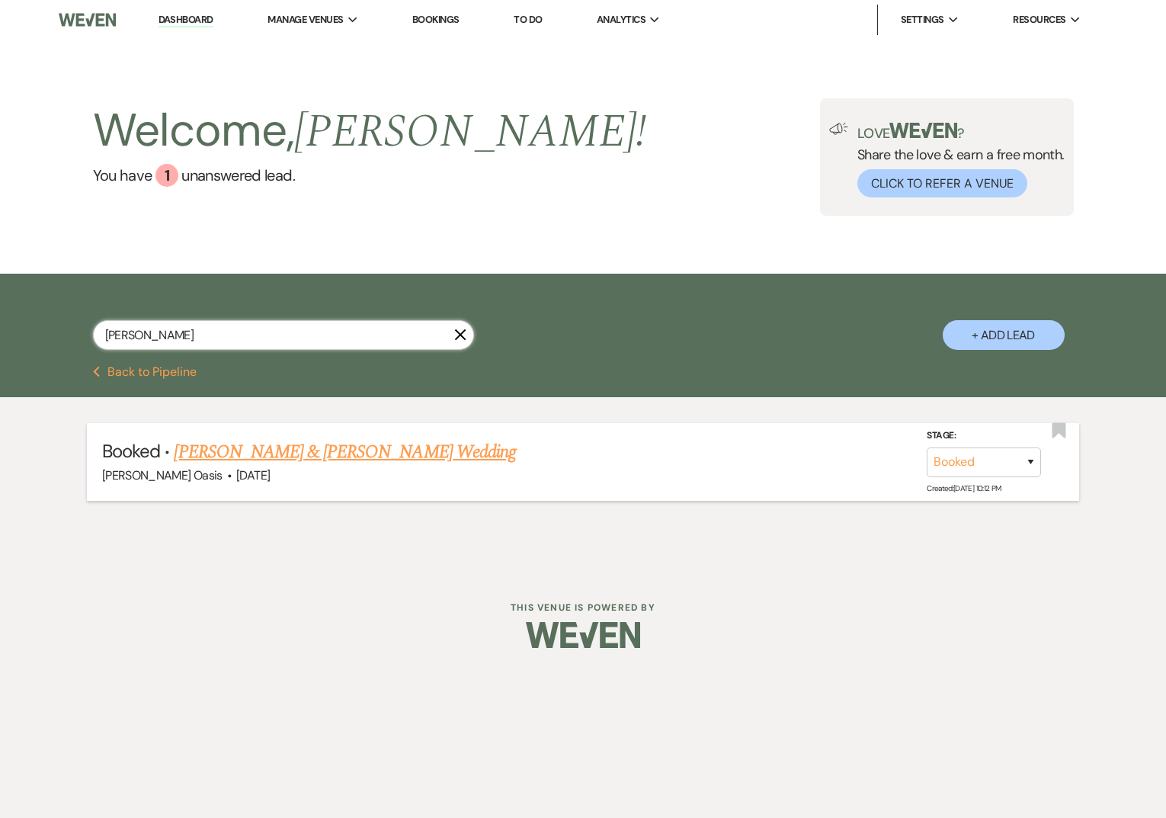
type input "nora"
click at [197, 450] on link "[PERSON_NAME] & [PERSON_NAME] Wedding" at bounding box center [344, 451] width 341 height 27
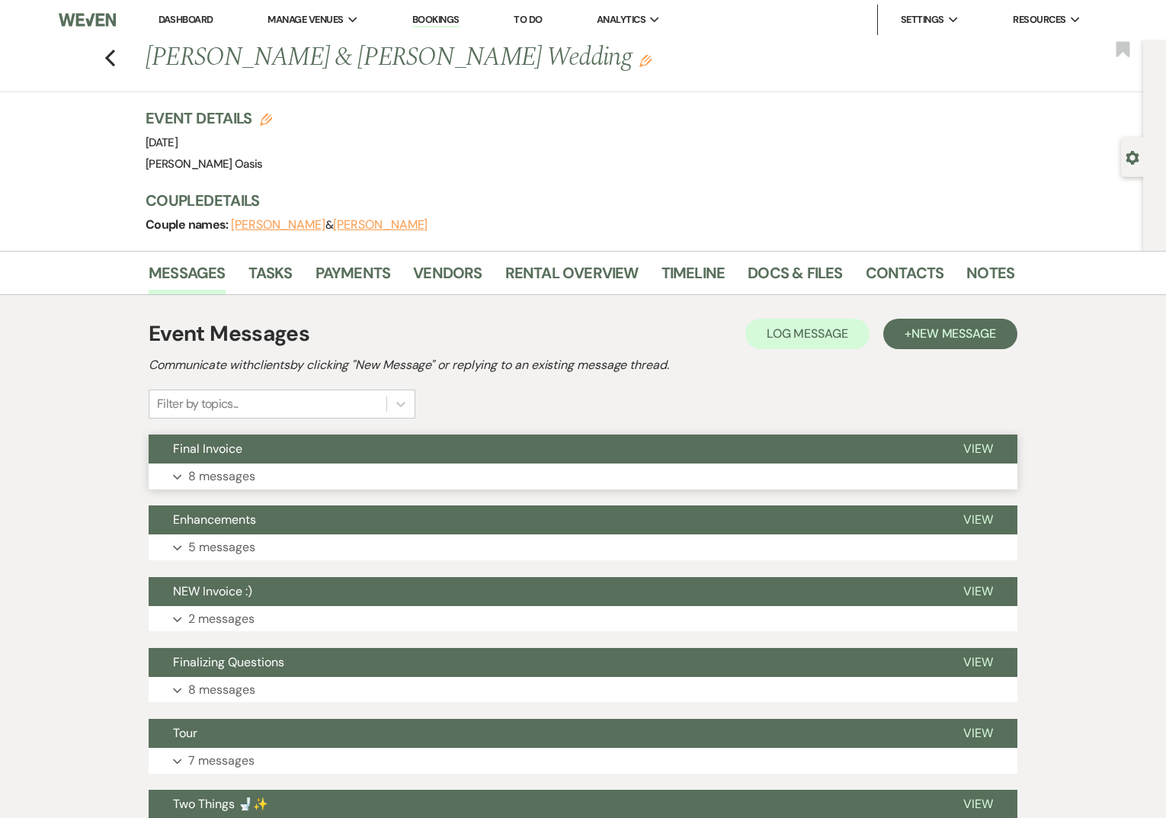
click at [197, 450] on span "Final Invoice" at bounding box center [207, 448] width 69 height 16
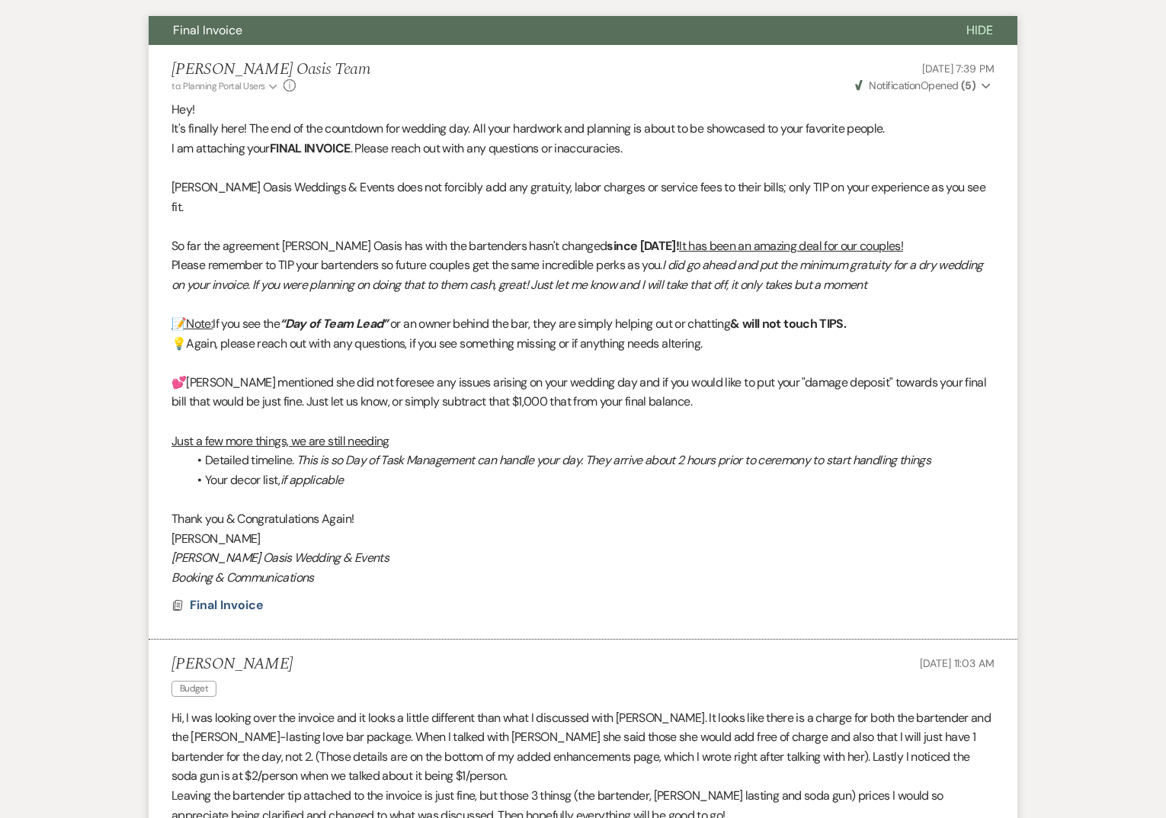
scroll to position [419, 0]
click at [235, 596] on span "Final Invoice" at bounding box center [227, 604] width 74 height 16
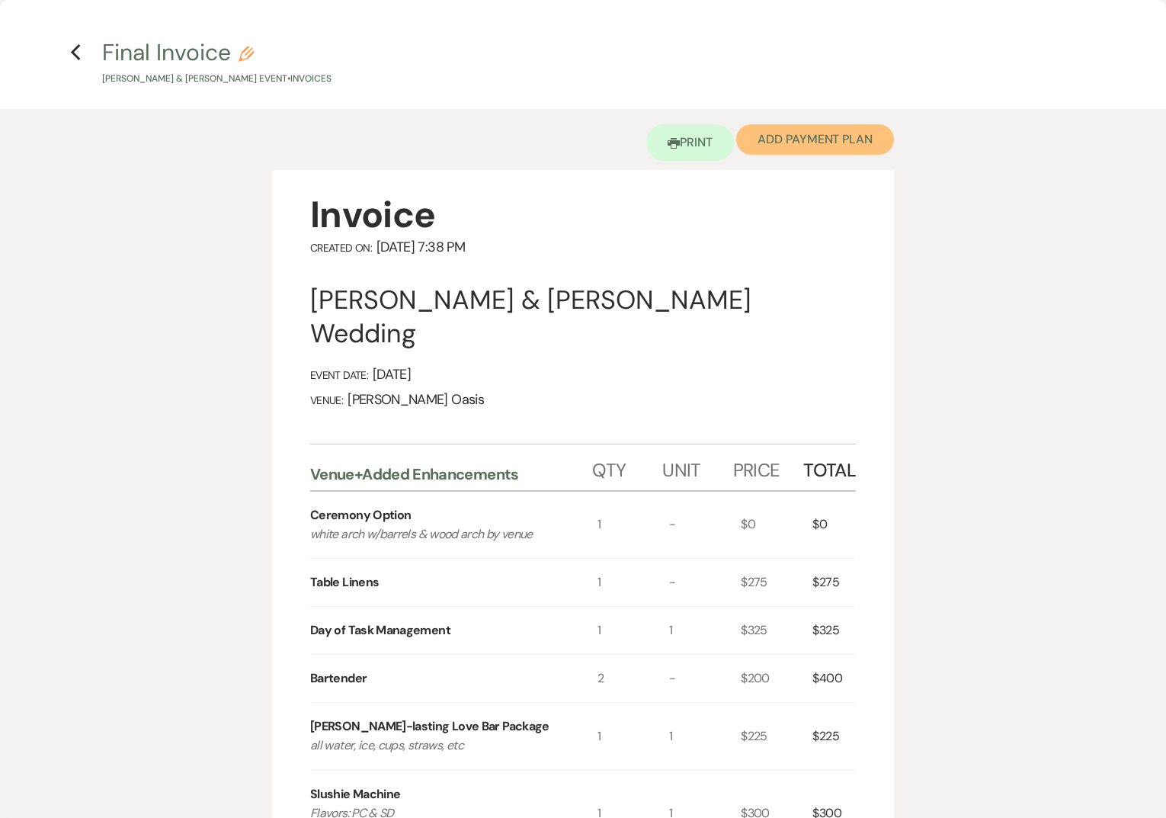
click at [818, 140] on button "Add Payment Plan" at bounding box center [815, 139] width 158 height 30
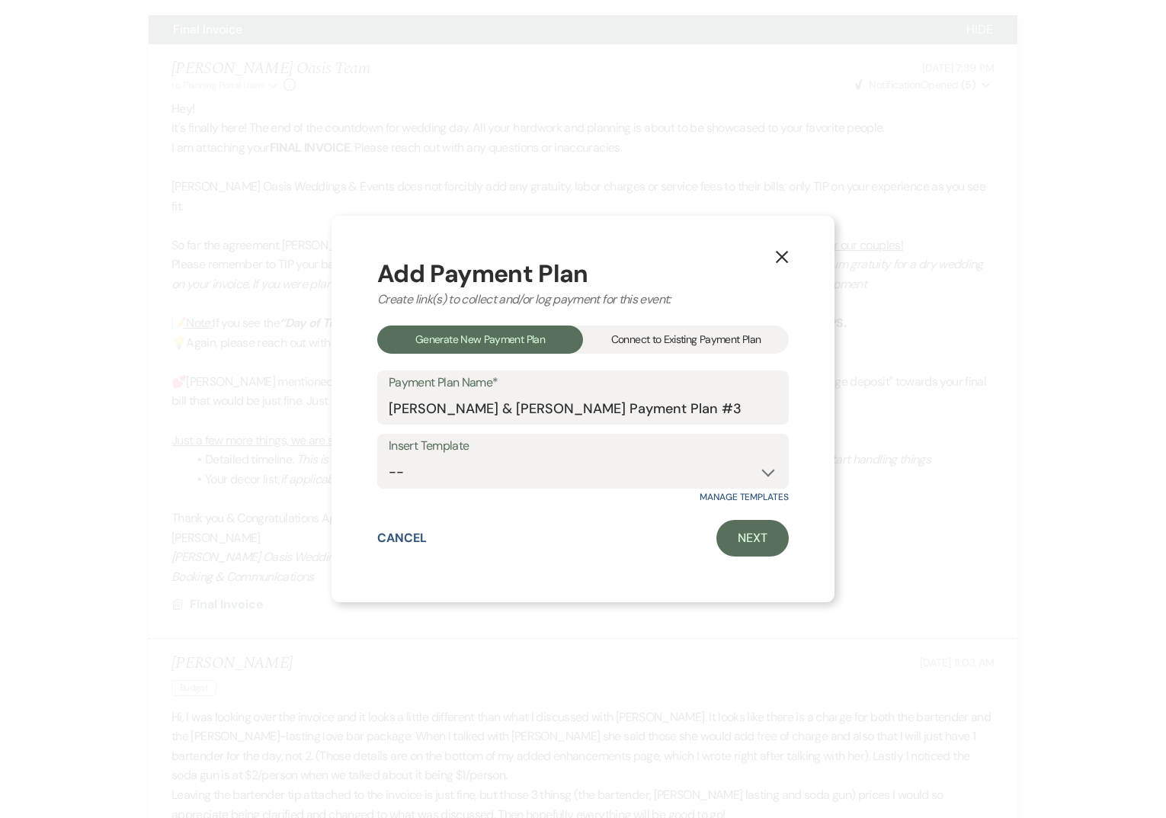
click at [785, 253] on use "button" at bounding box center [782, 257] width 12 height 12
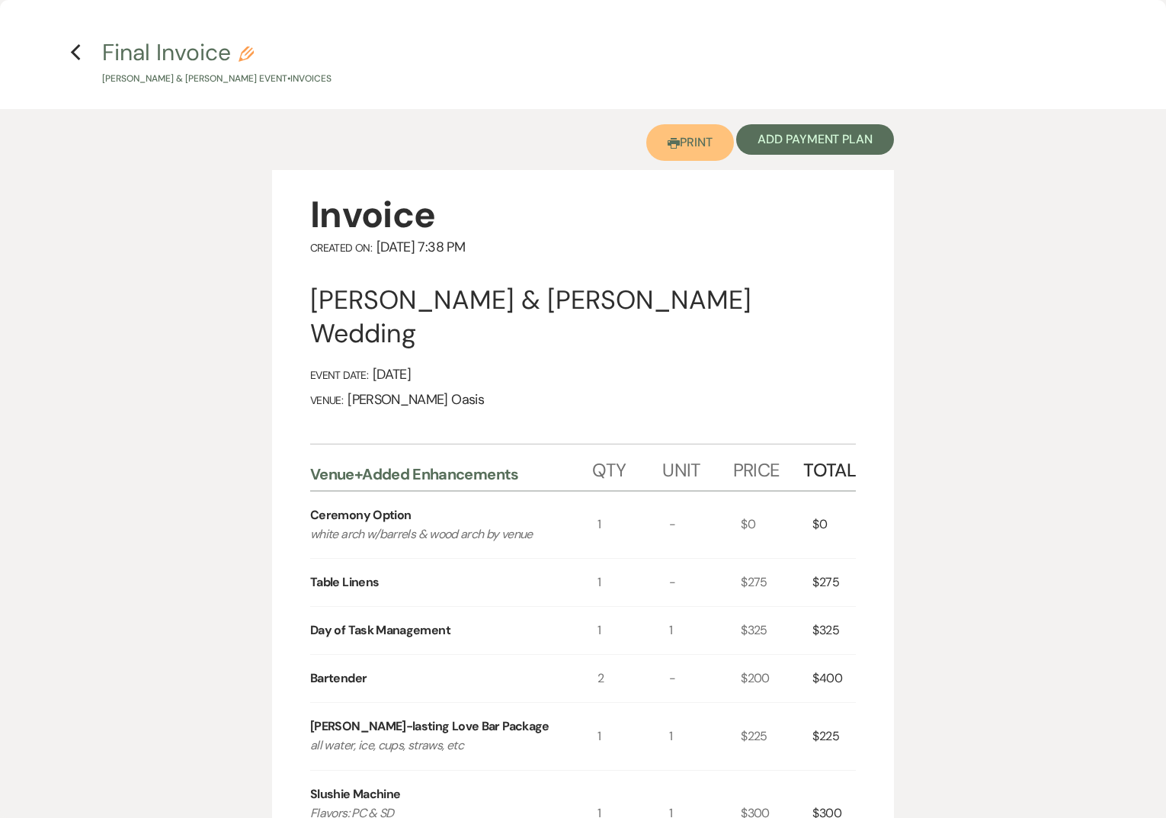
click at [698, 146] on link "Printer Print" at bounding box center [690, 142] width 88 height 37
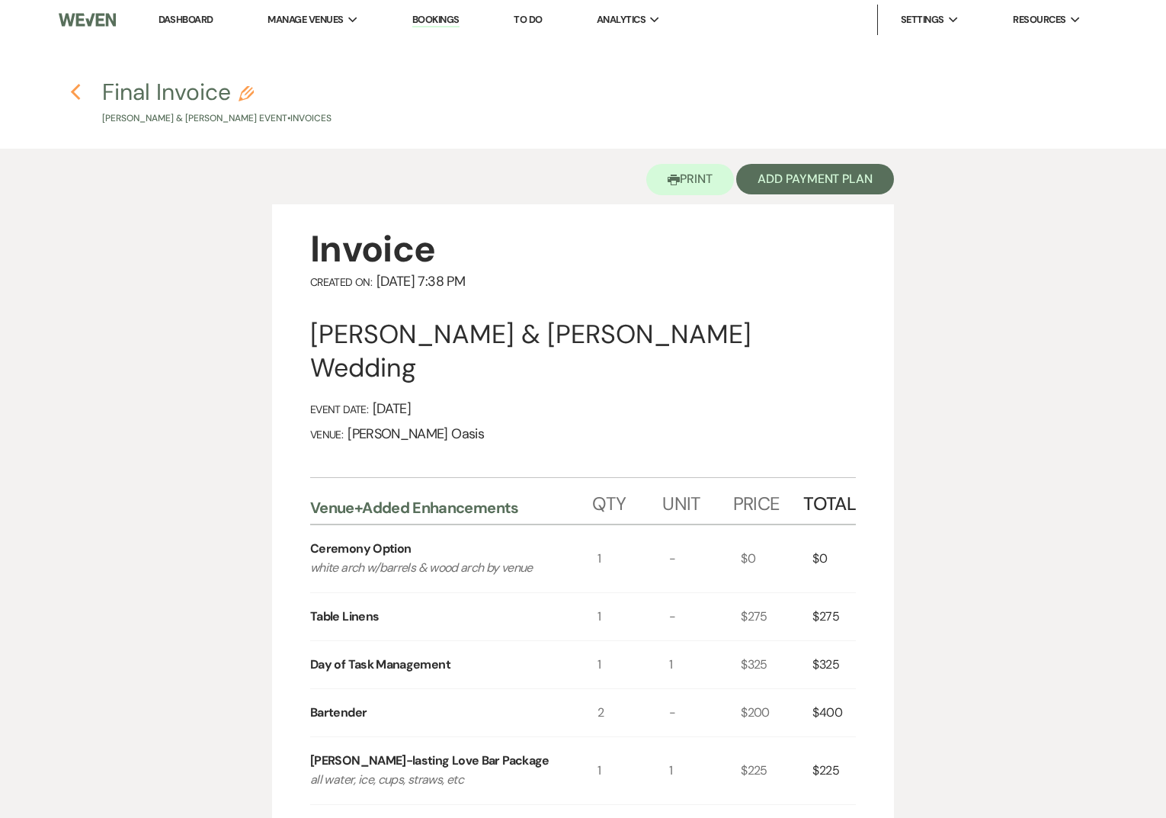
click at [72, 89] on icon "Previous" at bounding box center [75, 92] width 11 height 18
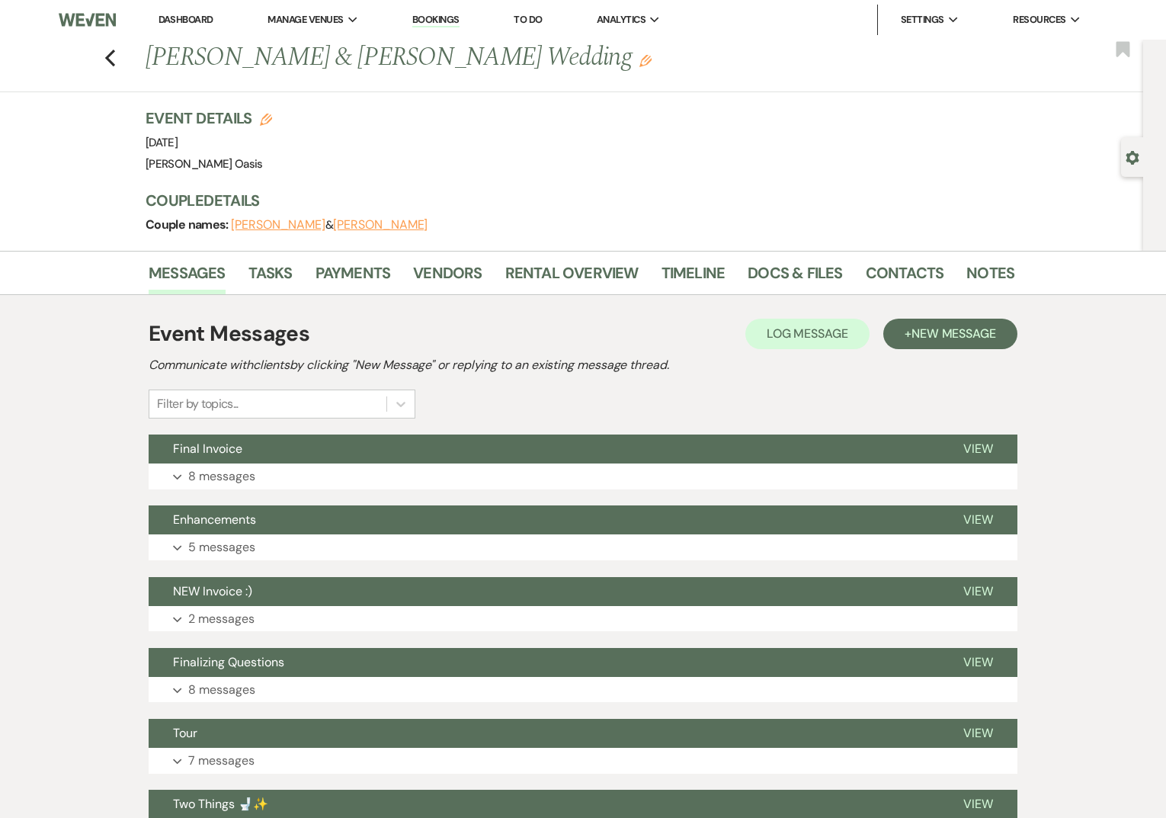
click at [341, 264] on link "Payments" at bounding box center [352, 278] width 75 height 34
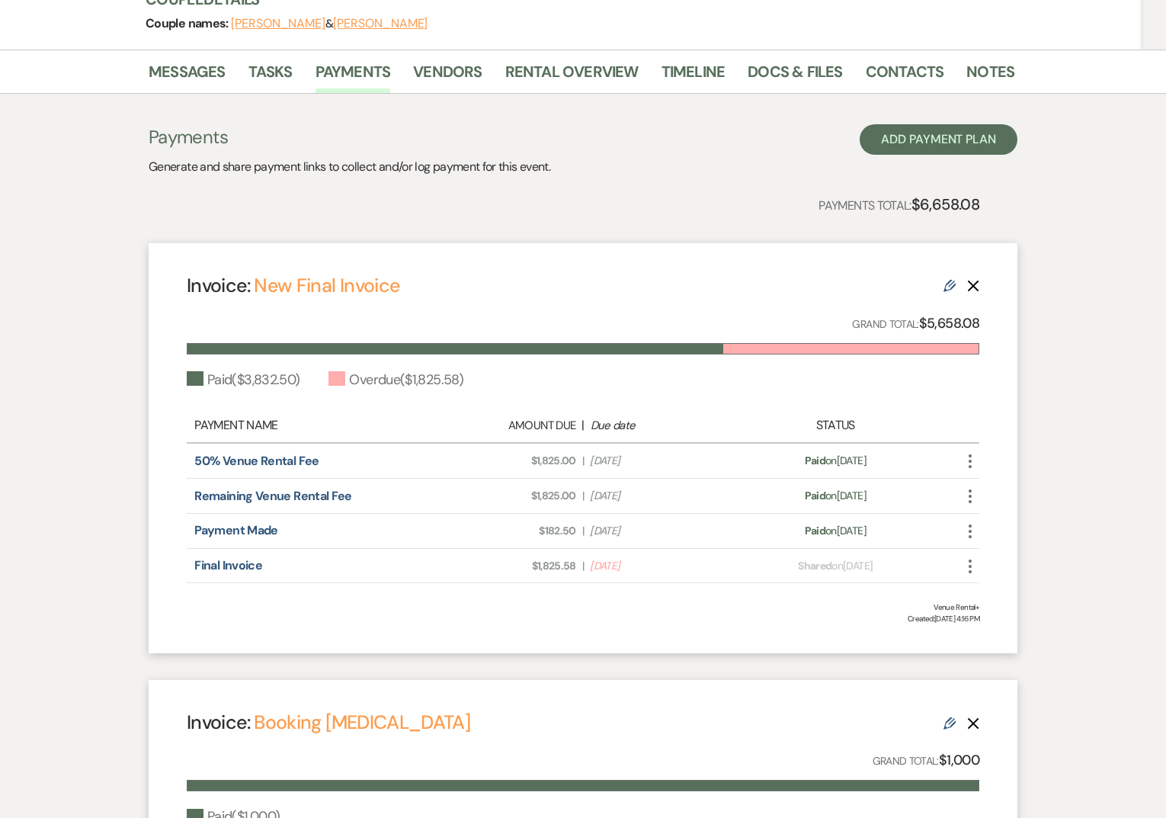
scroll to position [203, 0]
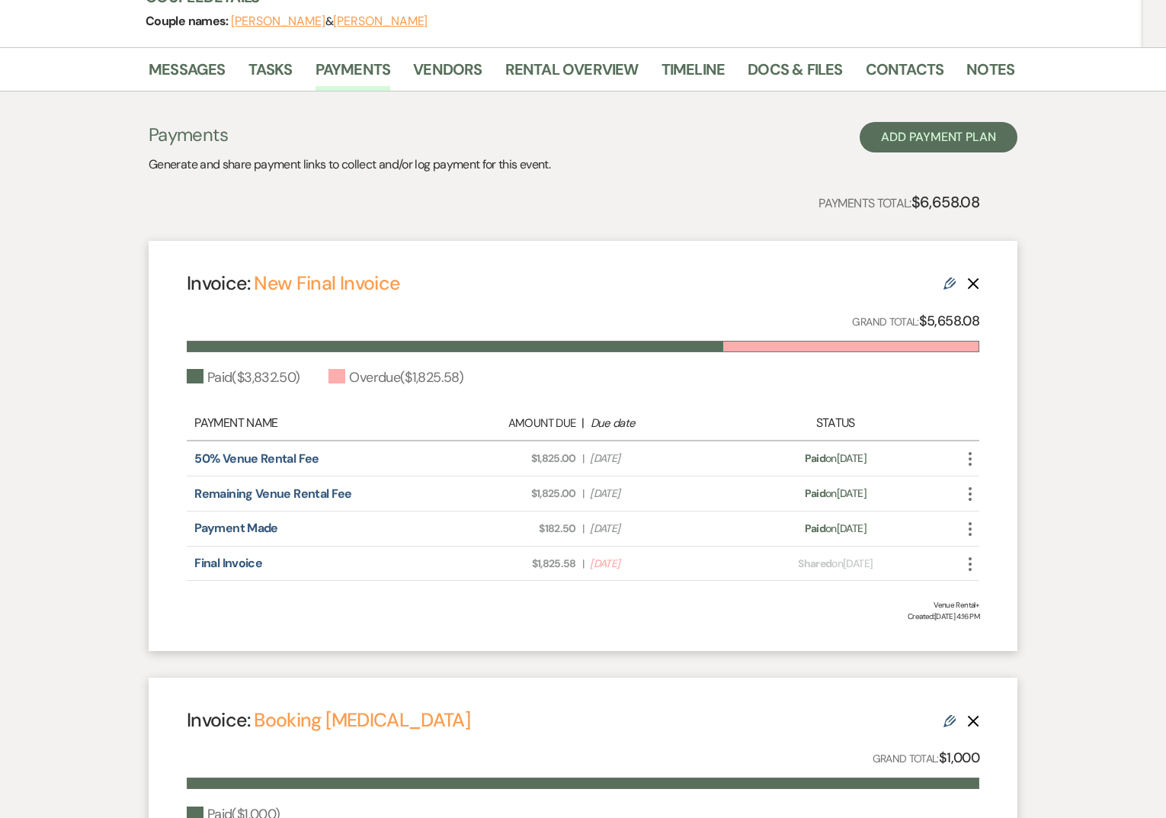
click at [949, 281] on icon "Edit" at bounding box center [949, 283] width 12 height 12
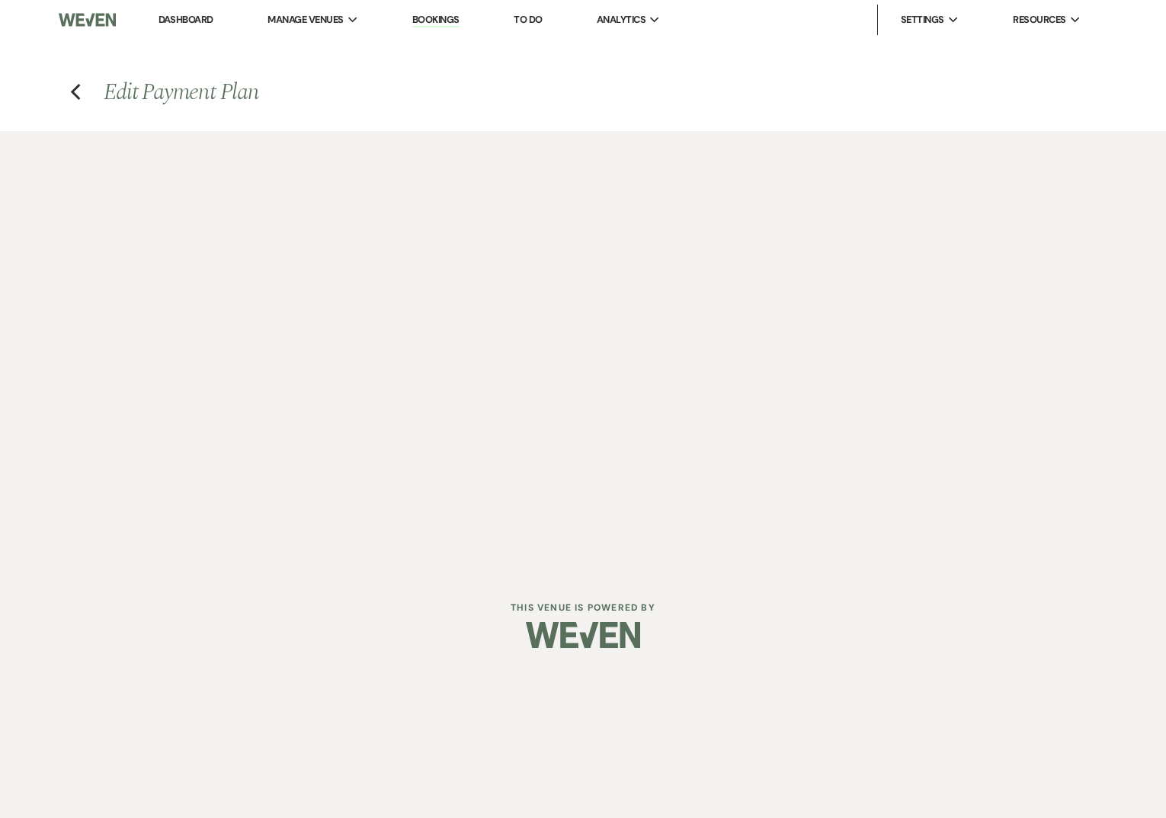
select select "27020"
select select "1"
select select "true"
select select "1"
select select "true"
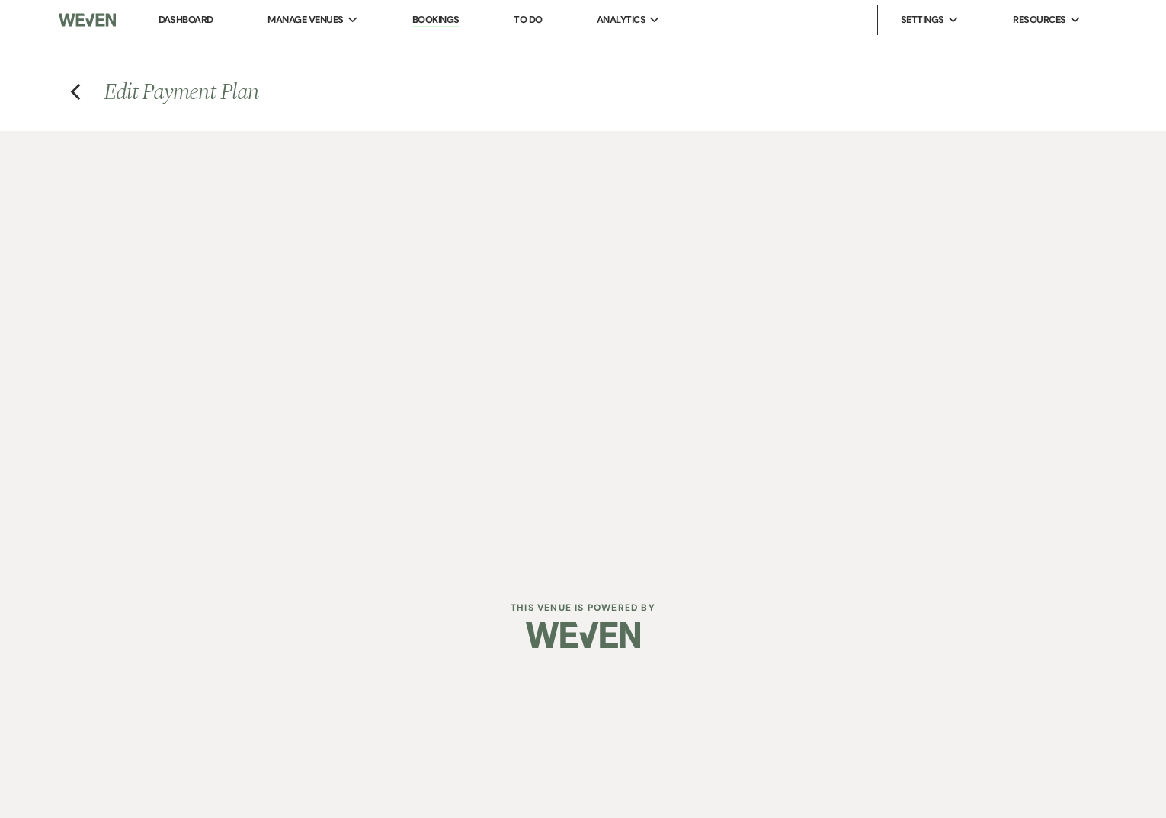
select select "1"
select select "true"
select select "2"
select select "flat"
select select "true"
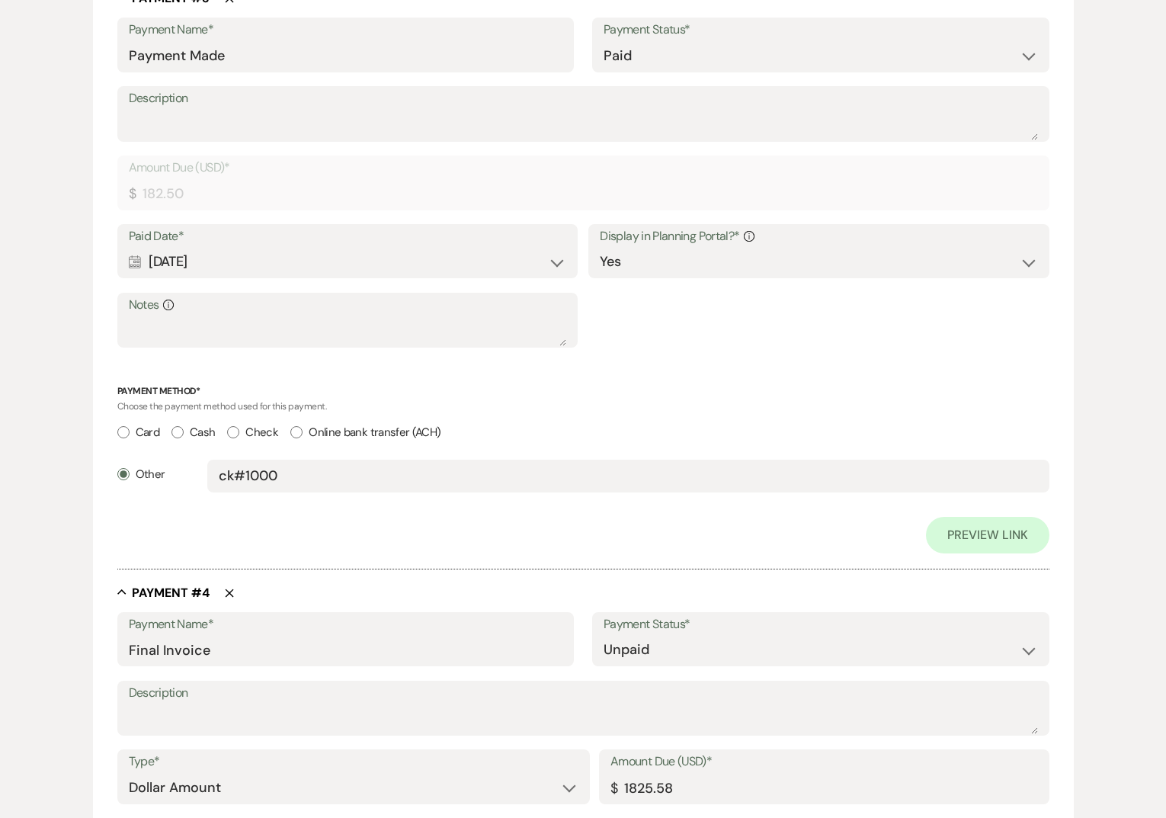
scroll to position [2091, 0]
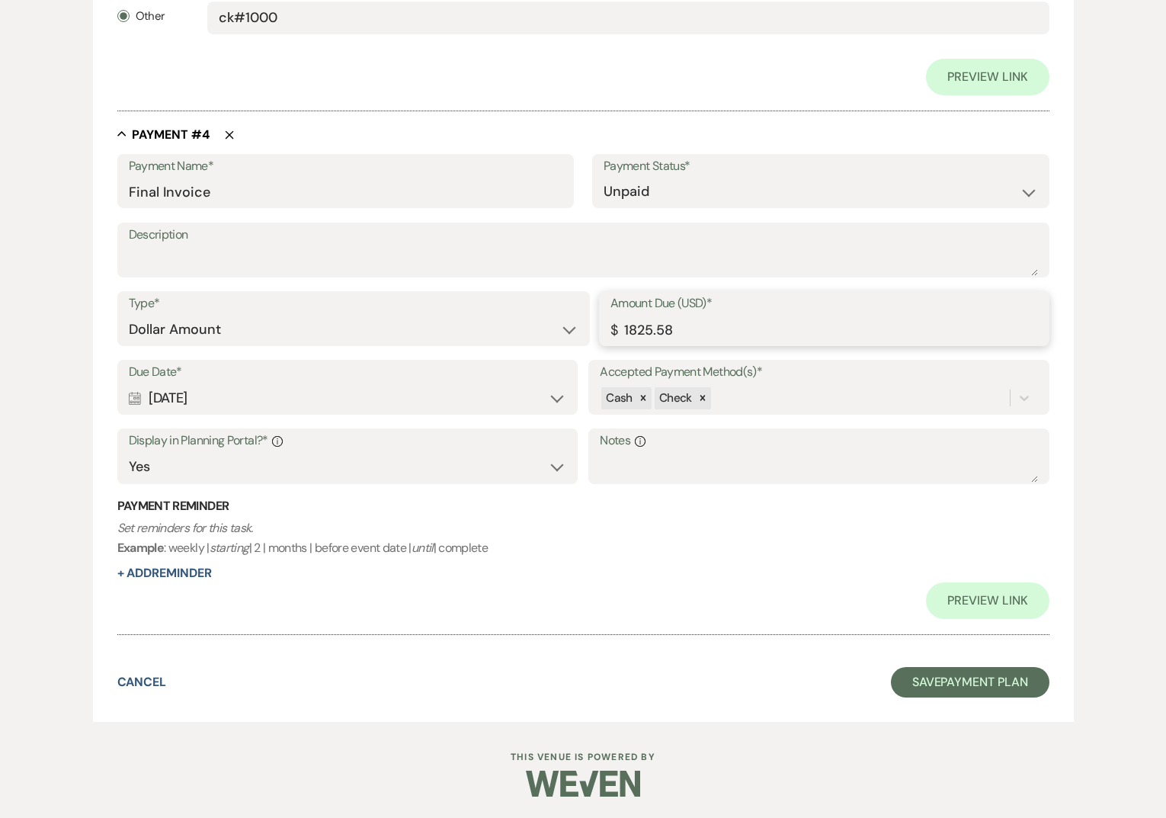
click at [628, 325] on input "1825.58" at bounding box center [823, 330] width 427 height 30
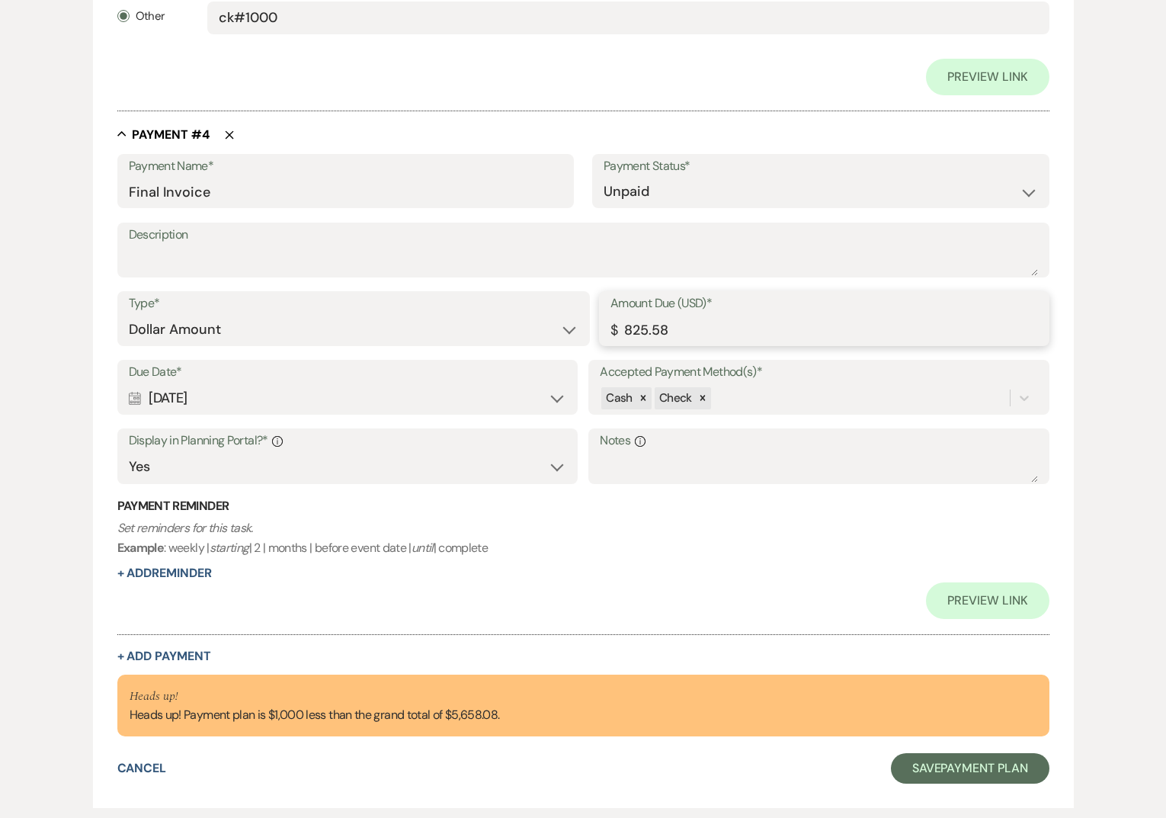
type input "825.58"
click at [642, 201] on select "Paid Unpaid" at bounding box center [820, 192] width 434 height 30
select select "1"
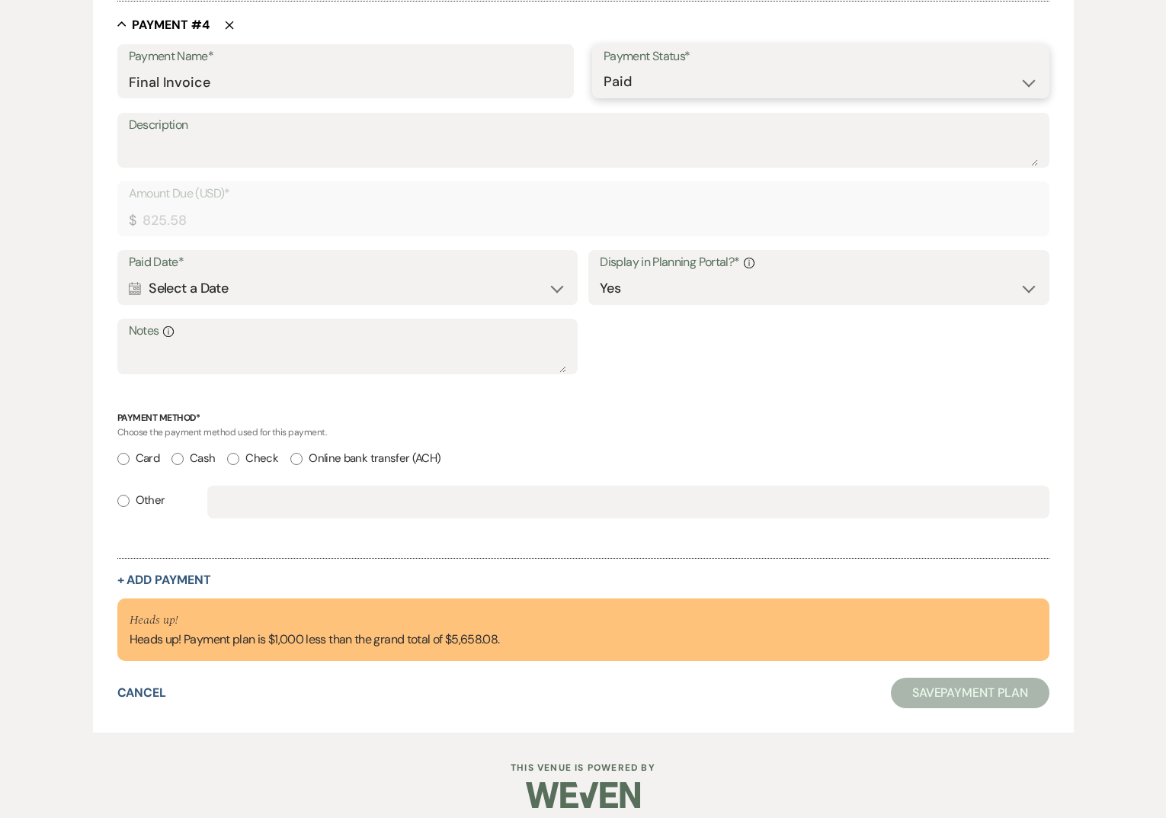
scroll to position [2018, 0]
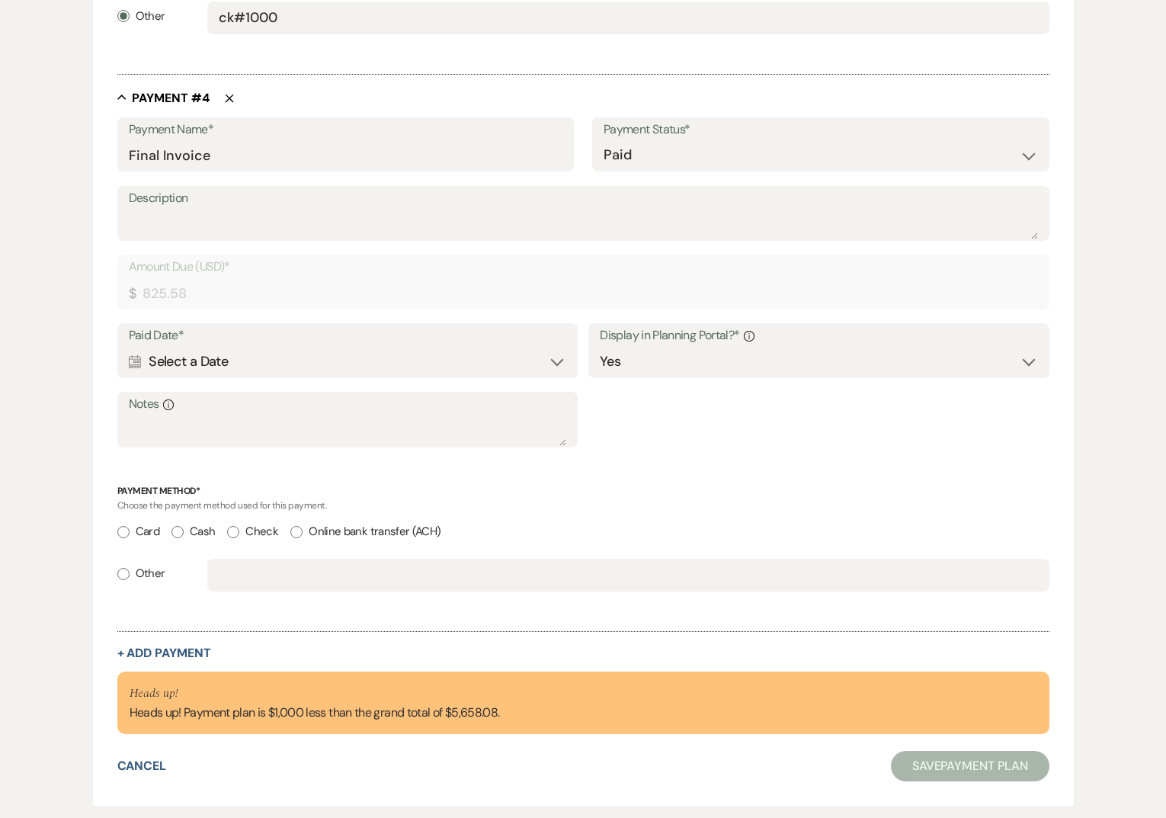
click at [131, 567] on label "Other" at bounding box center [141, 573] width 48 height 21
click at [130, 568] on input "Other" at bounding box center [123, 574] width 12 height 12
radio input "true"
click at [293, 592] on div "Other" at bounding box center [583, 581] width 932 height 46
click at [299, 571] on input "text" at bounding box center [628, 575] width 818 height 30
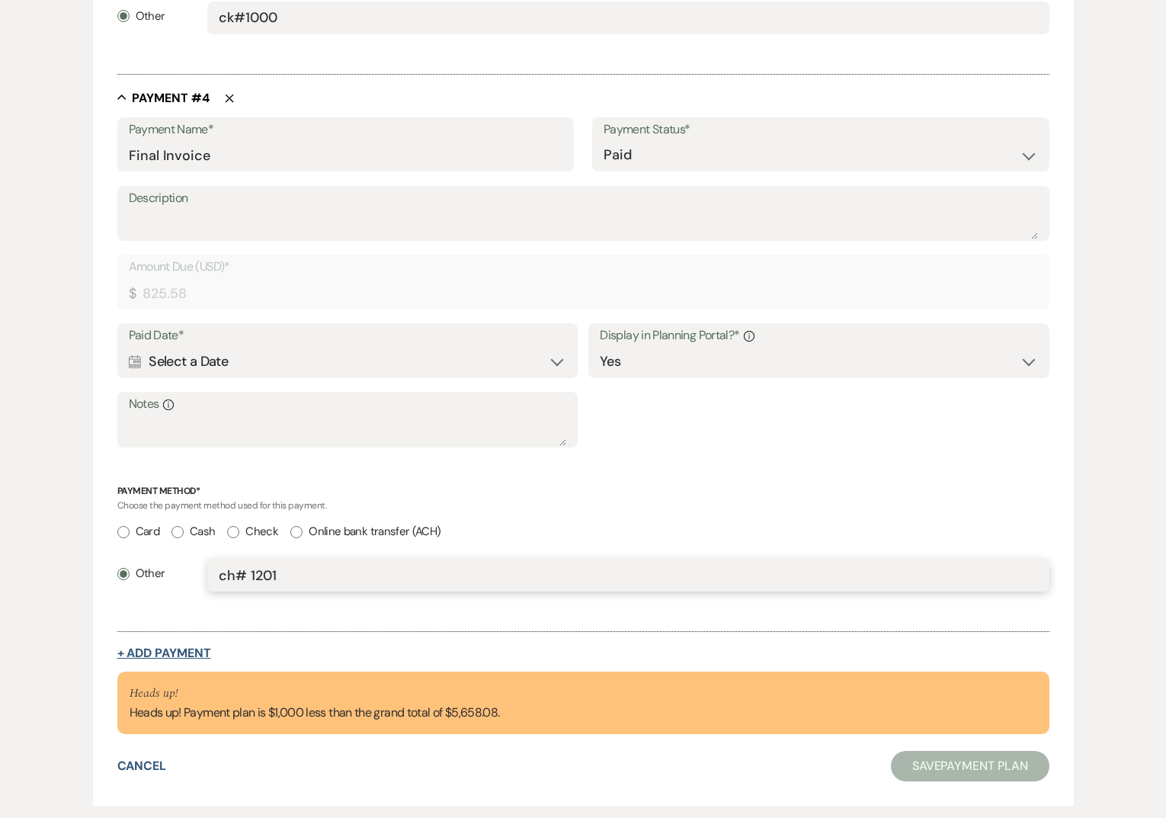
type input "ch# 1201"
click at [162, 651] on button "+ Add Payment" at bounding box center [164, 653] width 94 height 12
select select "2"
select select "flat"
select select "true"
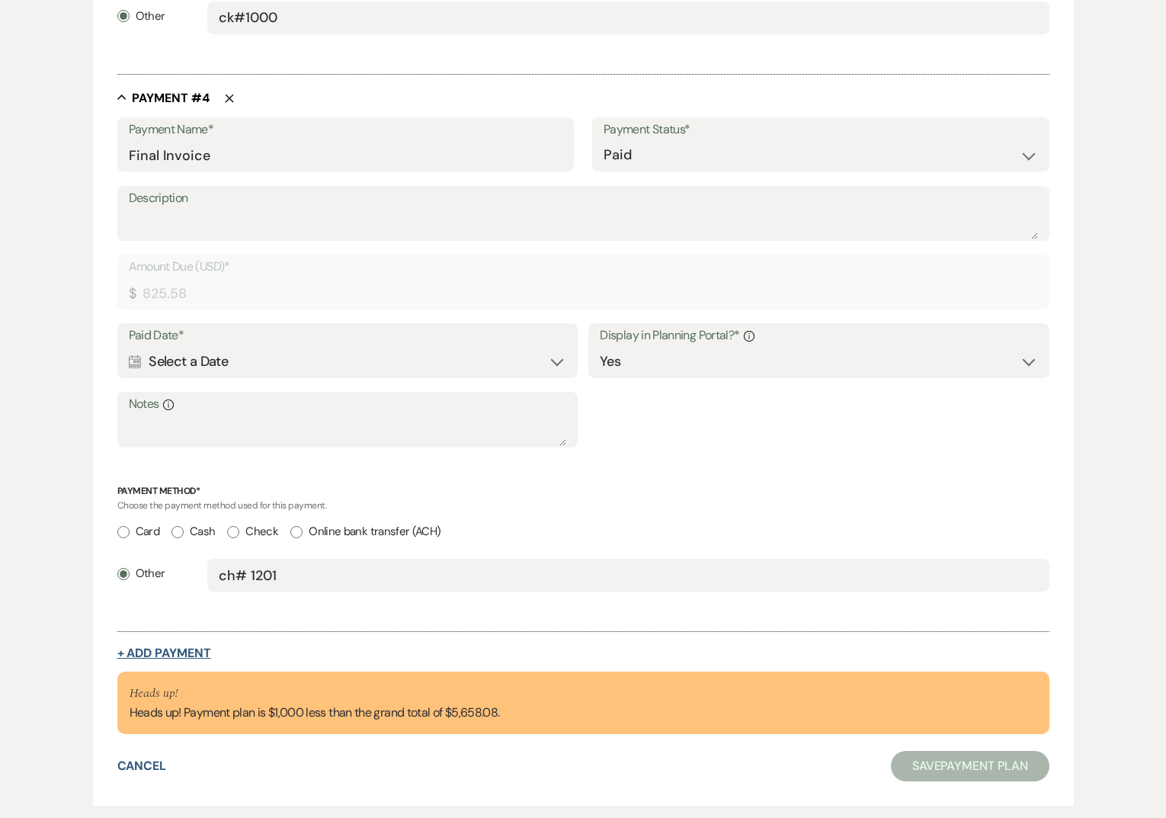
select select "client"
select select "weeks"
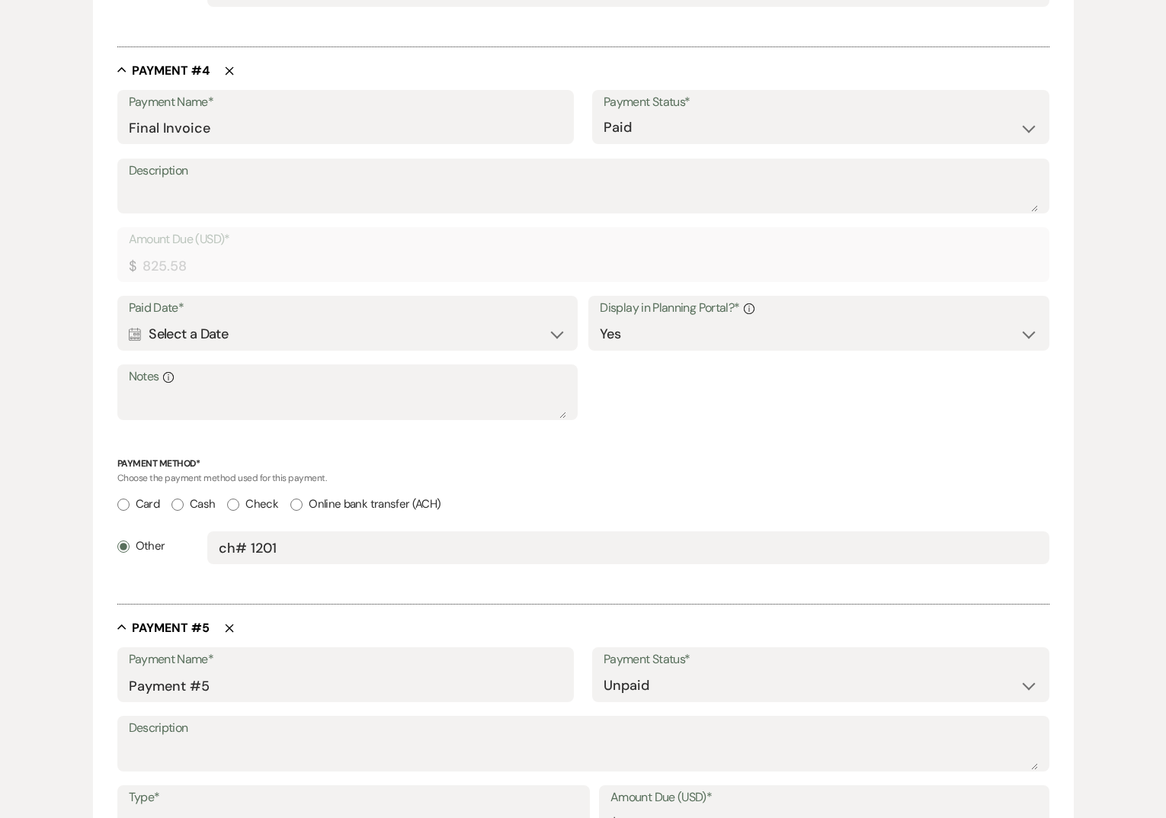
scroll to position [2050, 0]
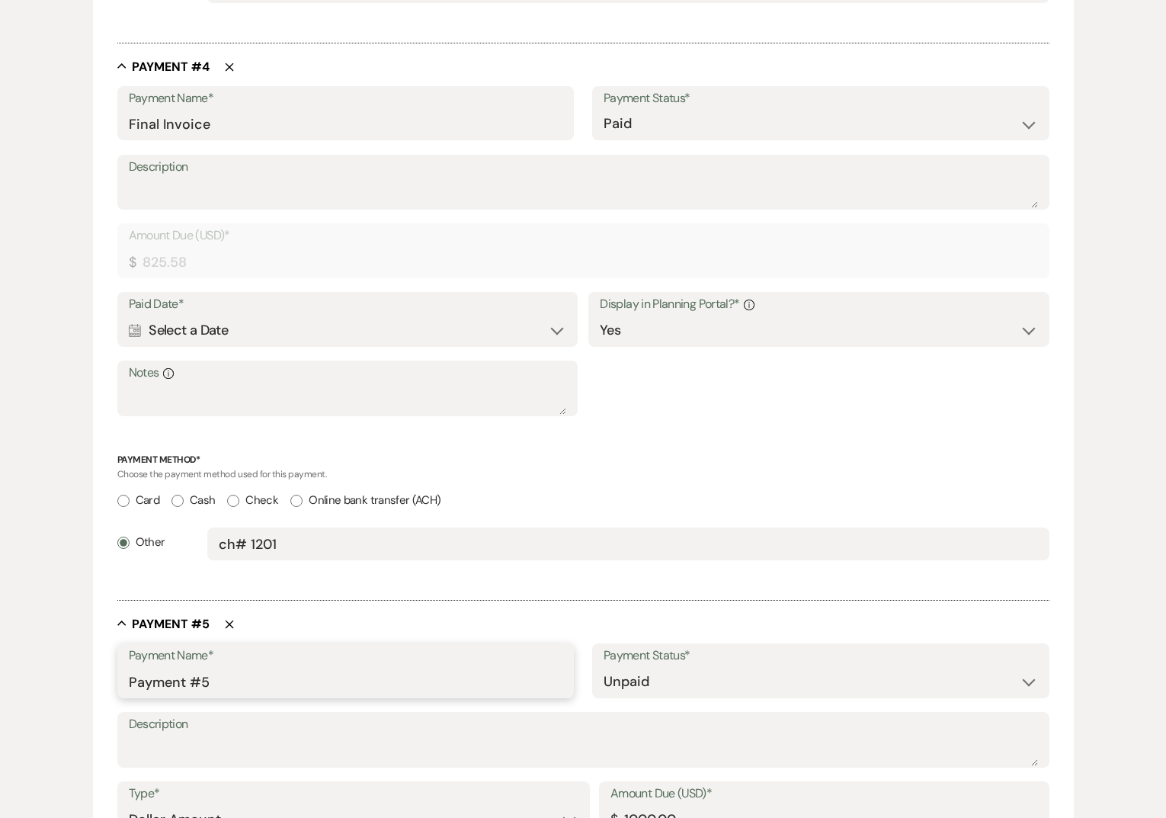
drag, startPoint x: 222, startPoint y: 676, endPoint x: 44, endPoint y: 654, distance: 178.8
type input "Original Deposit"
click at [682, 686] on select "Paid Unpaid" at bounding box center [820, 682] width 434 height 30
select select "1"
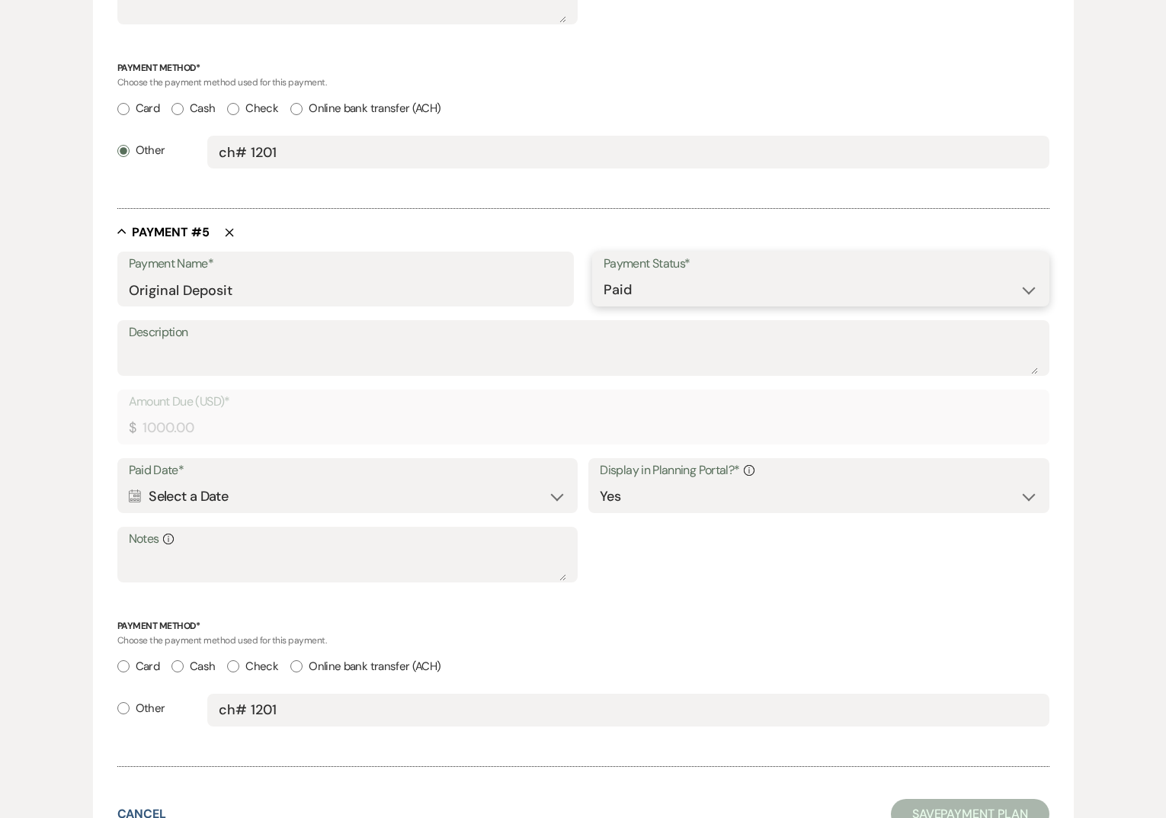
scroll to position [2443, 0]
drag, startPoint x: 290, startPoint y: 707, endPoint x: 185, endPoint y: 696, distance: 105.8
click at [185, 696] on div "Other ch# 1201" at bounding box center [583, 715] width 932 height 46
radio input "true"
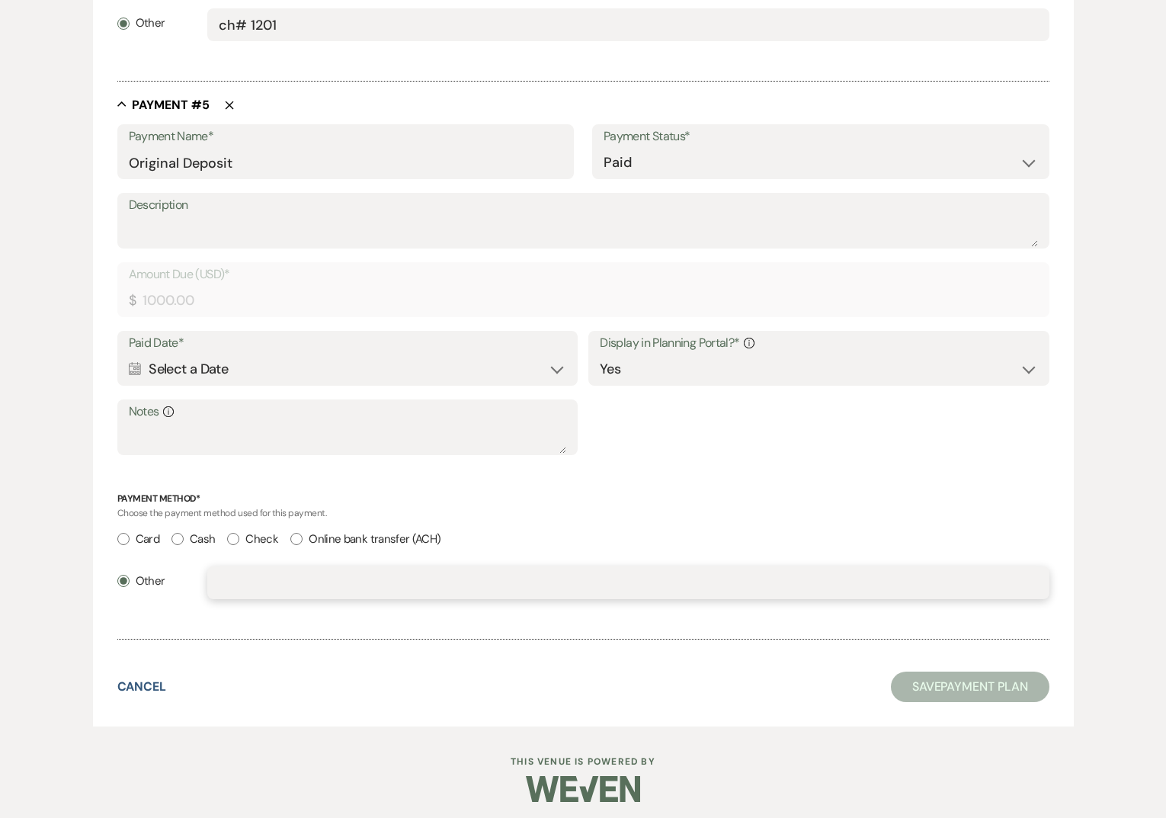
scroll to position [2573, 0]
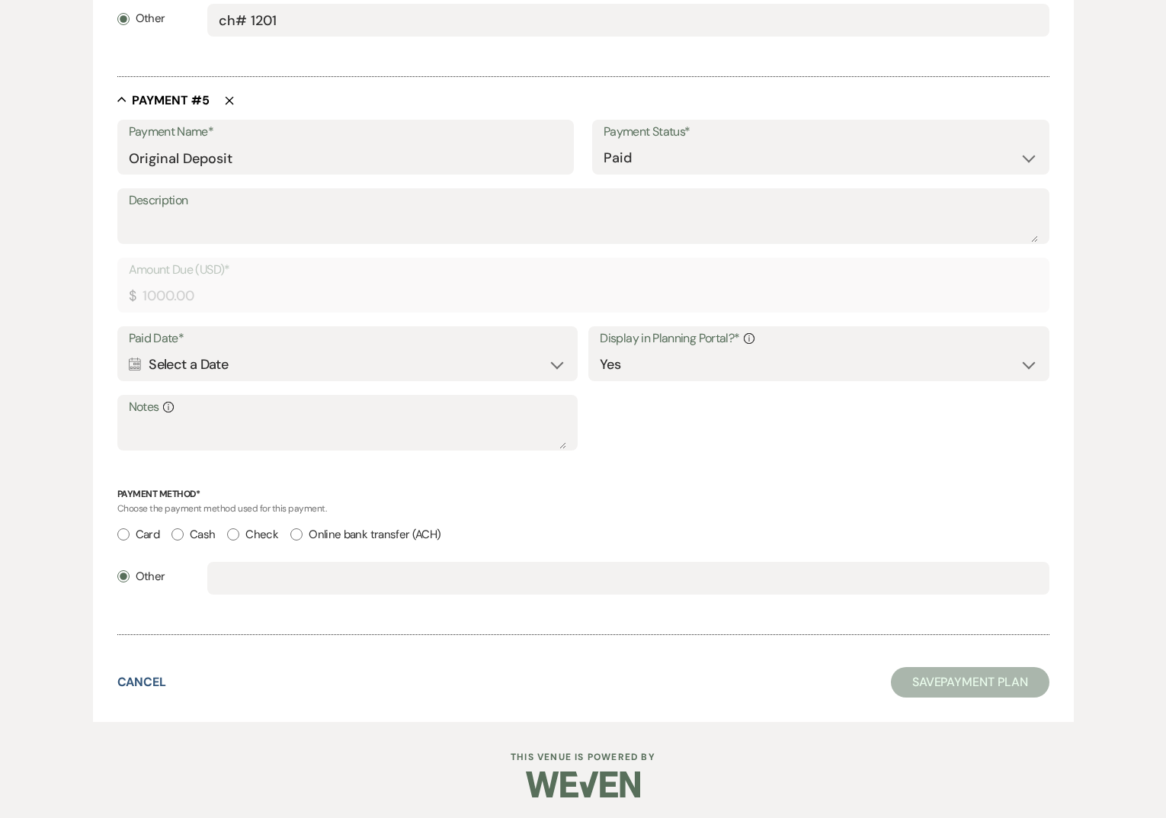
click at [200, 365] on div "Calendar Select a Date Expand" at bounding box center [347, 365] width 437 height 30
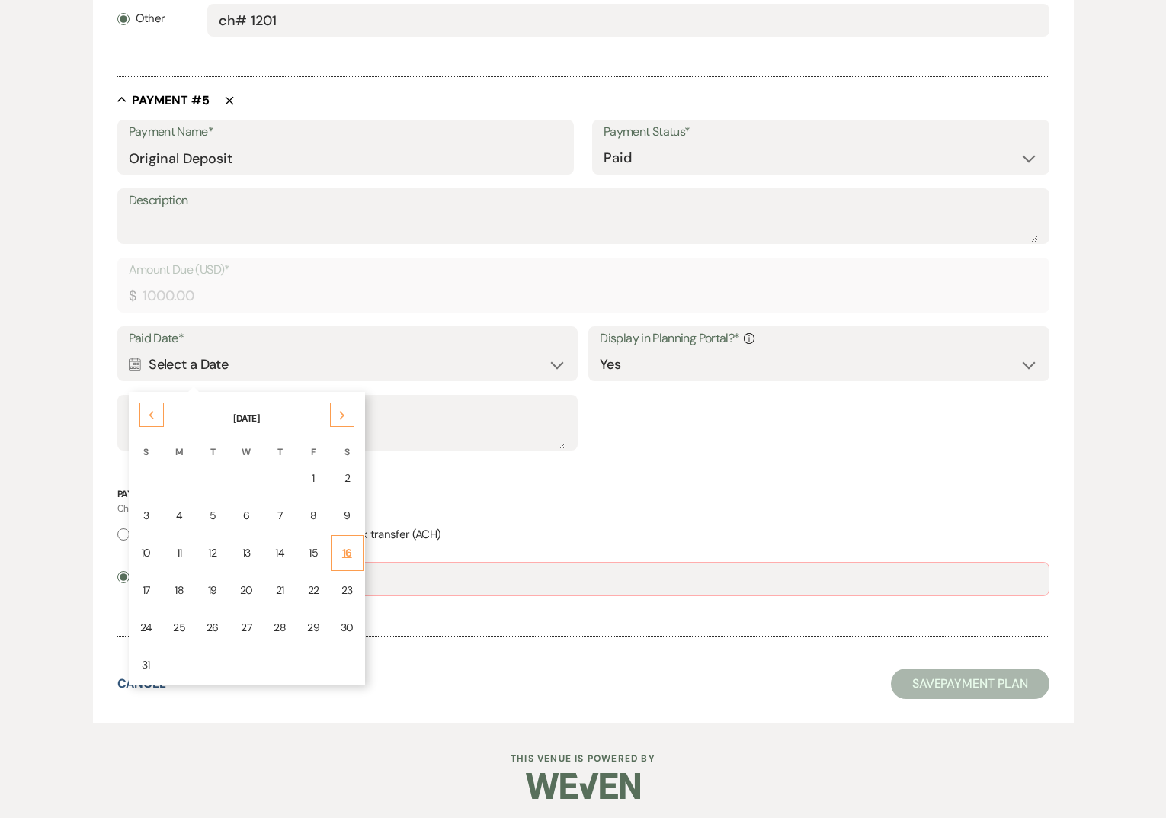
click at [341, 549] on div "16" at bounding box center [347, 553] width 13 height 16
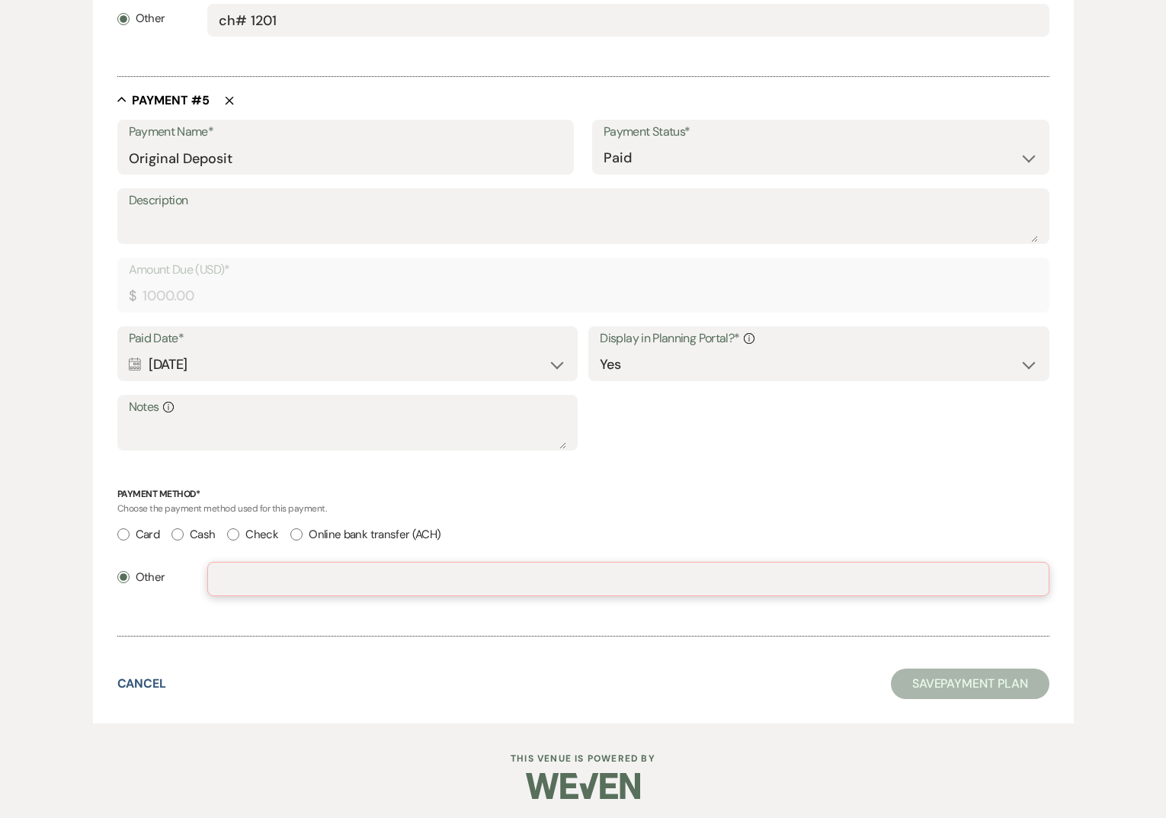
click at [341, 564] on input "text" at bounding box center [627, 579] width 817 height 30
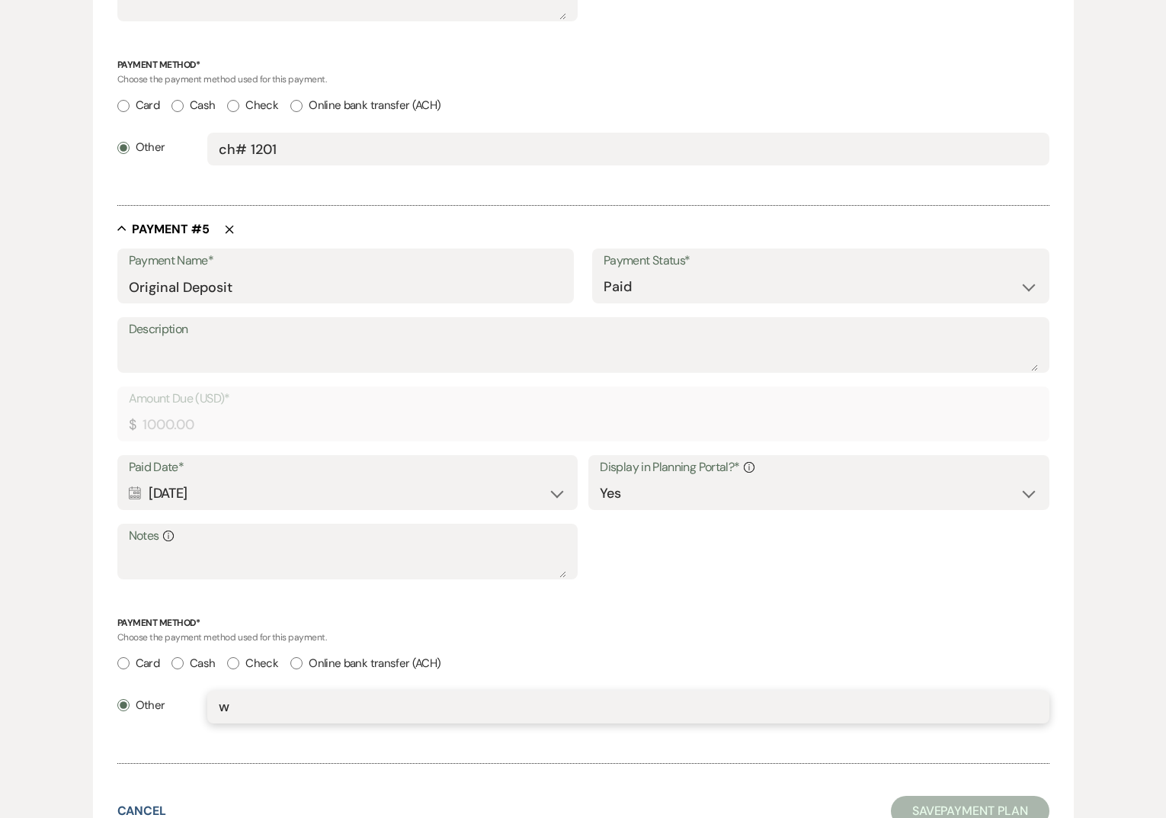
scroll to position [2442, 0]
type input "w"
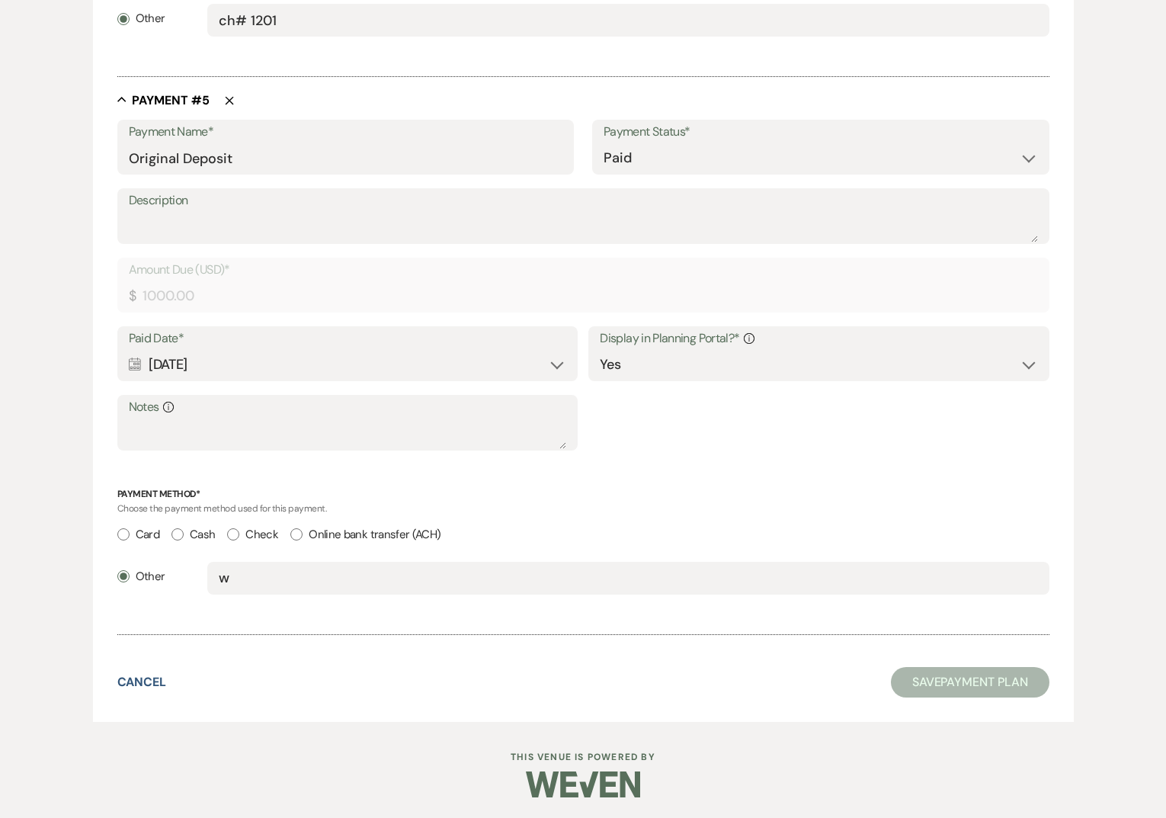
scroll to position [2498, 0]
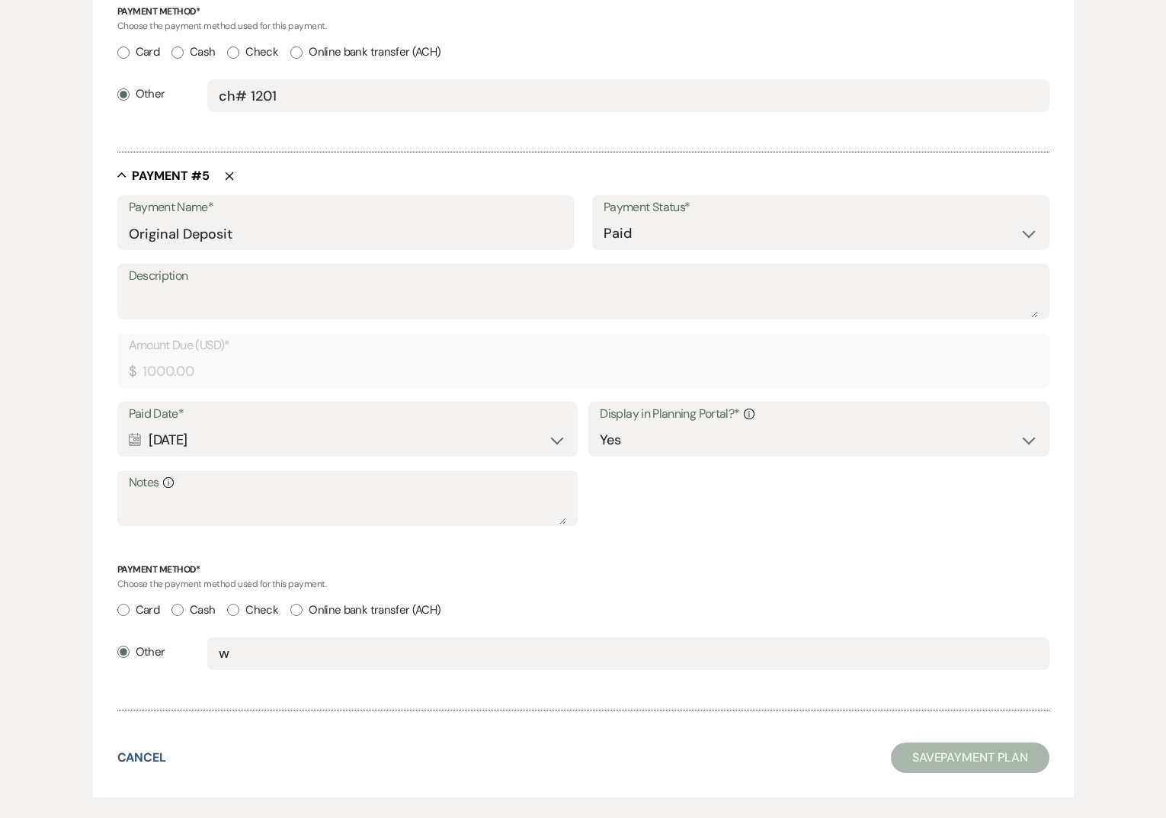
click at [274, 441] on div "Calendar [DATE] Expand" at bounding box center [347, 440] width 437 height 30
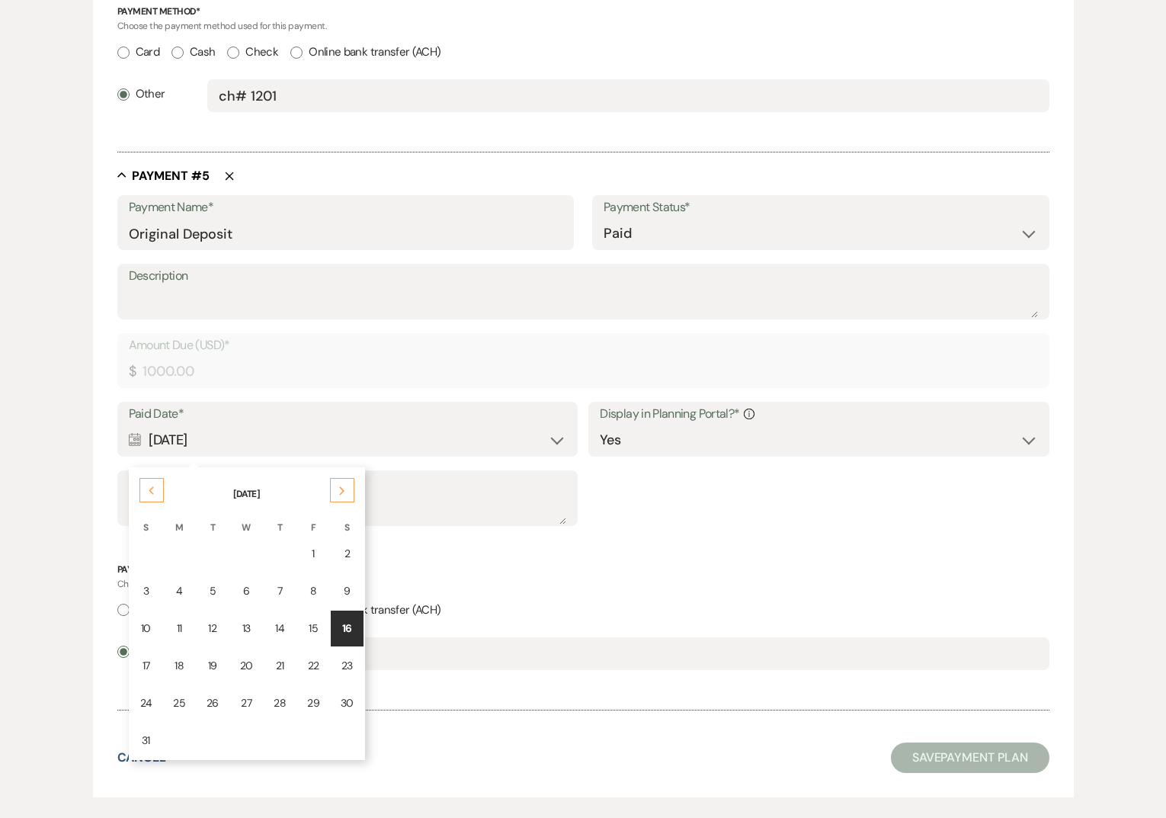
click at [274, 441] on div "Calendar [DATE] Collapse" at bounding box center [347, 440] width 437 height 30
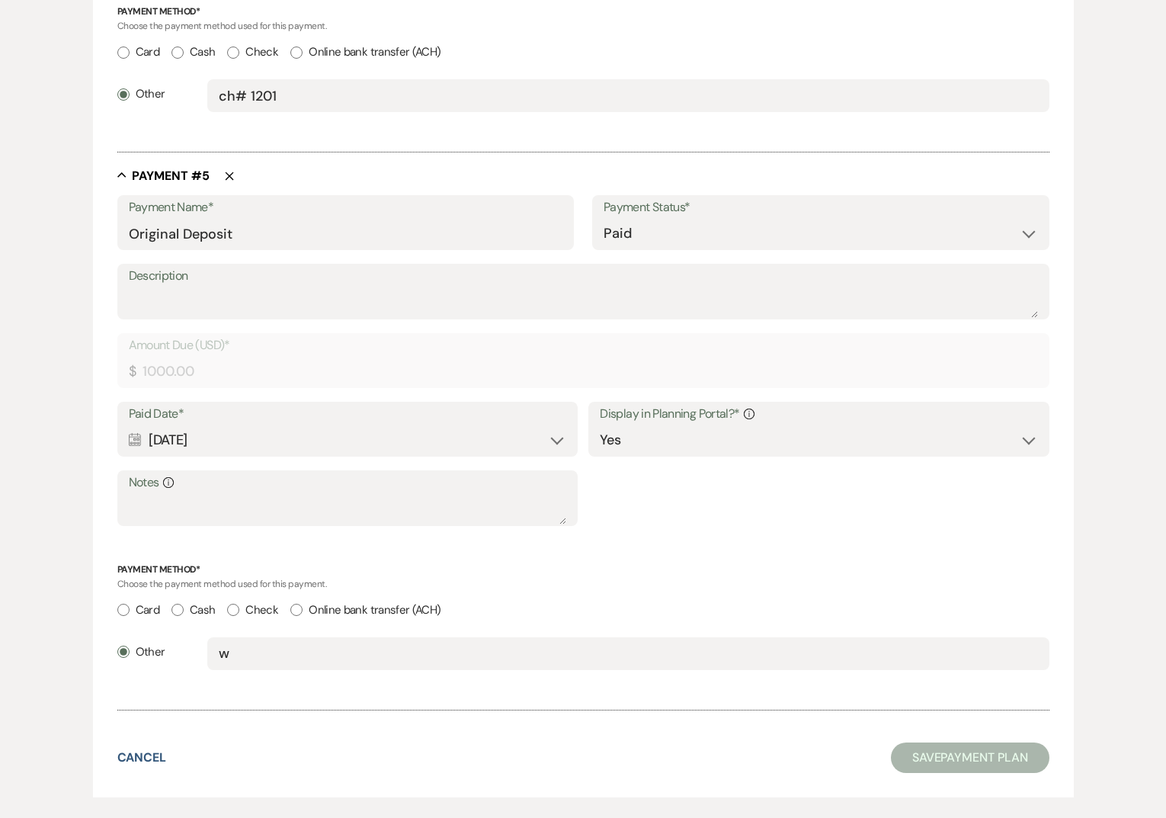
click at [177, 440] on div "Calendar [DATE] Expand" at bounding box center [347, 440] width 437 height 30
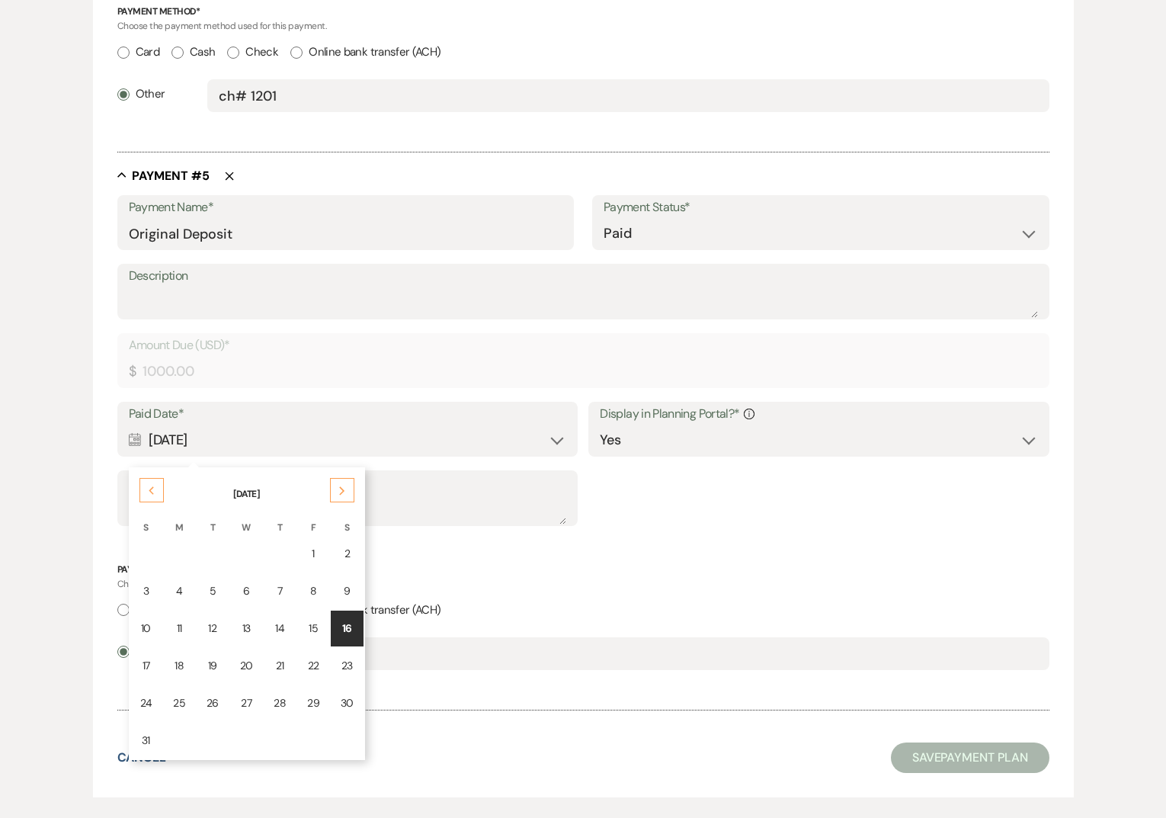
click at [145, 491] on div "Previous" at bounding box center [151, 490] width 24 height 24
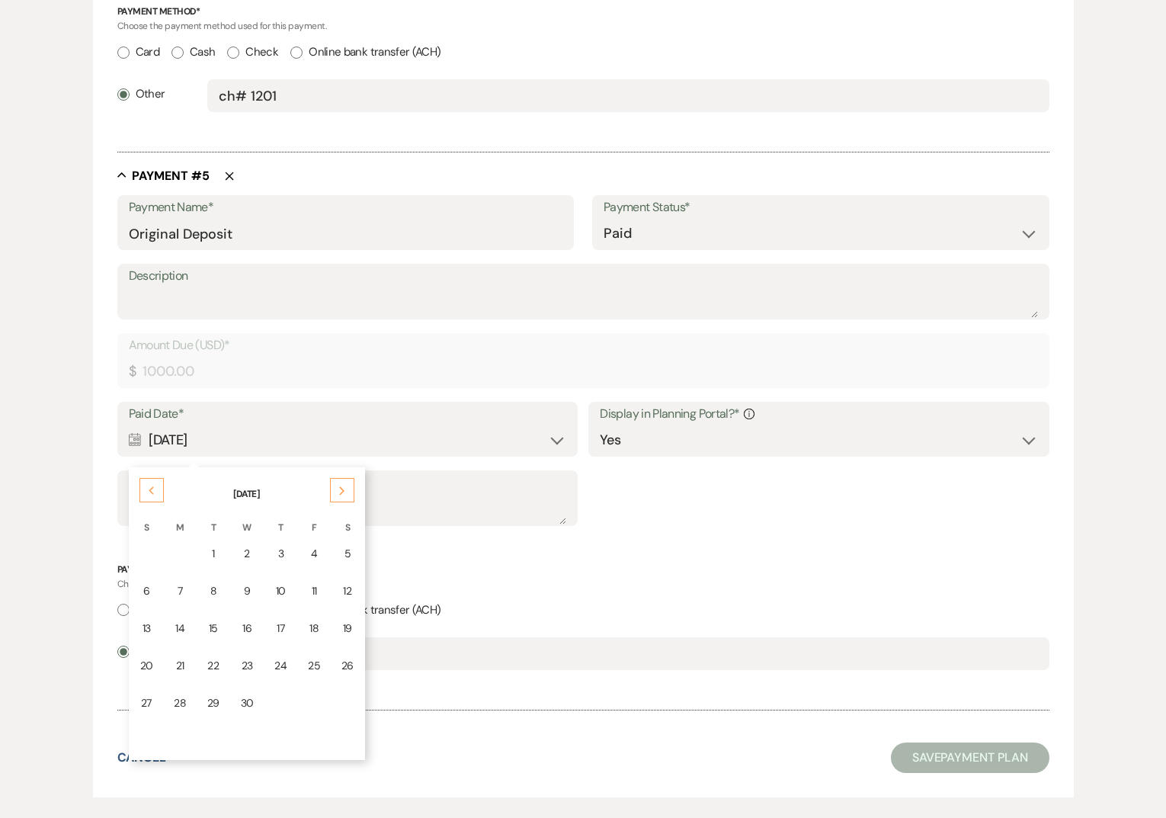
click at [145, 491] on div "Previous" at bounding box center [151, 490] width 24 height 24
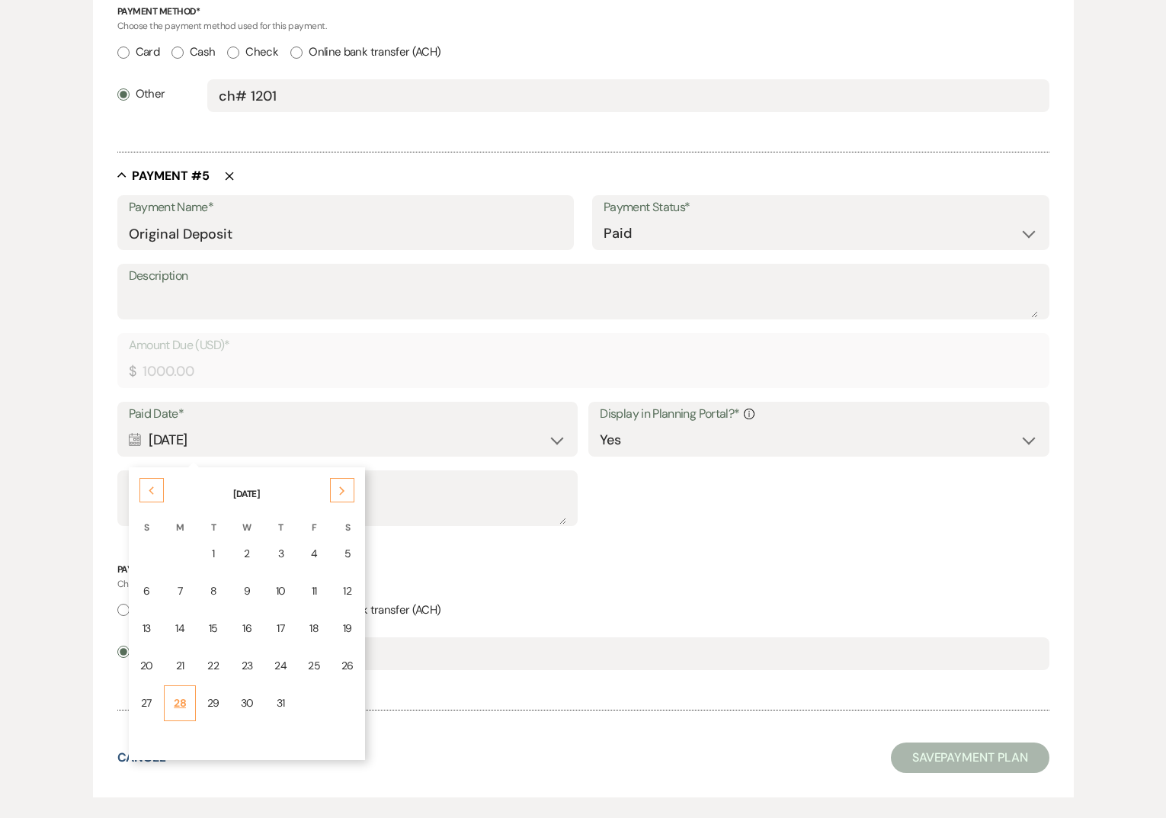
click at [168, 703] on td "28" at bounding box center [180, 703] width 32 height 36
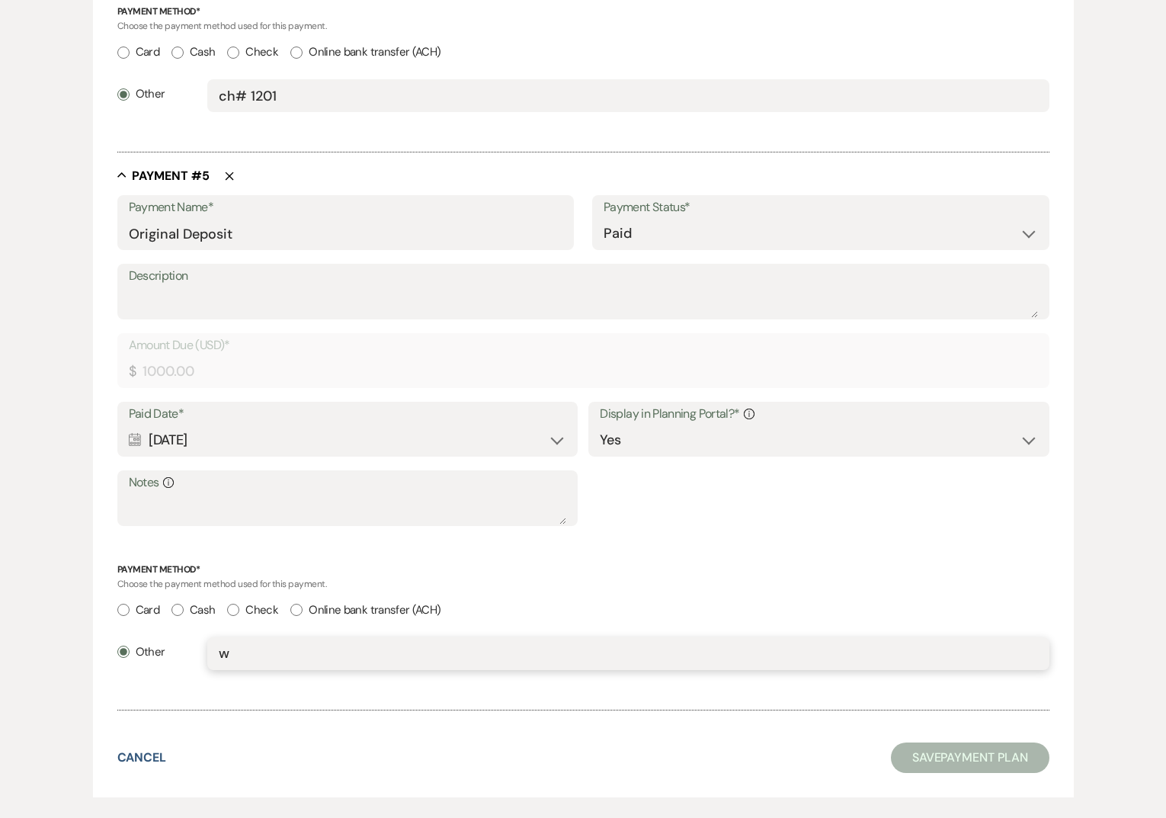
click at [258, 655] on input "w" at bounding box center [628, 653] width 818 height 30
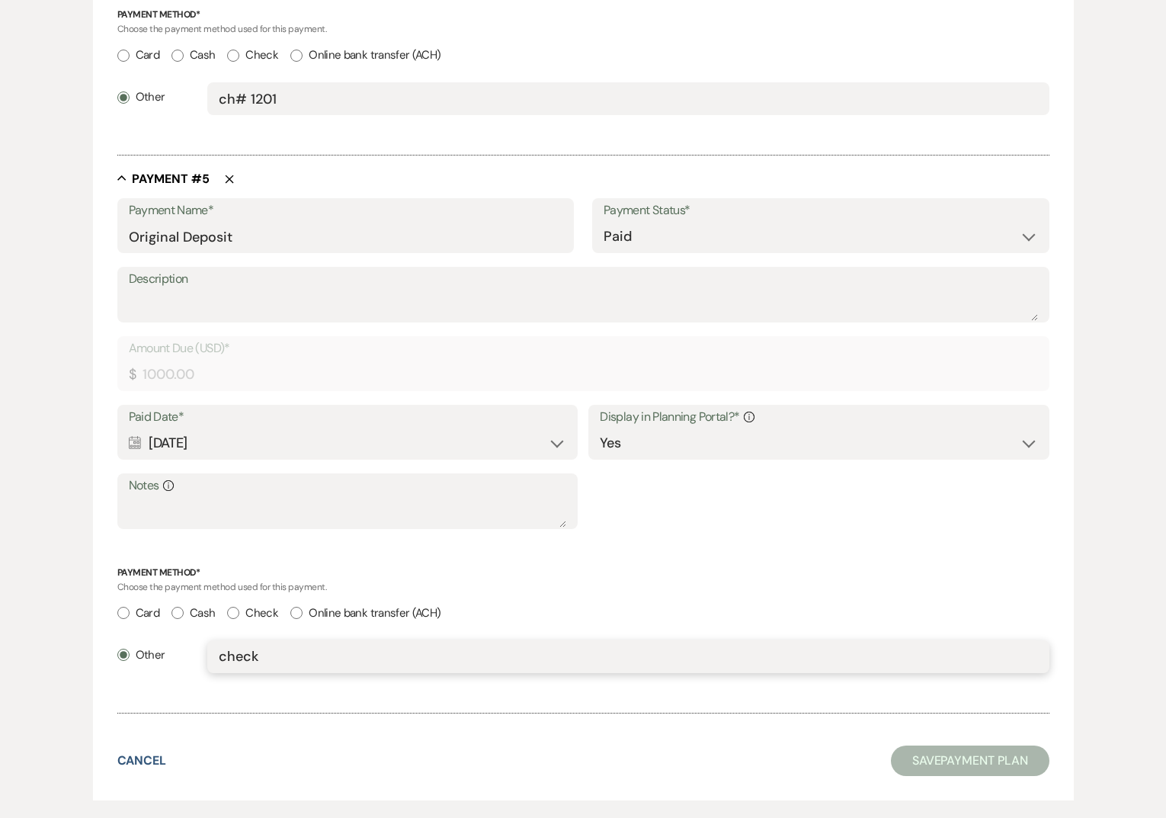
scroll to position [2511, 0]
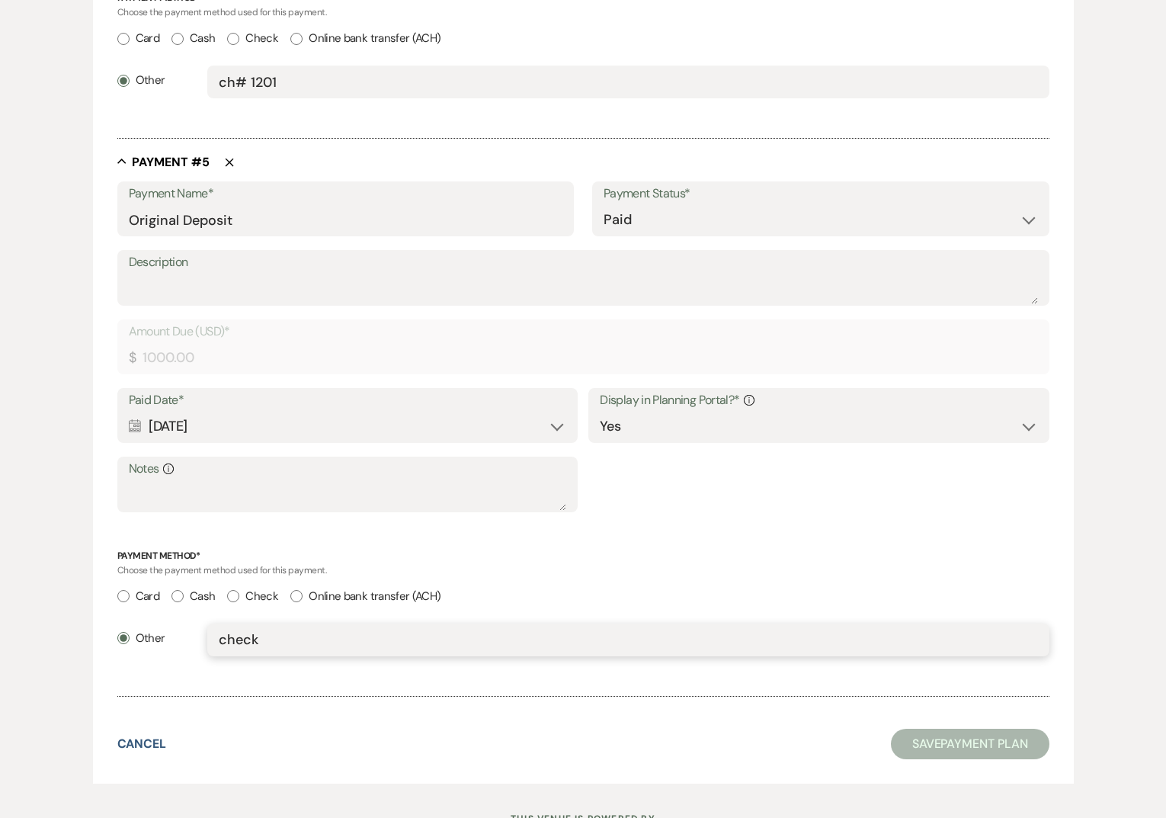
type input "check"
click at [826, 733] on div "Cancel Save Payment Plan" at bounding box center [583, 743] width 932 height 30
click at [911, 746] on button "Save Payment Plan" at bounding box center [970, 743] width 158 height 30
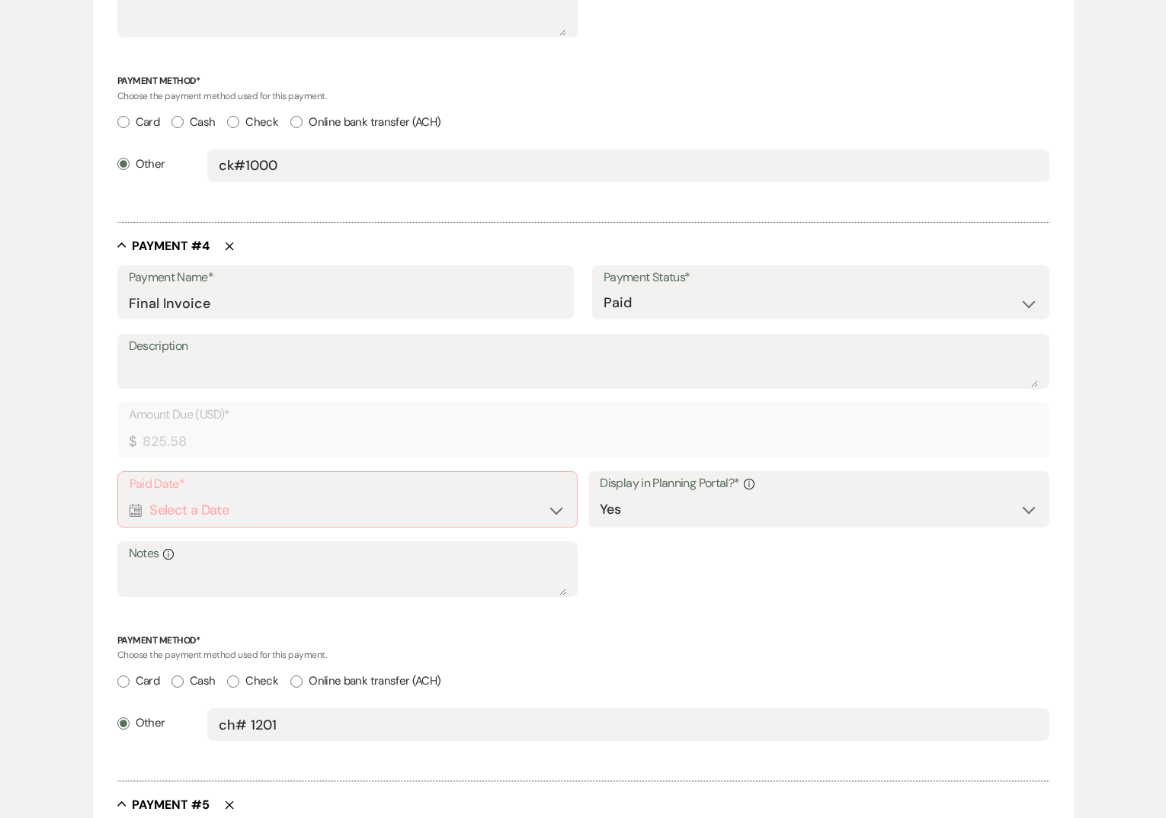
scroll to position [1889, 0]
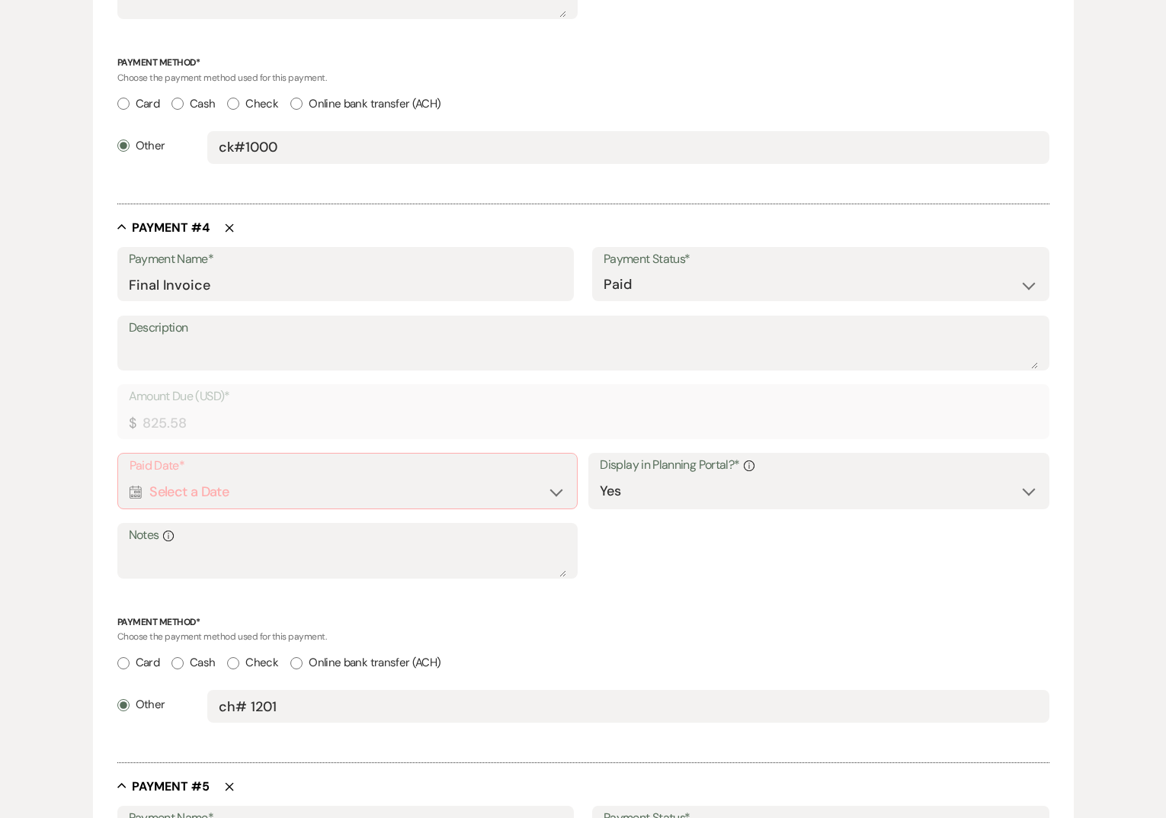
click at [376, 469] on label "Paid Date*" at bounding box center [348, 466] width 436 height 22
click at [377, 489] on div "Calendar Select a Date Expand" at bounding box center [348, 492] width 436 height 30
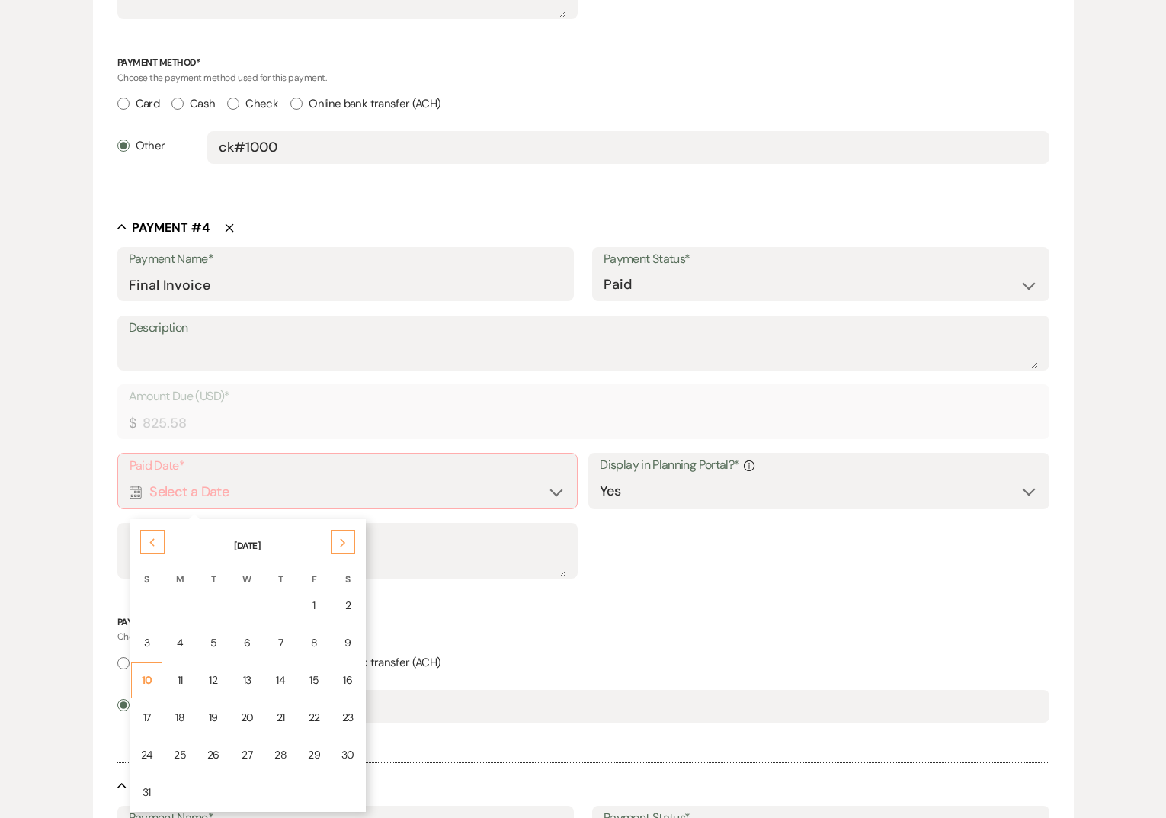
click at [146, 678] on div "10" at bounding box center [147, 680] width 12 height 16
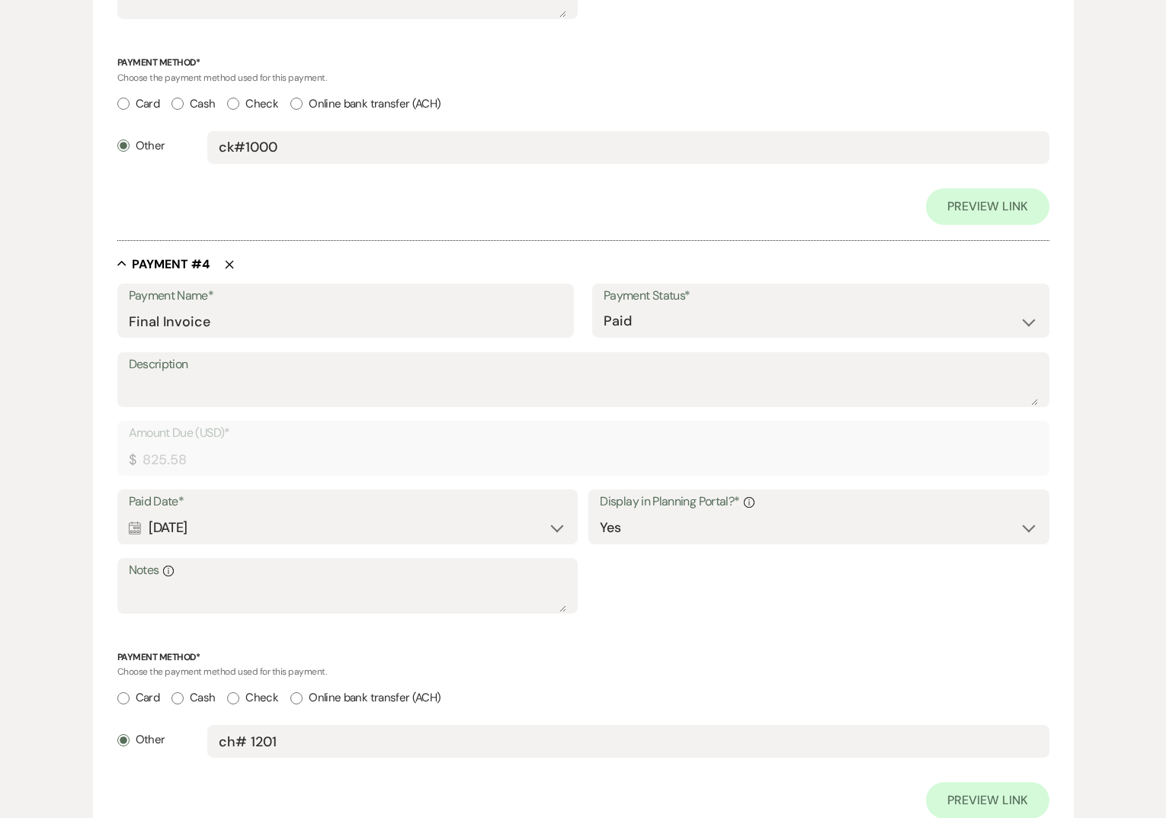
scroll to position [2756, 0]
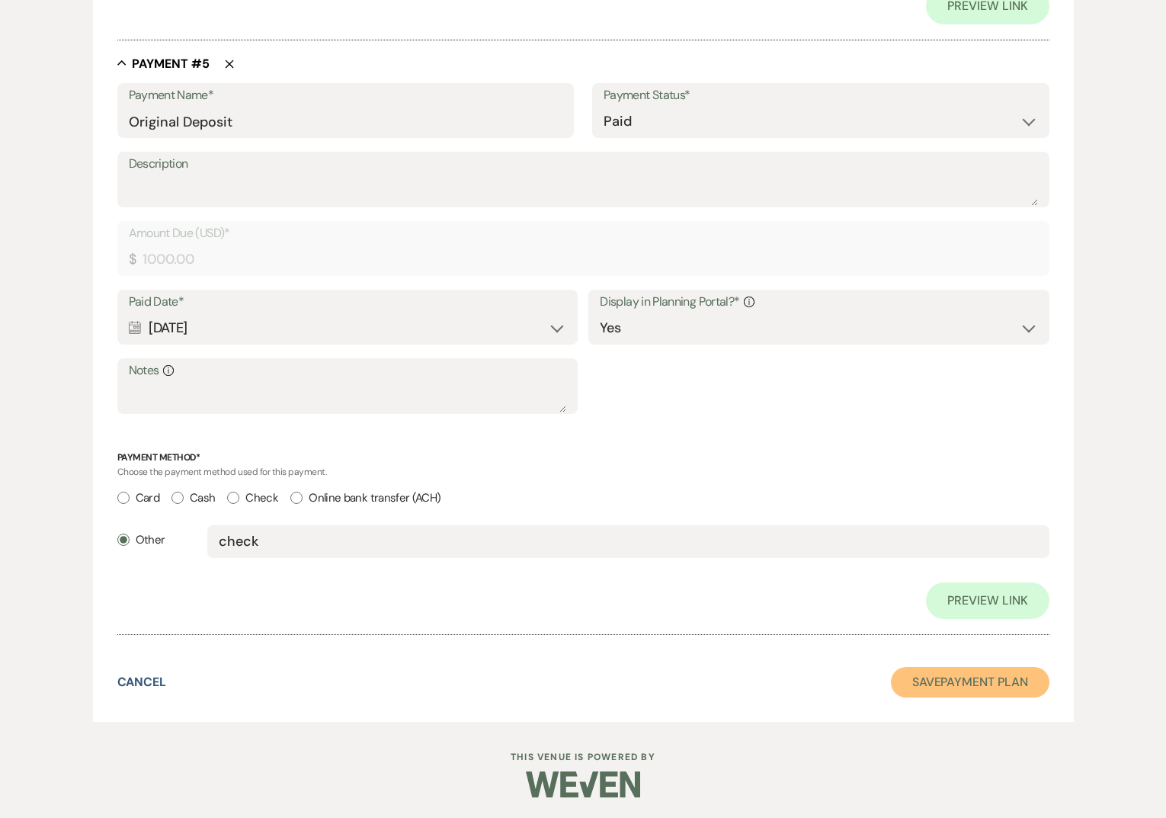
click at [999, 674] on button "Save Payment Plan" at bounding box center [970, 682] width 158 height 30
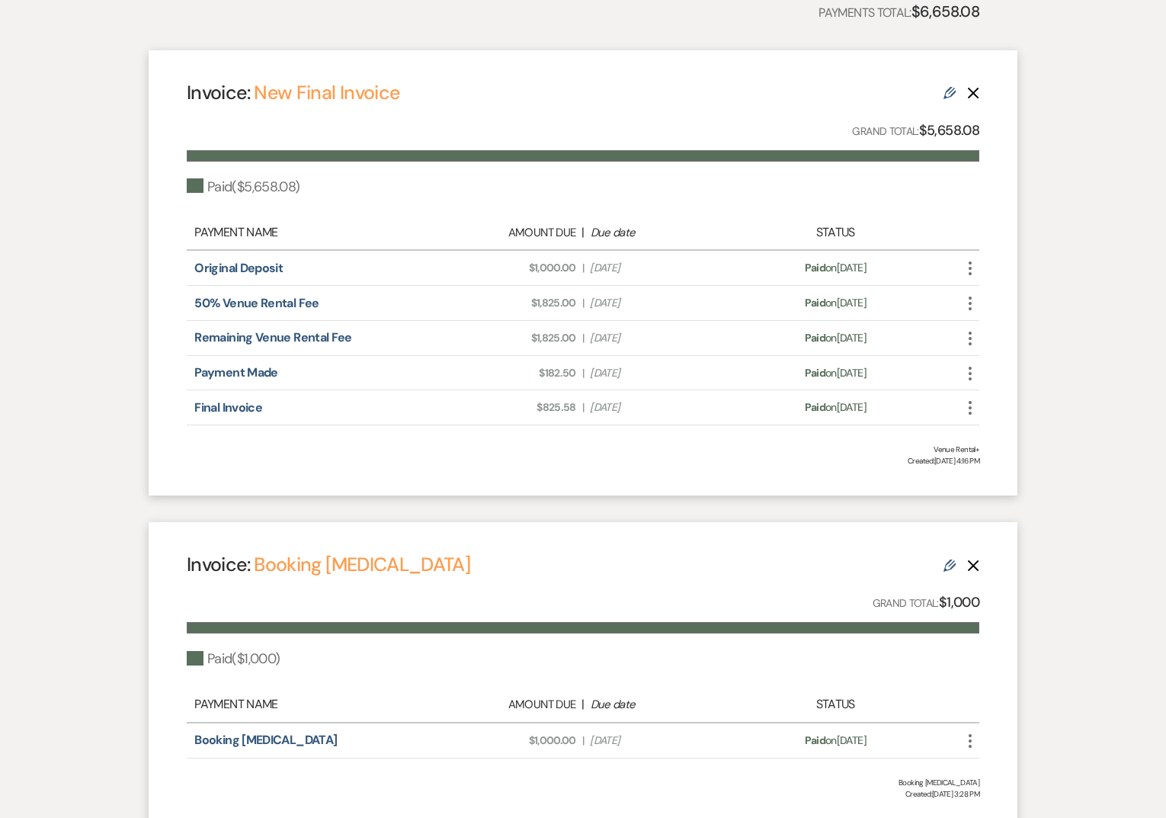
scroll to position [441, 0]
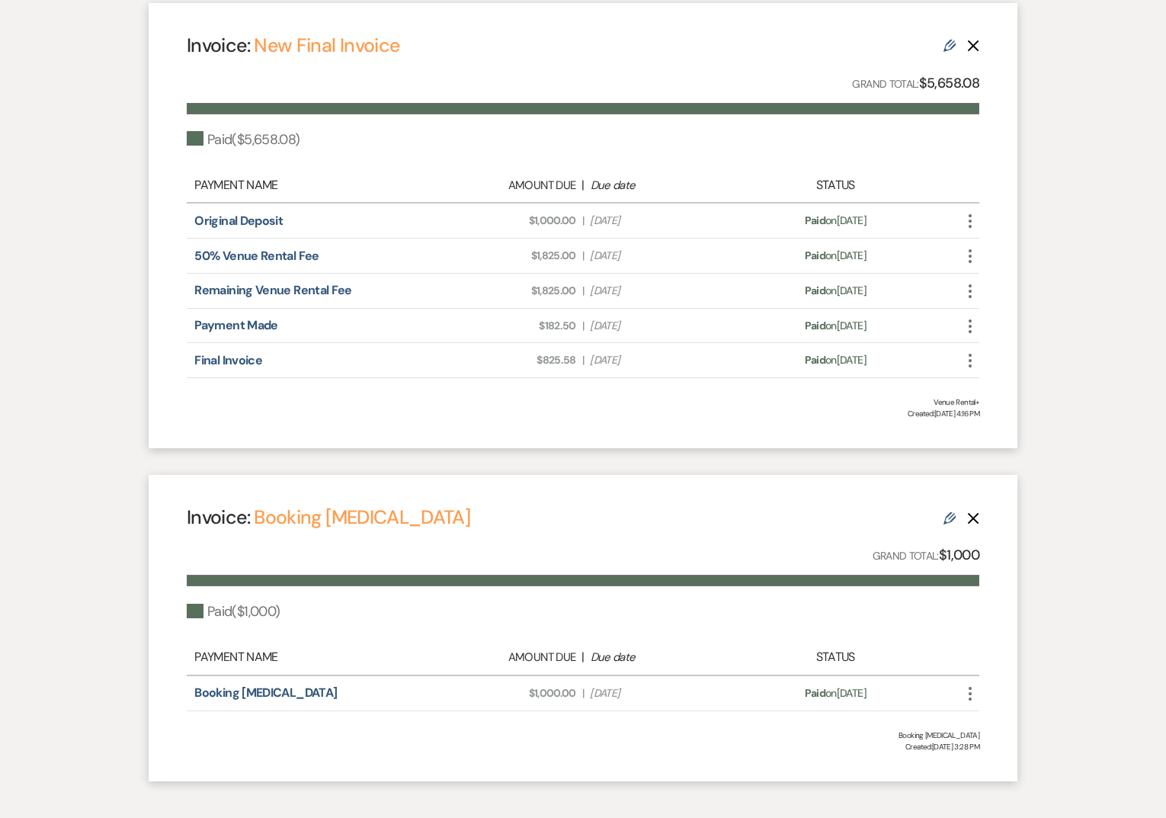
click at [968, 521] on icon "Delete" at bounding box center [973, 518] width 12 height 12
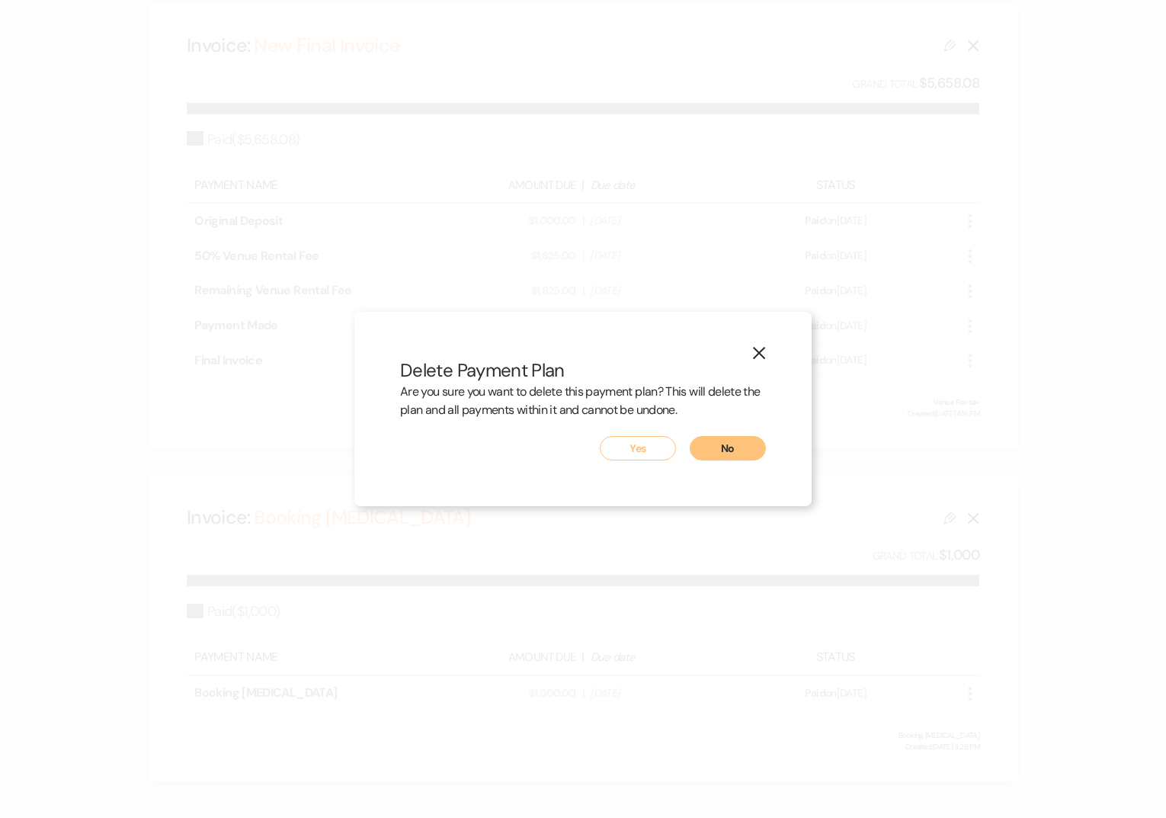
click at [638, 447] on button "Yes" at bounding box center [638, 448] width 76 height 24
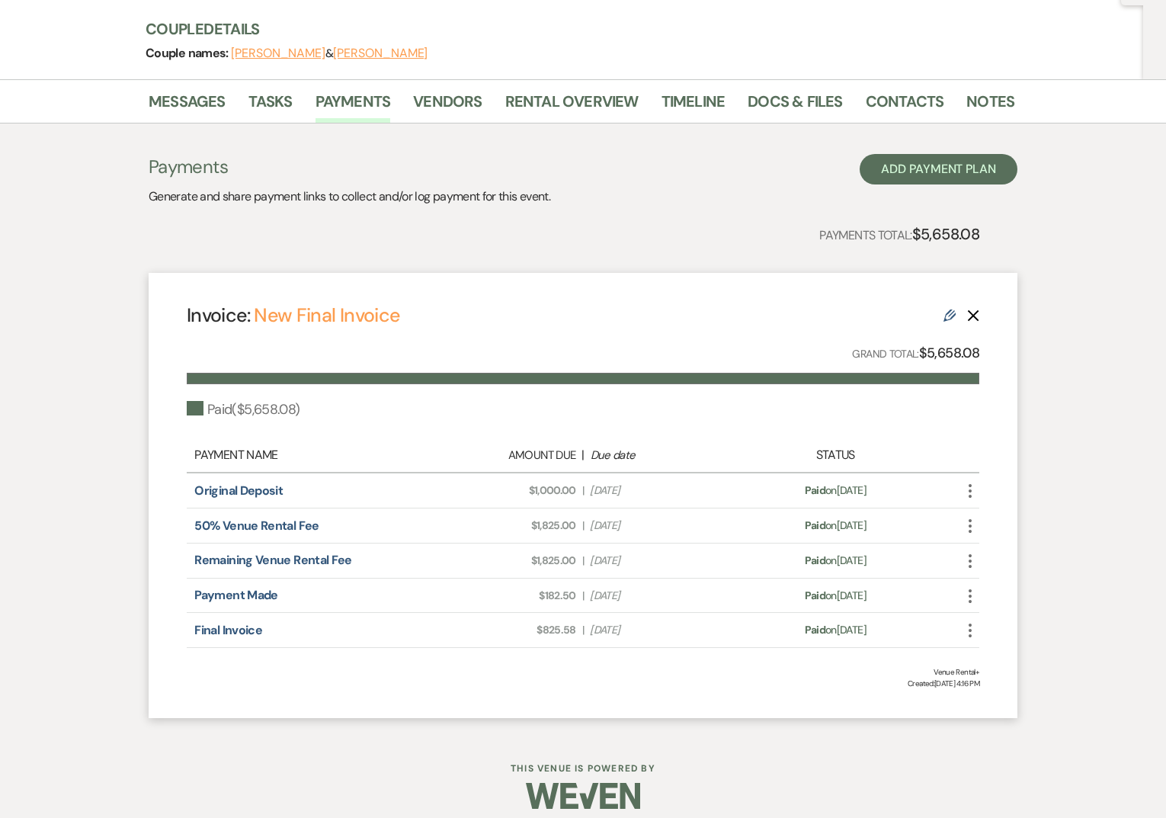
scroll to position [0, 0]
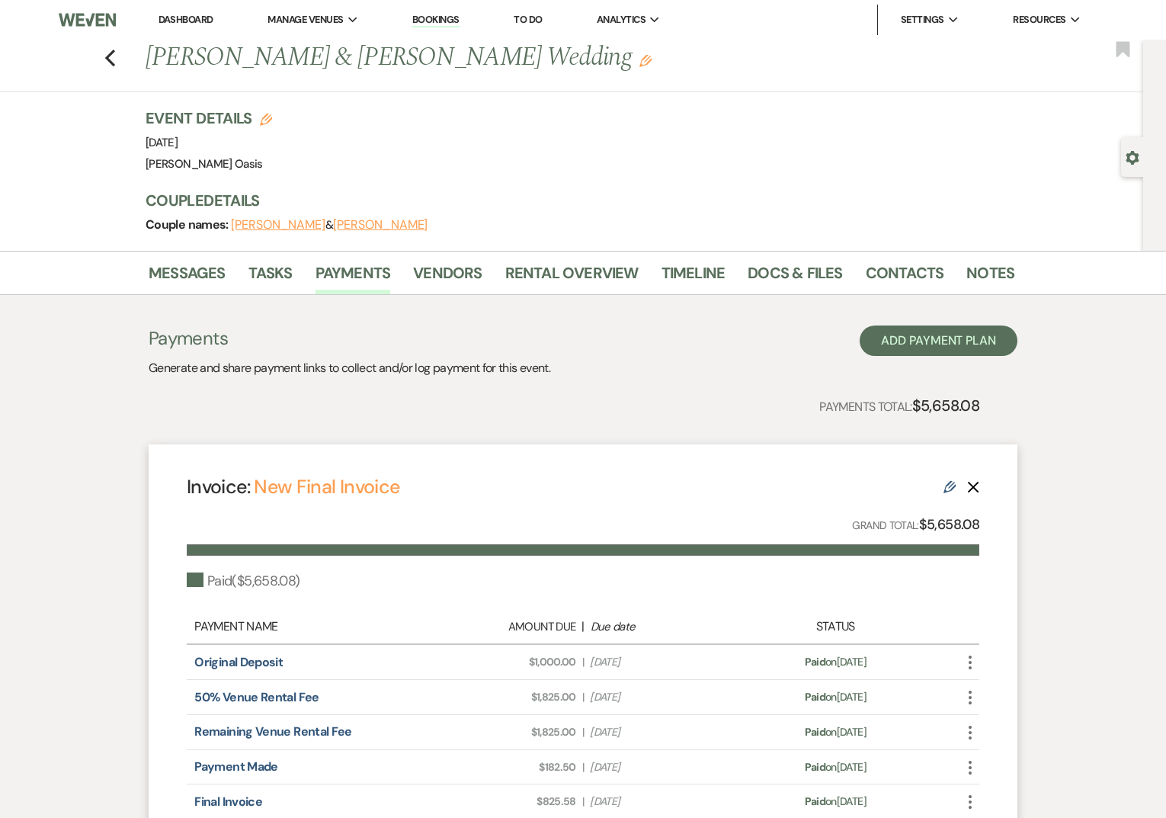
click at [175, 23] on link "Dashboard" at bounding box center [185, 19] width 55 height 13
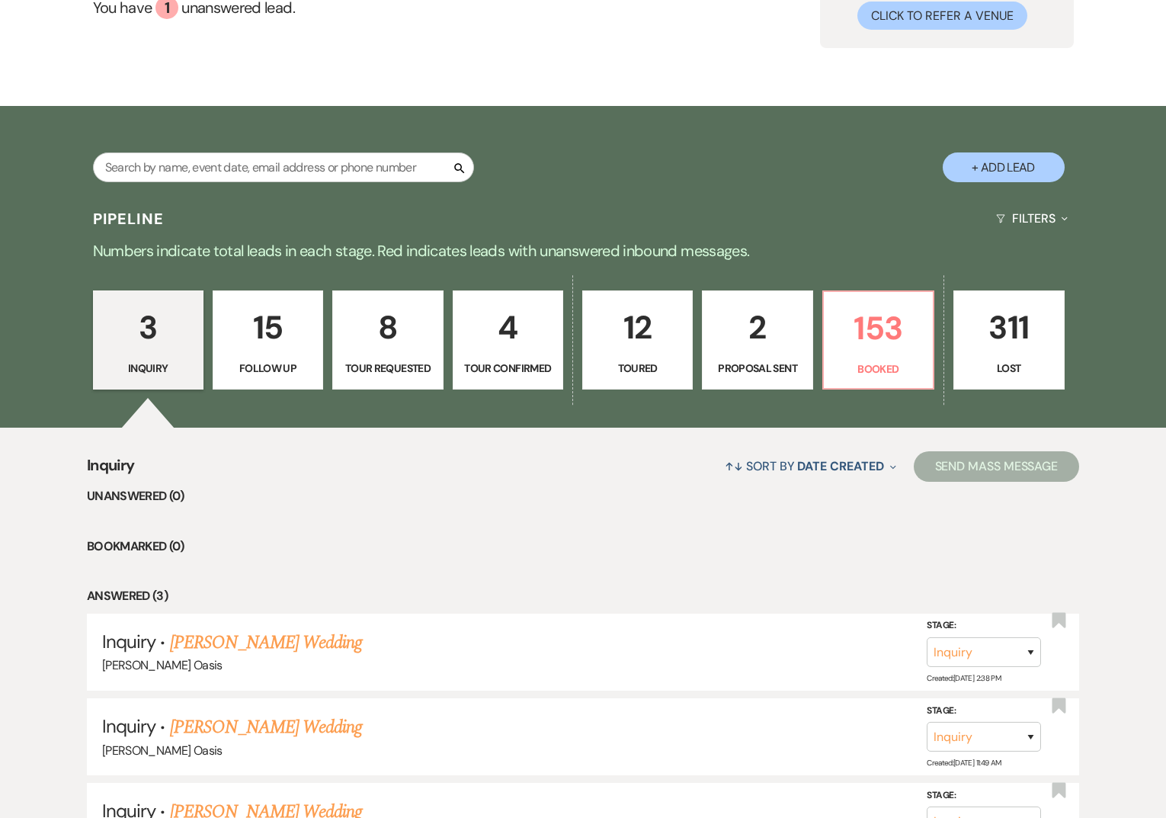
scroll to position [197, 0]
